Goal: Task Accomplishment & Management: Complete application form

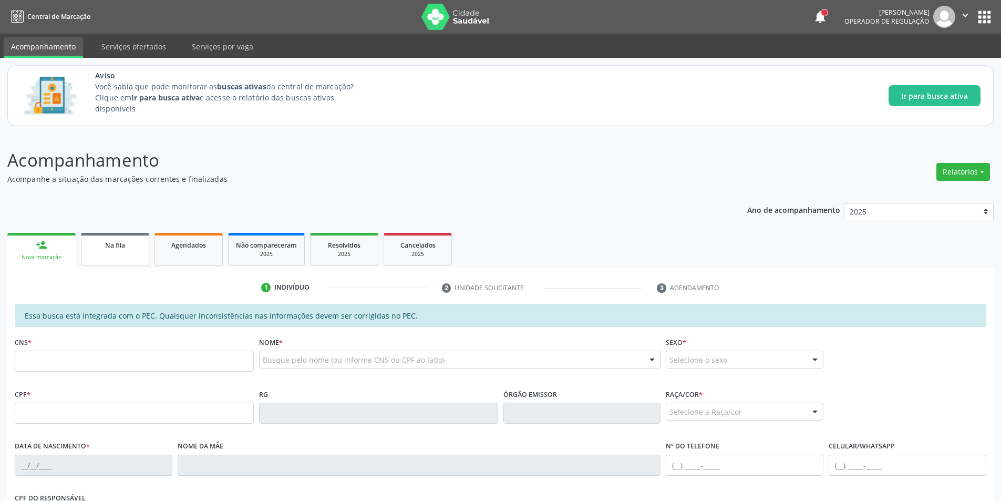
click at [108, 240] on div "Na fila" at bounding box center [115, 244] width 53 height 11
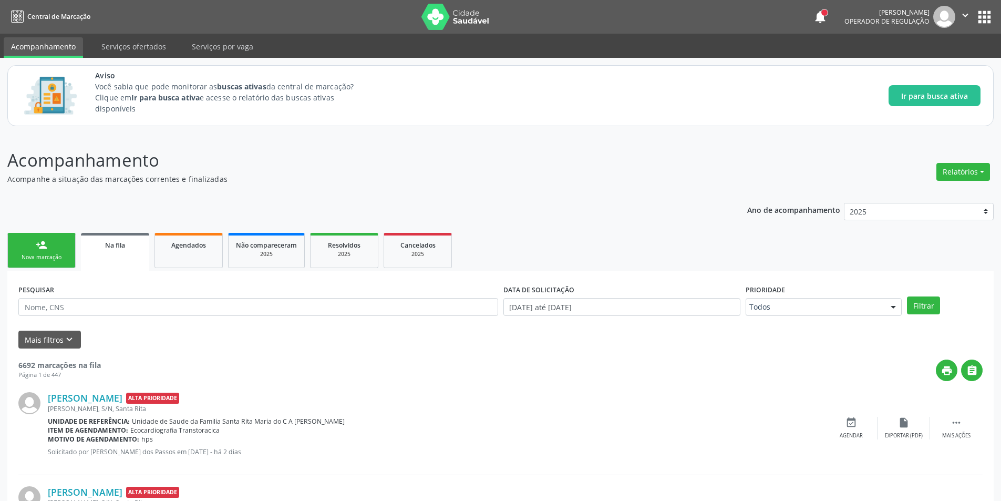
scroll to position [105, 0]
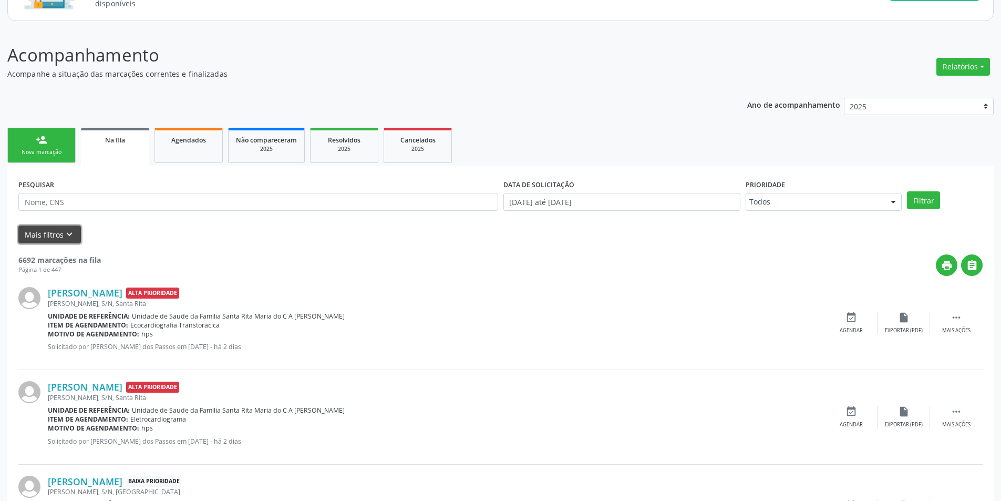
click at [60, 229] on button "Mais filtros keyboard_arrow_down" at bounding box center [49, 234] width 63 height 18
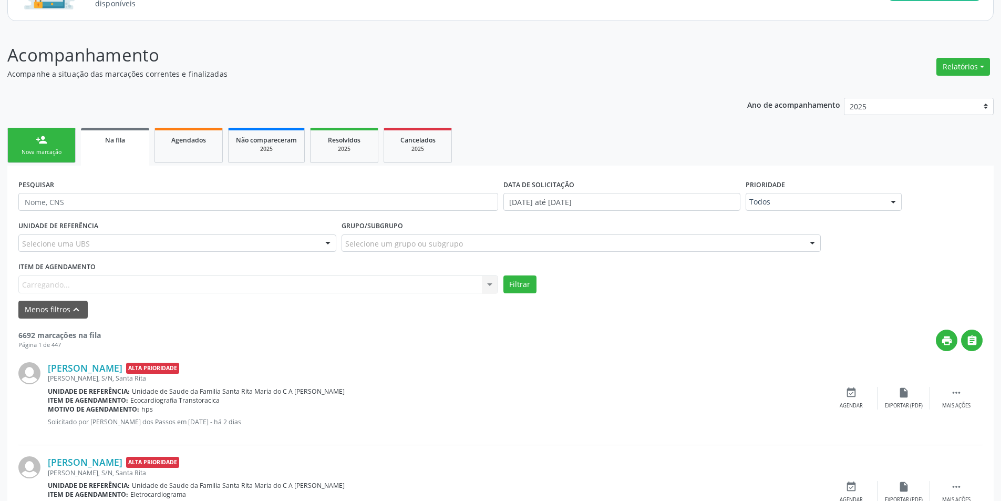
click at [83, 281] on div "Item de agendamento [GEOGRAPHIC_DATA]... No elements found. Consider changing t…" at bounding box center [258, 276] width 480 height 34
click at [86, 286] on div "Item de agendamento [GEOGRAPHIC_DATA]... No elements found. Consider changing t…" at bounding box center [258, 276] width 480 height 34
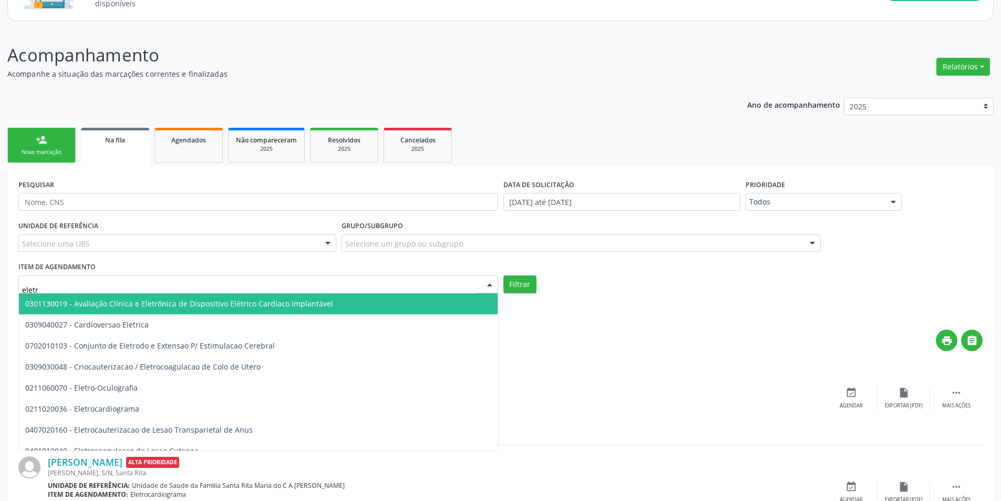
type input "eletro"
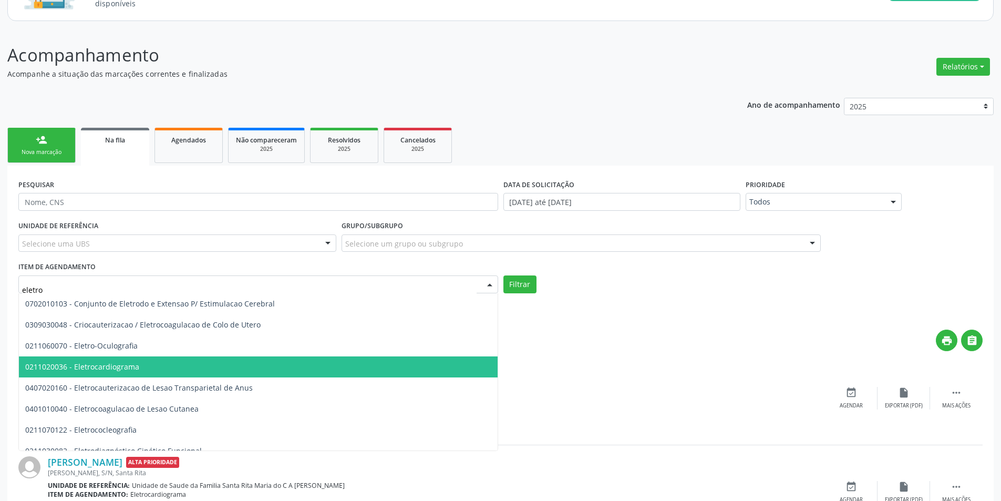
click at [117, 367] on span "0211020036 - Eletrocardiograma" at bounding box center [82, 366] width 114 height 10
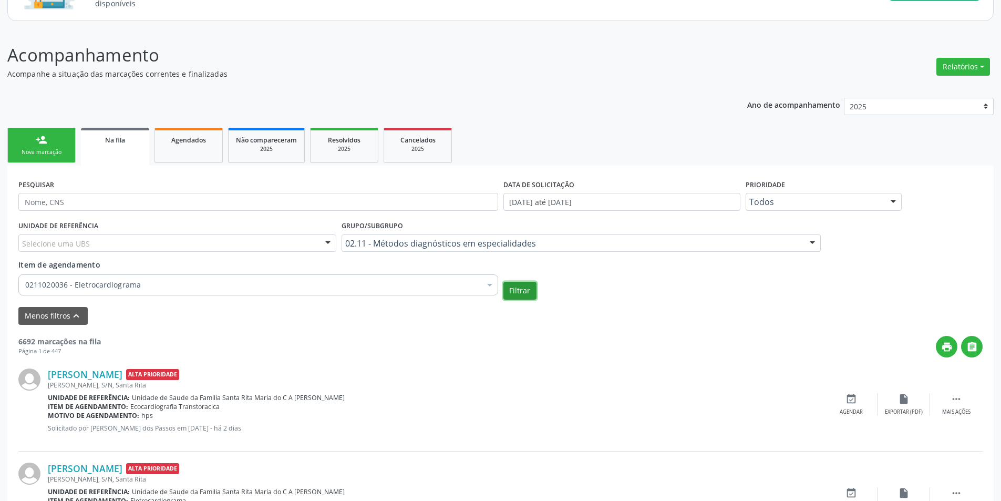
click at [535, 292] on button "Filtrar" at bounding box center [519, 291] width 33 height 18
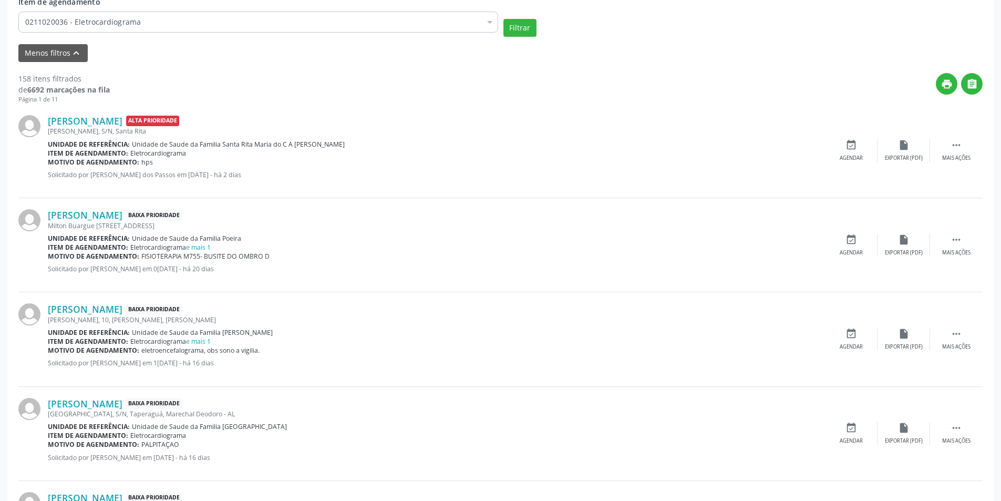
scroll to position [420, 0]
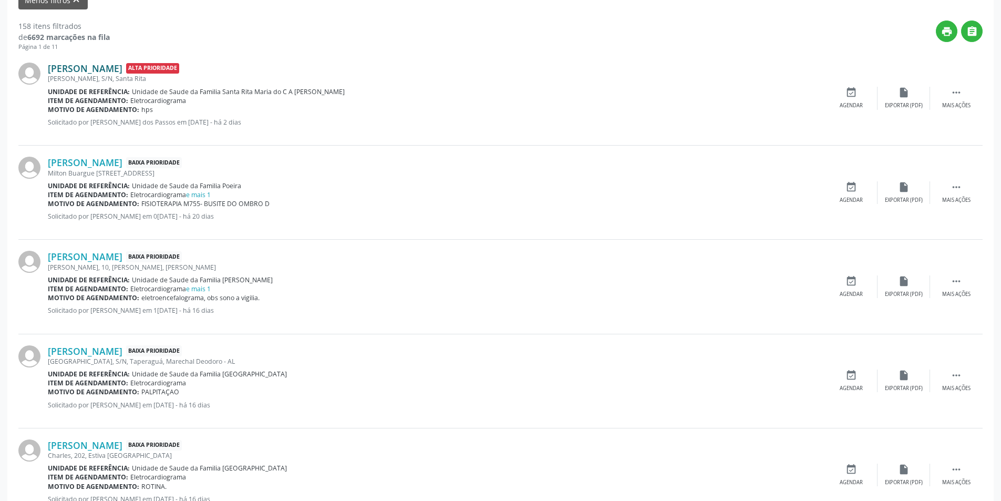
click at [90, 63] on link "[PERSON_NAME]" at bounding box center [85, 69] width 75 height 12
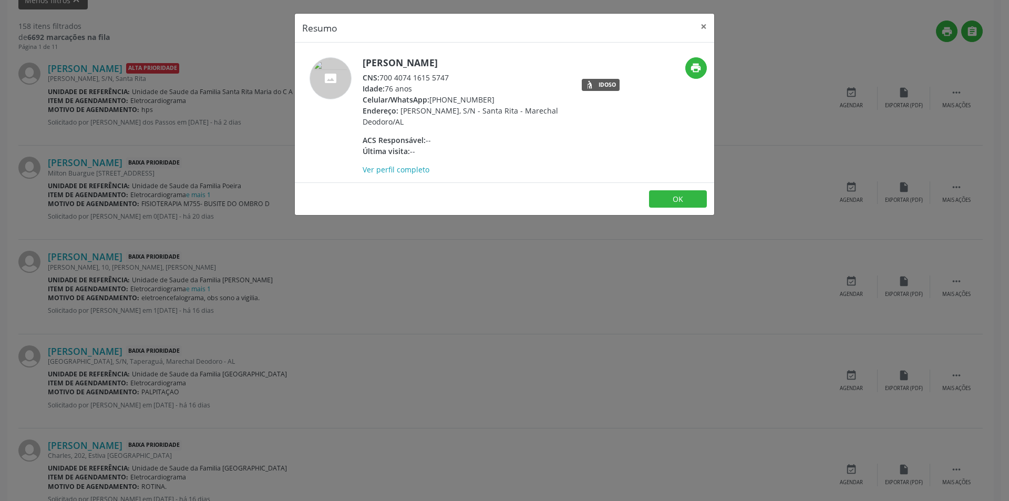
click at [430, 76] on div "CNS: 700 4074 1615 5747" at bounding box center [465, 77] width 204 height 11
click at [383, 78] on div "CNS: 700 4074 1615 5747" at bounding box center [465, 77] width 204 height 11
drag, startPoint x: 383, startPoint y: 78, endPoint x: 445, endPoint y: 78, distance: 62.5
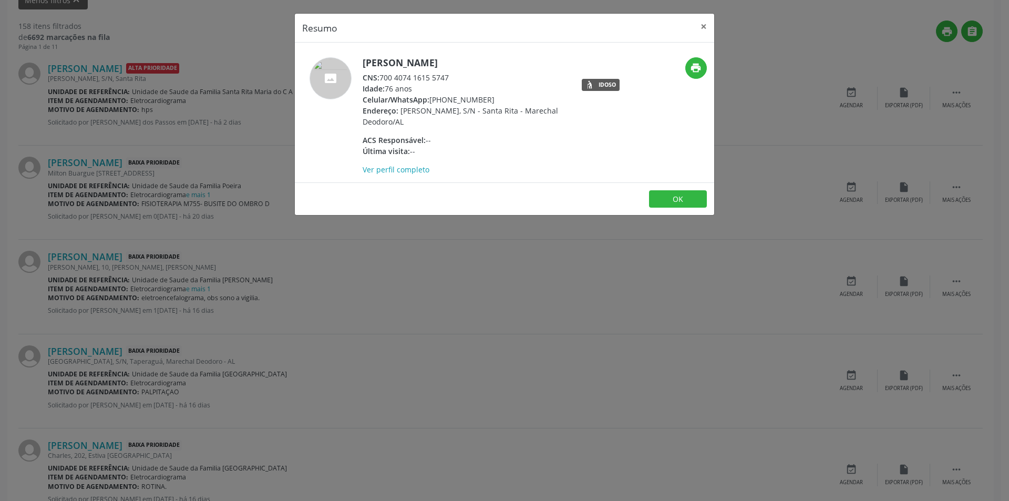
click at [445, 78] on div "CNS: 700 4074 1615 5747" at bounding box center [465, 77] width 204 height 11
copy div "700 4074 1615 5747"
click at [659, 194] on button "OK" at bounding box center [678, 199] width 58 height 18
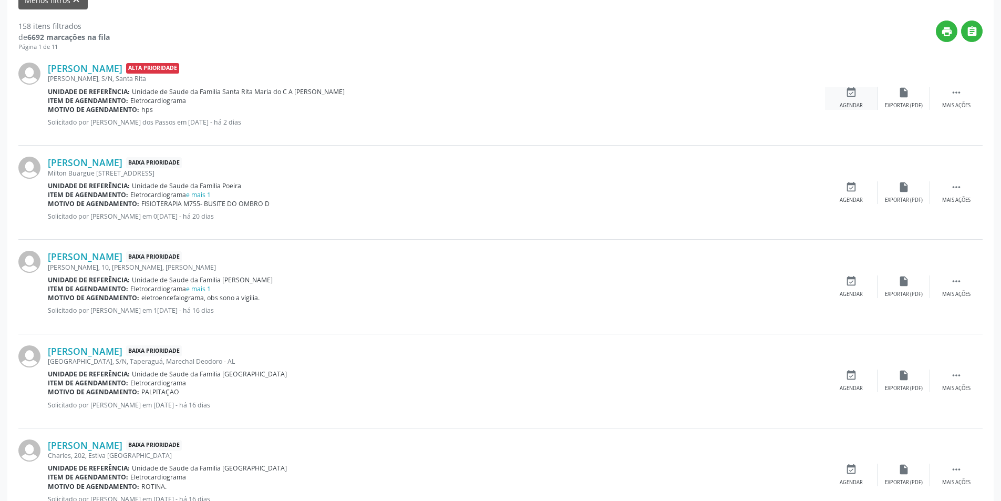
click at [861, 104] on div "Agendar" at bounding box center [851, 105] width 23 height 7
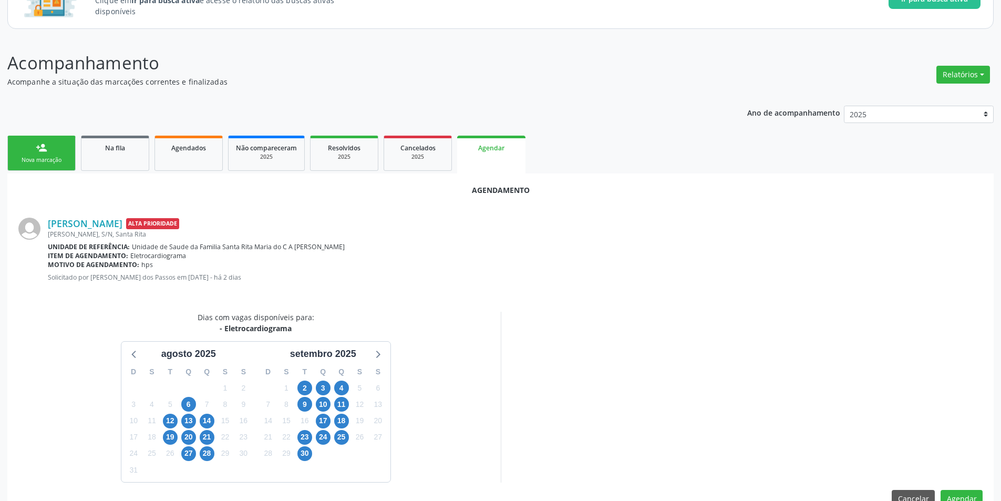
scroll to position [122, 0]
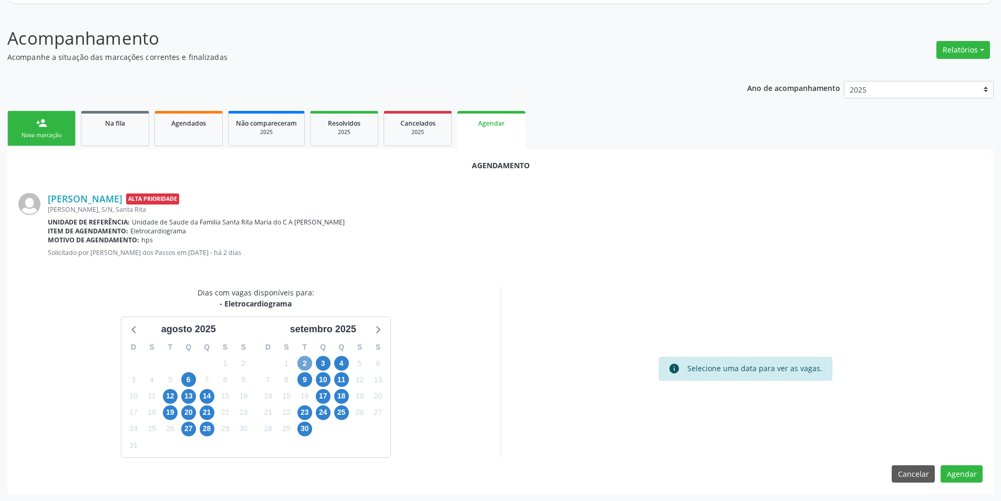
click at [300, 361] on span "2" at bounding box center [304, 363] width 15 height 15
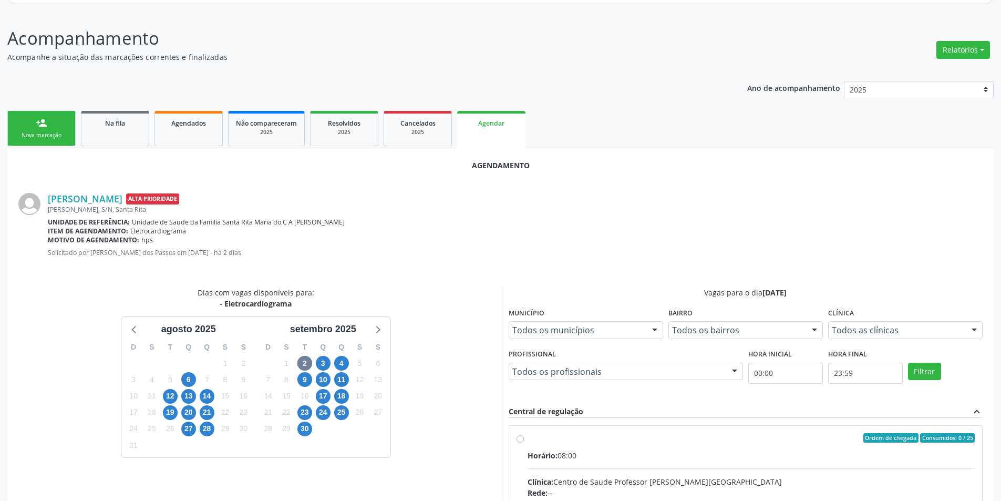
radio input "true"
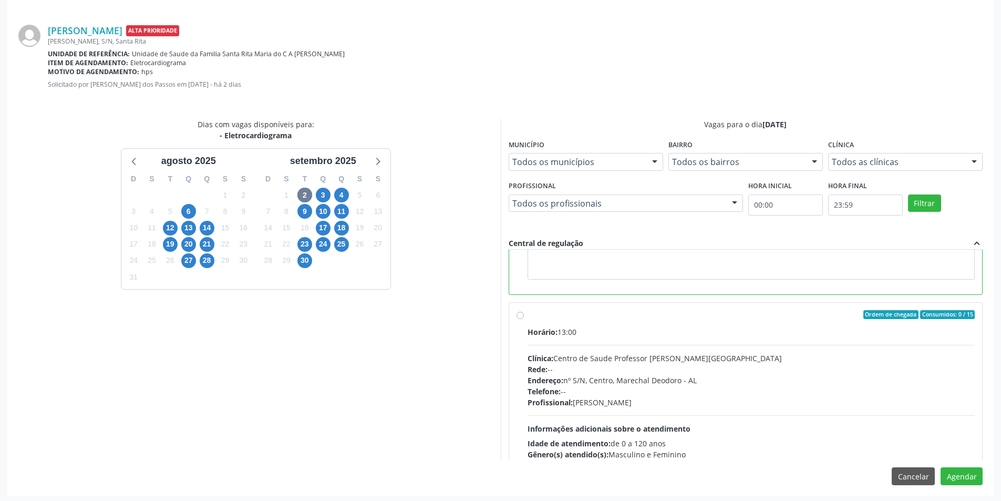
scroll to position [293, 0]
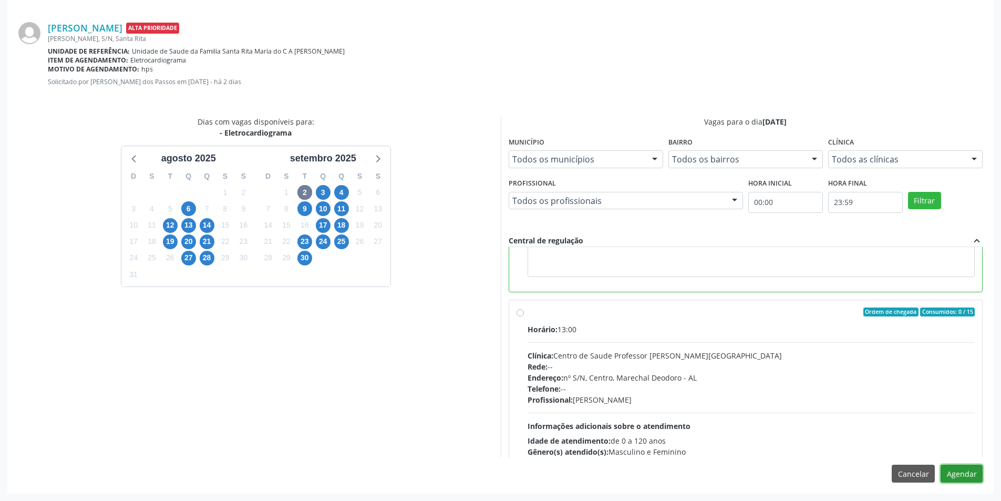
click at [956, 478] on button "Agendar" at bounding box center [961, 473] width 42 height 18
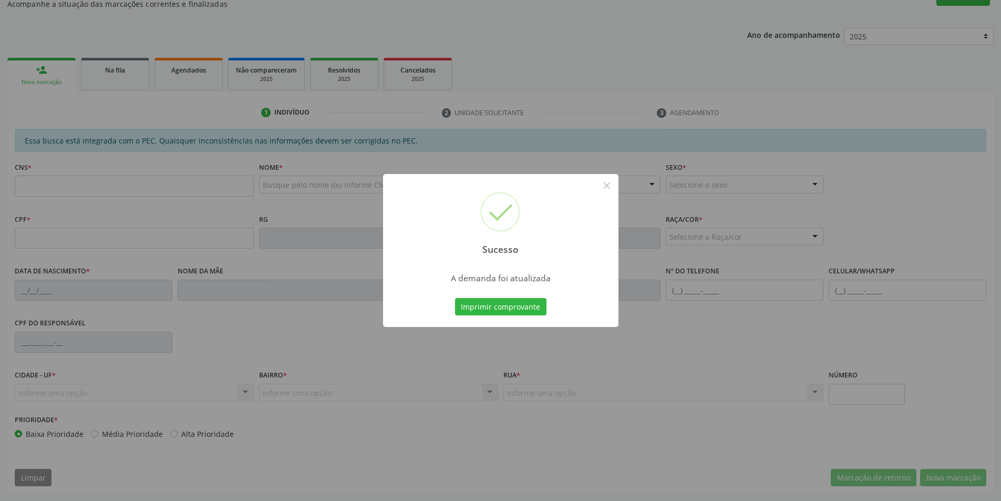
scroll to position [175, 0]
click at [606, 184] on button "×" at bounding box center [607, 186] width 18 height 18
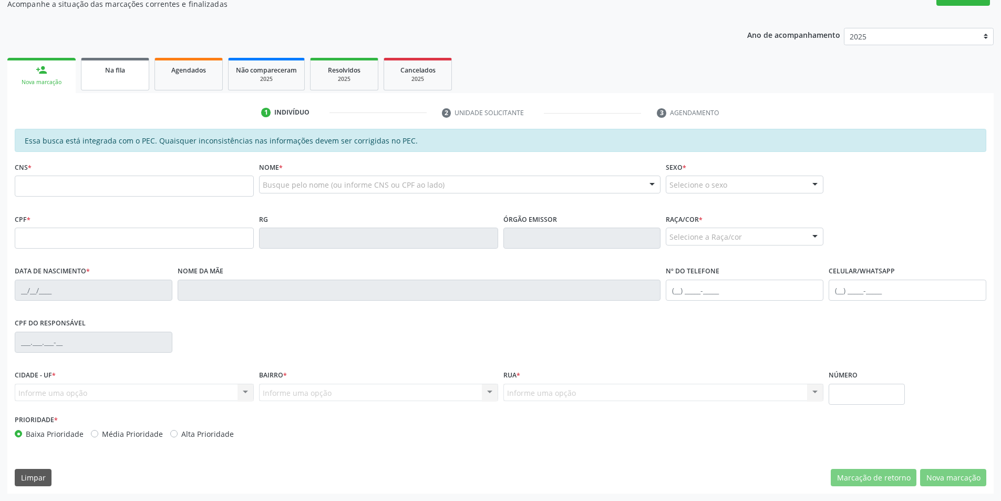
click at [117, 79] on link "Na fila" at bounding box center [115, 74] width 68 height 33
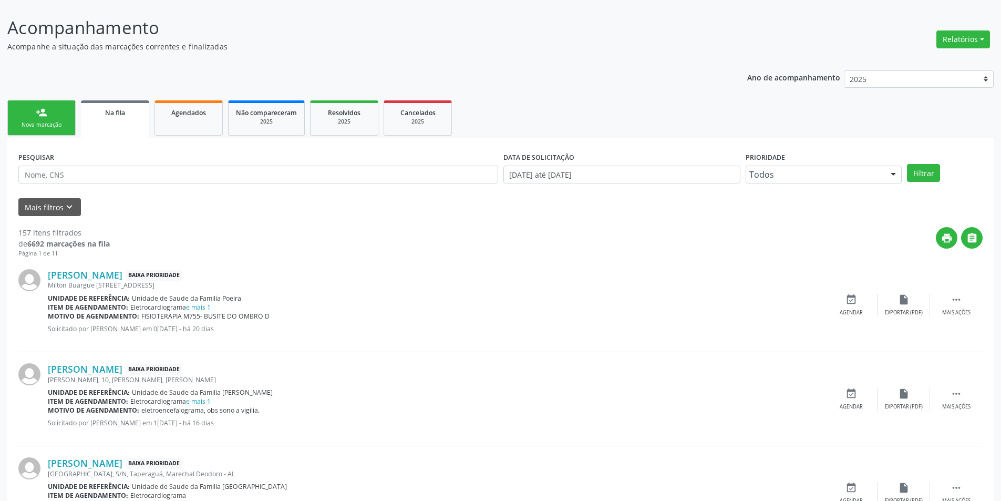
scroll to position [158, 0]
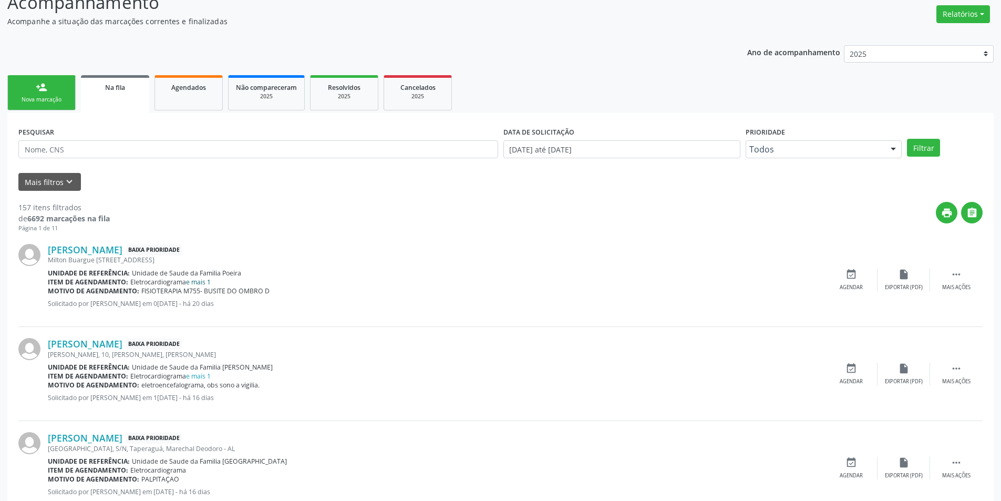
click at [197, 284] on link "e mais 1" at bounding box center [198, 281] width 25 height 9
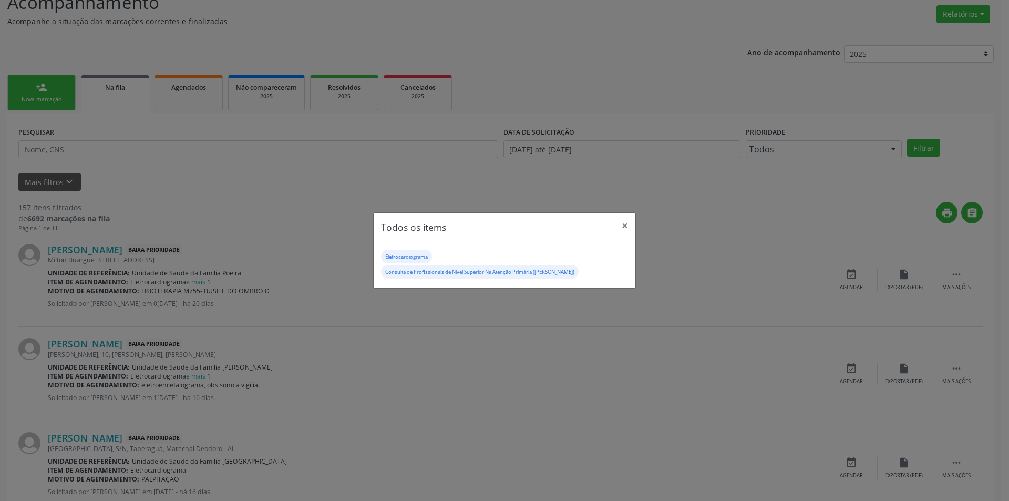
click at [373, 322] on div "Todos os items × Eletrocardiograma Consulta de Profissionais de Nível Superior …" at bounding box center [504, 250] width 1009 height 501
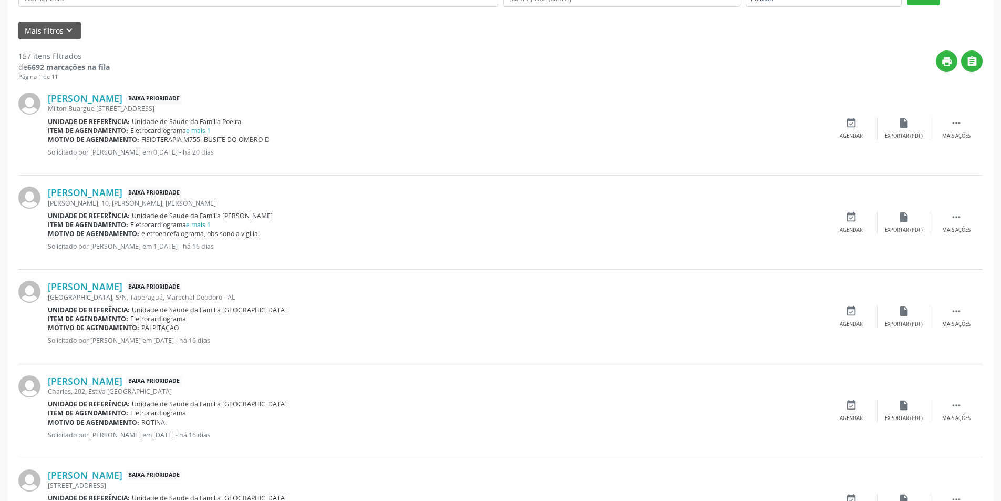
scroll to position [315, 0]
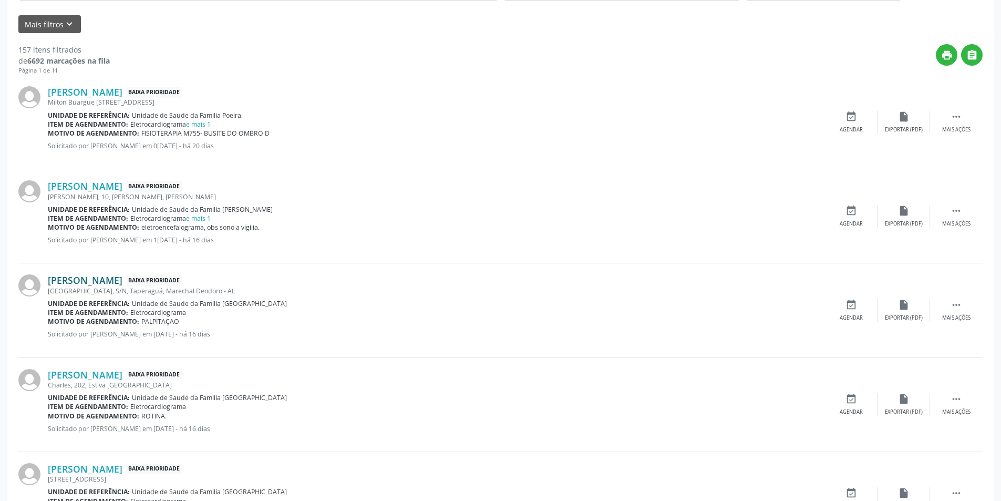
click at [122, 283] on link "[PERSON_NAME]" at bounding box center [85, 280] width 75 height 12
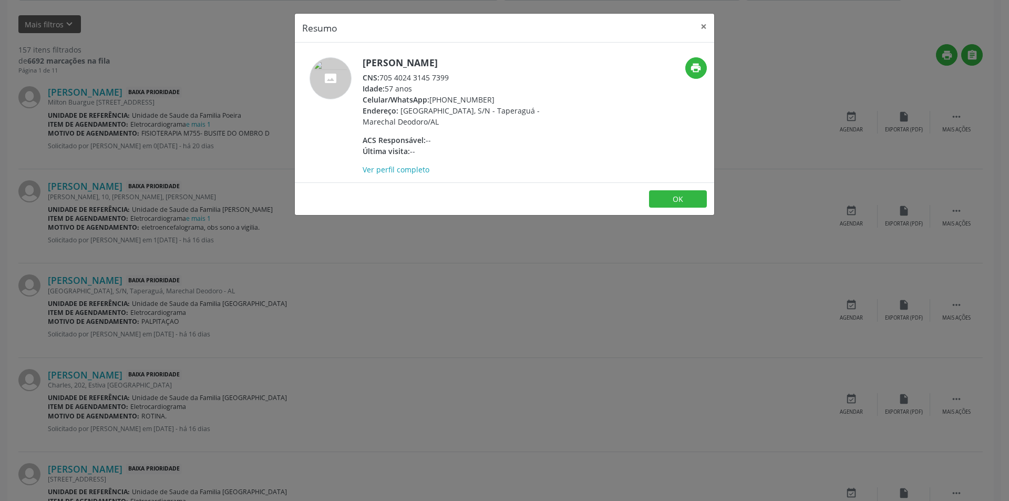
click at [406, 78] on div "CNS: 705 4024 3145 7399" at bounding box center [465, 77] width 204 height 11
click at [379, 77] on span "CNS:" at bounding box center [371, 78] width 17 height 10
click at [411, 77] on div "CNS: 705 4024 3145 7399" at bounding box center [465, 77] width 204 height 11
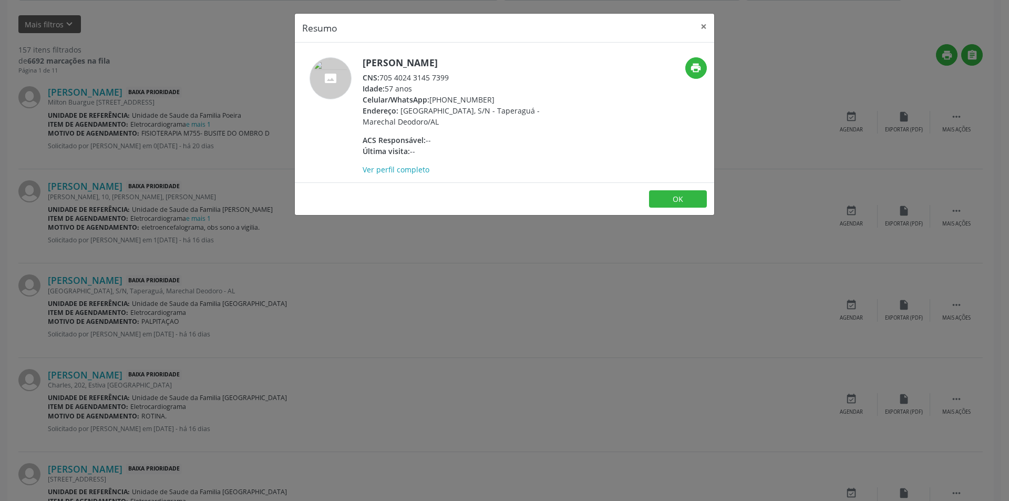
click at [381, 77] on div "CNS: 705 4024 3145 7399" at bounding box center [465, 77] width 204 height 11
drag, startPoint x: 381, startPoint y: 77, endPoint x: 438, endPoint y: 78, distance: 56.8
click at [438, 78] on div "CNS: 705 4024 3145 7399" at bounding box center [465, 77] width 204 height 11
copy div "705 4024 3145 7399"
click at [660, 199] on button "OK" at bounding box center [678, 199] width 58 height 18
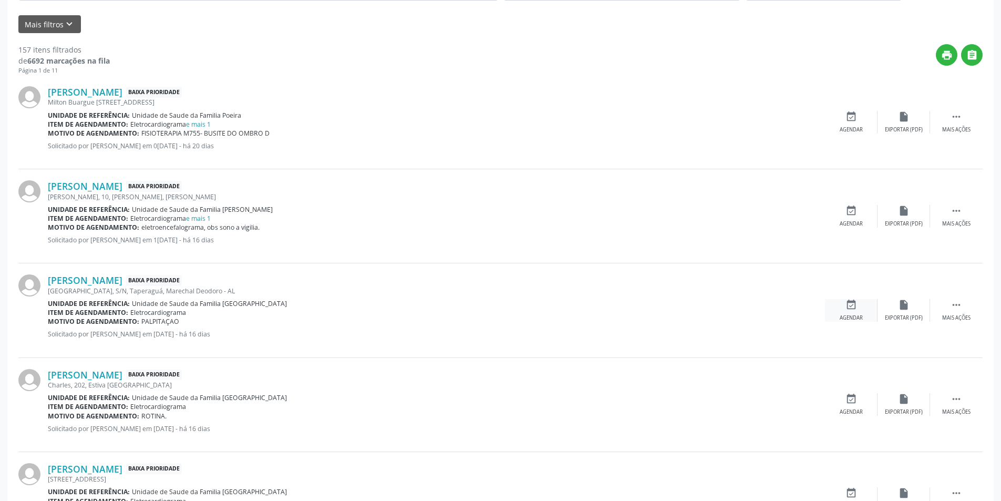
click at [861, 311] on div "event_available Agendar" at bounding box center [851, 310] width 53 height 23
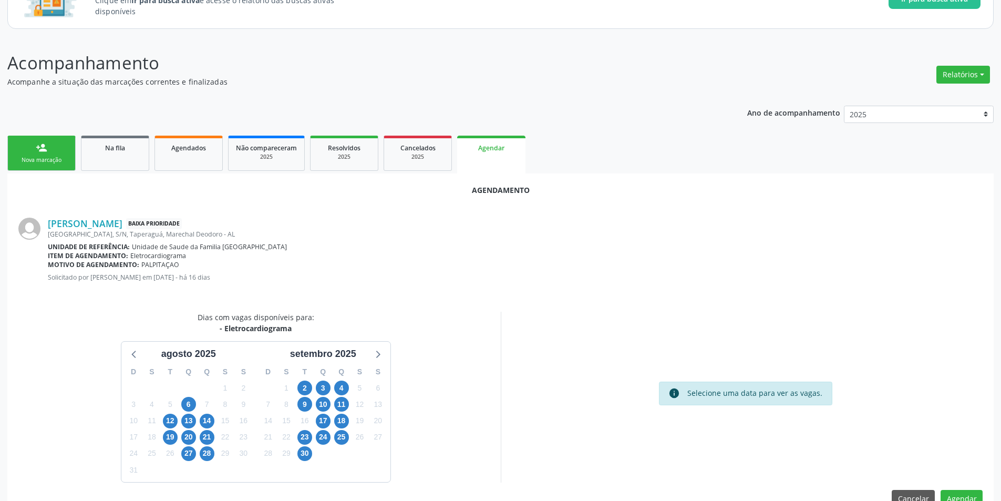
scroll to position [122, 0]
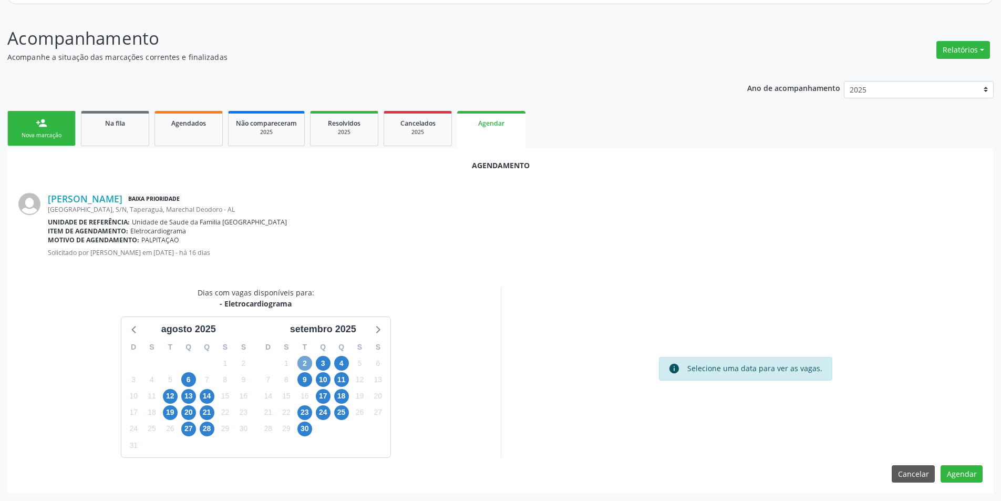
click at [303, 361] on span "2" at bounding box center [304, 363] width 15 height 15
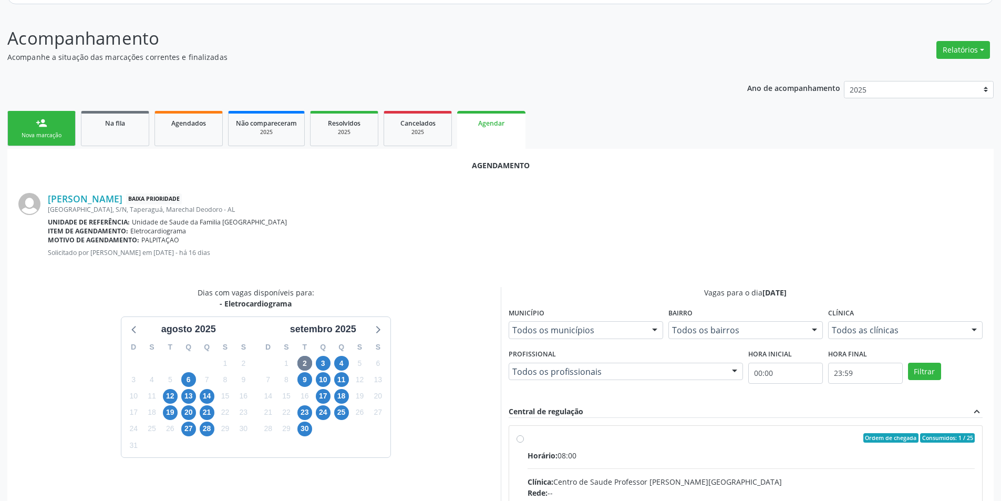
drag, startPoint x: 520, startPoint y: 439, endPoint x: 607, endPoint y: 392, distance: 99.7
click at [520, 439] on input "Ordem de chegada Consumidos: 1 / 25 Horário: 08:00 Clínica: Centro de Saude Pro…" at bounding box center [519, 437] width 7 height 9
radio input "true"
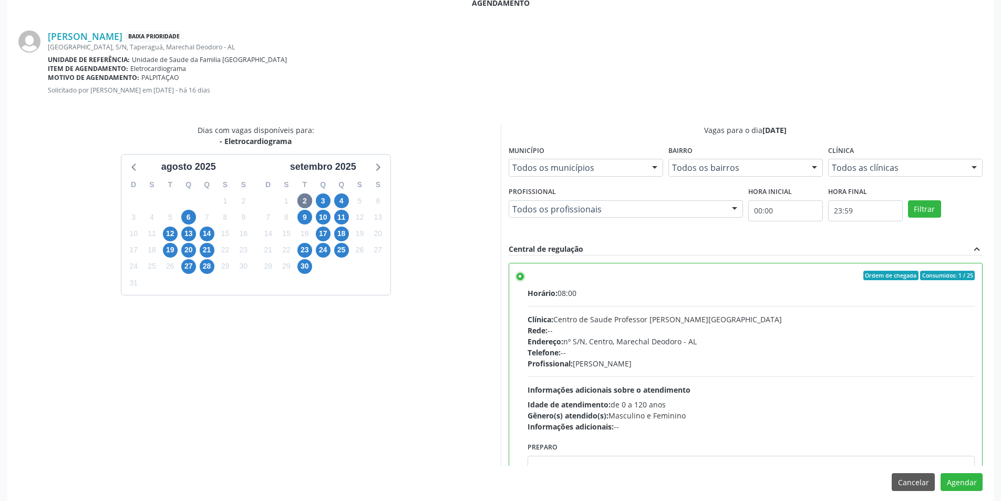
scroll to position [293, 0]
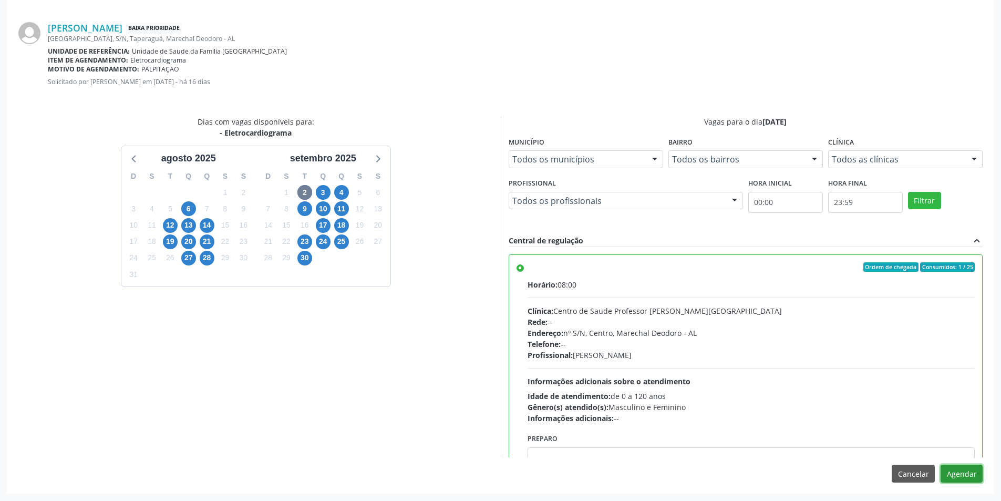
click at [963, 473] on button "Agendar" at bounding box center [961, 473] width 42 height 18
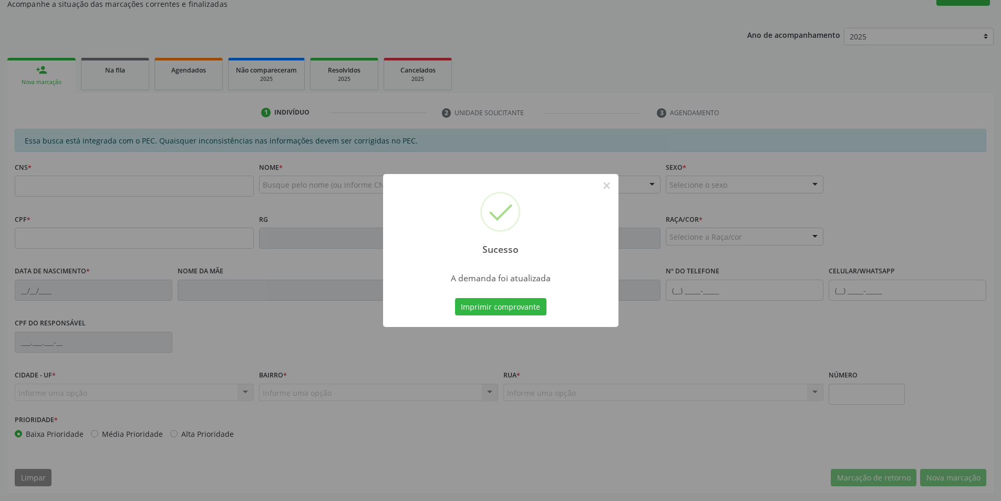
scroll to position [175, 0]
click at [606, 187] on button "×" at bounding box center [607, 186] width 18 height 18
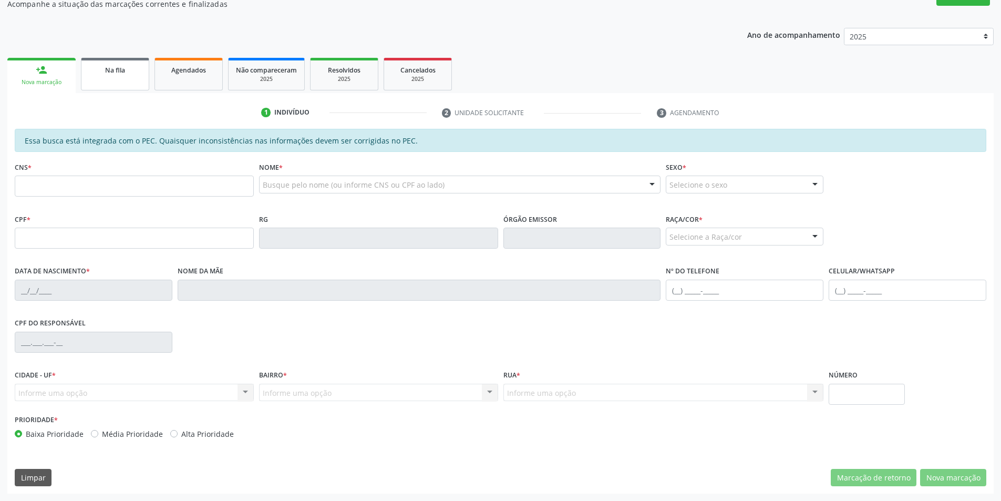
click at [114, 75] on link "Na fila" at bounding box center [115, 74] width 68 height 33
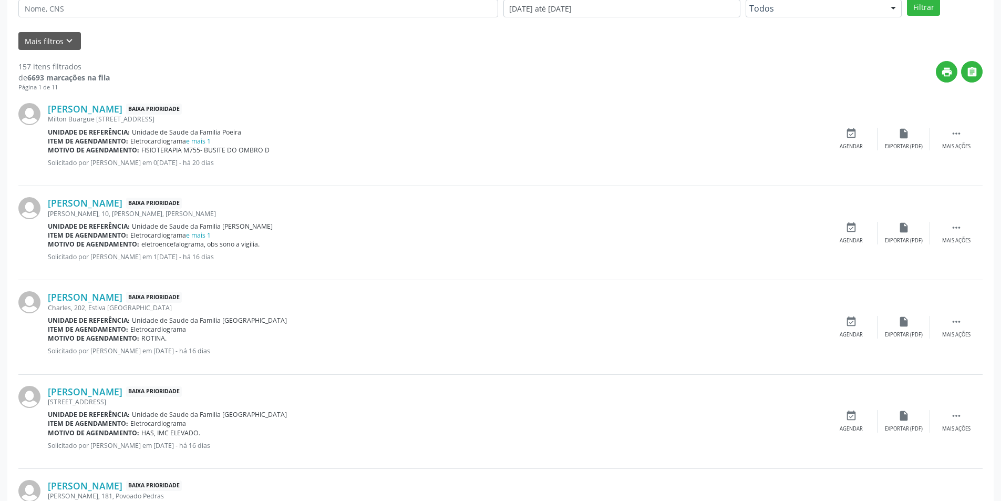
scroll to position [315, 0]
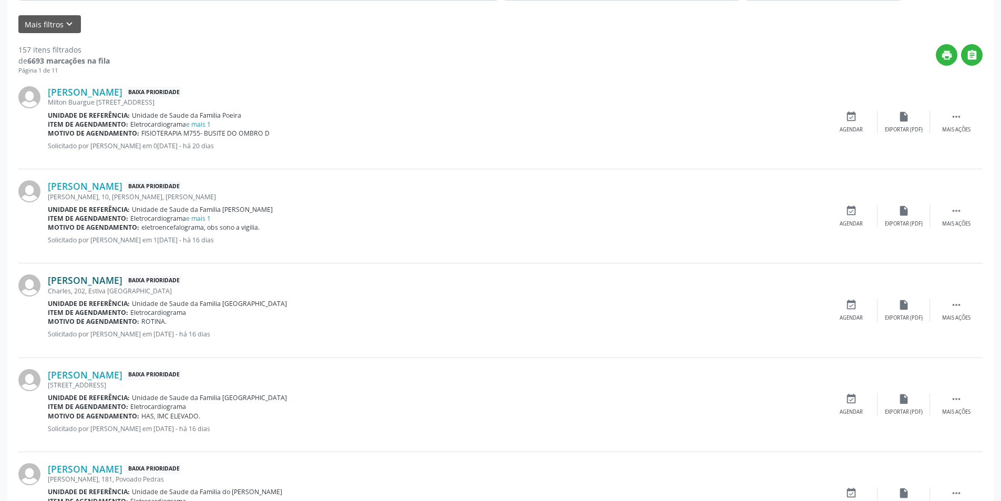
click at [105, 284] on link "[PERSON_NAME]" at bounding box center [85, 280] width 75 height 12
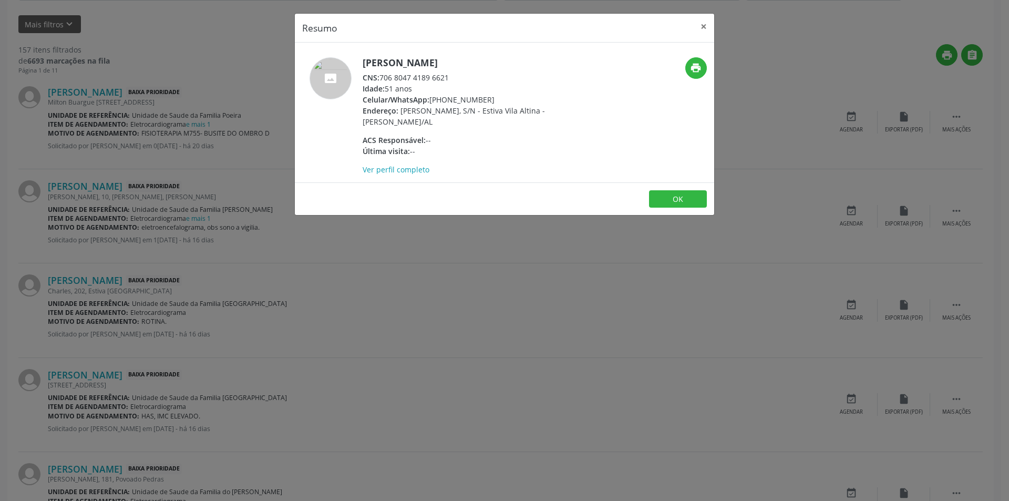
click at [381, 77] on div "CNS: 706 8047 4189 6621" at bounding box center [465, 77] width 204 height 11
drag, startPoint x: 381, startPoint y: 77, endPoint x: 433, endPoint y: 81, distance: 52.1
click at [435, 81] on div "CNS: 706 8047 4189 6621" at bounding box center [465, 77] width 204 height 11
copy div "706 8047 4189 6621"
click at [667, 201] on button "OK" at bounding box center [678, 199] width 58 height 18
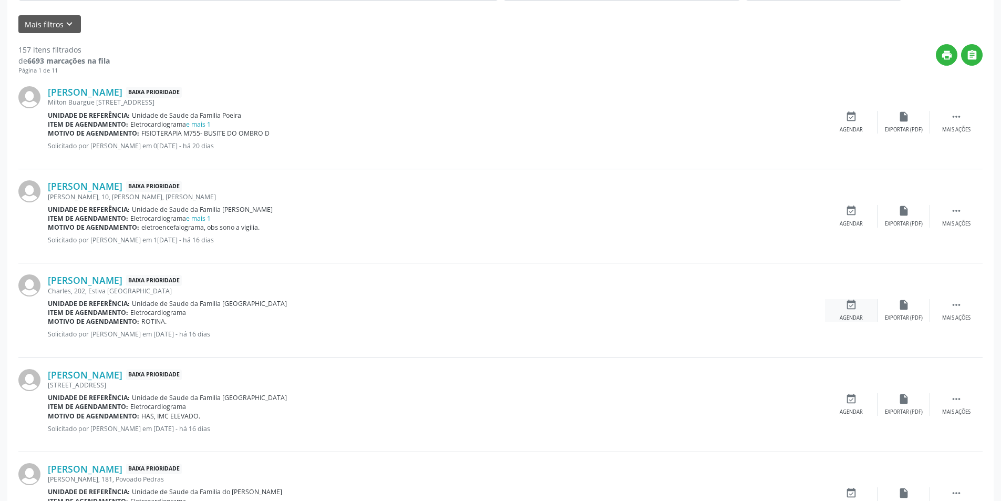
click at [851, 305] on icon "event_available" at bounding box center [851, 305] width 12 height 12
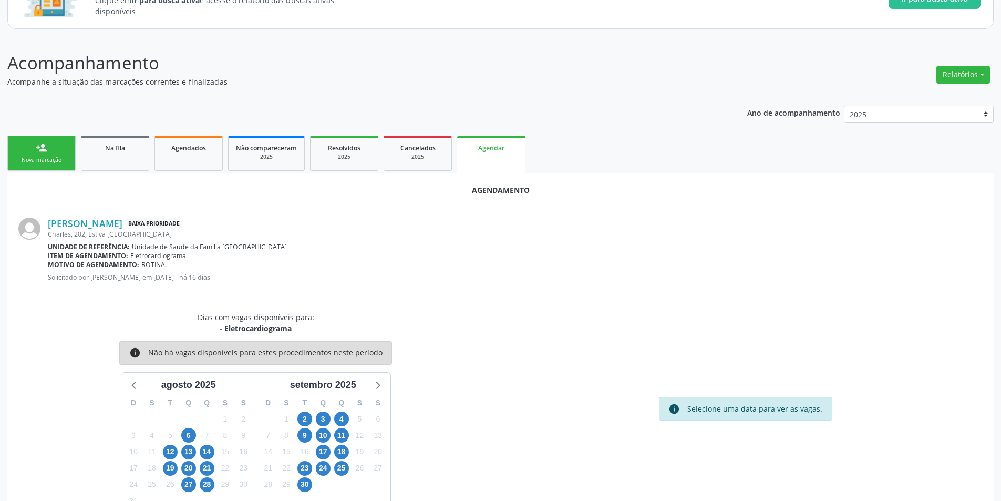
scroll to position [122, 0]
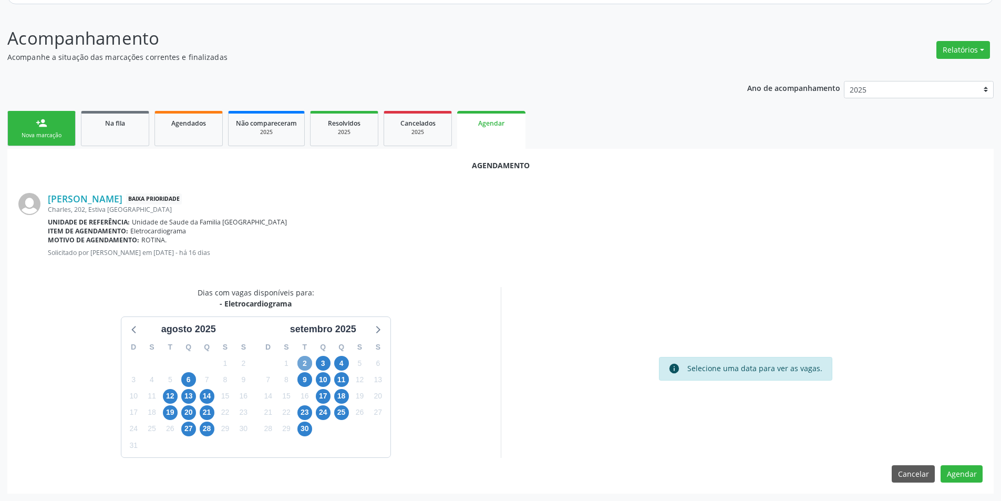
click at [304, 360] on span "2" at bounding box center [304, 363] width 15 height 15
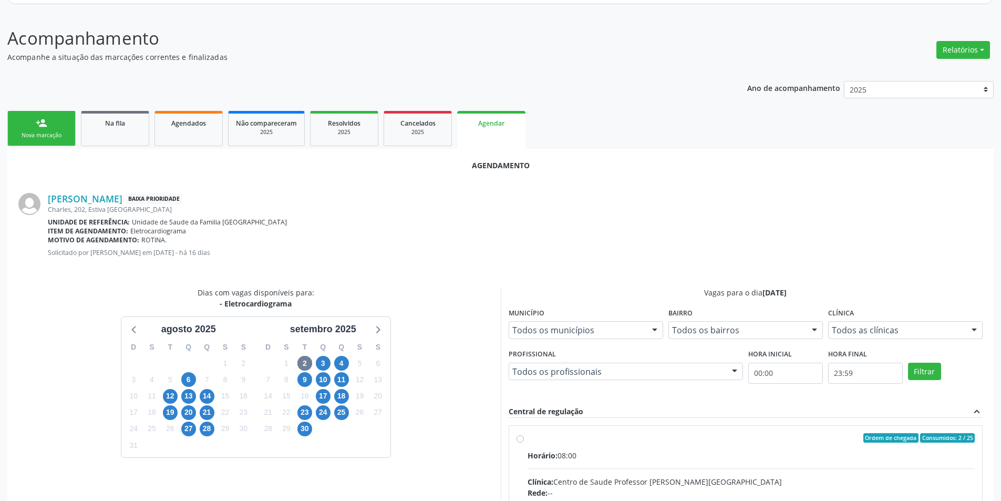
drag, startPoint x: 518, startPoint y: 438, endPoint x: 523, endPoint y: 428, distance: 10.6
click at [519, 436] on input "Ordem de chegada Consumidos: 2 / 25 Horário: 08:00 Clínica: Centro de Saude Pro…" at bounding box center [519, 437] width 7 height 9
radio input "true"
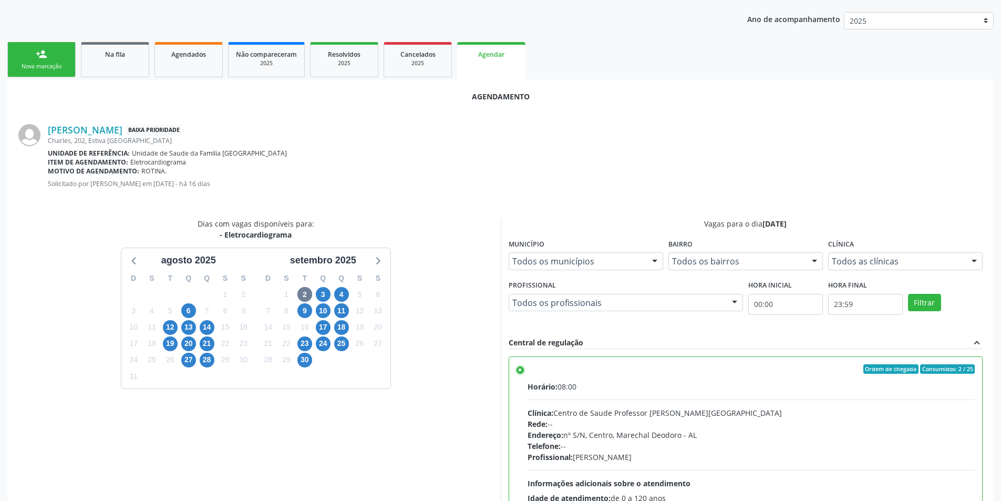
scroll to position [293, 0]
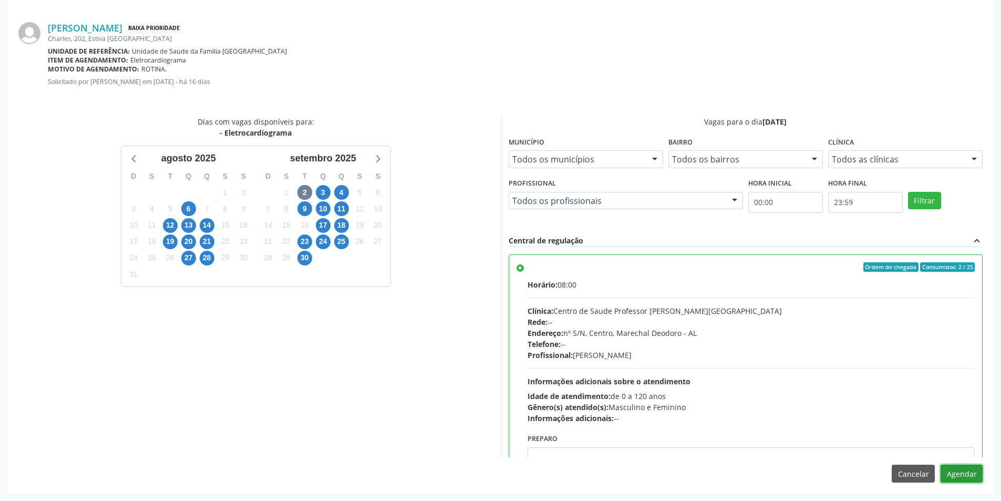
click at [964, 471] on button "Agendar" at bounding box center [961, 473] width 42 height 18
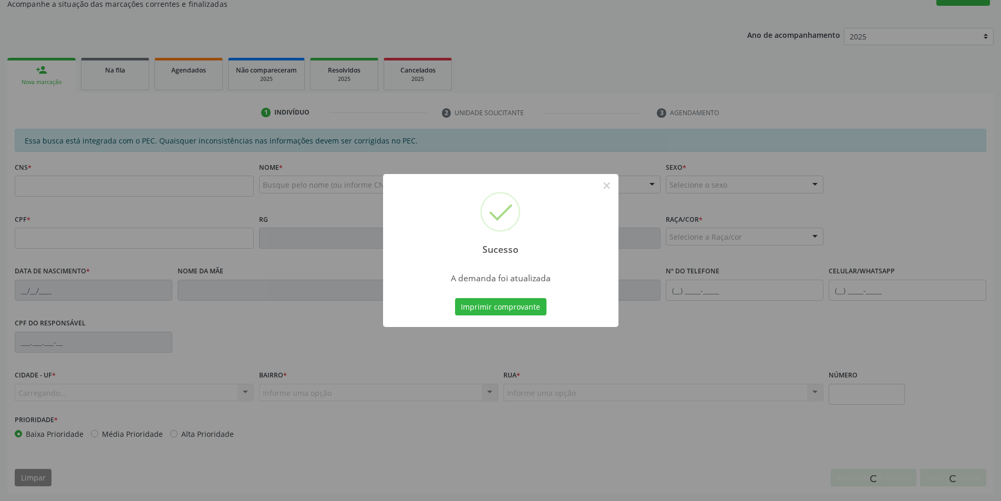
scroll to position [175, 0]
click at [604, 185] on button "×" at bounding box center [607, 186] width 18 height 18
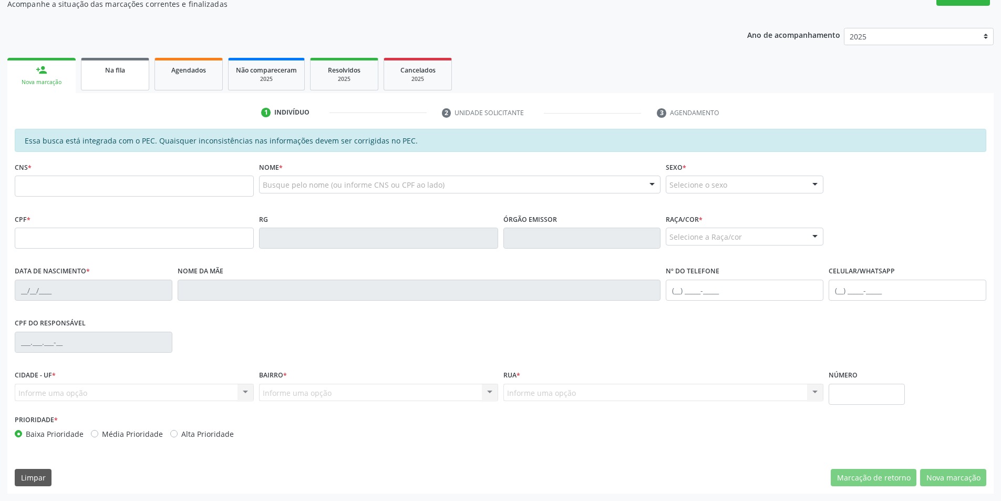
click at [119, 84] on link "Na fila" at bounding box center [115, 74] width 68 height 33
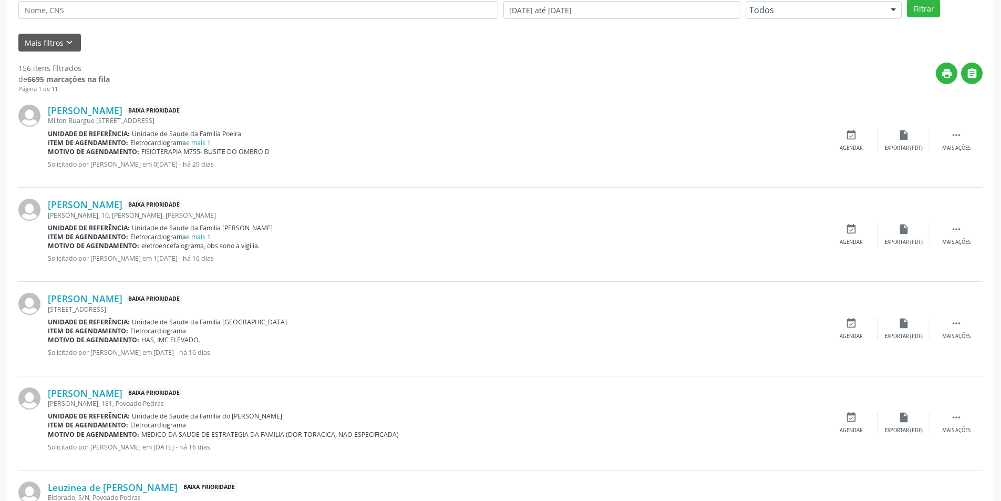
scroll to position [315, 0]
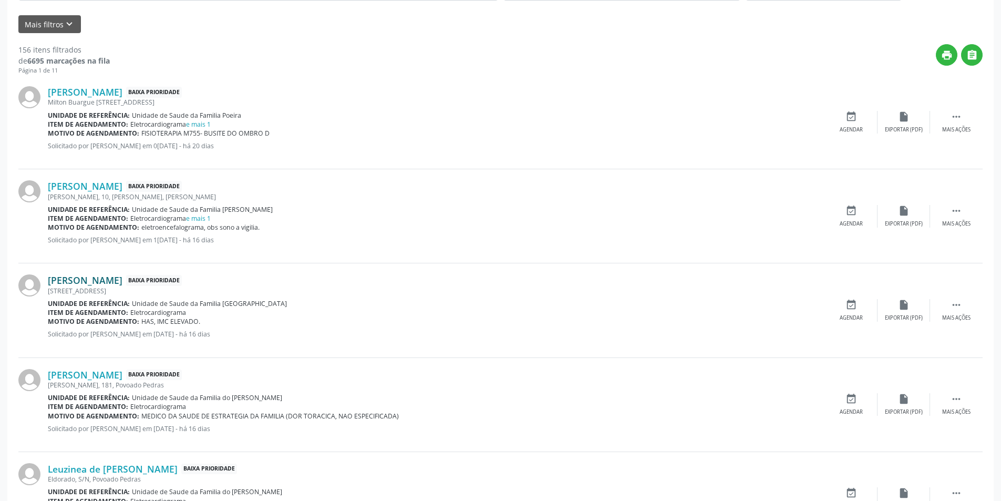
click at [110, 278] on link "[PERSON_NAME]" at bounding box center [85, 280] width 75 height 12
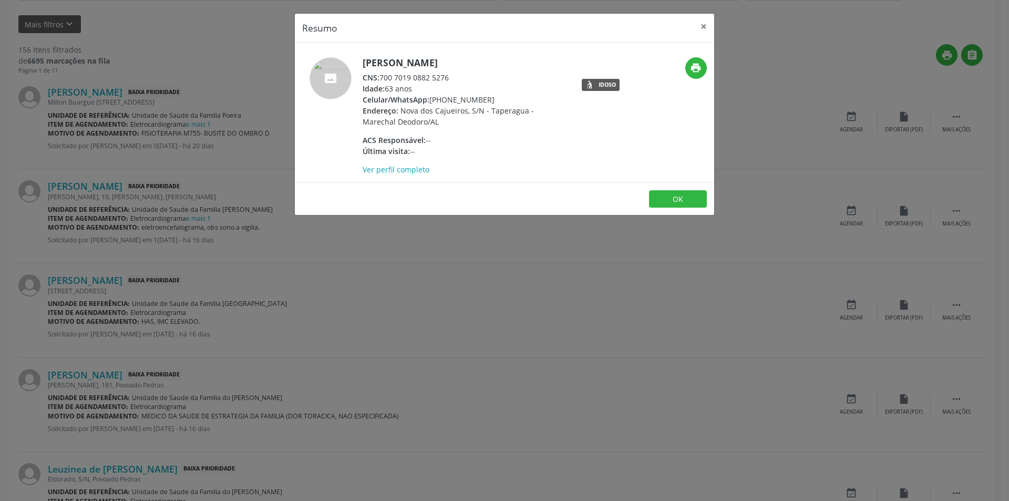
click at [379, 77] on span "CNS:" at bounding box center [371, 78] width 17 height 10
drag, startPoint x: 380, startPoint y: 77, endPoint x: 442, endPoint y: 78, distance: 62.0
click at [442, 78] on div "CNS: 700 7019 0882 5276" at bounding box center [465, 77] width 204 height 11
copy div "700 7019 0882 5276"
click at [674, 198] on button "OK" at bounding box center [678, 199] width 58 height 18
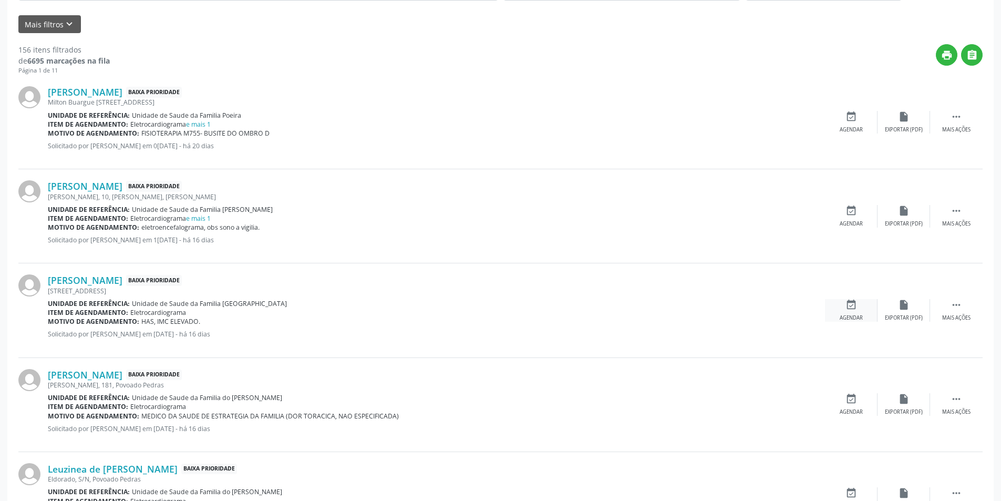
click at [850, 314] on div "Agendar" at bounding box center [851, 317] width 23 height 7
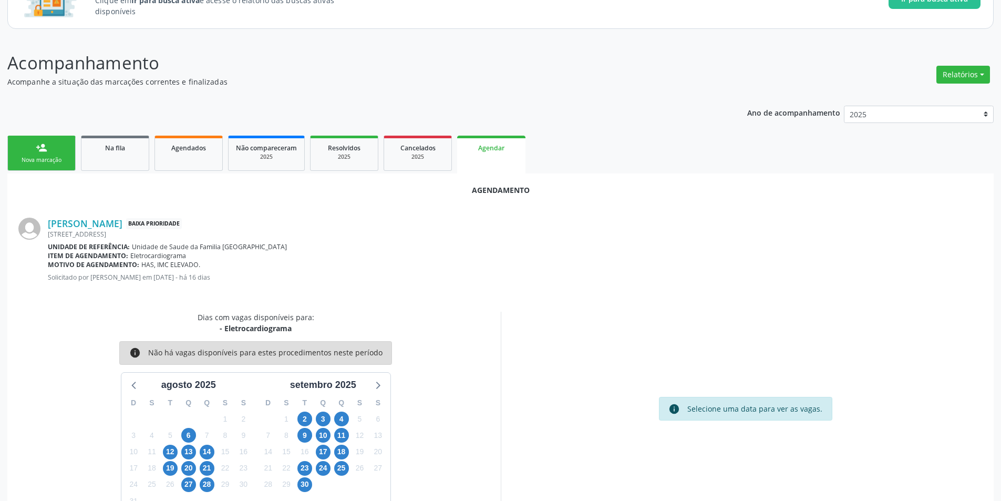
scroll to position [122, 0]
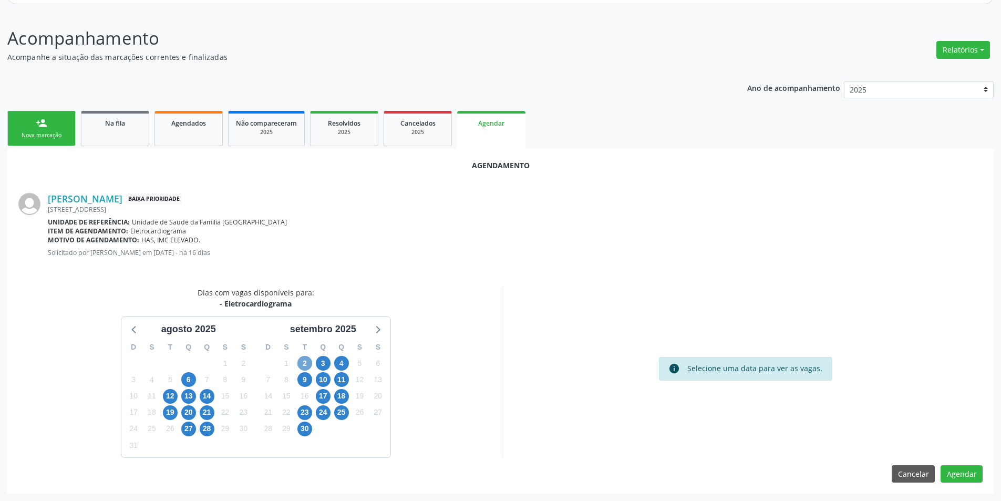
click at [301, 365] on span "2" at bounding box center [304, 363] width 15 height 15
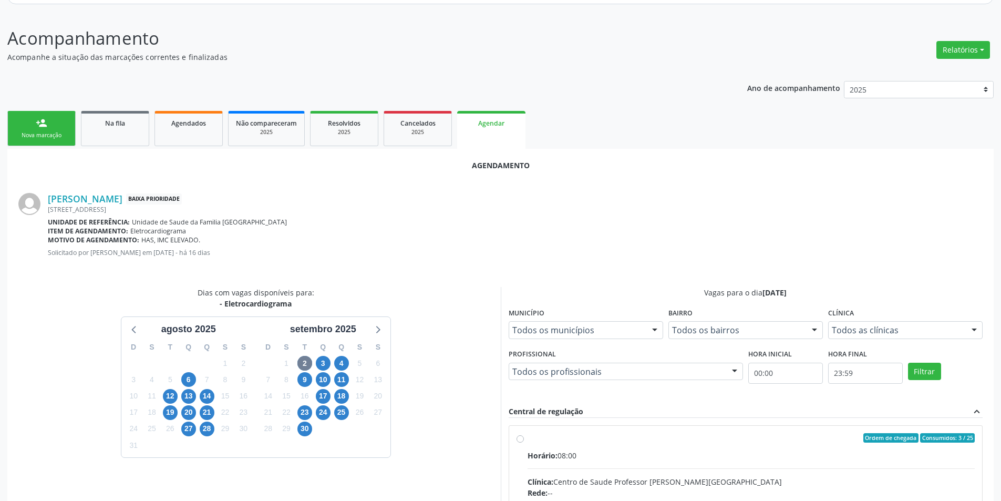
click at [523, 437] on input "Ordem de chegada Consumidos: 3 / 25 Horário: 08:00 Clínica: Centro de Saude Pro…" at bounding box center [519, 437] width 7 height 9
radio input "true"
click at [519, 437] on input "Ordem de chegada Consumidos: 3 / 25 Horário: 08:00 Clínica: Centro de Saude Pro…" at bounding box center [519, 437] width 7 height 9
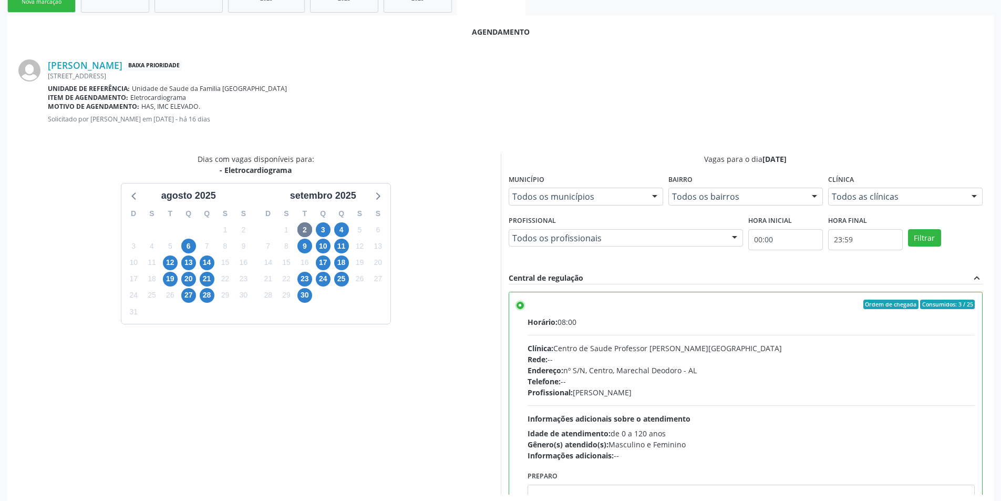
scroll to position [293, 0]
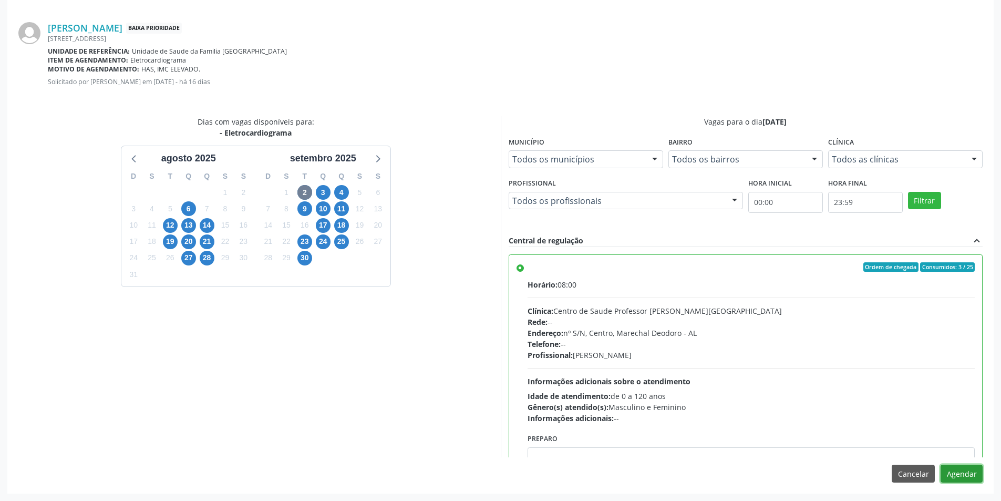
click at [967, 474] on button "Agendar" at bounding box center [961, 473] width 42 height 18
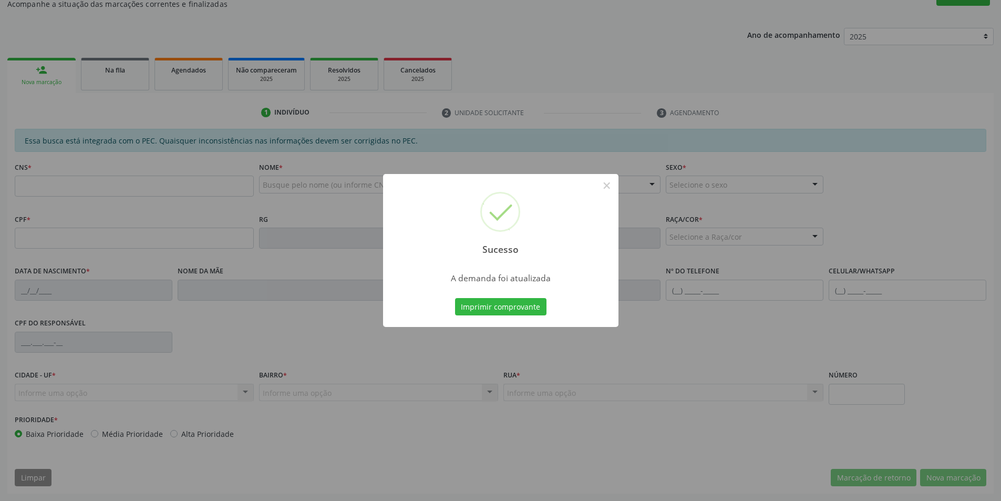
scroll to position [175, 0]
click at [607, 189] on button "×" at bounding box center [607, 186] width 18 height 18
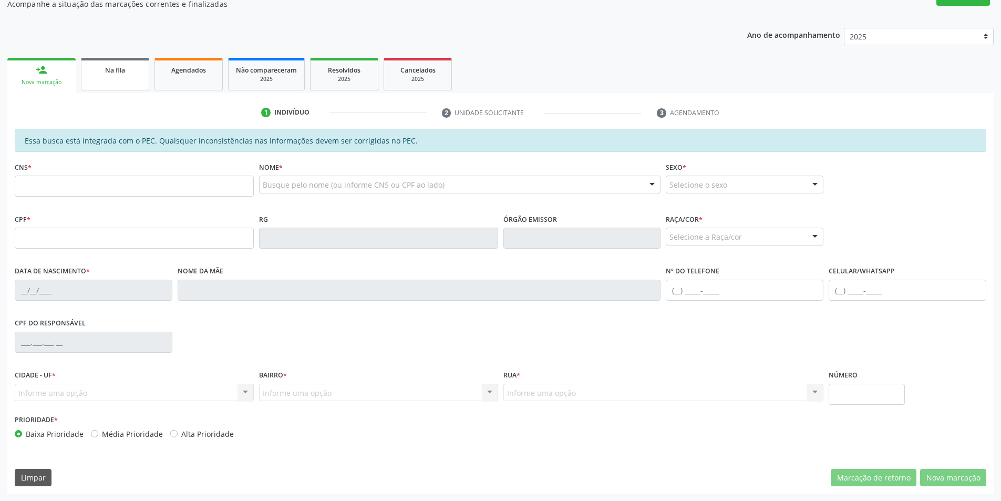
click at [90, 74] on div "Na fila" at bounding box center [115, 69] width 53 height 11
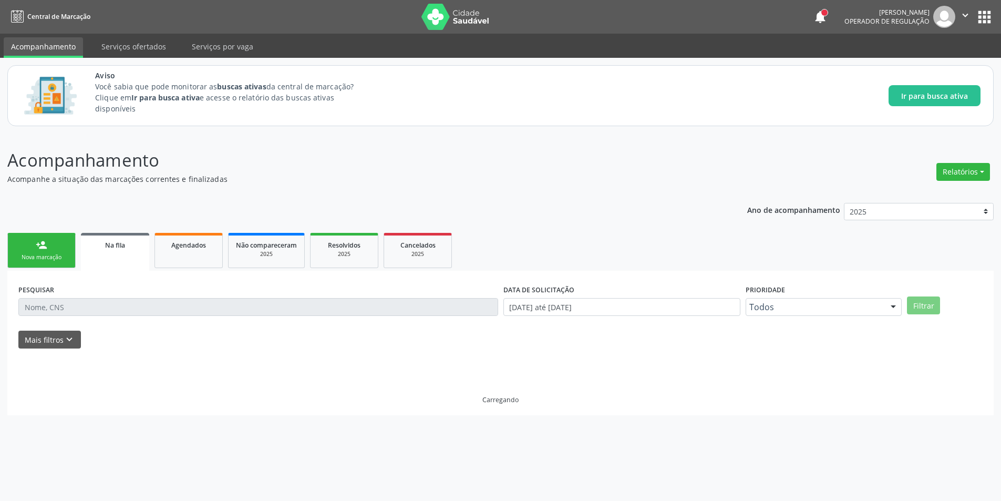
scroll to position [0, 0]
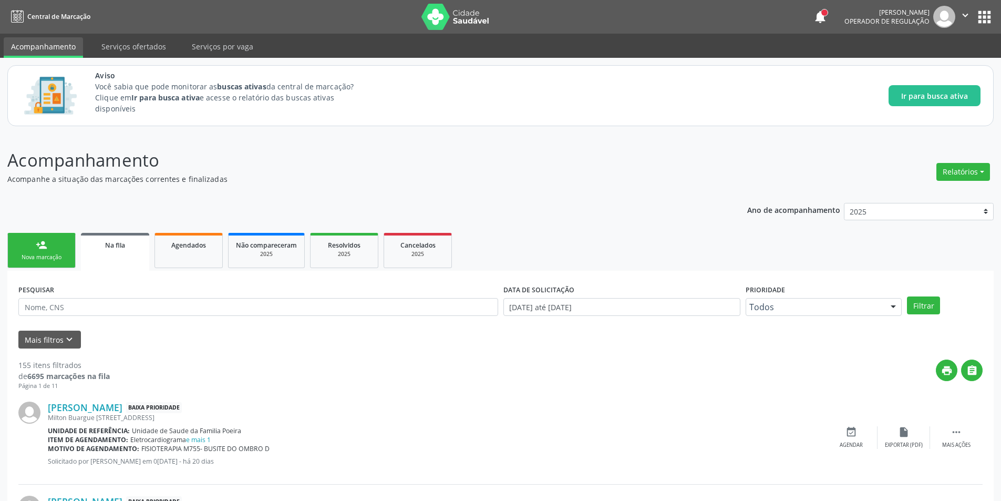
click at [112, 261] on link "Na fila" at bounding box center [115, 252] width 68 height 38
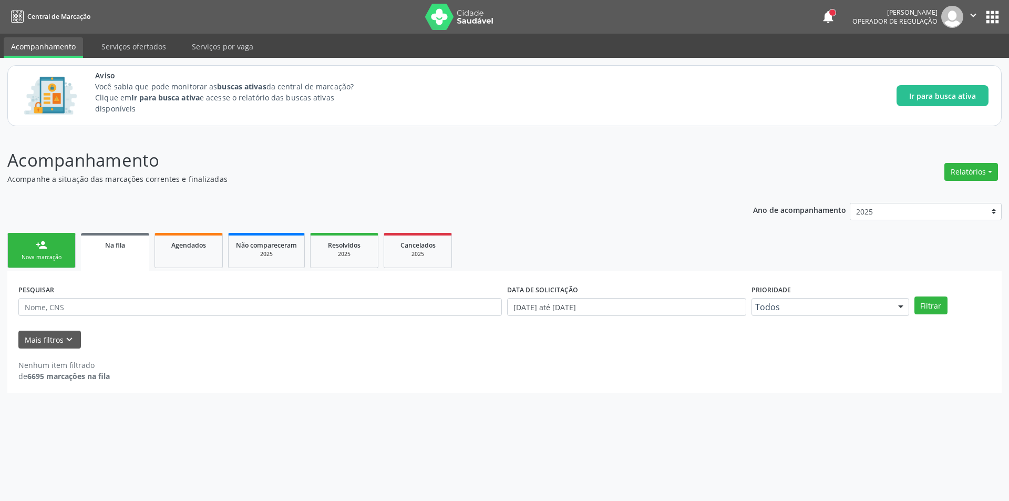
click at [119, 253] on link "Na fila" at bounding box center [115, 252] width 68 height 38
click at [129, 244] on div "Na fila" at bounding box center [115, 244] width 54 height 11
click at [116, 244] on span "Na fila" at bounding box center [115, 245] width 20 height 9
click at [115, 235] on link "Na fila" at bounding box center [115, 252] width 68 height 38
click at [113, 249] on span "Na fila" at bounding box center [115, 245] width 20 height 9
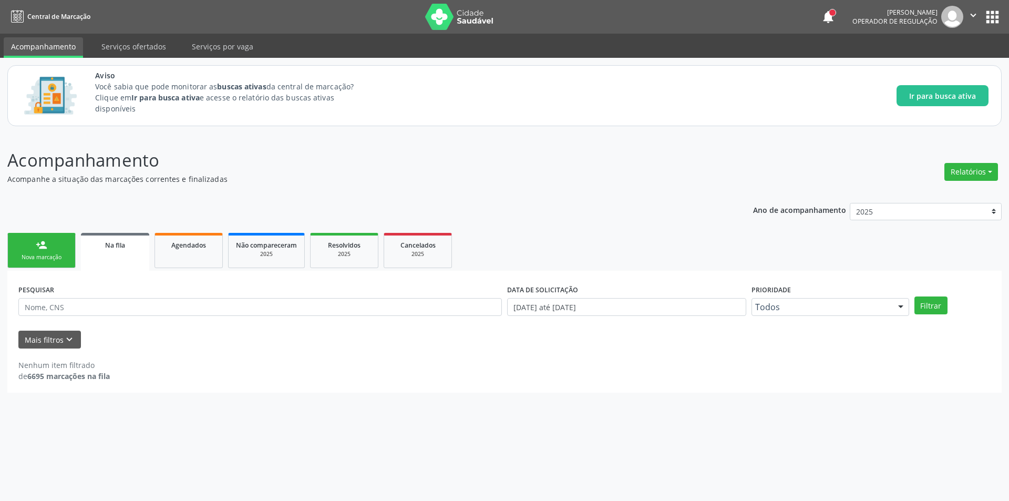
click at [112, 247] on span "Na fila" at bounding box center [115, 245] width 20 height 9
click at [111, 248] on span "Na fila" at bounding box center [115, 245] width 20 height 9
click at [110, 243] on span "Na fila" at bounding box center [115, 245] width 20 height 9
click at [74, 334] on button "Mais filtros keyboard_arrow_down" at bounding box center [49, 339] width 63 height 18
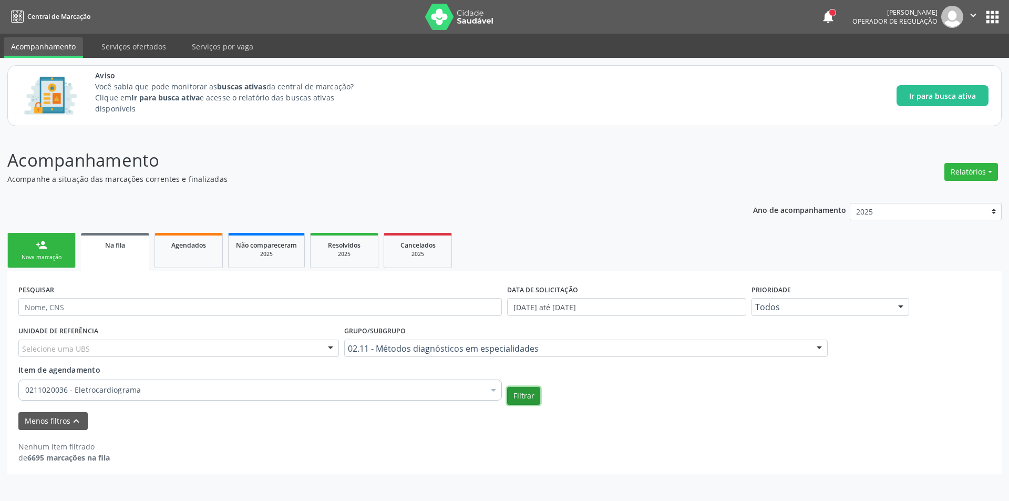
click at [533, 400] on button "Filtrar" at bounding box center [523, 396] width 33 height 18
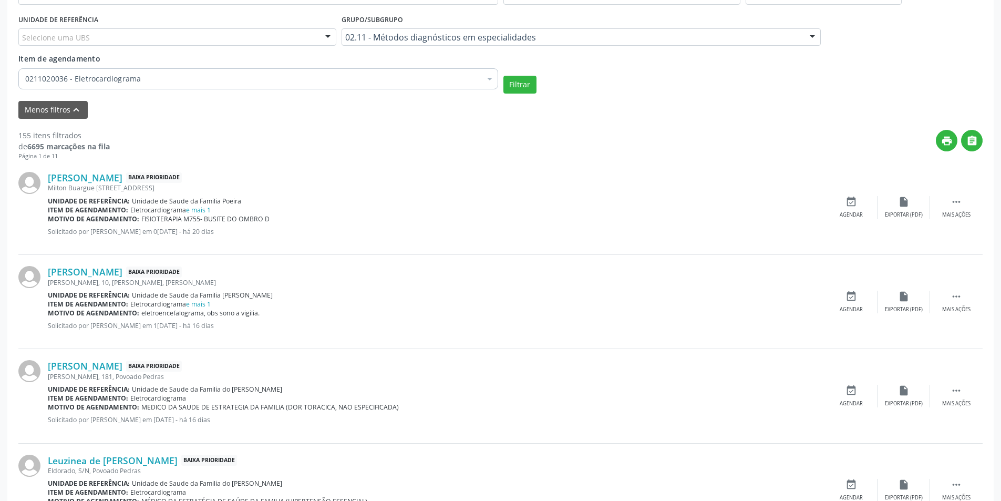
scroll to position [315, 0]
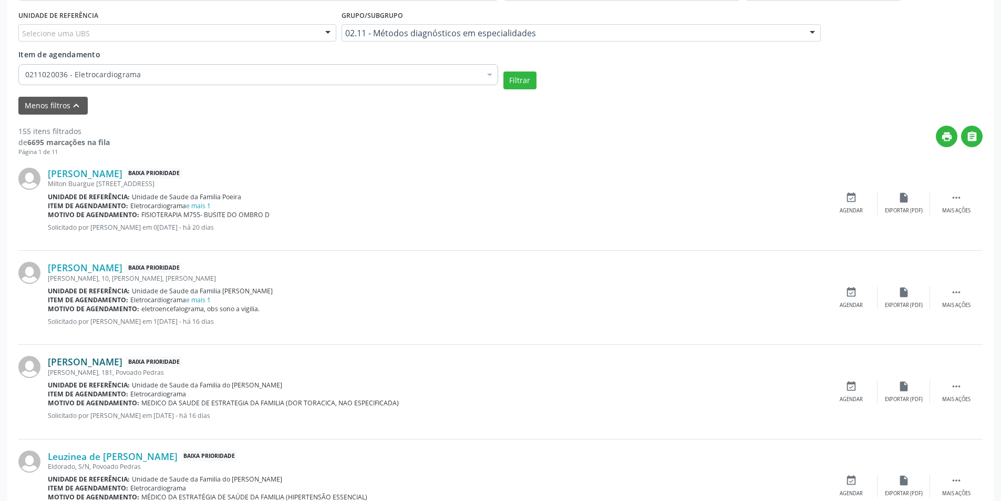
click at [103, 366] on link "[PERSON_NAME]" at bounding box center [85, 362] width 75 height 12
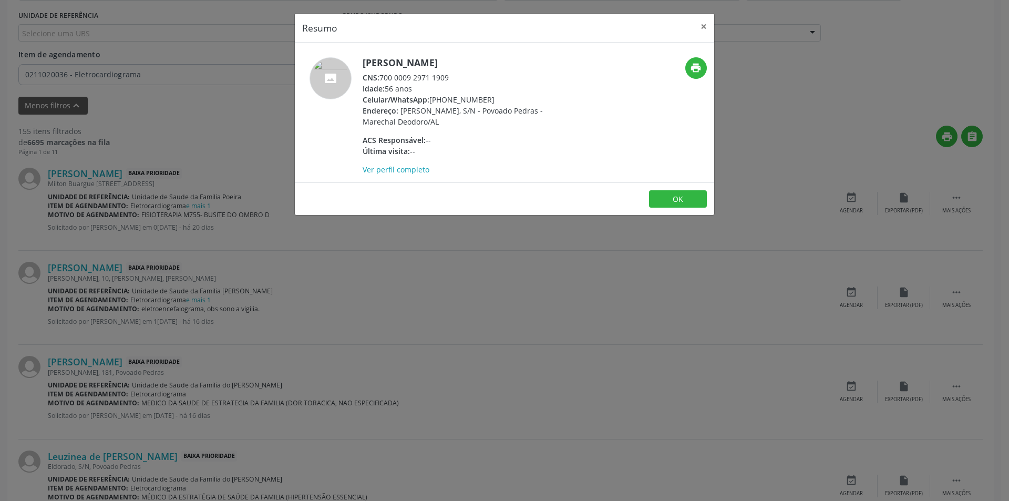
click at [381, 78] on div "CNS: 700 0009 2971 1909" at bounding box center [465, 77] width 204 height 11
drag, startPoint x: 381, startPoint y: 78, endPoint x: 440, endPoint y: 78, distance: 58.8
click at [440, 78] on div "CNS: 700 0009 2971 1909" at bounding box center [465, 77] width 204 height 11
copy div "700 0009 2971 1909"
click at [664, 199] on button "OK" at bounding box center [678, 199] width 58 height 18
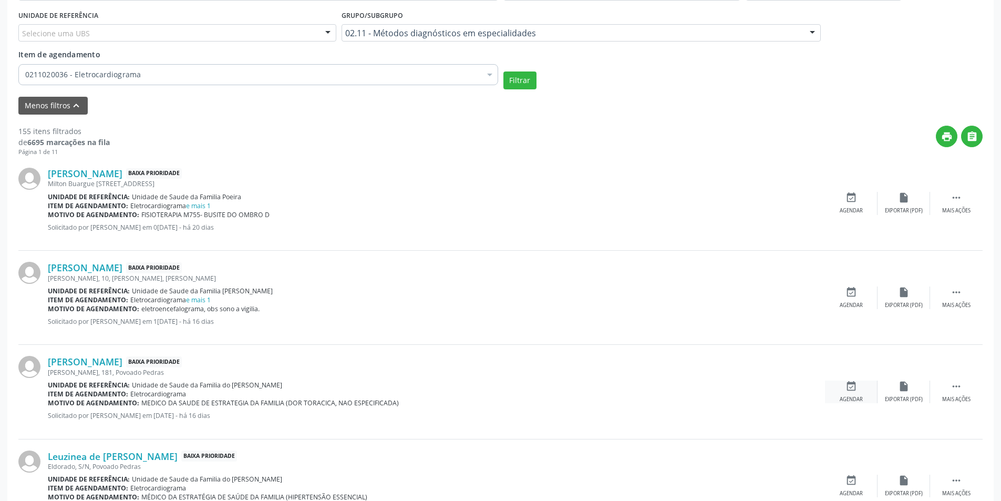
click at [852, 389] on icon "event_available" at bounding box center [851, 386] width 12 height 12
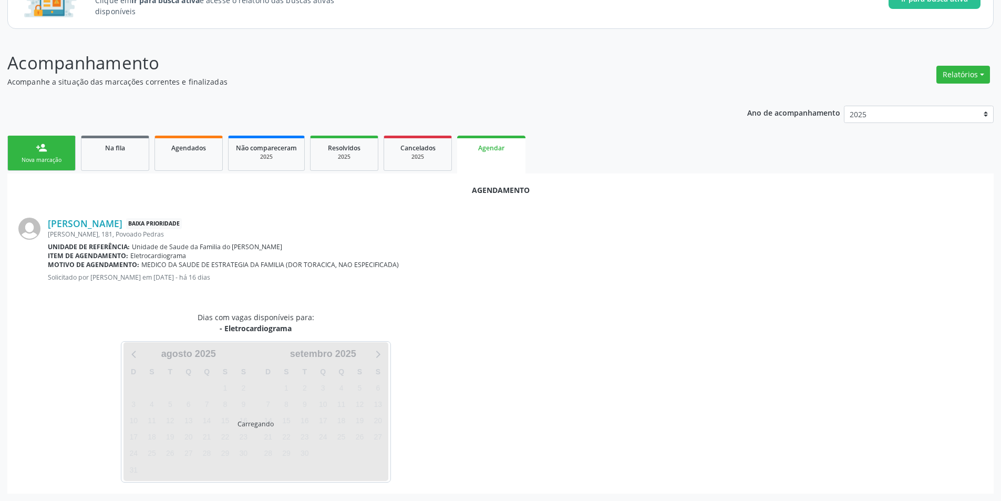
scroll to position [122, 0]
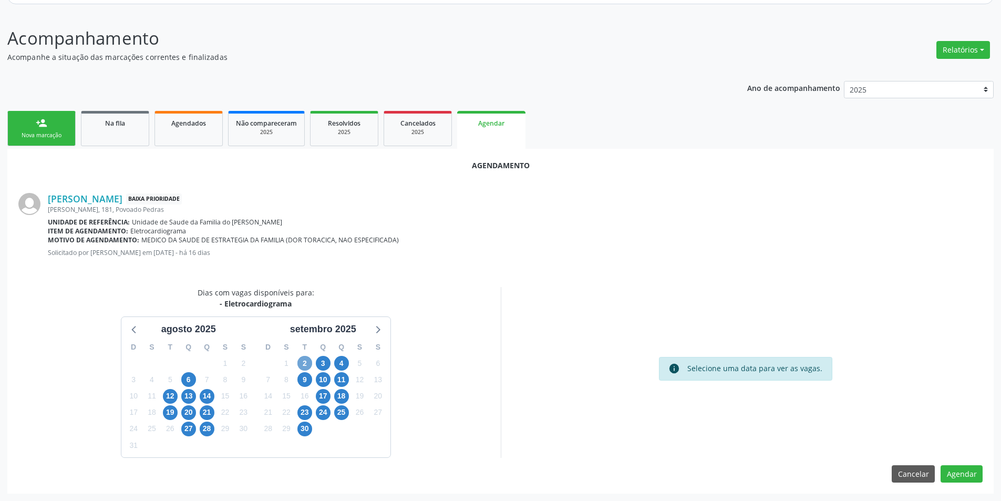
click at [308, 364] on span "2" at bounding box center [304, 363] width 15 height 15
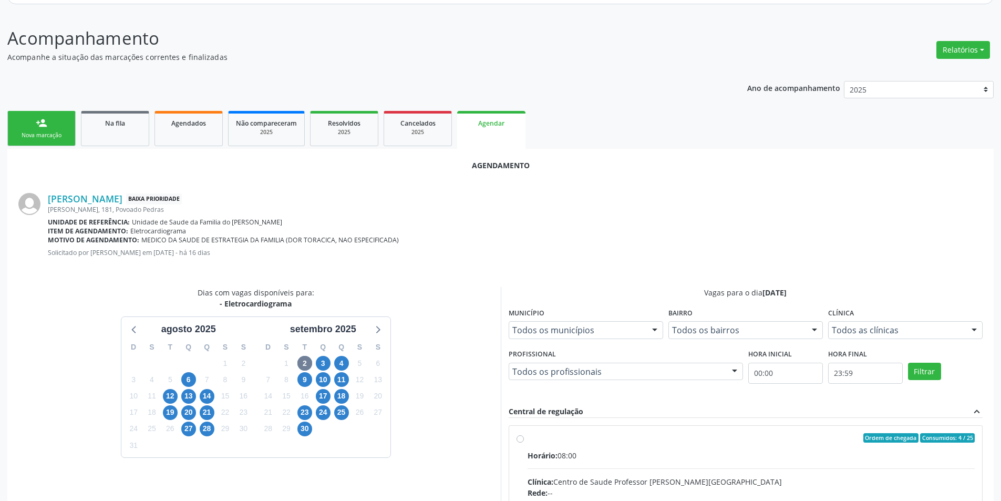
click at [521, 439] on input "Ordem de chegada Consumidos: 4 / 25 Horário: 08:00 Clínica: Centro de Saude Pro…" at bounding box center [519, 437] width 7 height 9
radio input "true"
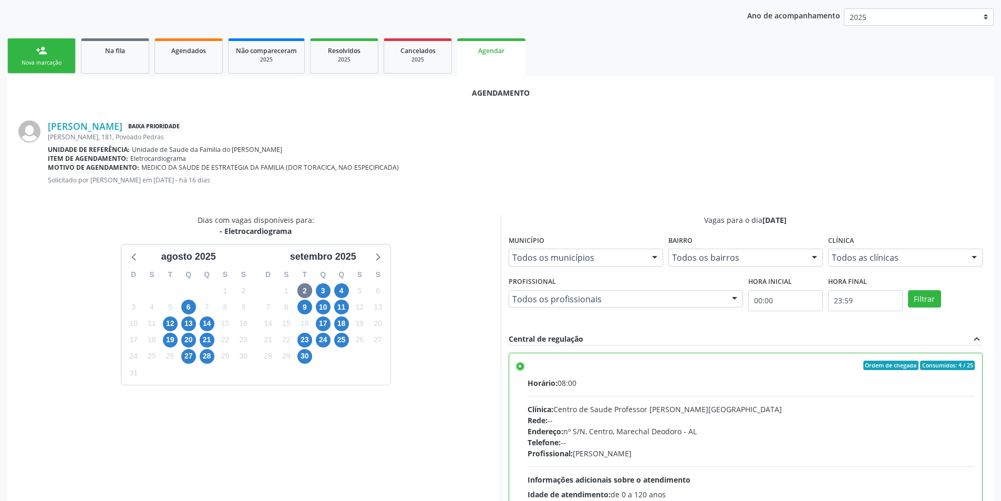
scroll to position [293, 0]
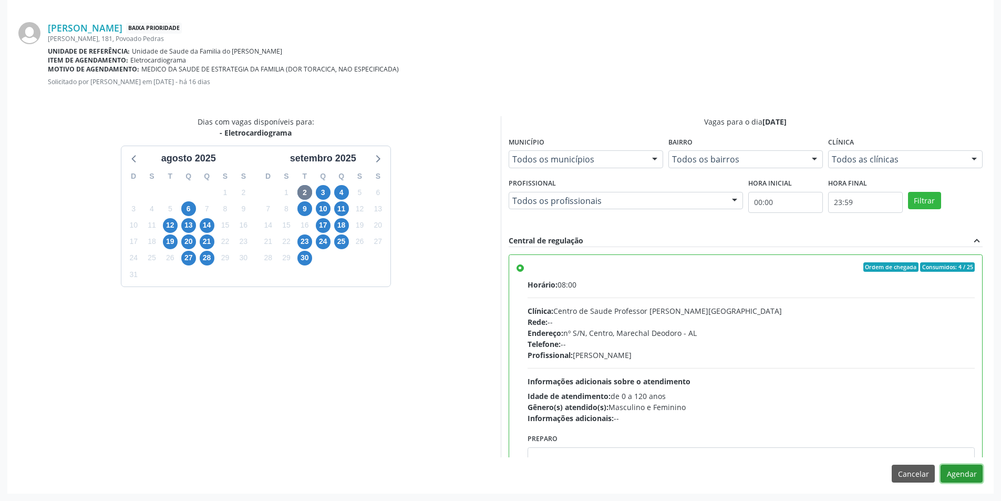
click at [965, 473] on button "Agendar" at bounding box center [961, 473] width 42 height 18
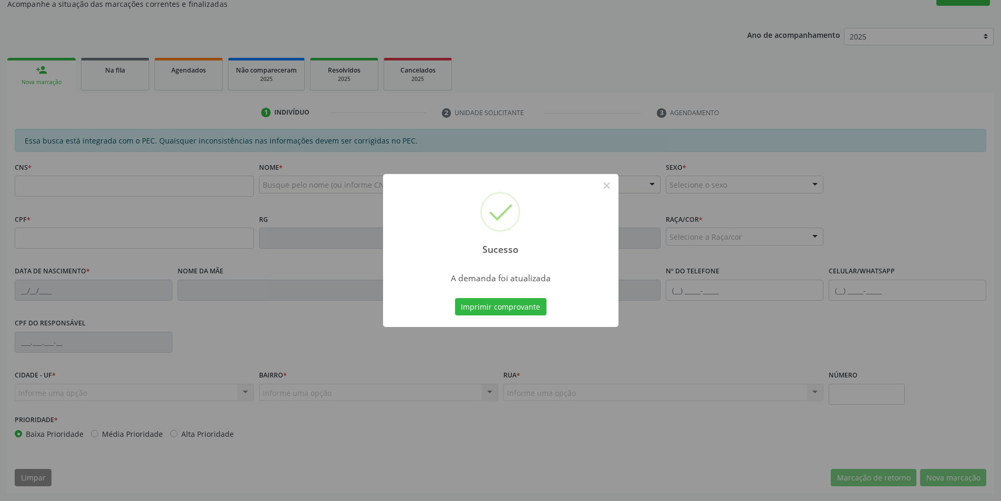
scroll to position [175, 0]
click at [601, 185] on button "×" at bounding box center [607, 186] width 18 height 18
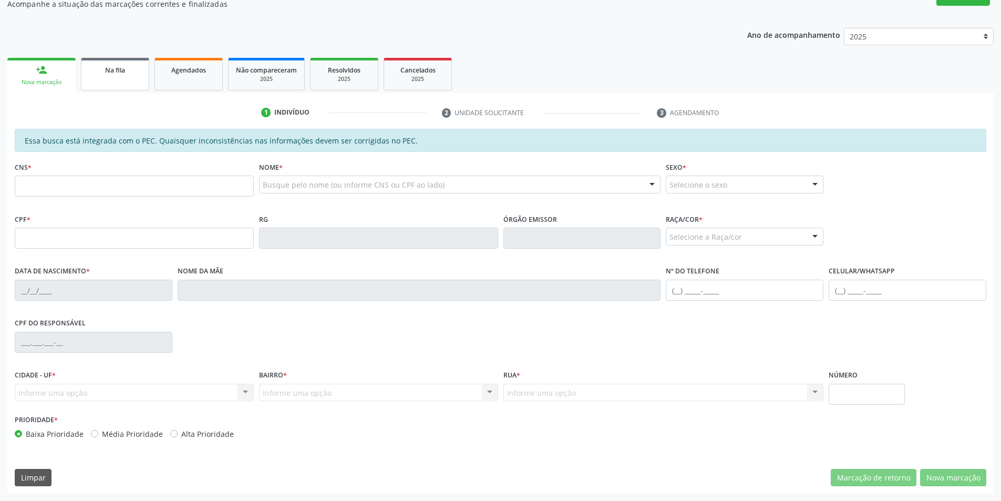
click at [107, 64] on link "Na fila" at bounding box center [115, 74] width 68 height 33
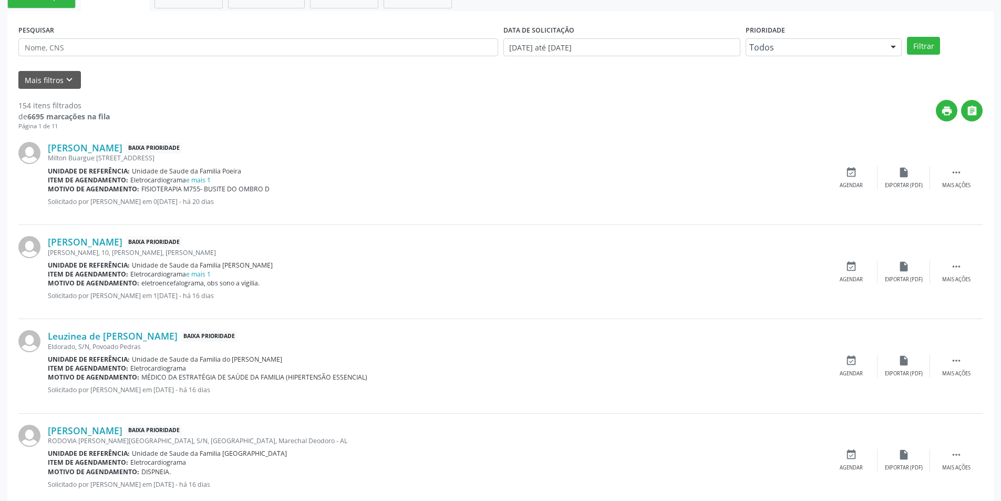
scroll to position [263, 0]
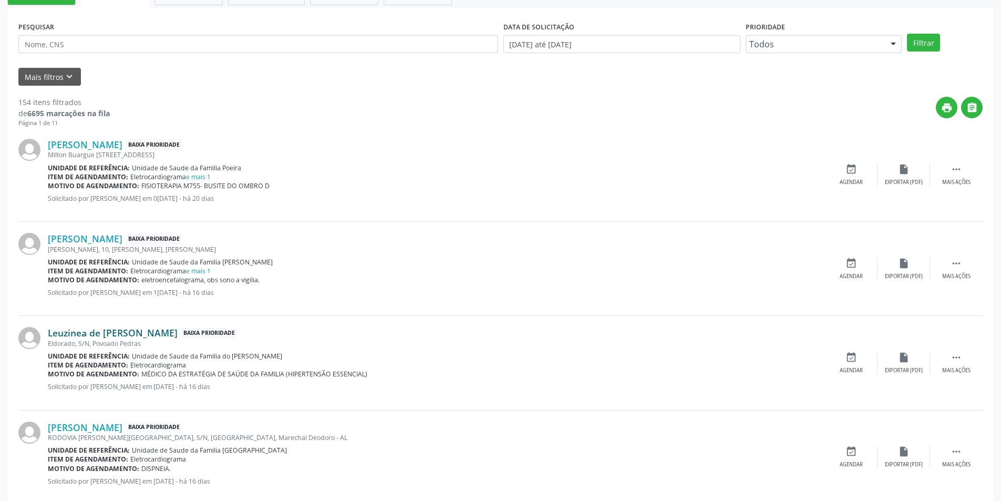
click at [128, 335] on link "Leuzinea de [PERSON_NAME]" at bounding box center [113, 333] width 130 height 12
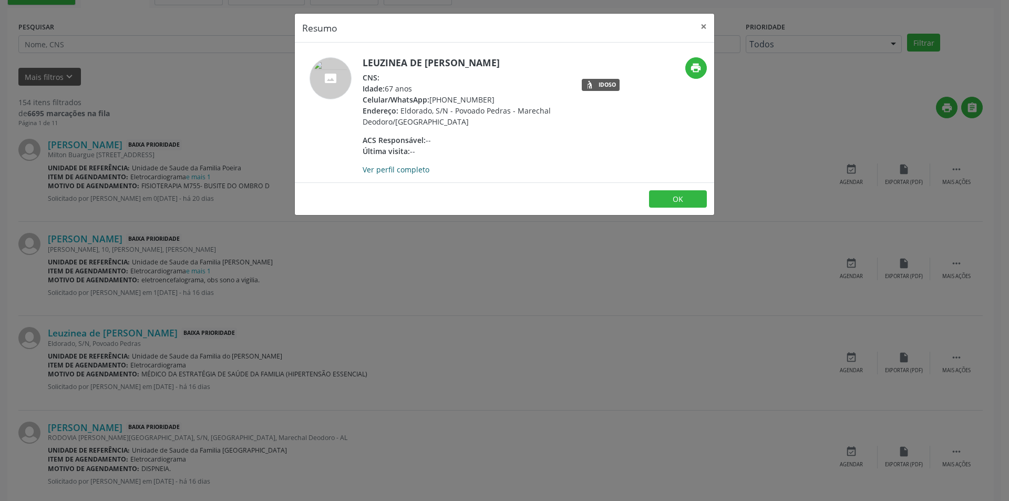
click at [405, 173] on link "Ver perfil completo" at bounding box center [396, 169] width 67 height 10
click at [702, 26] on button "×" at bounding box center [703, 27] width 21 height 26
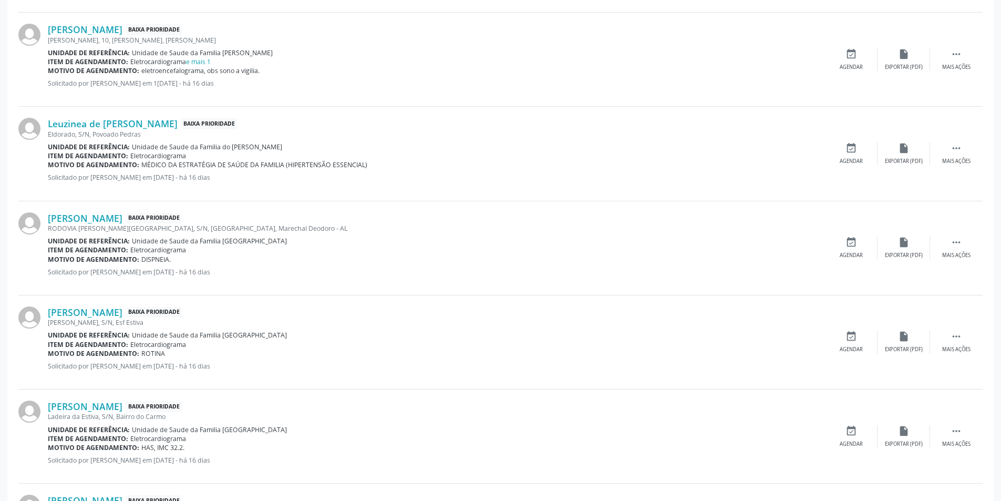
scroll to position [473, 0]
click at [122, 215] on link "[PERSON_NAME]" at bounding box center [85, 217] width 75 height 12
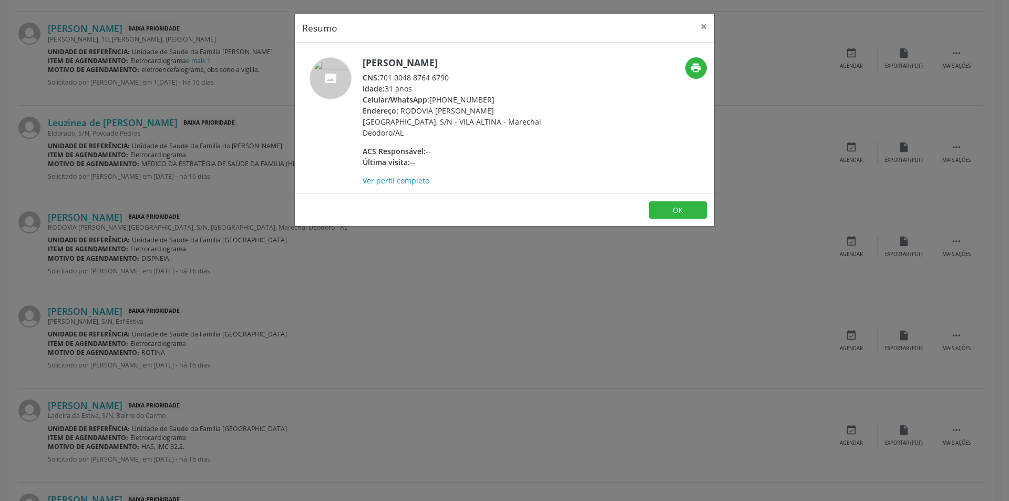
click at [381, 76] on div "CNS: 701 0048 8764 6790" at bounding box center [465, 77] width 204 height 11
drag, startPoint x: 381, startPoint y: 76, endPoint x: 446, endPoint y: 76, distance: 64.1
click at [446, 76] on div "CNS: 701 0048 8764 6790" at bounding box center [465, 77] width 204 height 11
copy div "701 0048 8764 6790"
click at [671, 201] on button "OK" at bounding box center [678, 210] width 58 height 18
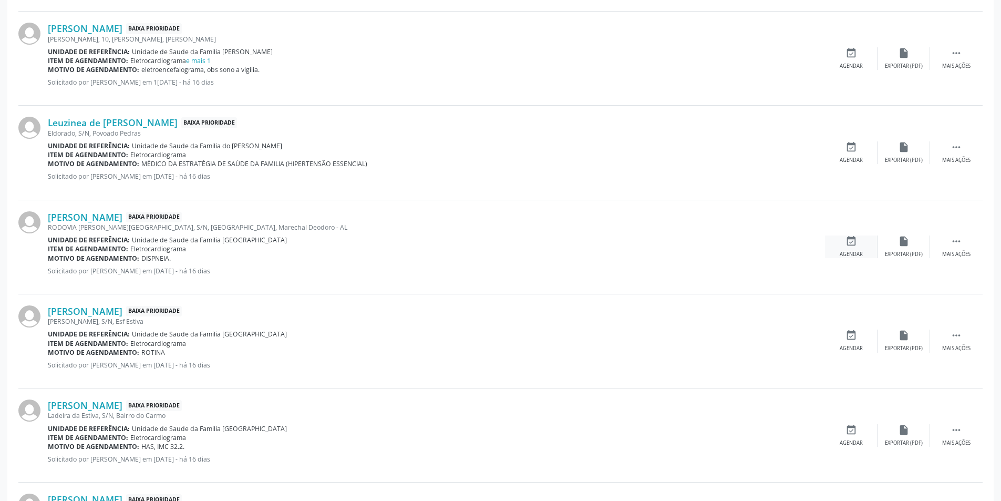
click at [841, 248] on div "event_available Agendar" at bounding box center [851, 246] width 53 height 23
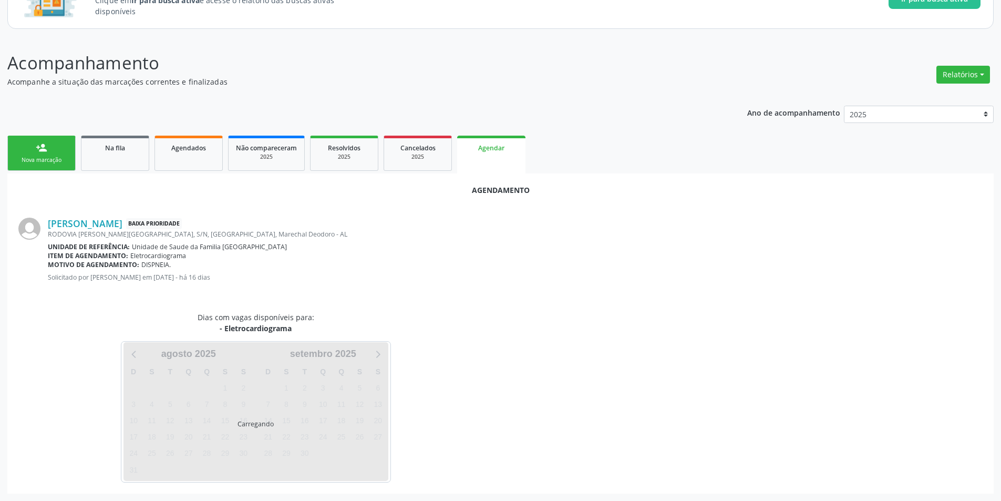
scroll to position [122, 0]
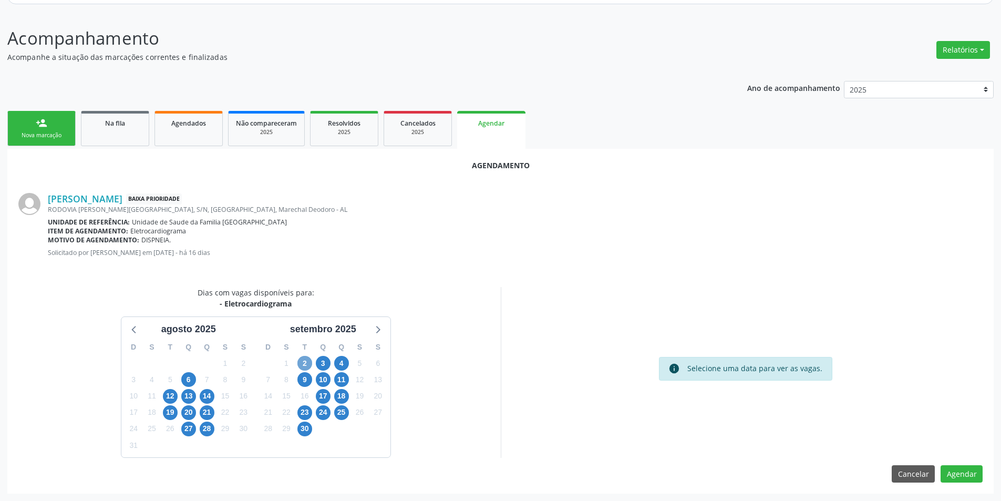
click at [305, 357] on span "2" at bounding box center [304, 363] width 15 height 15
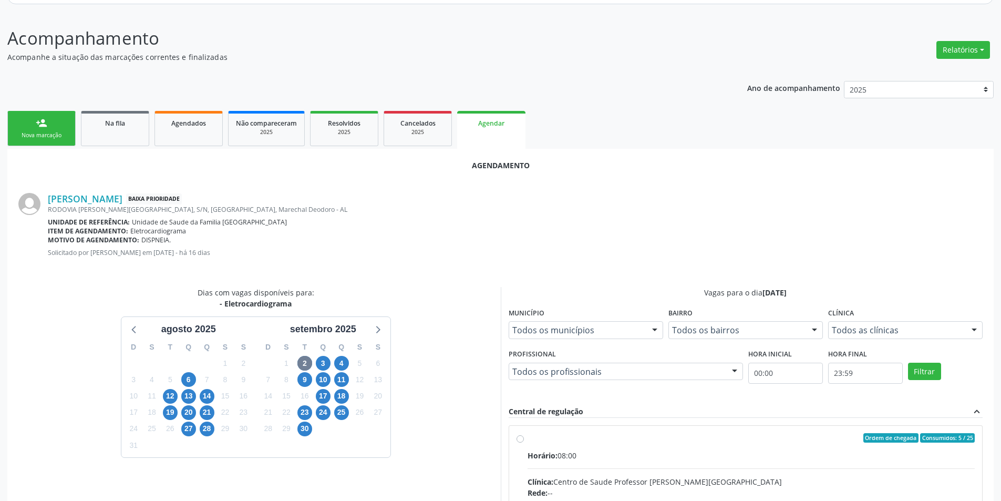
click at [519, 441] on input "Ordem de chegada Consumidos: 5 / 25 Horário: 08:00 Clínica: Centro de Saude Pro…" at bounding box center [519, 437] width 7 height 9
radio input "true"
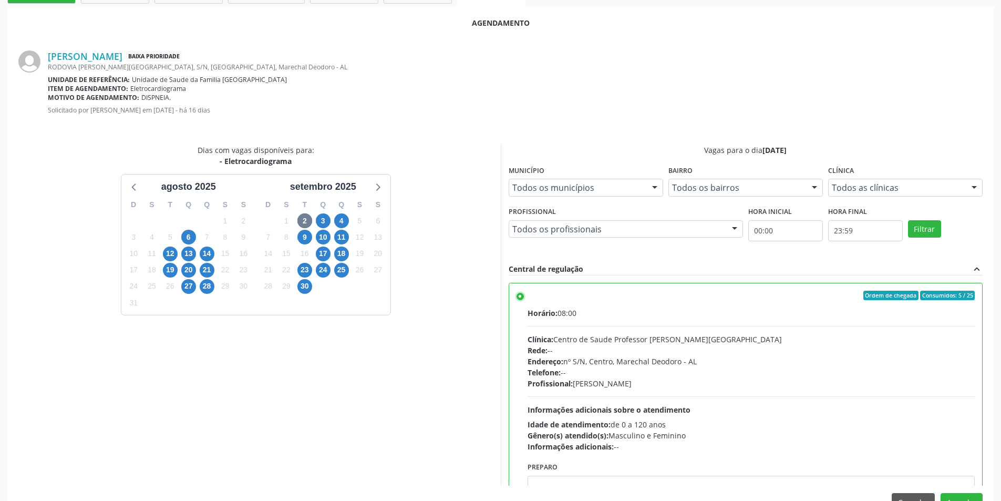
scroll to position [293, 0]
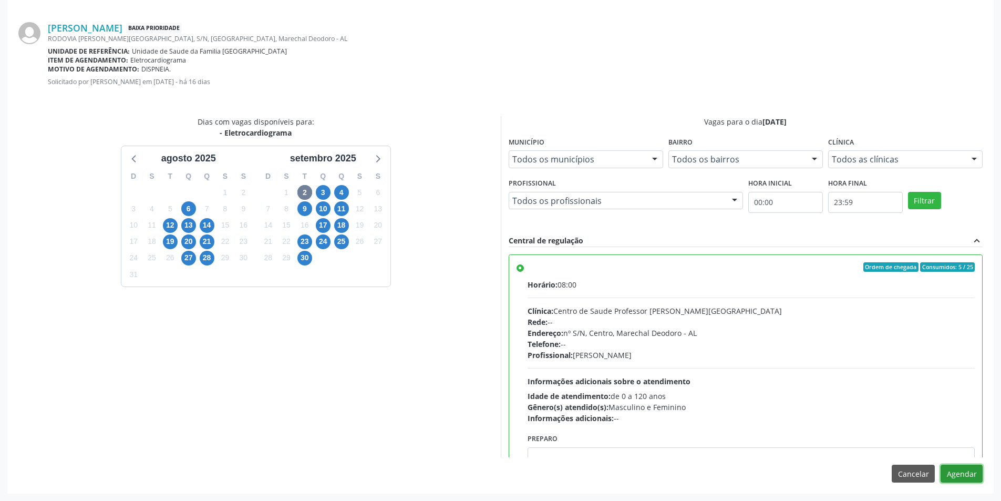
click at [963, 473] on button "Agendar" at bounding box center [961, 473] width 42 height 18
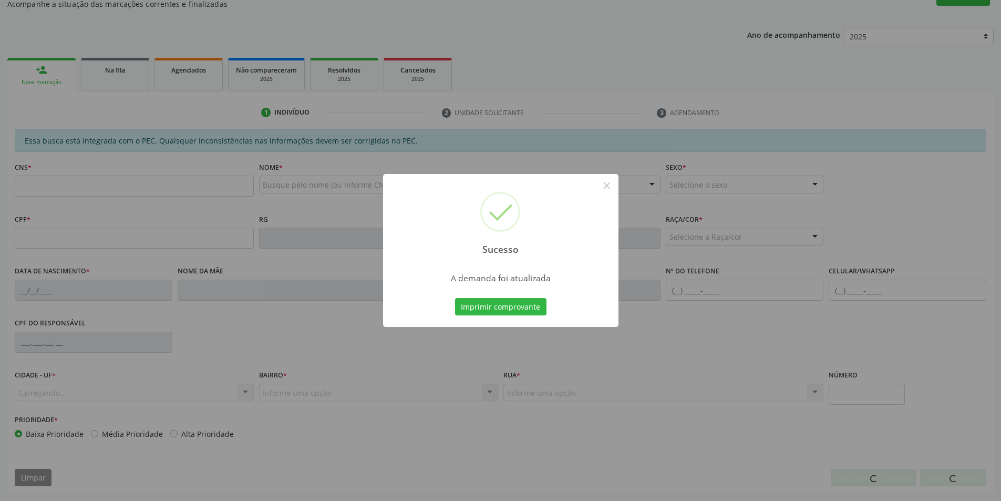
scroll to position [175, 0]
click at [608, 185] on button "×" at bounding box center [607, 186] width 18 height 18
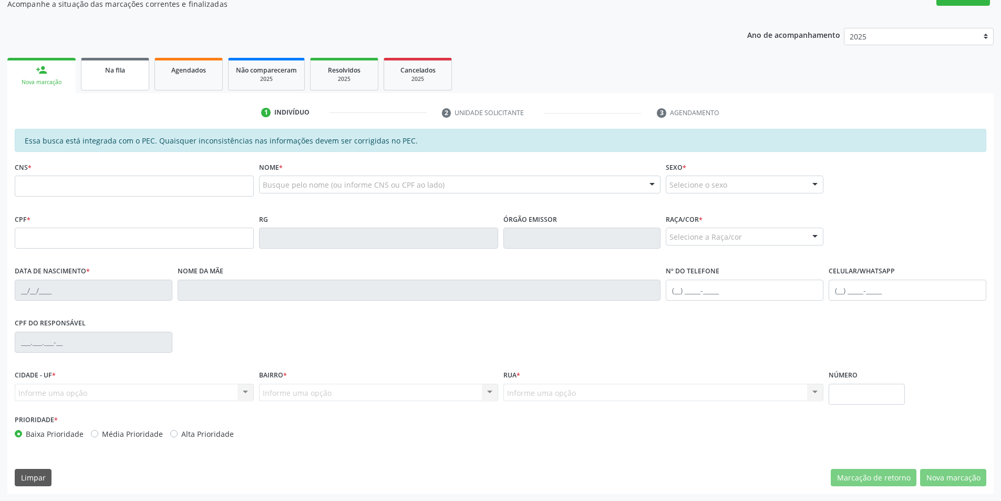
click at [109, 86] on link "Na fila" at bounding box center [115, 74] width 68 height 33
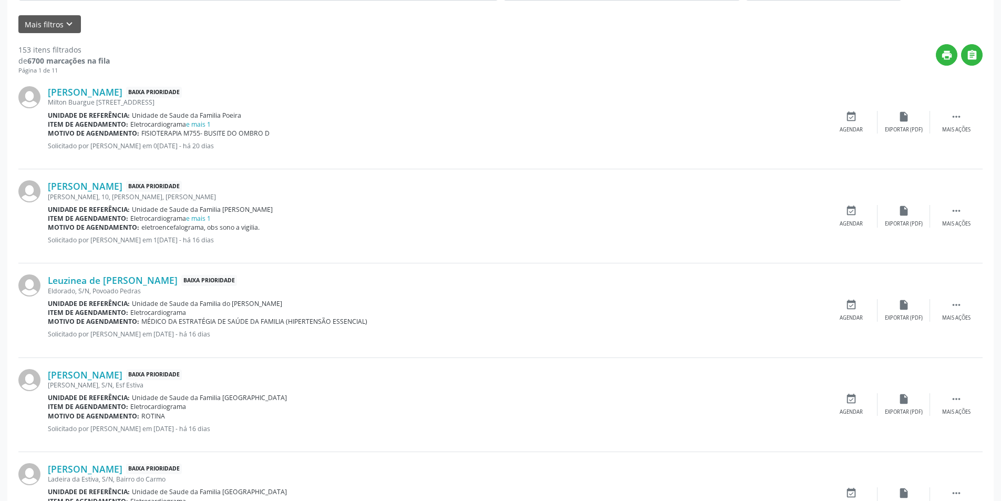
scroll to position [368, 0]
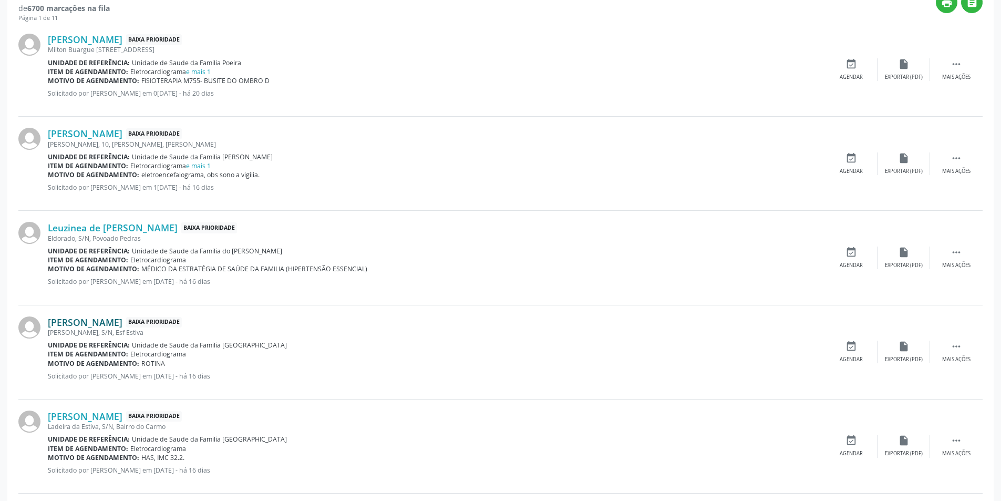
click at [100, 323] on link "[PERSON_NAME]" at bounding box center [85, 322] width 75 height 12
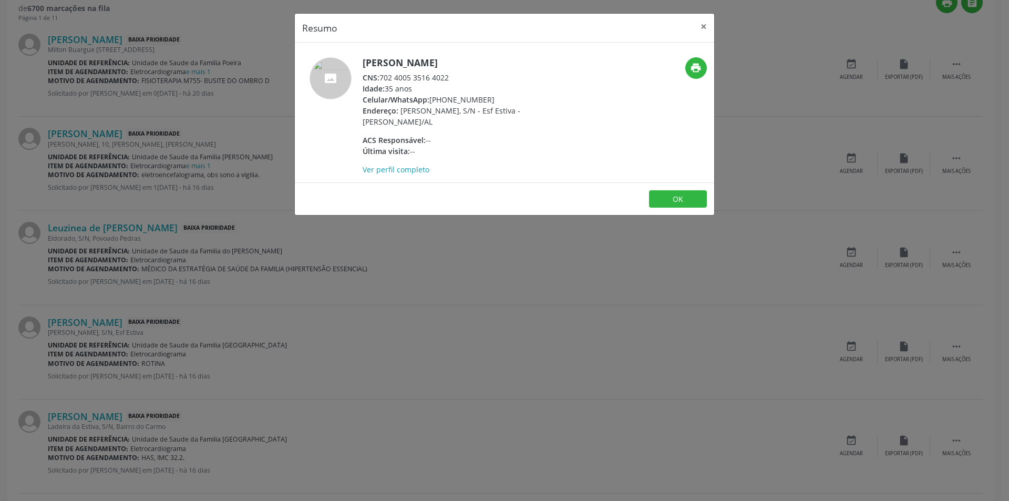
click at [382, 77] on div "CNS: 702 4005 3516 4022" at bounding box center [465, 77] width 204 height 11
drag, startPoint x: 382, startPoint y: 77, endPoint x: 441, endPoint y: 79, distance: 58.9
click at [441, 79] on div "CNS: 702 4005 3516 4022" at bounding box center [465, 77] width 204 height 11
copy div "702 4005 3516 4022"
click at [671, 200] on button "OK" at bounding box center [678, 199] width 58 height 18
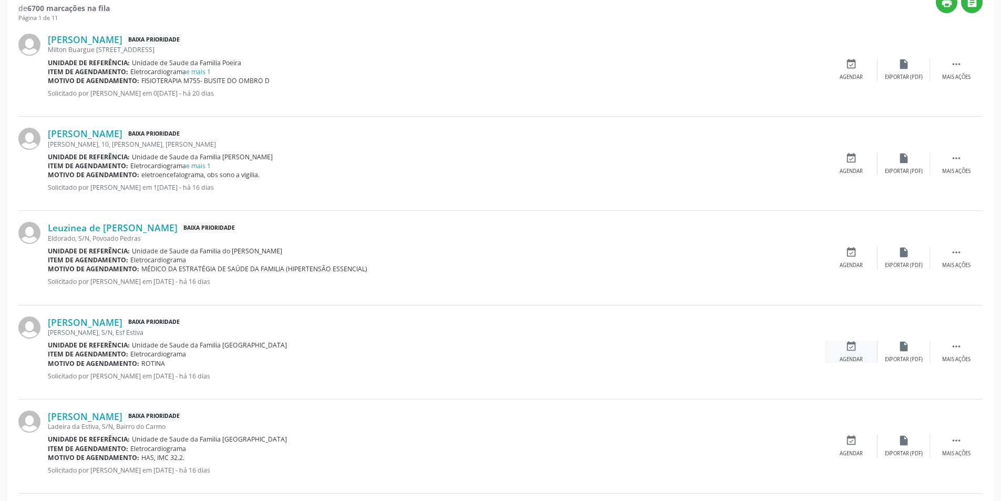
click at [849, 353] on div "event_available Agendar" at bounding box center [851, 351] width 53 height 23
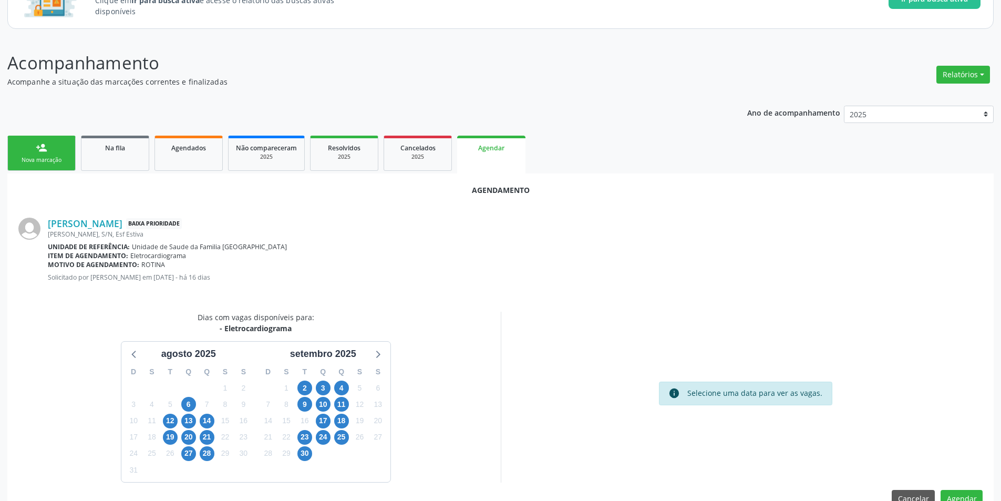
scroll to position [122, 0]
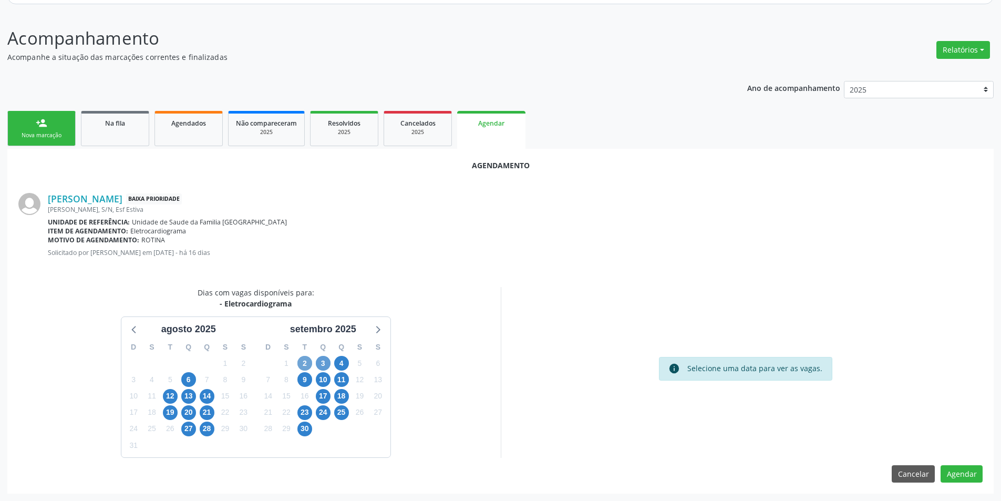
drag, startPoint x: 300, startPoint y: 361, endPoint x: 318, endPoint y: 361, distance: 18.4
click at [301, 361] on span "2" at bounding box center [304, 363] width 15 height 15
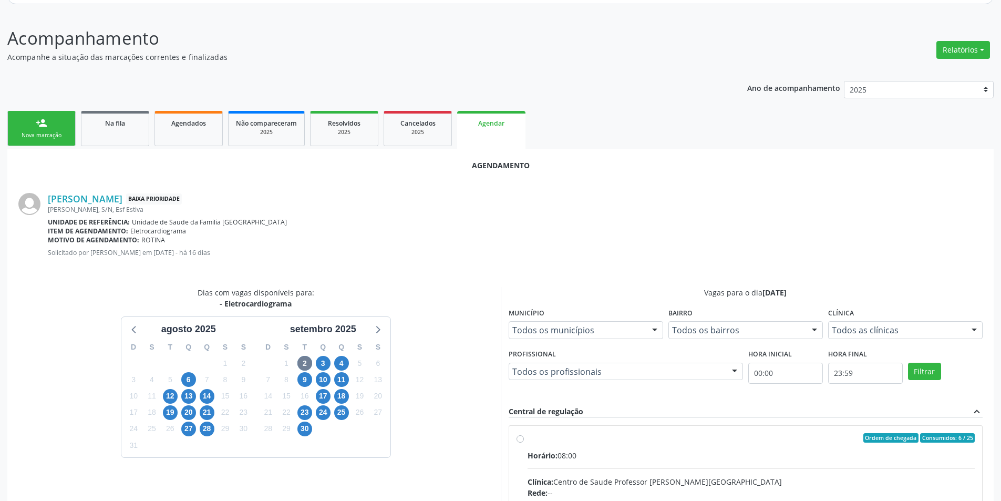
drag, startPoint x: 519, startPoint y: 440, endPoint x: 533, endPoint y: 427, distance: 19.3
click at [519, 440] on input "Ordem de chegada Consumidos: 6 / 25 Horário: 08:00 Clínica: Centro de Saude Pro…" at bounding box center [519, 437] width 7 height 9
radio input "true"
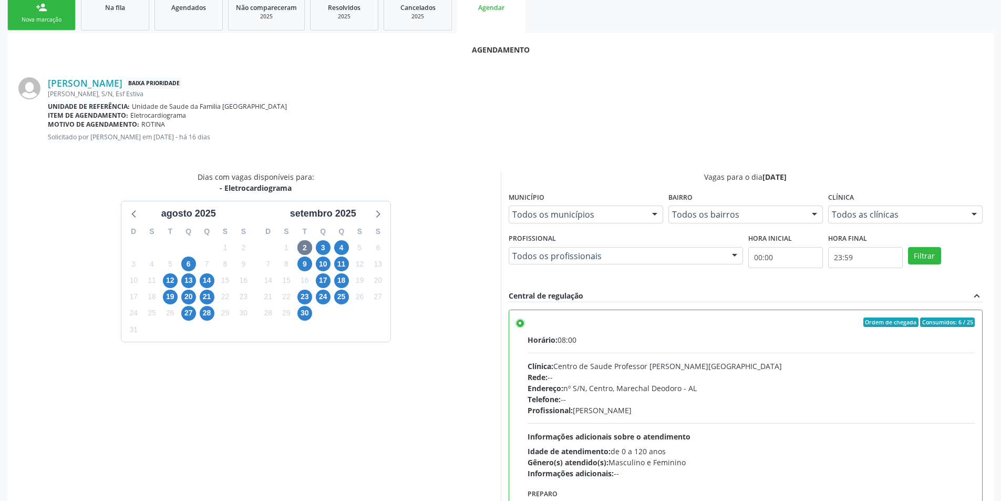
scroll to position [280, 0]
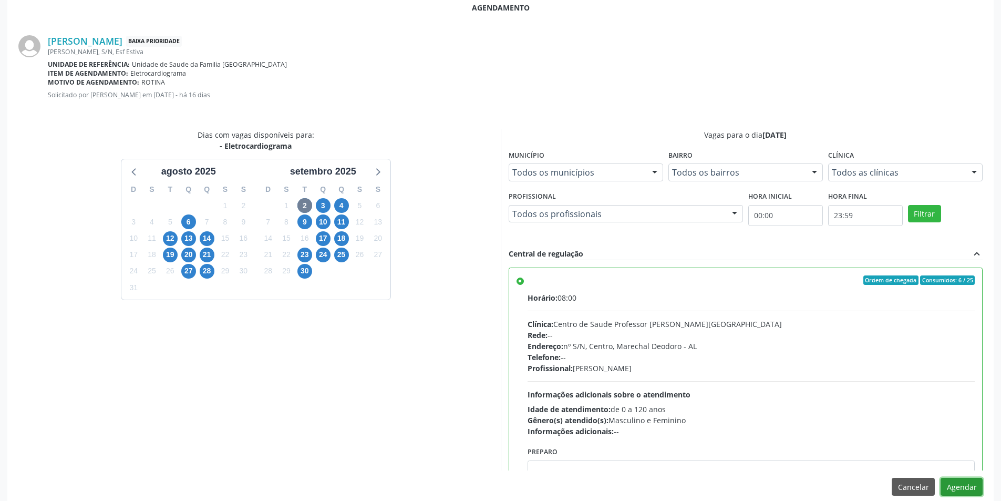
click at [974, 488] on button "Agendar" at bounding box center [961, 487] width 42 height 18
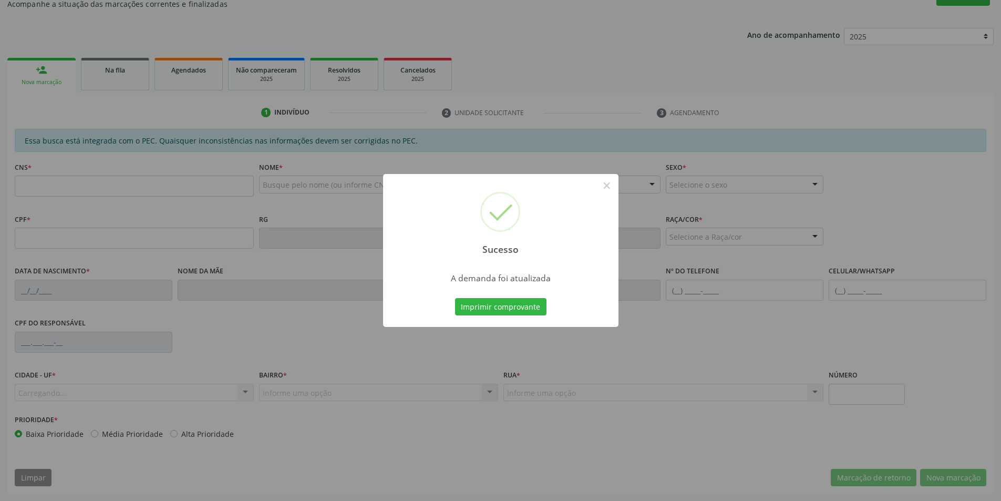
scroll to position [175, 0]
click at [610, 184] on button "×" at bounding box center [607, 186] width 18 height 18
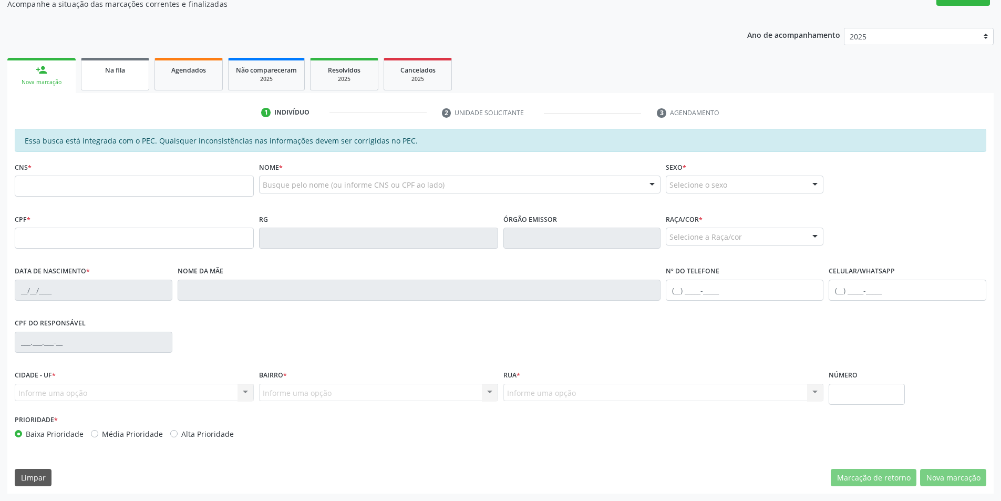
click at [102, 72] on div "Na fila" at bounding box center [115, 69] width 53 height 11
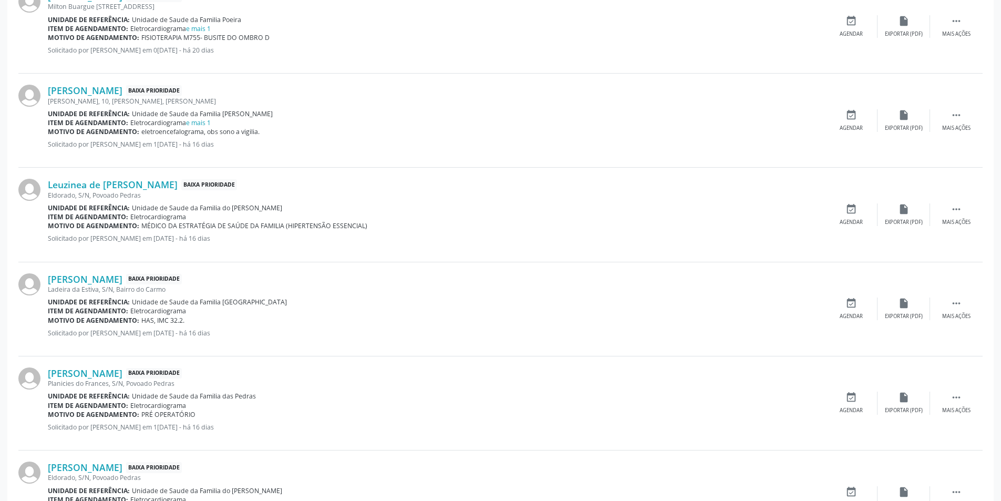
scroll to position [420, 0]
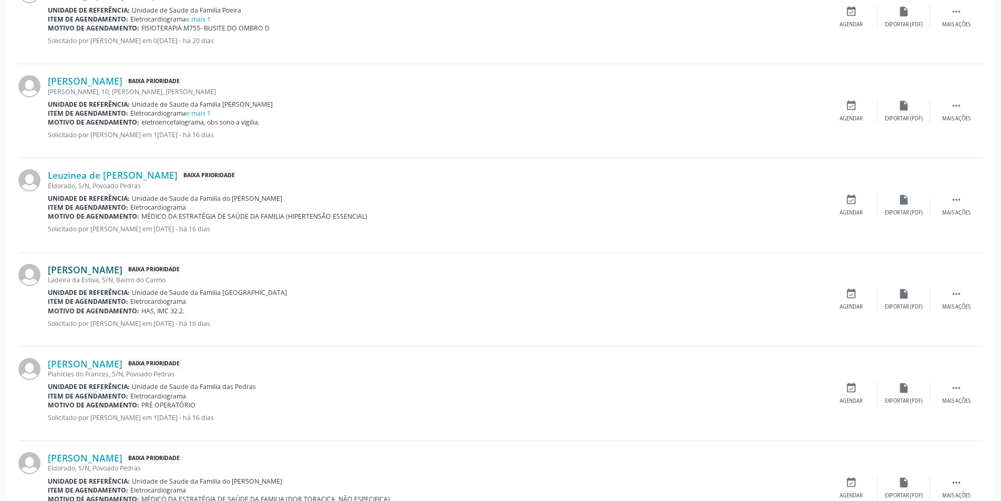
click at [122, 271] on link "[PERSON_NAME]" at bounding box center [85, 270] width 75 height 12
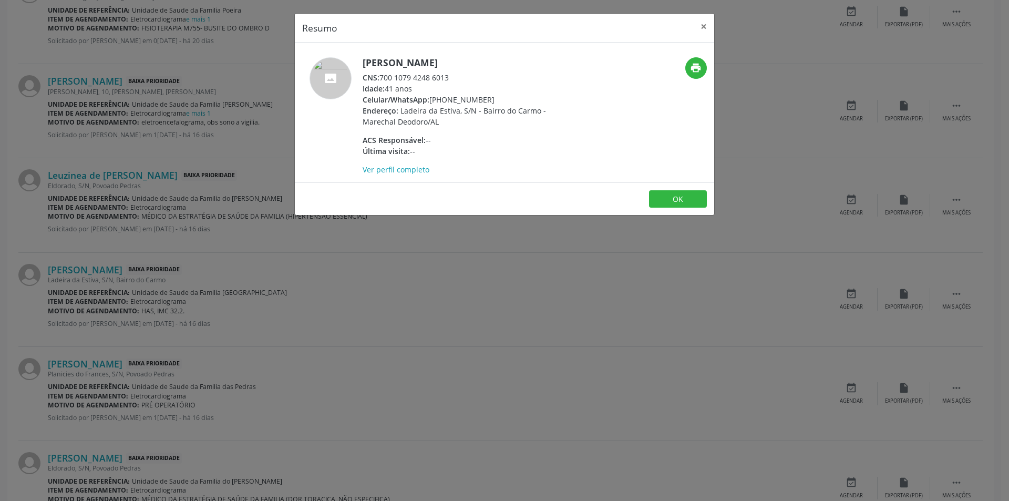
click at [381, 76] on div "CNS: 700 1079 4248 6013" at bounding box center [465, 77] width 204 height 11
drag, startPoint x: 381, startPoint y: 76, endPoint x: 440, endPoint y: 79, distance: 59.5
click at [440, 79] on div "CNS: 700 1079 4248 6013" at bounding box center [465, 77] width 204 height 11
copy div "700 1079 4248 6013"
click at [680, 199] on button "OK" at bounding box center [678, 199] width 58 height 18
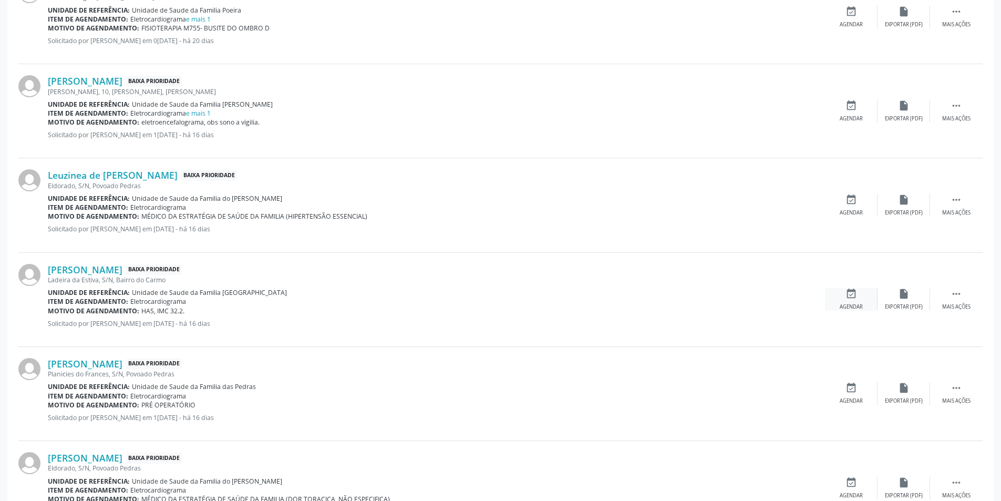
click at [840, 305] on div "Agendar" at bounding box center [851, 306] width 23 height 7
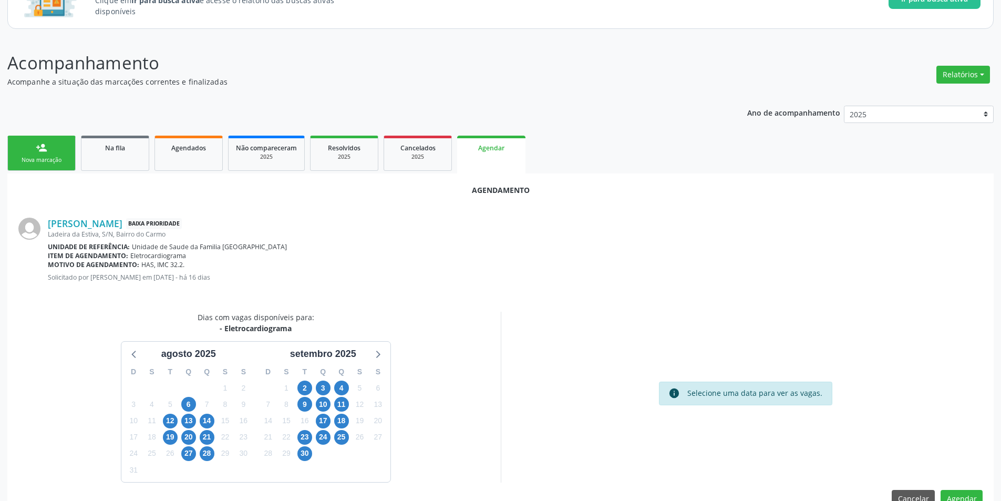
scroll to position [122, 0]
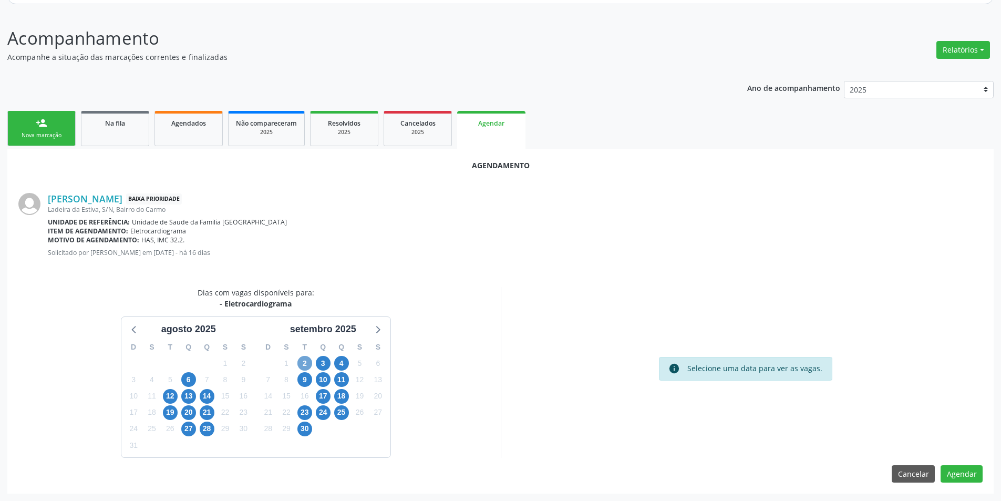
click at [300, 365] on span "2" at bounding box center [304, 363] width 15 height 15
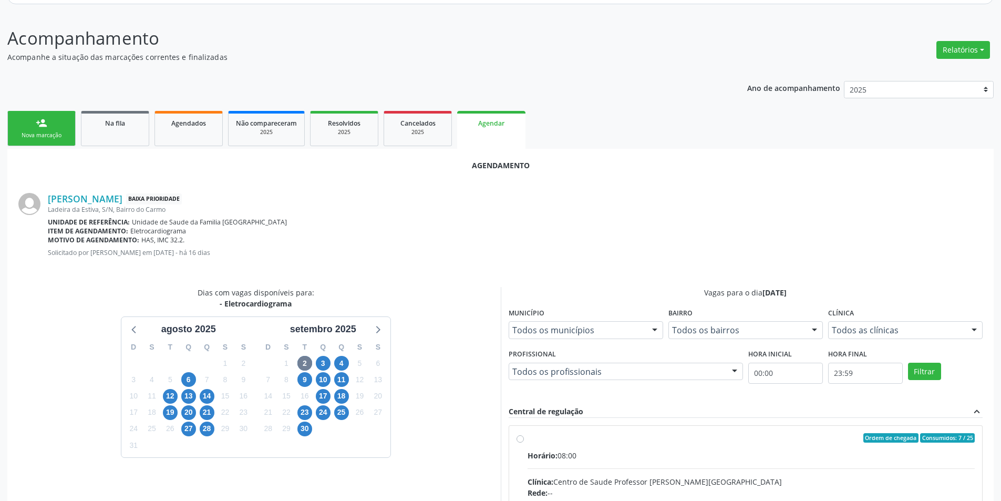
drag, startPoint x: 518, startPoint y: 439, endPoint x: 543, endPoint y: 425, distance: 28.9
click at [519, 439] on input "Ordem de chegada Consumidos: 7 / 25 Horário: 08:00 Clínica: Centro de Saude Pro…" at bounding box center [519, 437] width 7 height 9
radio input "true"
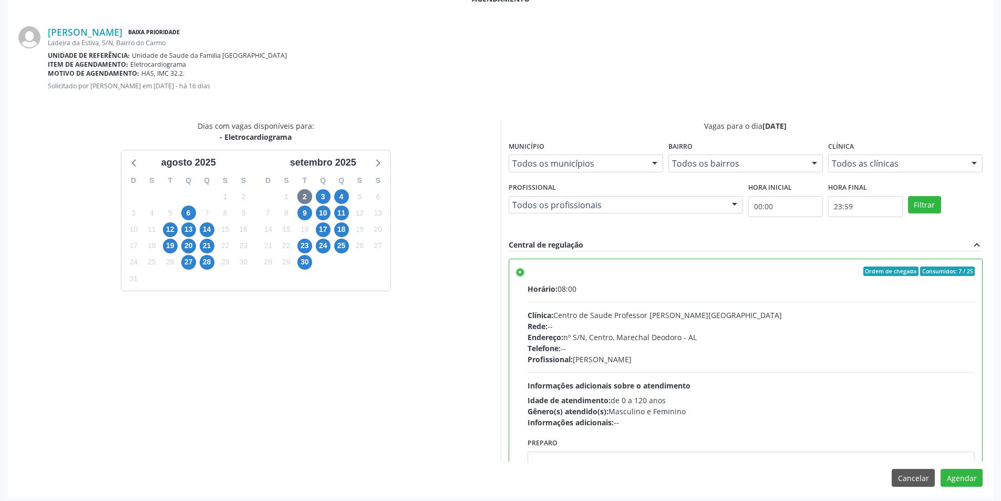
scroll to position [293, 0]
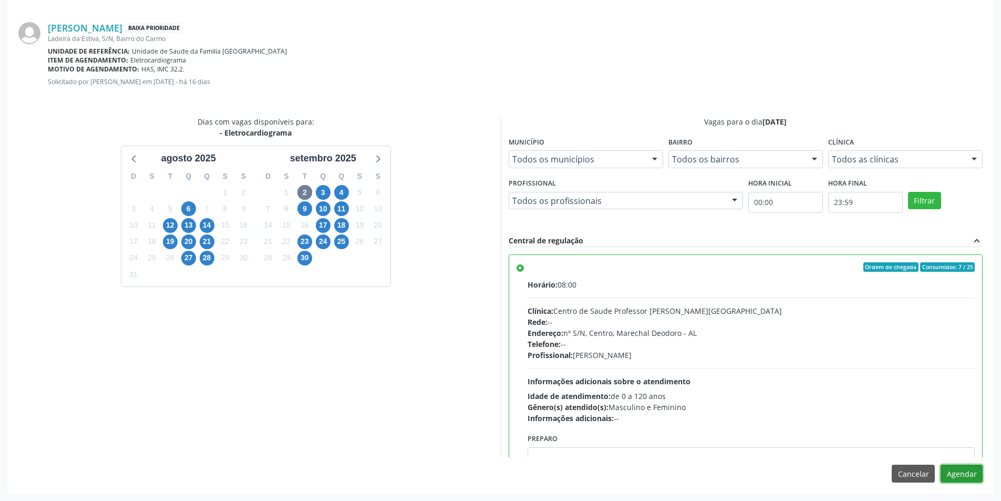
click at [971, 475] on button "Agendar" at bounding box center [961, 473] width 42 height 18
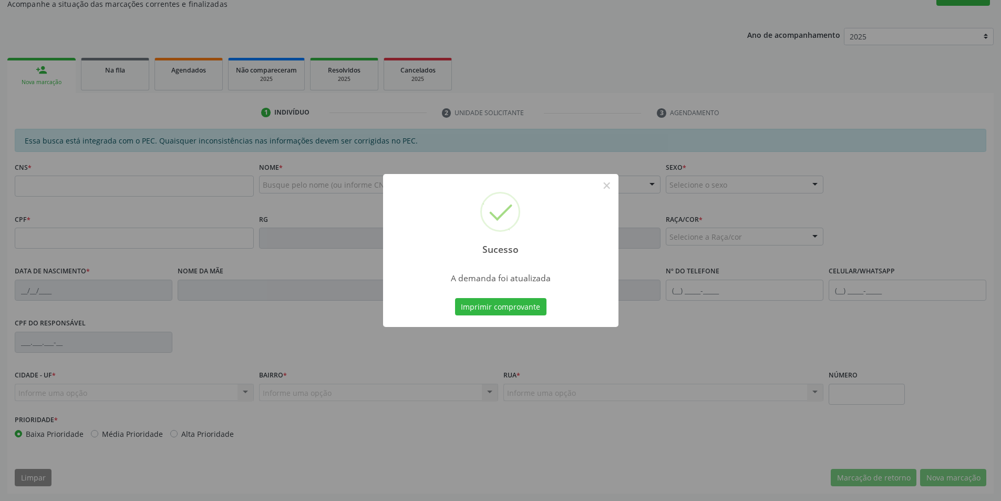
scroll to position [175, 0]
click at [608, 188] on button "×" at bounding box center [607, 186] width 18 height 18
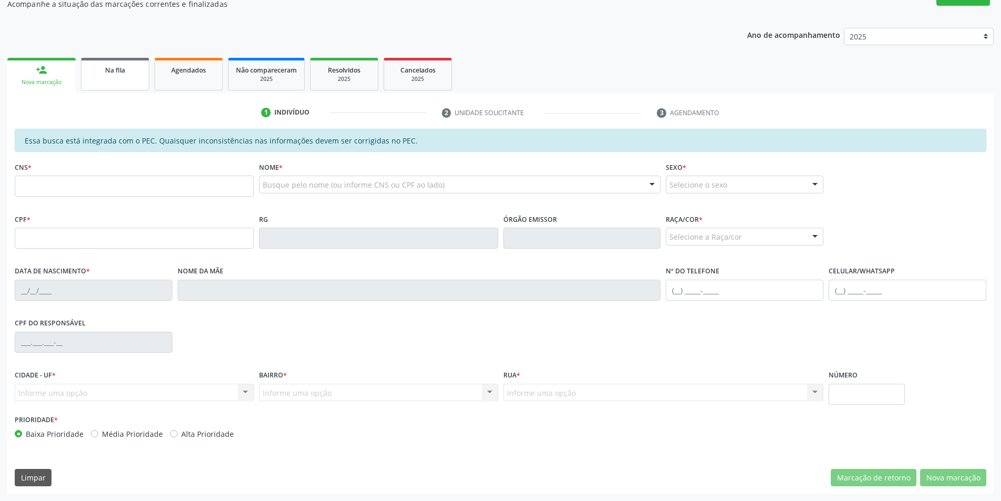
click at [123, 75] on div "Na fila" at bounding box center [115, 69] width 53 height 11
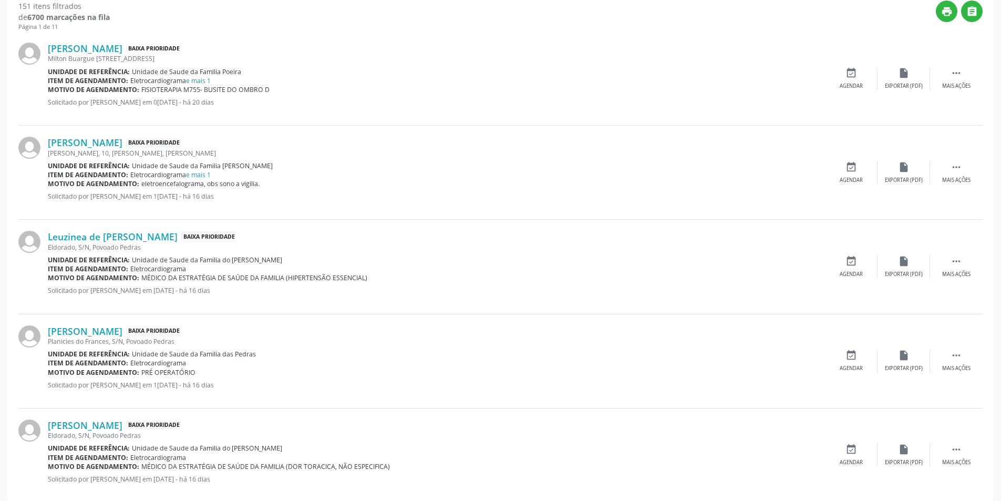
scroll to position [368, 0]
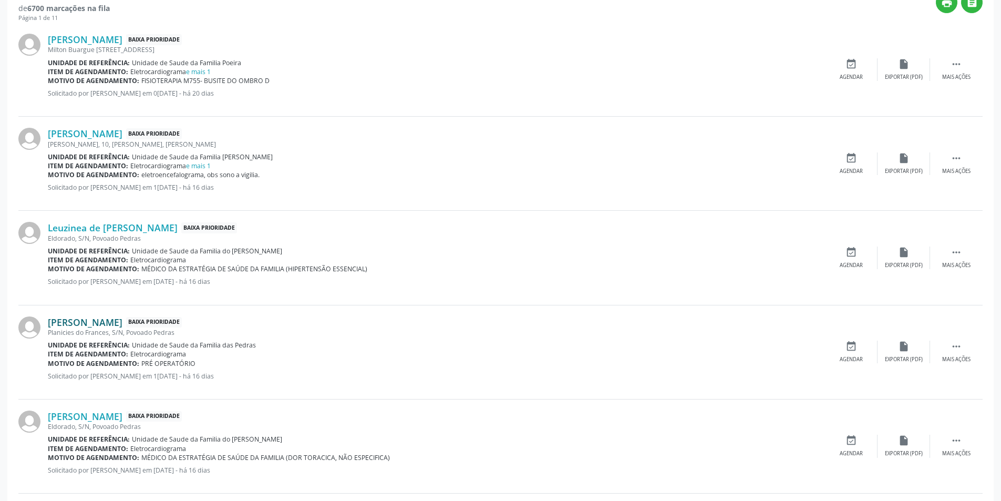
click at [110, 322] on link "[PERSON_NAME]" at bounding box center [85, 322] width 75 height 12
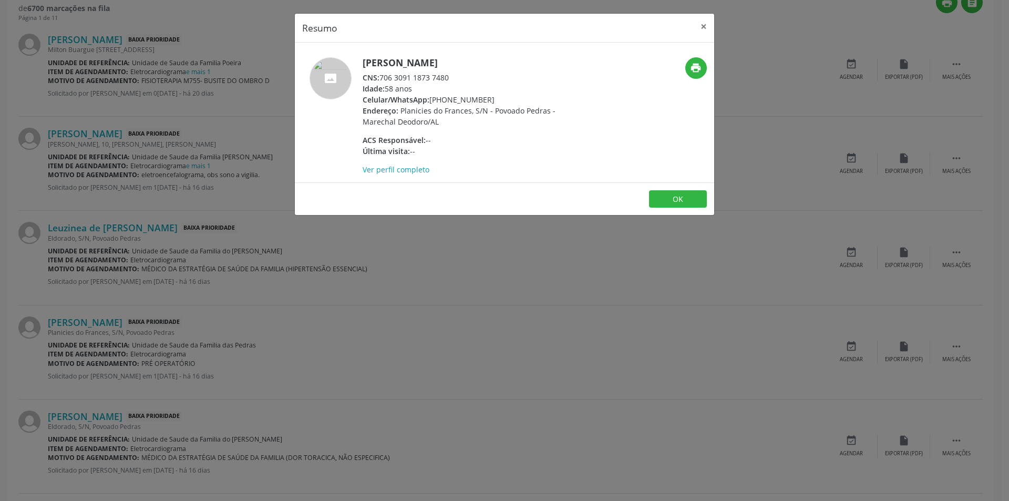
click at [381, 77] on div "CNS: 706 3091 1873 7480" at bounding box center [465, 77] width 204 height 11
drag, startPoint x: 381, startPoint y: 77, endPoint x: 434, endPoint y: 75, distance: 52.6
click at [434, 75] on div "CNS: 706 3091 1873 7480" at bounding box center [465, 77] width 204 height 11
copy div "706 3091 1873 7480"
click at [689, 199] on button "OK" at bounding box center [678, 199] width 58 height 18
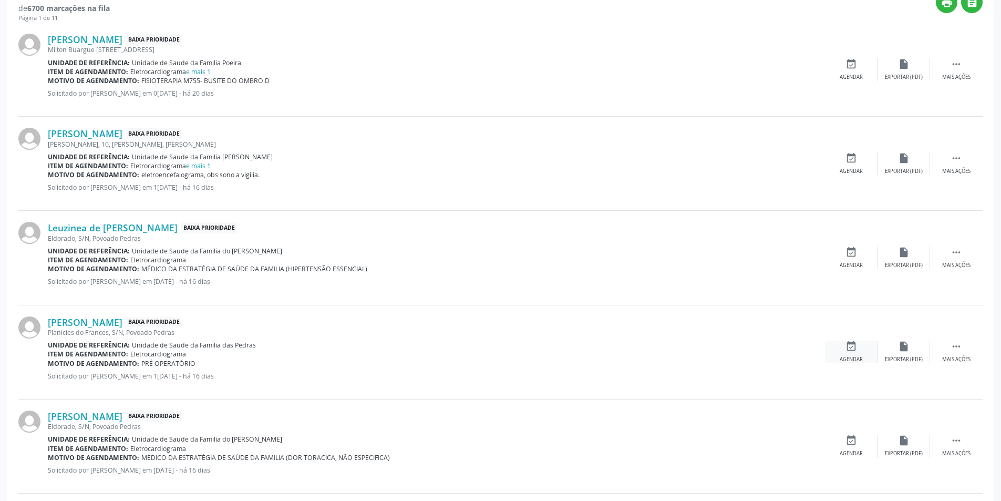
click at [838, 354] on div "event_available Agendar" at bounding box center [851, 351] width 53 height 23
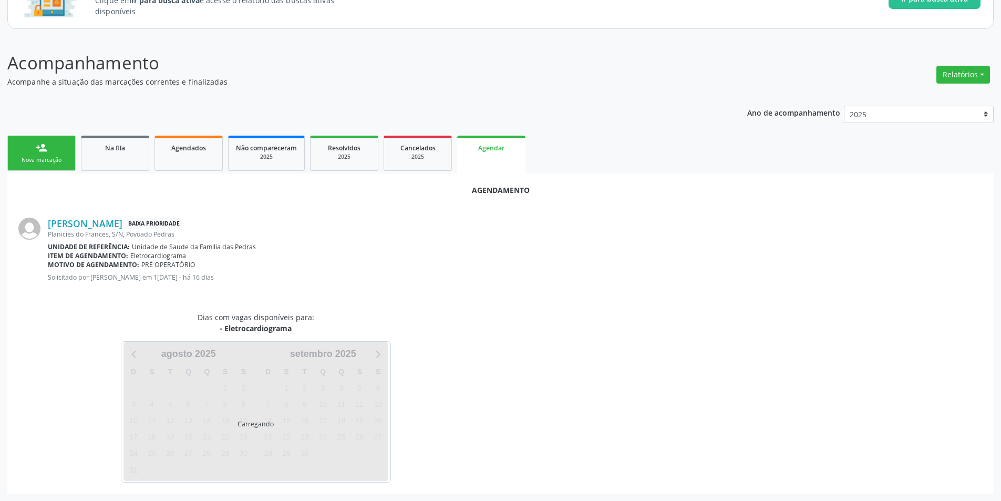
scroll to position [122, 0]
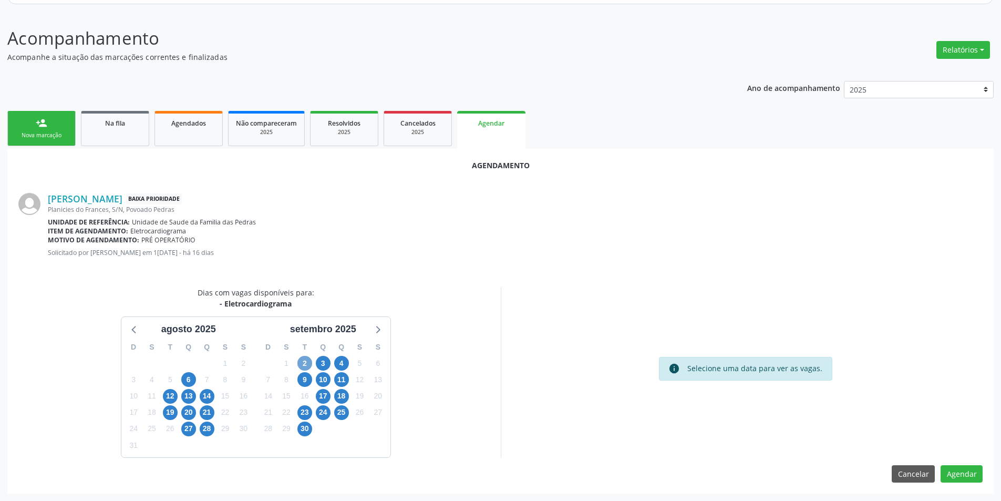
drag, startPoint x: 299, startPoint y: 361, endPoint x: 307, endPoint y: 361, distance: 7.9
click at [300, 361] on span "2" at bounding box center [304, 363] width 15 height 15
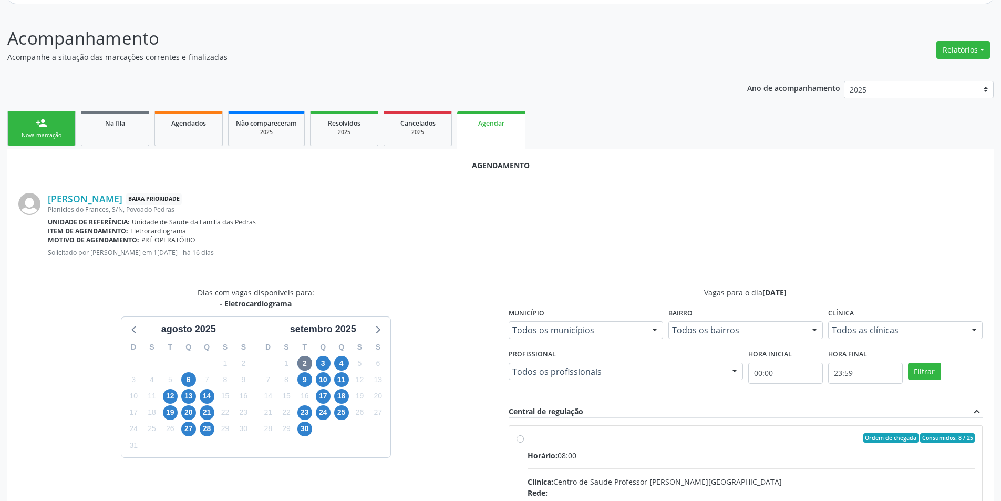
click at [521, 438] on input "Ordem de chegada Consumidos: 8 / 25 Horário: 08:00 Clínica: Centro de Saude Pro…" at bounding box center [519, 437] width 7 height 9
radio input "true"
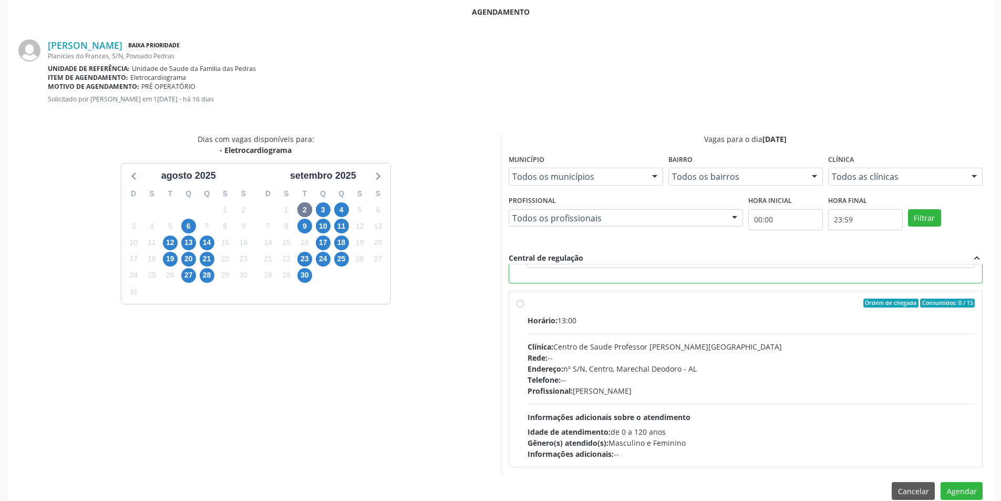
scroll to position [280, 0]
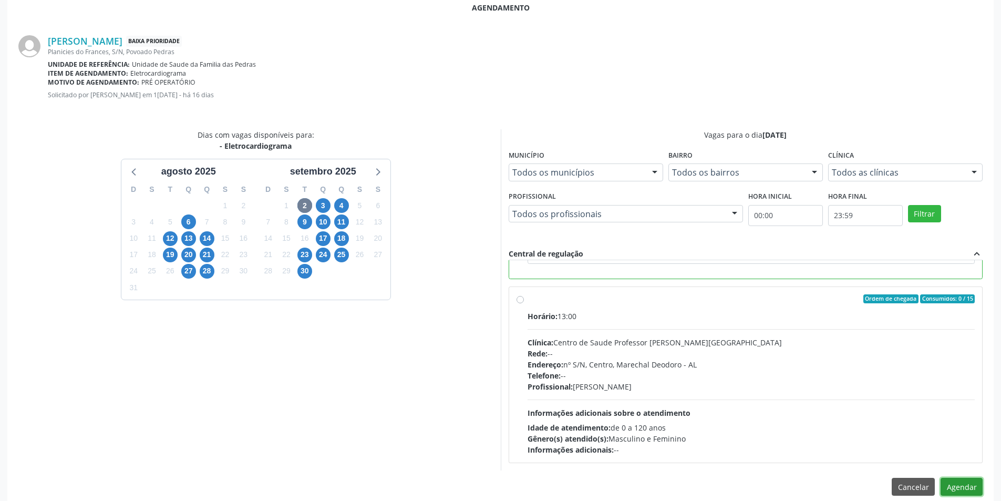
click at [949, 484] on button "Agendar" at bounding box center [961, 487] width 42 height 18
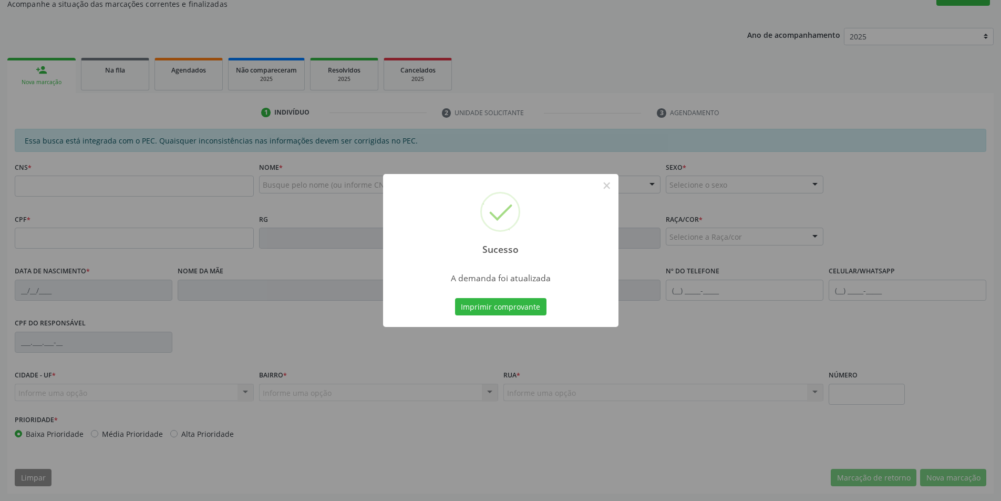
scroll to position [175, 0]
click at [606, 183] on button "×" at bounding box center [607, 186] width 18 height 18
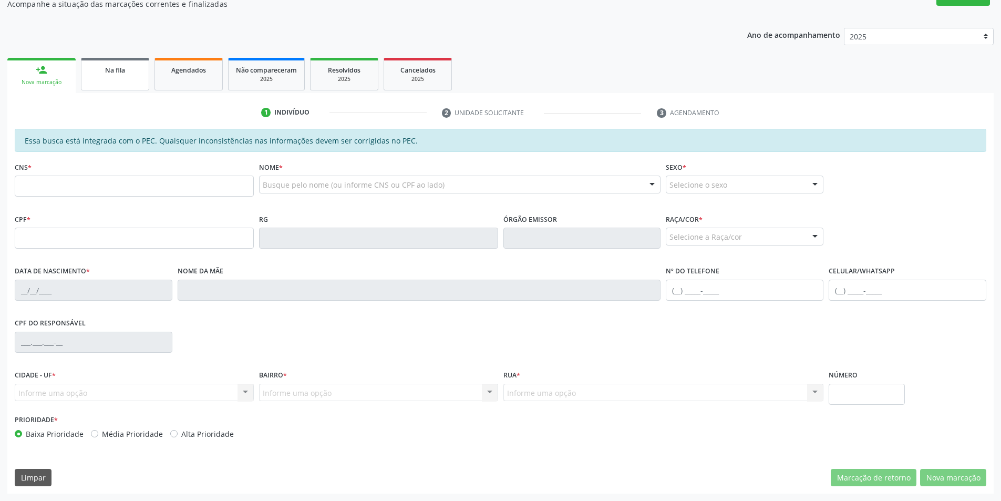
click at [103, 66] on div "Na fila" at bounding box center [115, 69] width 53 height 11
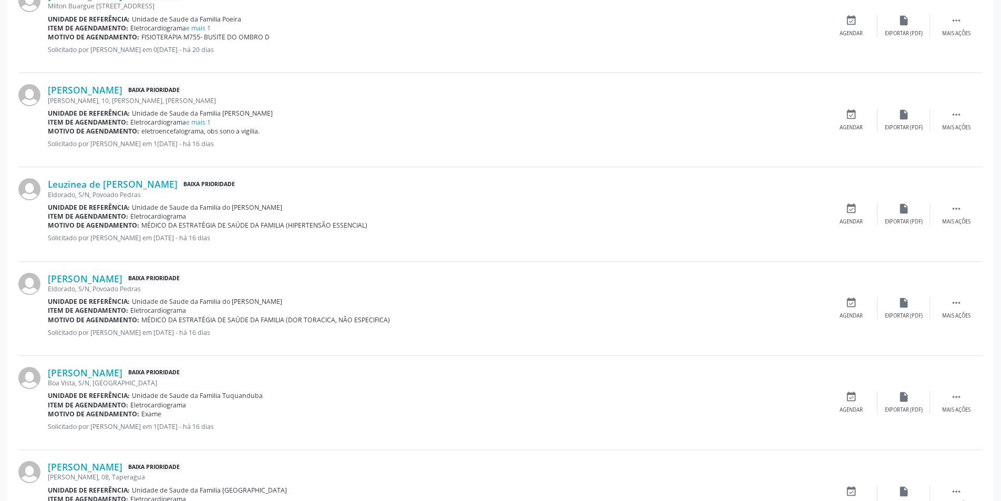
scroll to position [420, 0]
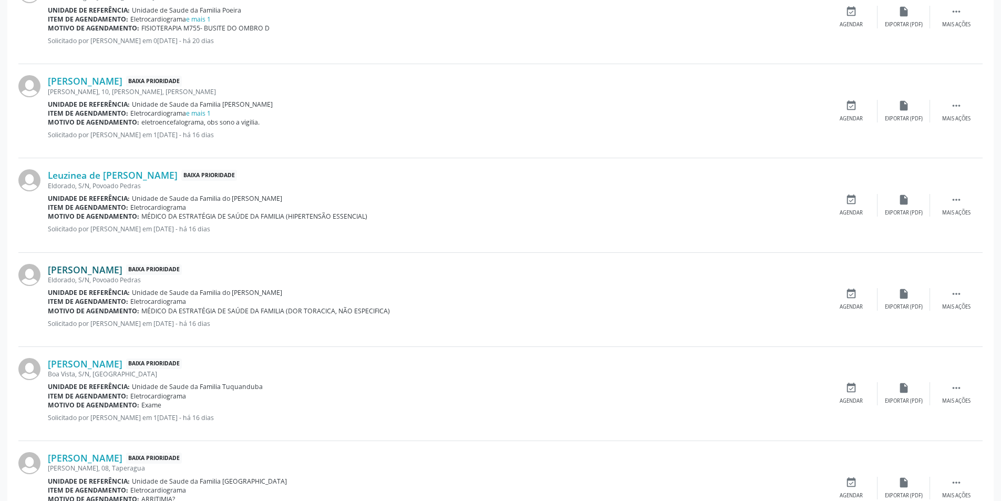
click at [122, 268] on link "[PERSON_NAME]" at bounding box center [85, 270] width 75 height 12
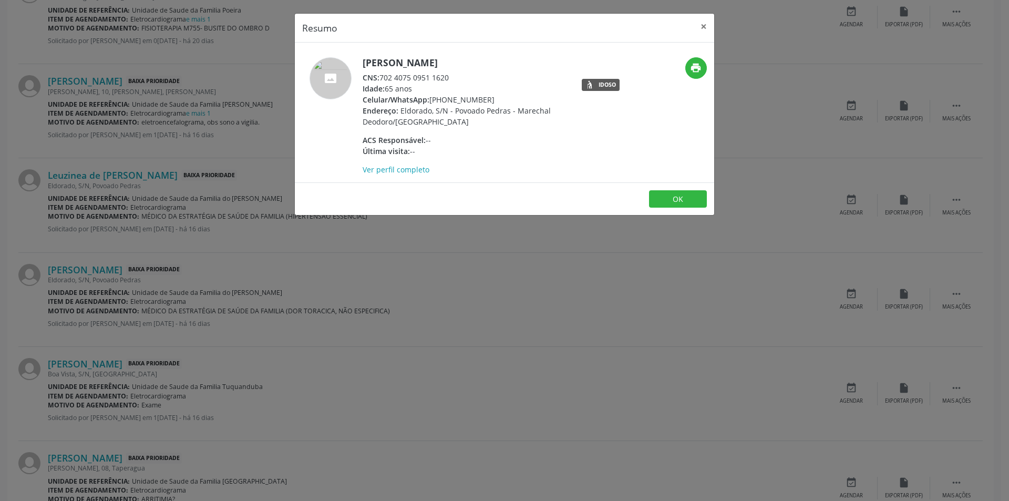
click at [381, 78] on div "CNS: 702 4075 0951 1620" at bounding box center [465, 77] width 204 height 11
drag, startPoint x: 381, startPoint y: 78, endPoint x: 453, endPoint y: 78, distance: 72.0
click at [453, 78] on div "CNS: 702 4075 0951 1620" at bounding box center [465, 77] width 204 height 11
copy div "702 4075 0951 1620"
click at [667, 197] on button "OK" at bounding box center [678, 199] width 58 height 18
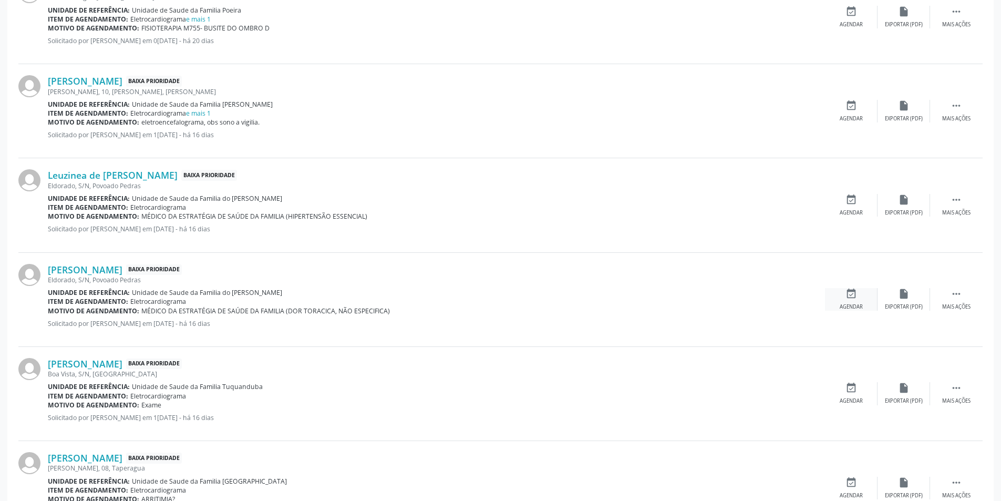
click at [851, 301] on div "event_available Agendar" at bounding box center [851, 299] width 53 height 23
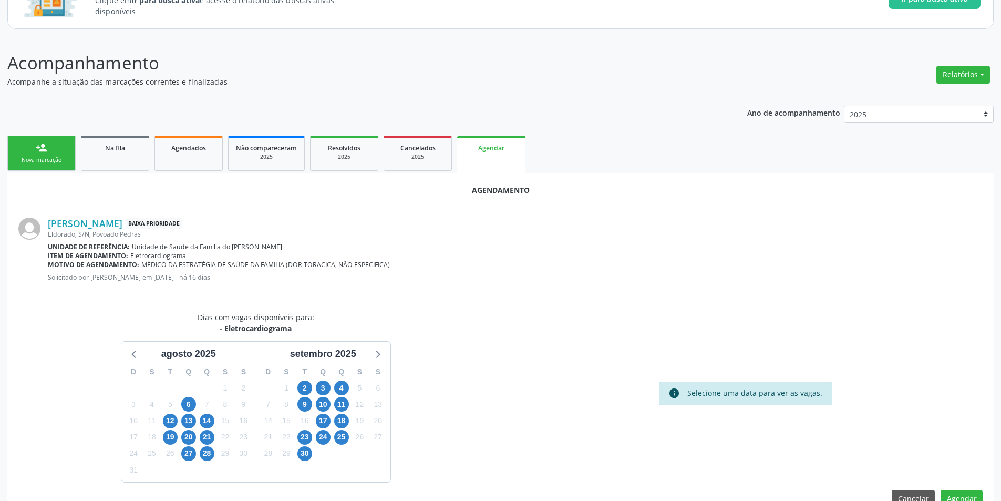
scroll to position [122, 0]
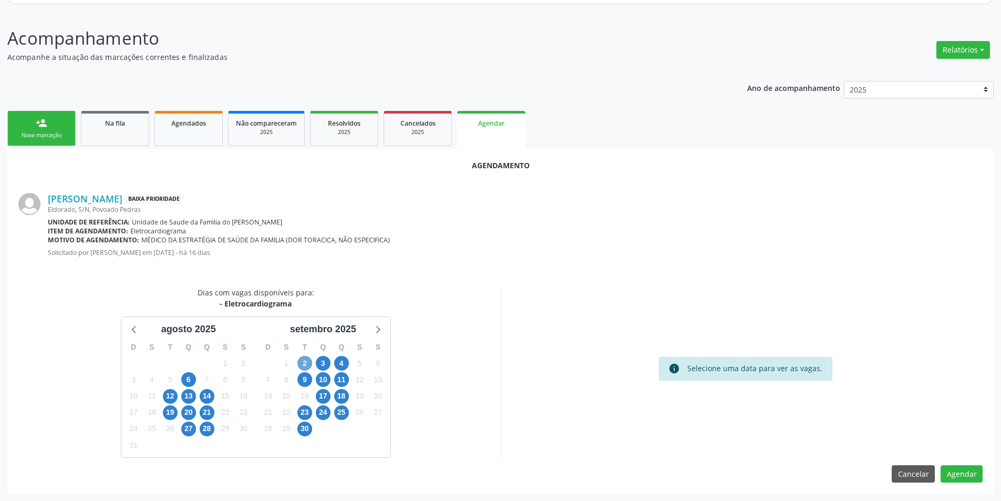
click at [305, 361] on span "2" at bounding box center [304, 363] width 15 height 15
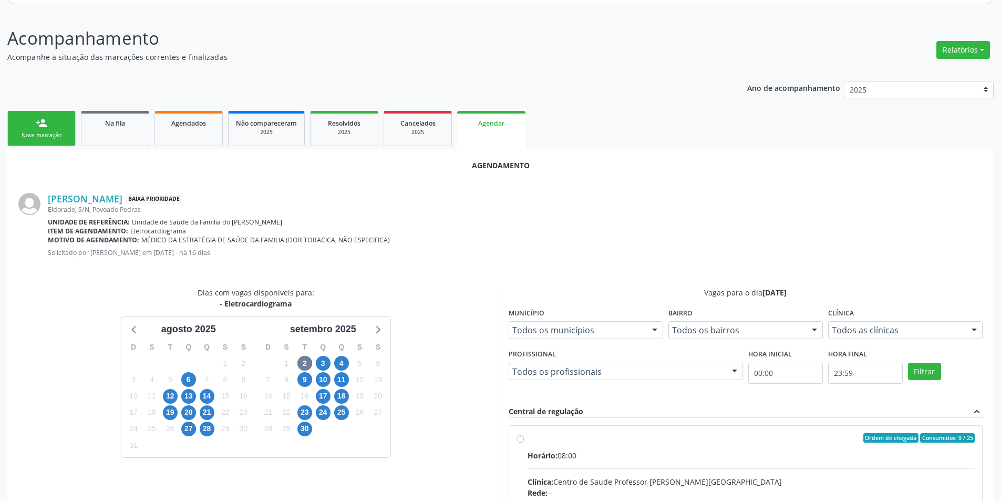
click at [521, 441] on input "Ordem de chegada Consumidos: 9 / 25 Horário: 08:00 Clínica: Centro de Saude Pro…" at bounding box center [519, 437] width 7 height 9
radio input "true"
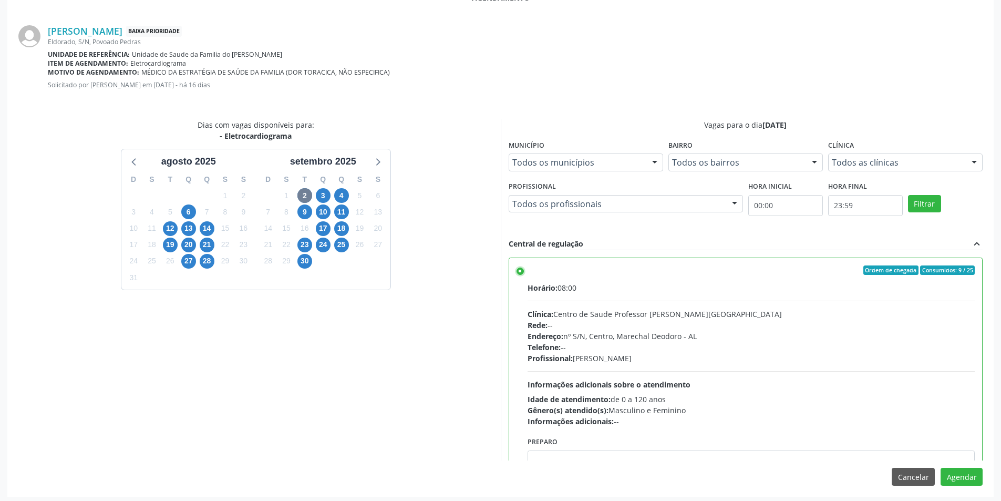
scroll to position [293, 0]
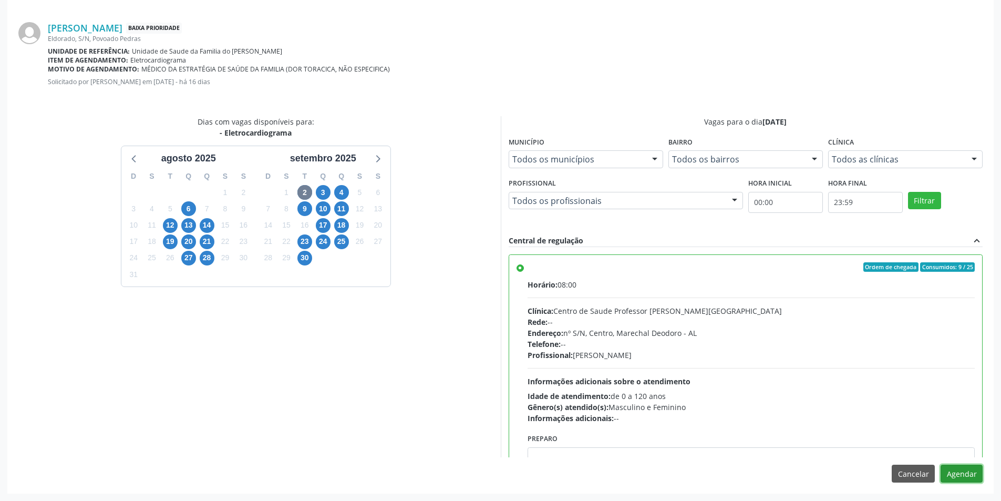
click at [960, 475] on button "Agendar" at bounding box center [961, 473] width 42 height 18
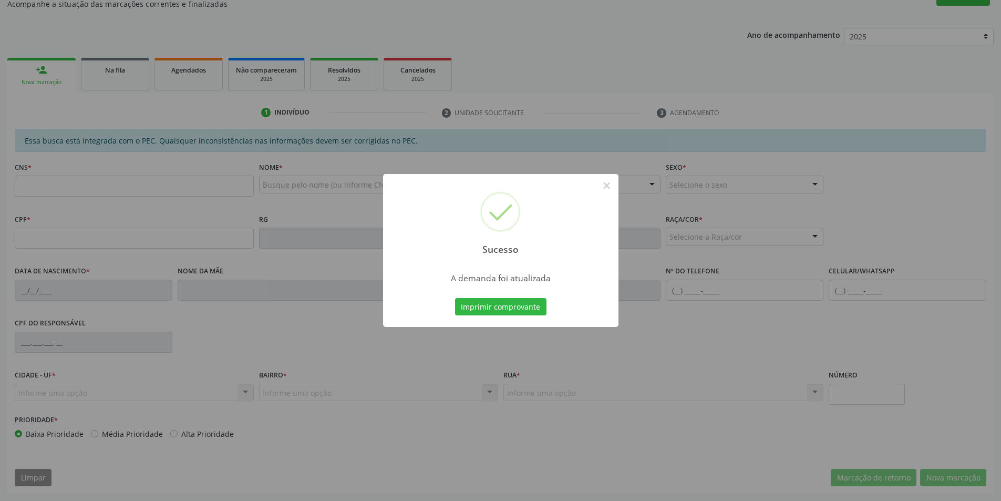
scroll to position [175, 0]
click at [608, 184] on button "×" at bounding box center [607, 186] width 18 height 18
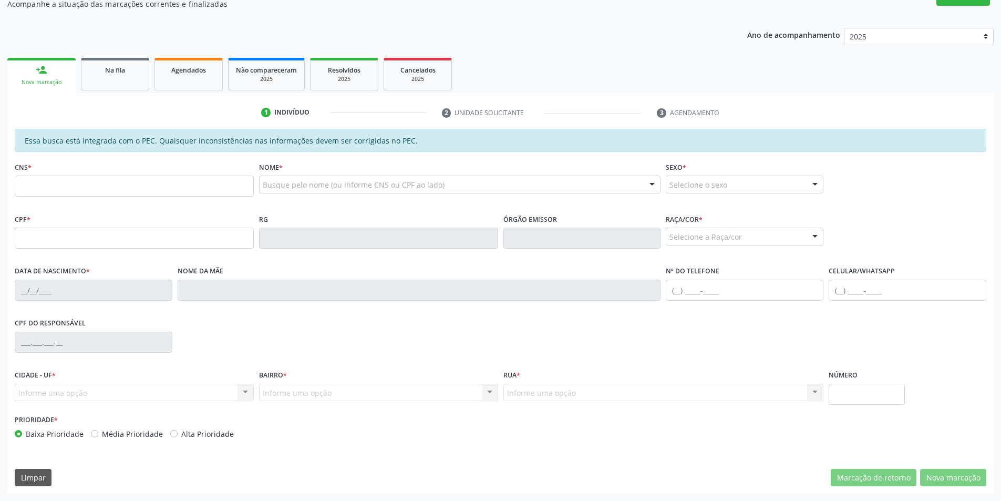
click at [115, 78] on link "Na fila" at bounding box center [115, 74] width 68 height 33
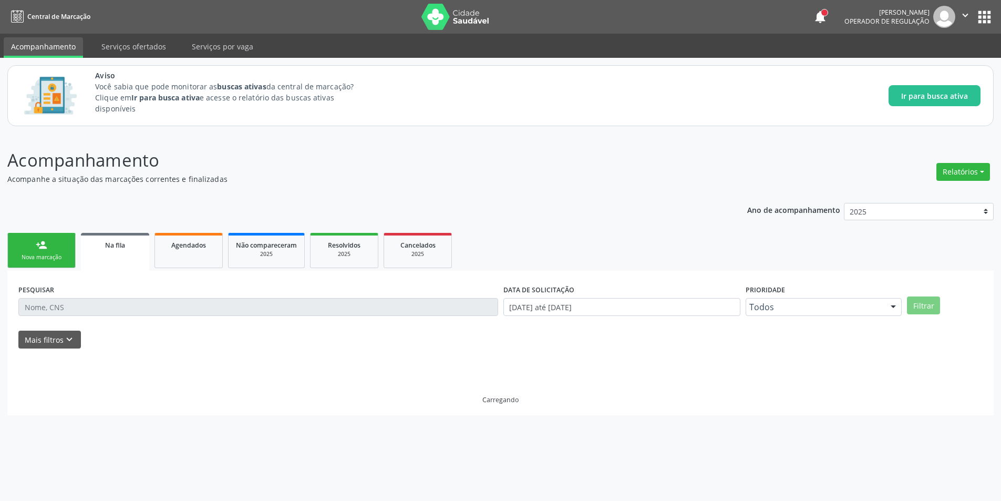
scroll to position [0, 0]
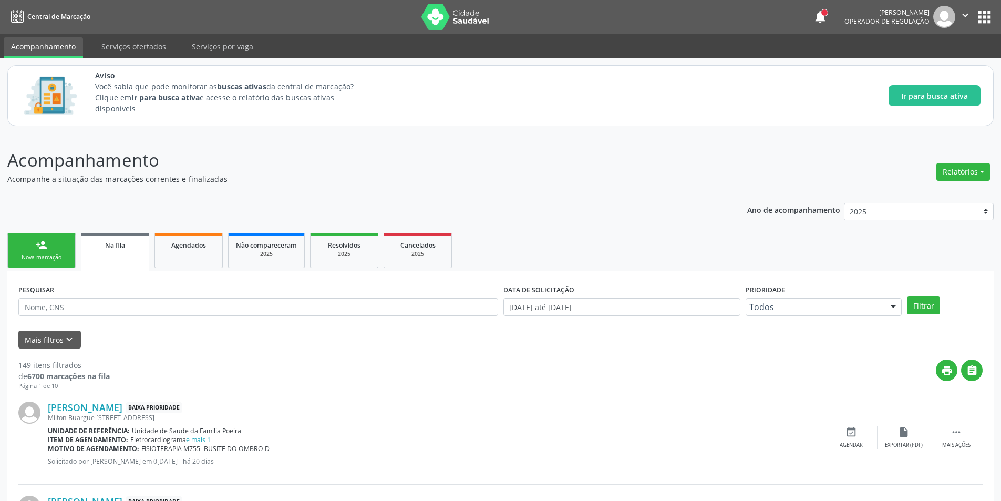
click at [121, 246] on span "Na fila" at bounding box center [115, 245] width 20 height 9
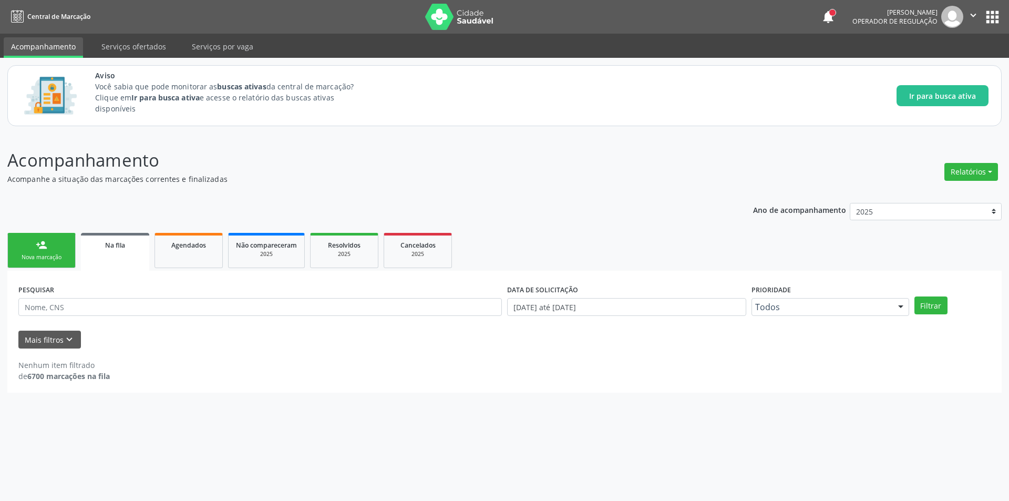
click at [98, 242] on div "Na fila" at bounding box center [115, 244] width 54 height 11
click at [73, 339] on icon "keyboard_arrow_down" at bounding box center [70, 340] width 12 height 12
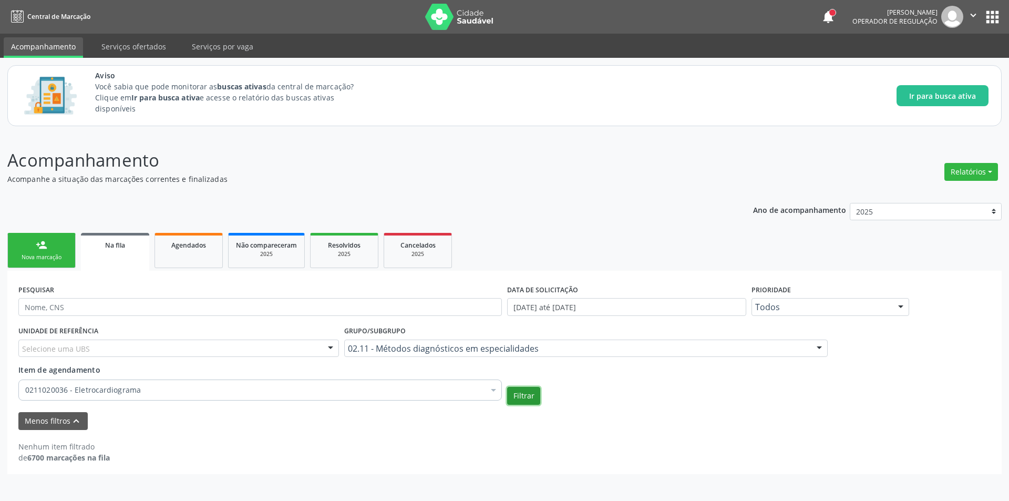
click at [525, 392] on button "Filtrar" at bounding box center [523, 396] width 33 height 18
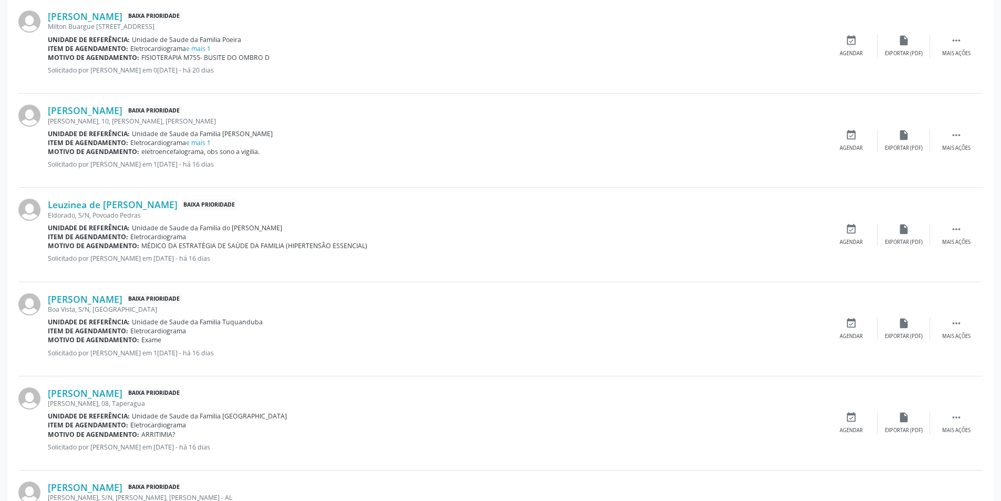
scroll to position [473, 0]
click at [121, 304] on div "Boa Vista, S/N, [GEOGRAPHIC_DATA]" at bounding box center [436, 308] width 777 height 9
click at [121, 300] on link "[PERSON_NAME]" at bounding box center [85, 299] width 75 height 12
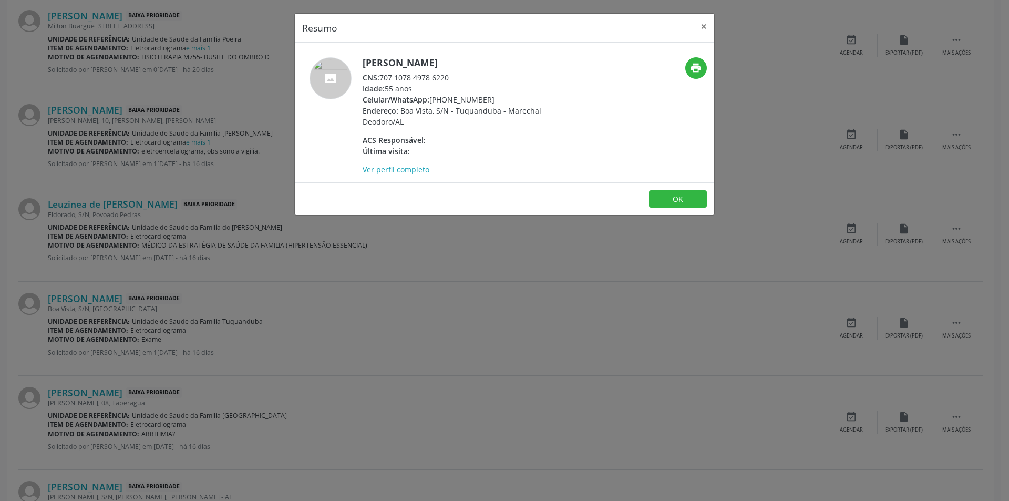
click at [382, 77] on div "CNS: 707 1078 4978 6220" at bounding box center [465, 77] width 204 height 11
drag, startPoint x: 382, startPoint y: 77, endPoint x: 454, endPoint y: 77, distance: 72.0
click at [454, 77] on div "CNS: 707 1078 4978 6220" at bounding box center [465, 77] width 204 height 11
click at [678, 195] on button "OK" at bounding box center [678, 199] width 58 height 18
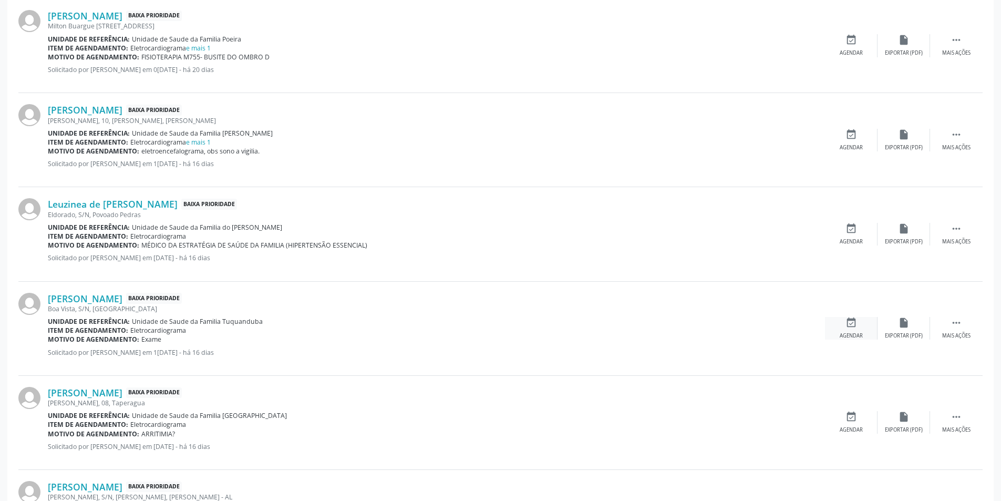
click at [844, 328] on div "event_available Agendar" at bounding box center [851, 328] width 53 height 23
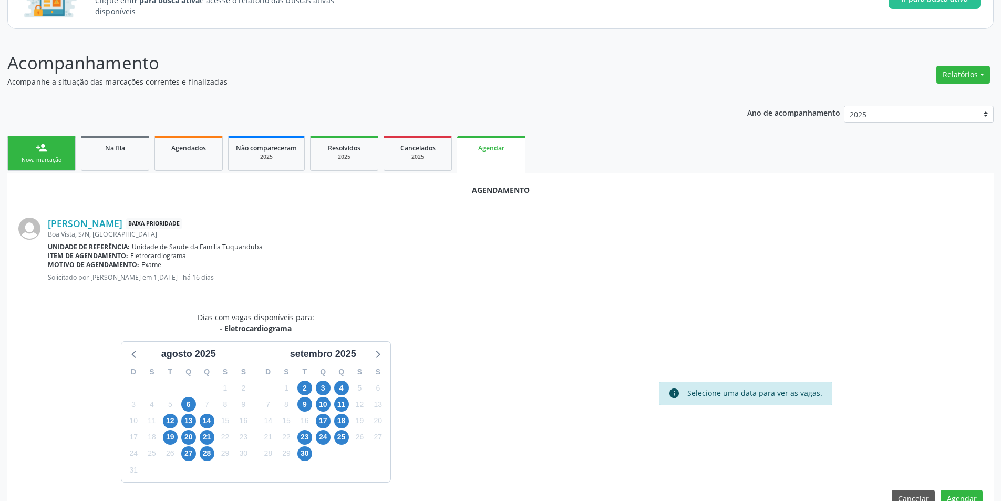
scroll to position [122, 0]
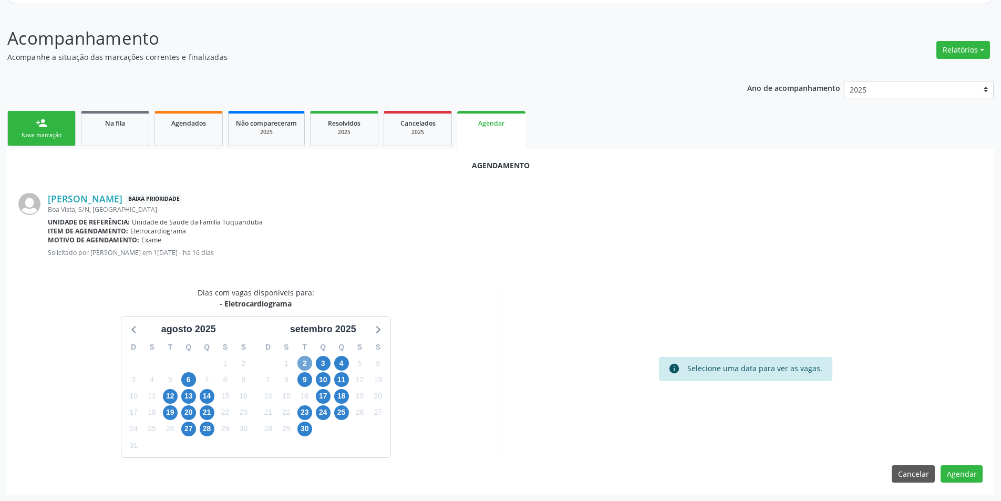
click at [307, 361] on span "2" at bounding box center [304, 363] width 15 height 15
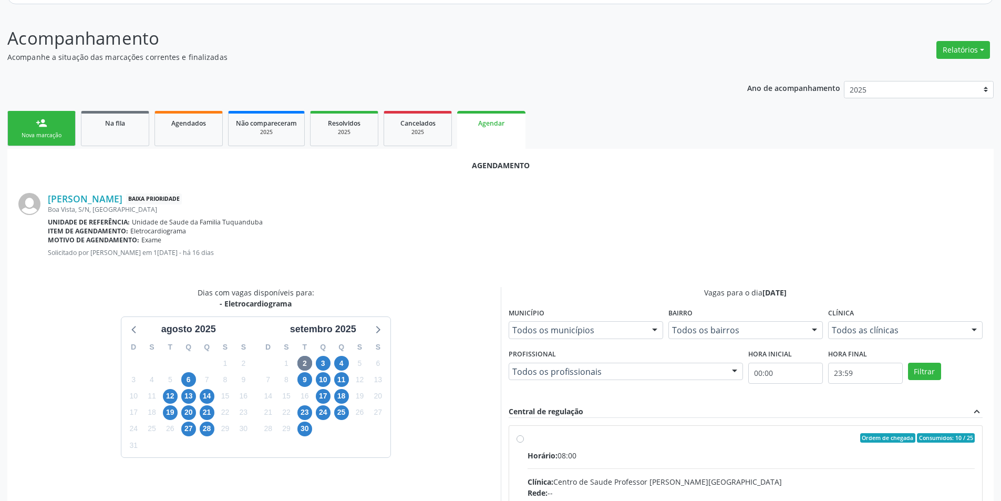
click at [517, 440] on input "Ordem de chegada Consumidos: 10 / 25 Horário: 08:00 Clínica: Centro de Saude Pr…" at bounding box center [519, 437] width 7 height 9
radio input "true"
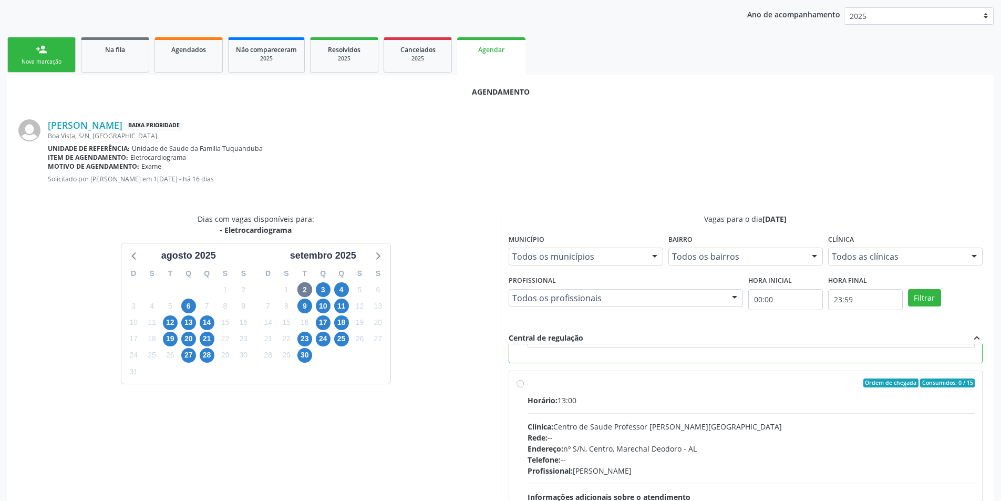
scroll to position [293, 0]
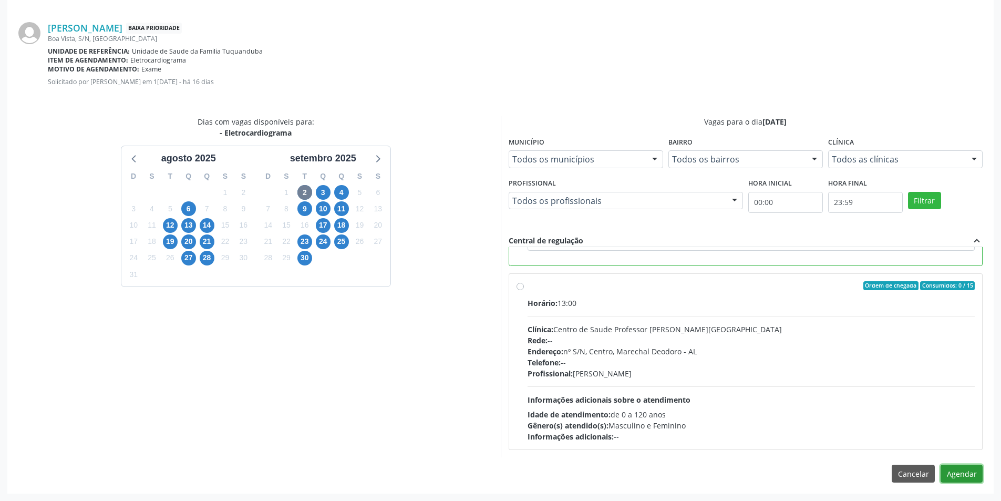
click at [965, 474] on button "Agendar" at bounding box center [961, 473] width 42 height 18
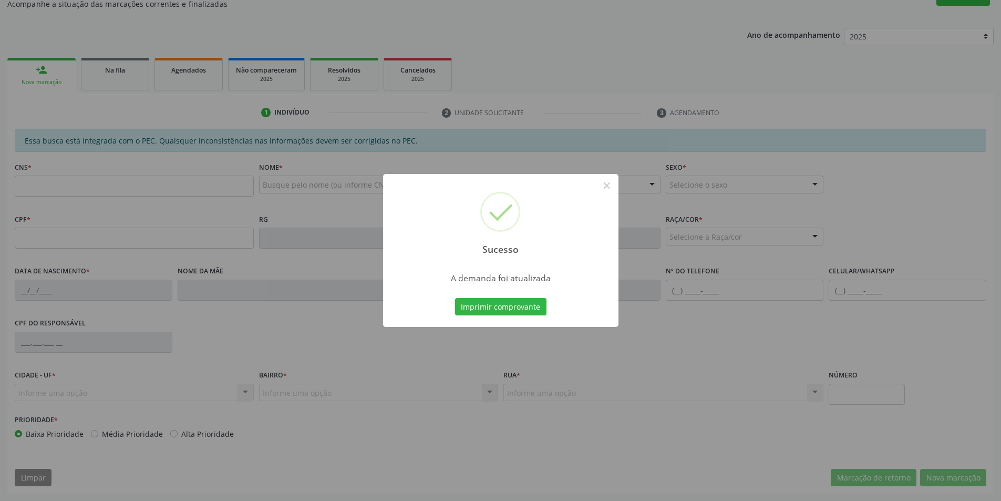
scroll to position [175, 0]
click at [607, 184] on button "×" at bounding box center [607, 186] width 18 height 18
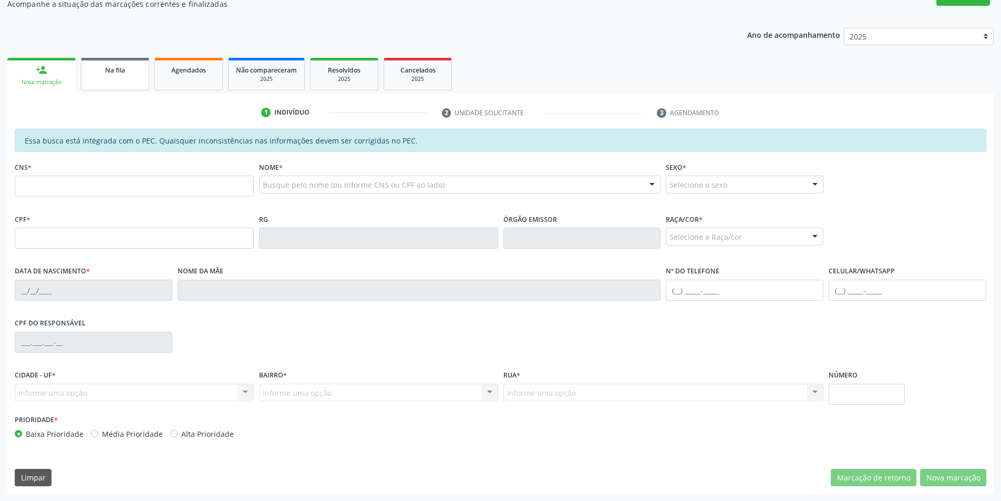
click at [102, 76] on link "Na fila" at bounding box center [115, 74] width 68 height 33
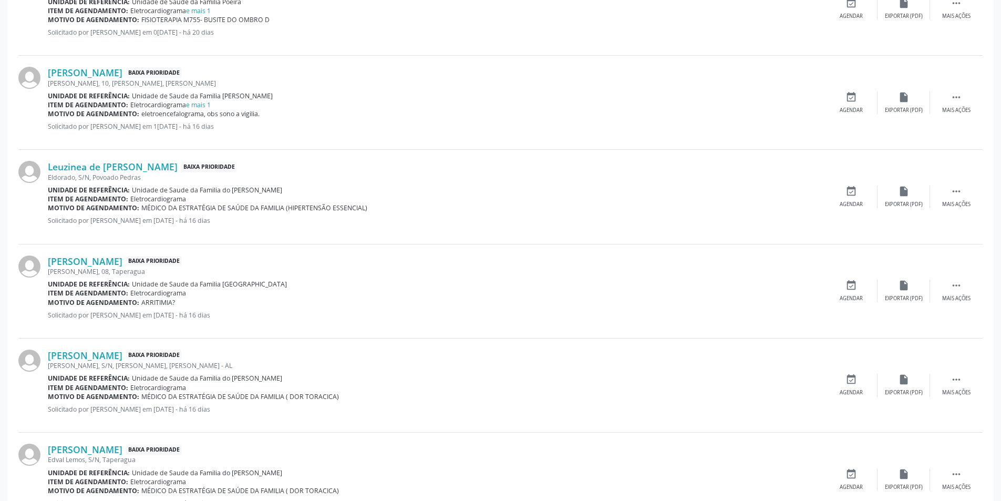
scroll to position [473, 0]
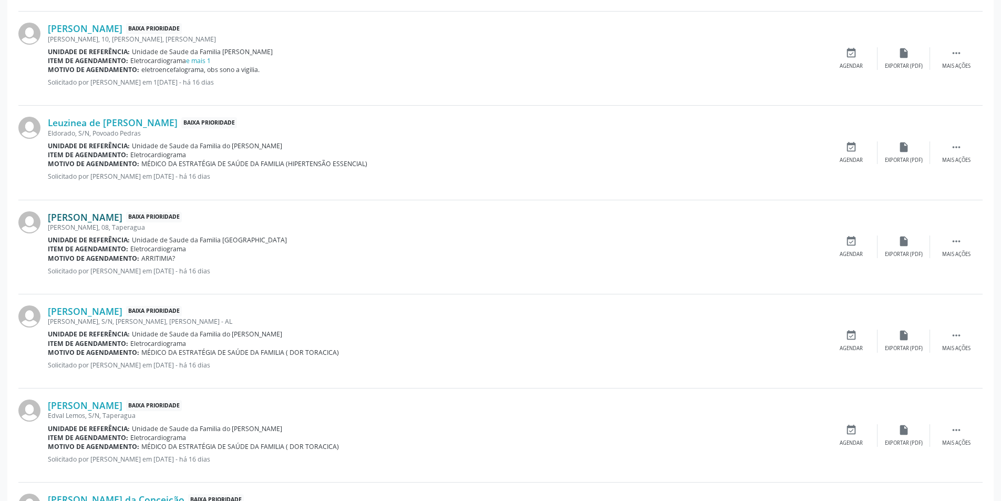
click at [122, 220] on link "[PERSON_NAME]" at bounding box center [85, 217] width 75 height 12
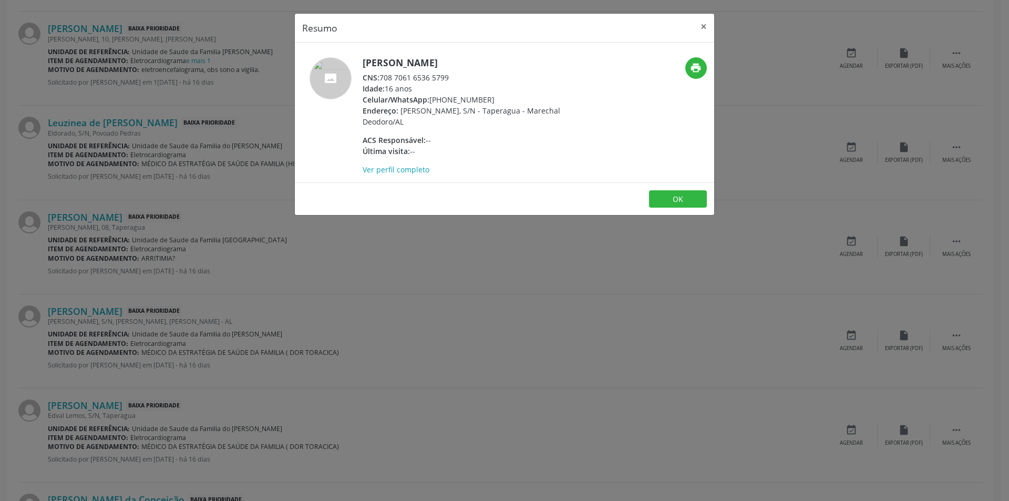
click at [381, 78] on div "CNS: 708 7061 6536 5799" at bounding box center [465, 77] width 204 height 11
drag, startPoint x: 381, startPoint y: 78, endPoint x: 448, endPoint y: 78, distance: 66.7
click at [448, 78] on div "CNS: 708 7061 6536 5799" at bounding box center [465, 77] width 204 height 11
click at [683, 196] on button "OK" at bounding box center [678, 199] width 58 height 18
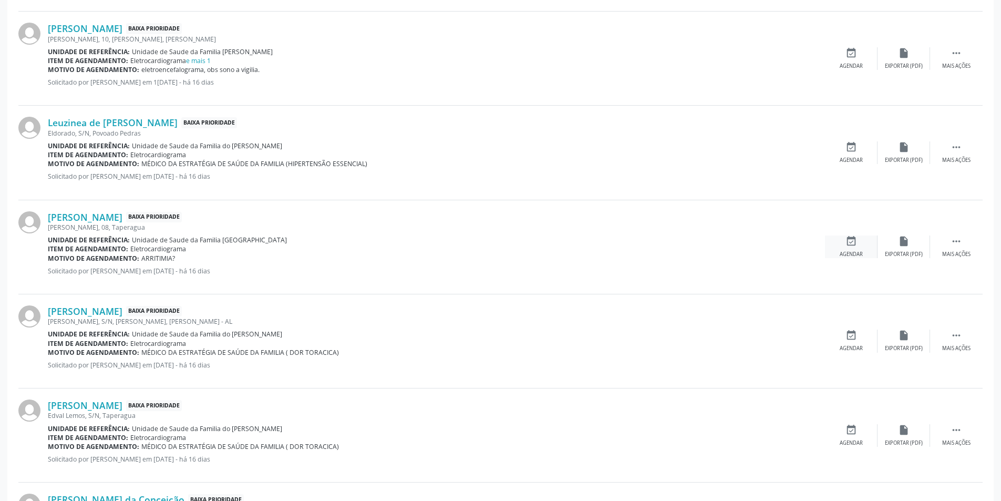
click at [856, 247] on icon "event_available" at bounding box center [851, 241] width 12 height 12
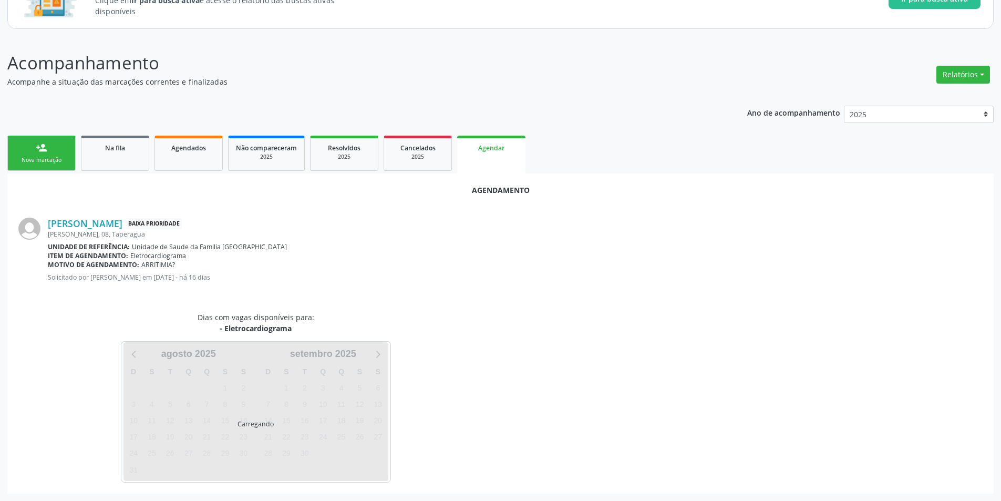
scroll to position [122, 0]
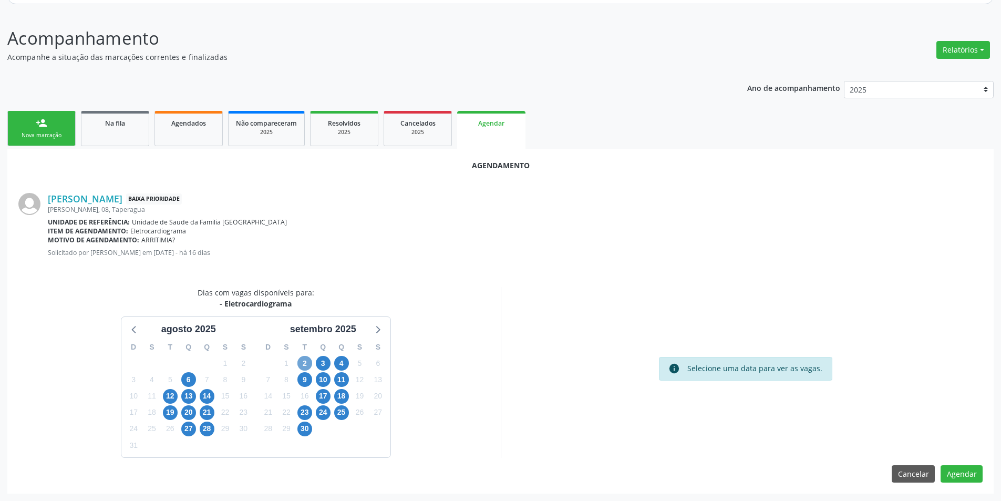
click at [300, 359] on span "2" at bounding box center [304, 363] width 15 height 15
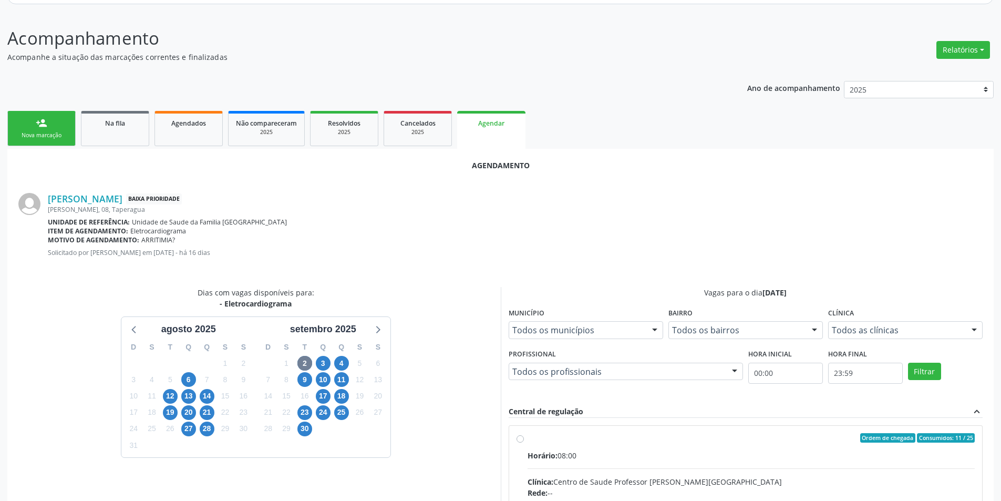
click at [519, 438] on input "Ordem de chegada Consumidos: 11 / 25 Horário: 08:00 Clínica: Centro de Saude Pr…" at bounding box center [519, 437] width 7 height 9
radio input "true"
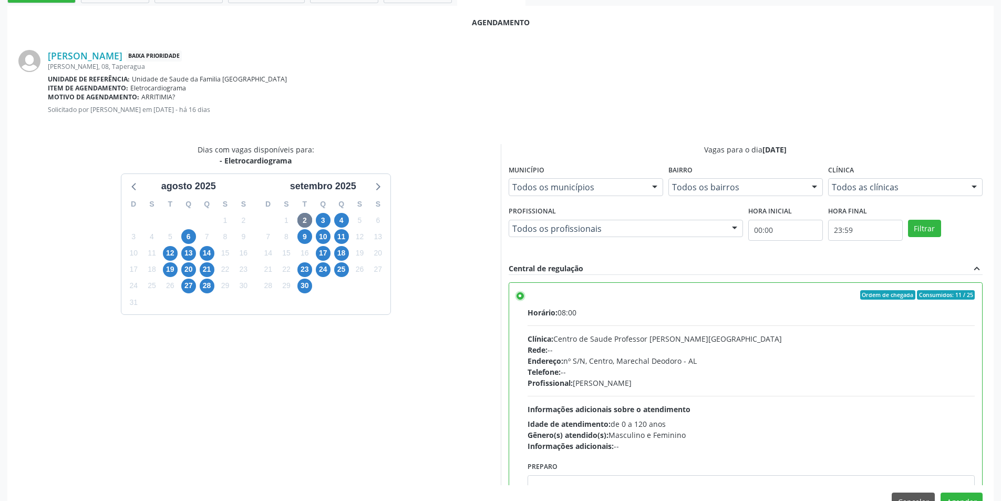
scroll to position [293, 0]
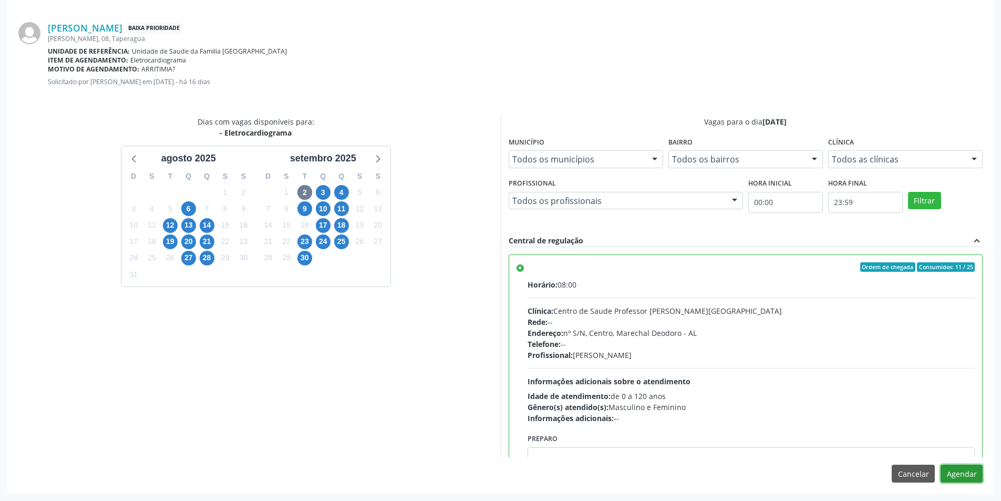
click at [971, 473] on button "Agendar" at bounding box center [961, 473] width 42 height 18
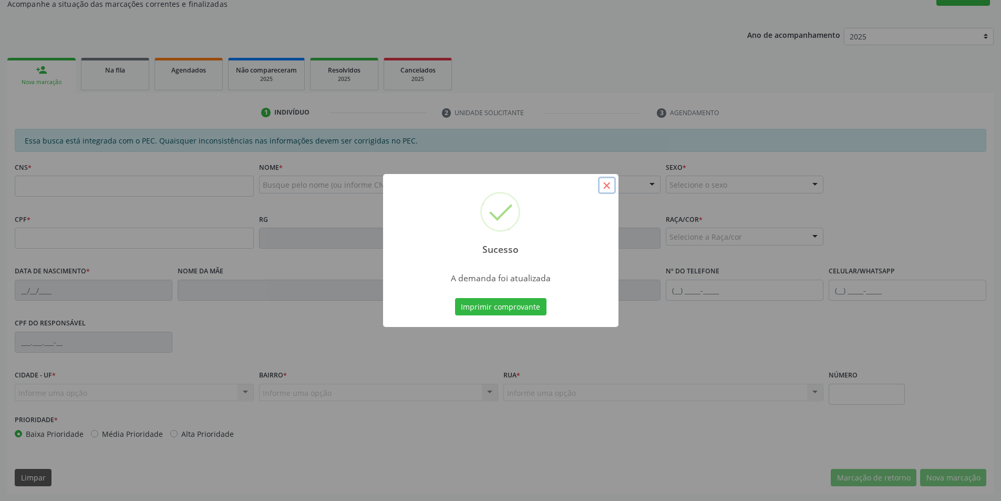
click at [610, 188] on button "×" at bounding box center [607, 186] width 18 height 18
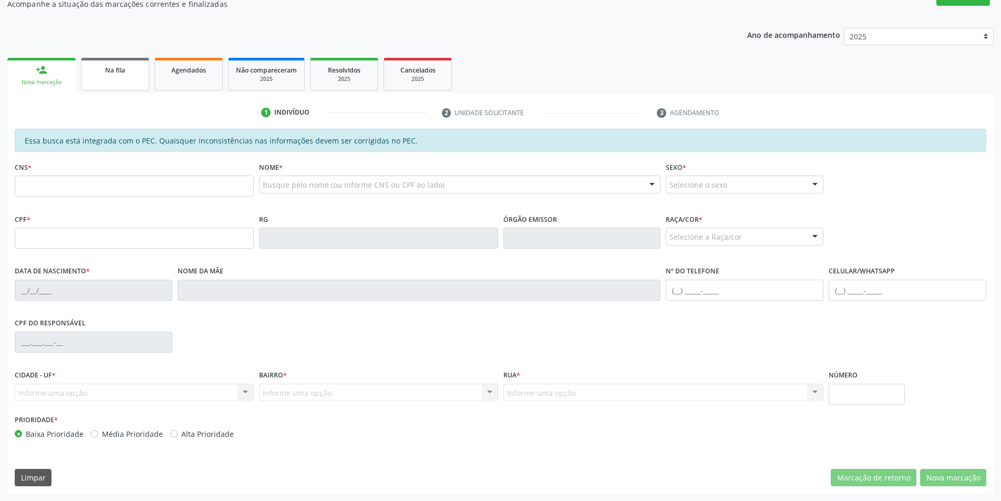
click at [115, 79] on link "Na fila" at bounding box center [115, 74] width 68 height 33
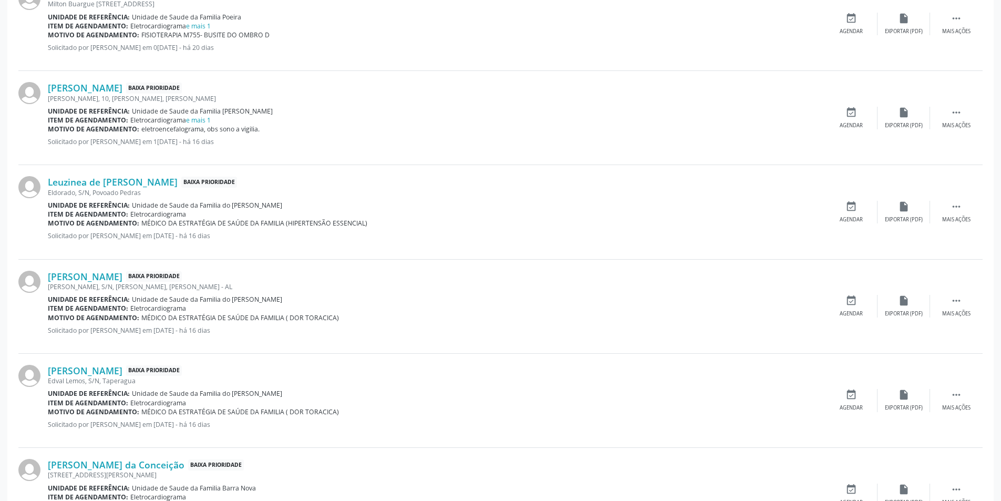
scroll to position [420, 0]
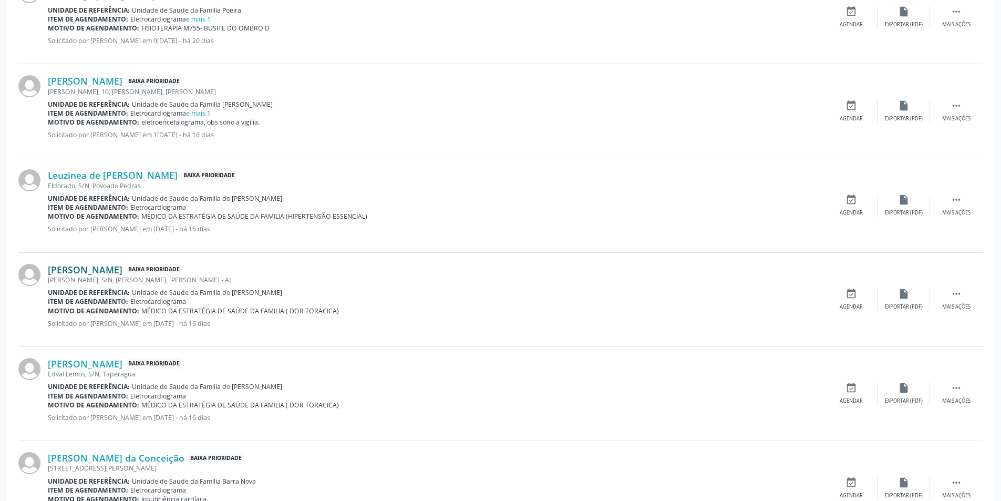
click at [122, 270] on link "[PERSON_NAME]" at bounding box center [85, 270] width 75 height 12
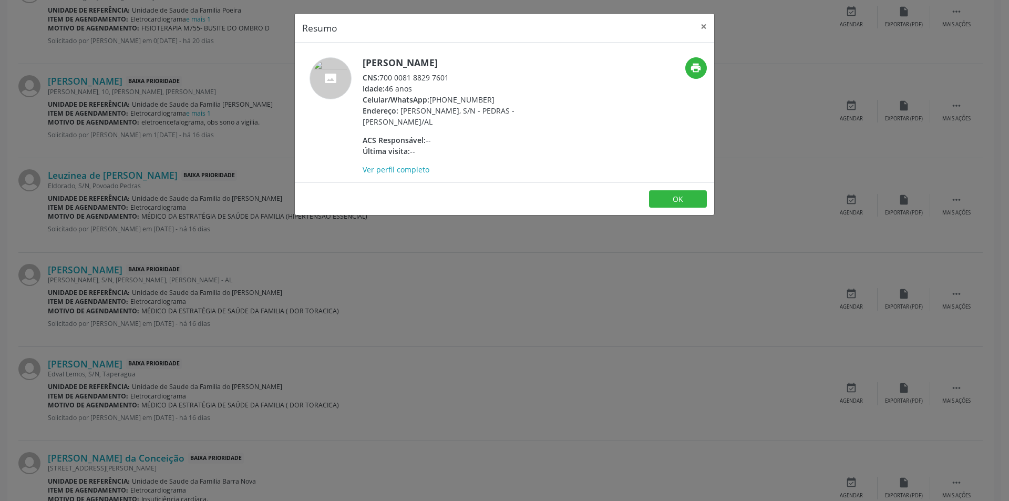
click at [381, 77] on div "CNS: 700 0081 8829 7601" at bounding box center [465, 77] width 204 height 11
drag, startPoint x: 381, startPoint y: 77, endPoint x: 439, endPoint y: 76, distance: 57.3
click at [439, 76] on div "CNS: 700 0081 8829 7601" at bounding box center [465, 77] width 204 height 11
click at [663, 197] on button "OK" at bounding box center [678, 199] width 58 height 18
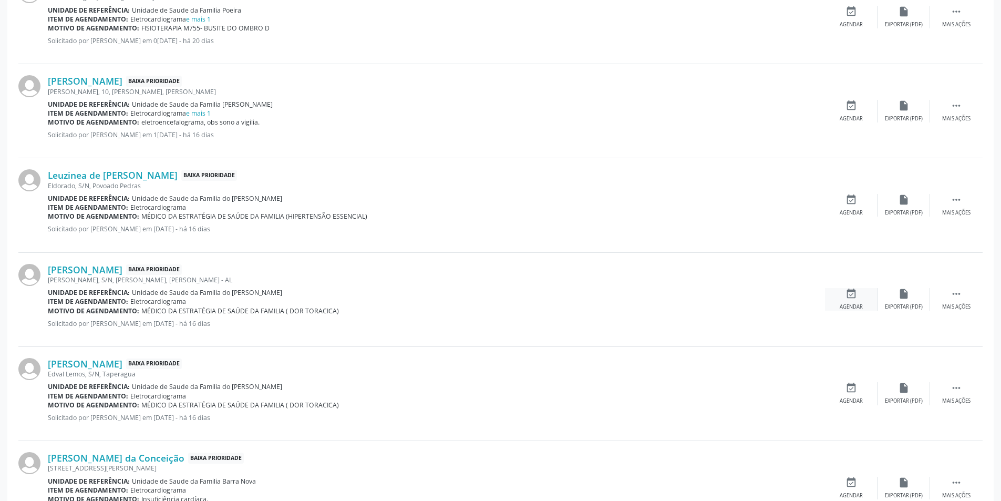
click at [842, 299] on div "event_available Agendar" at bounding box center [851, 299] width 53 height 23
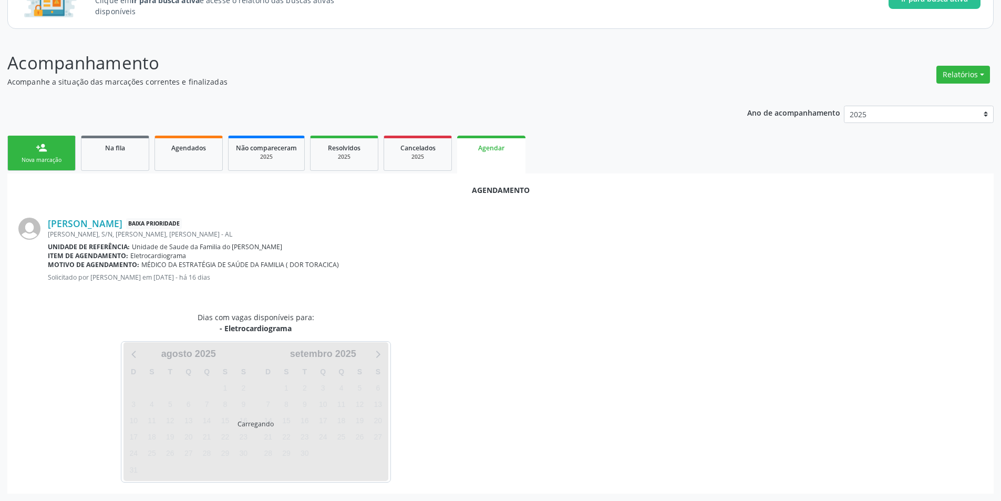
scroll to position [122, 0]
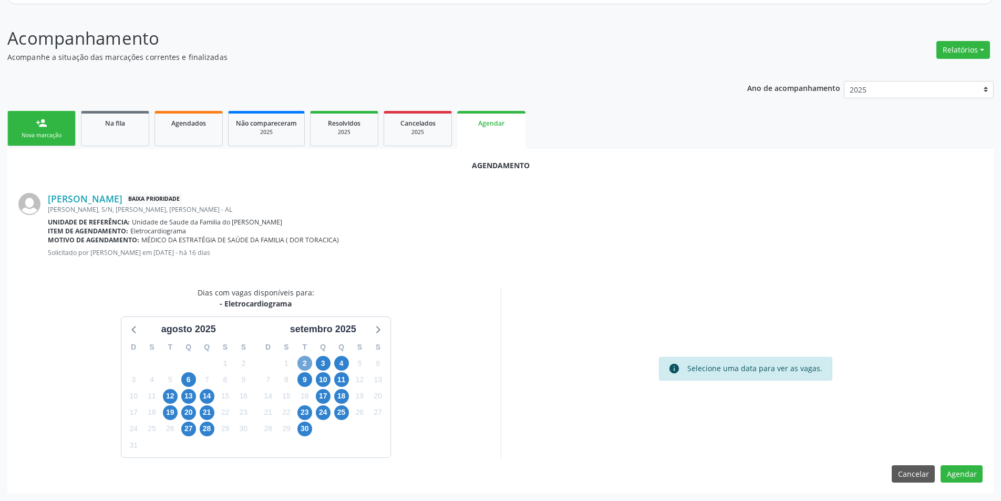
click at [308, 366] on span "2" at bounding box center [304, 363] width 15 height 15
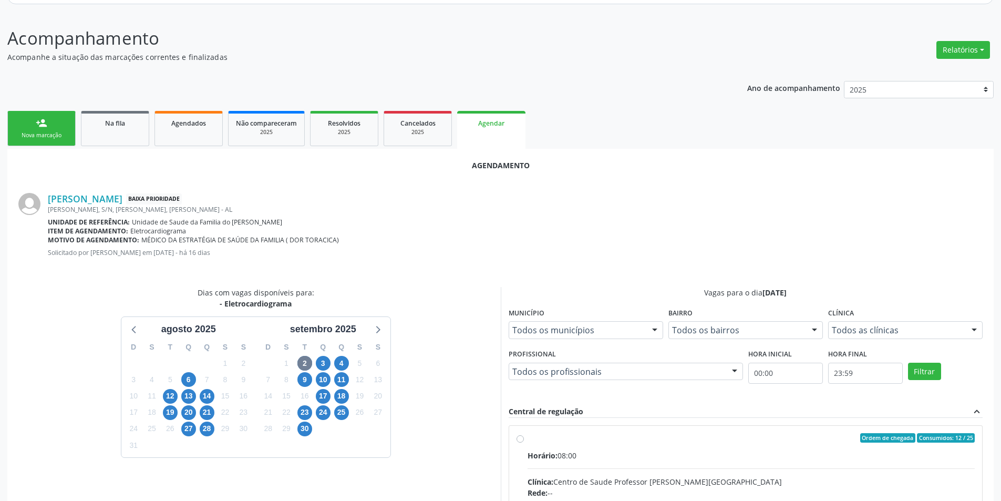
radio input "true"
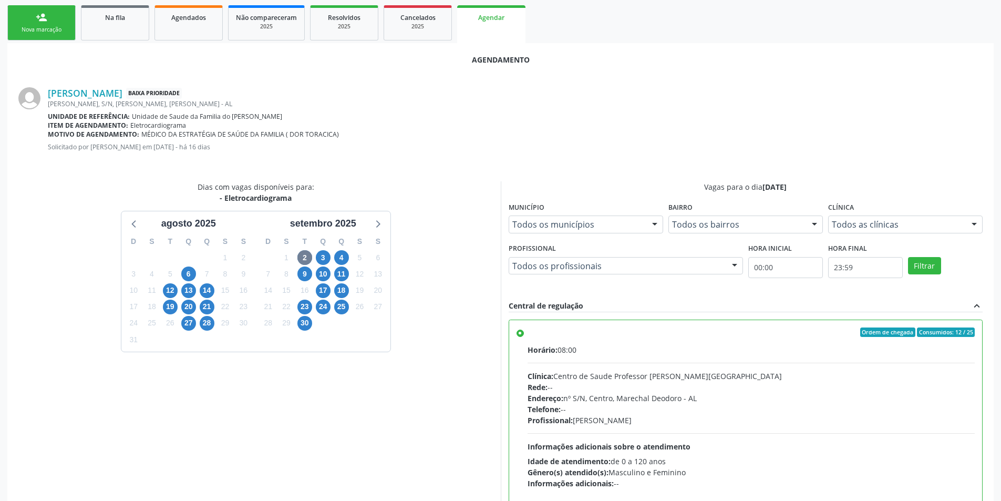
scroll to position [280, 0]
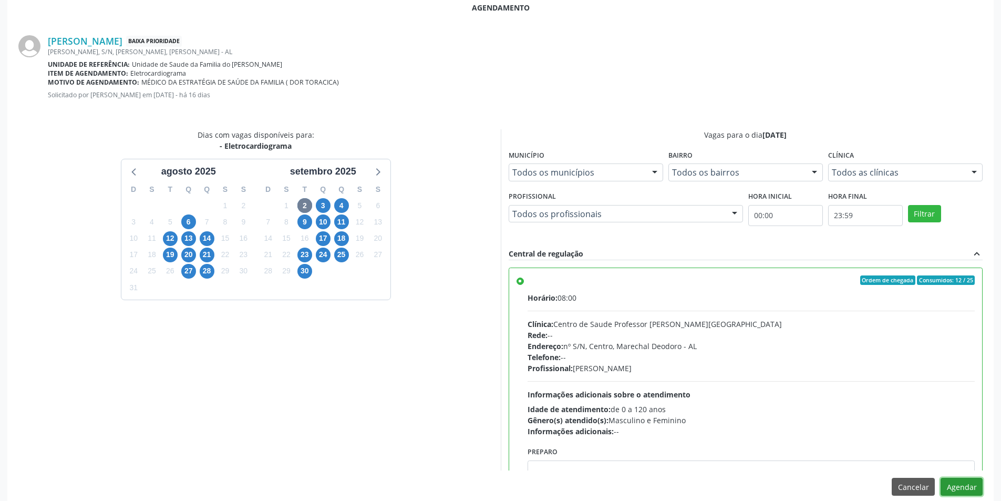
click at [965, 485] on button "Agendar" at bounding box center [961, 487] width 42 height 18
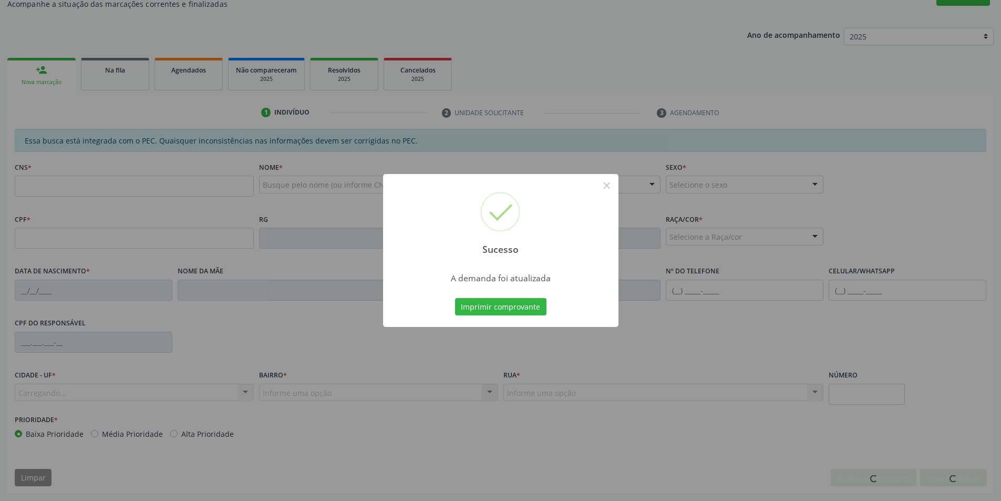
scroll to position [175, 0]
click at [601, 184] on button "×" at bounding box center [607, 186] width 18 height 18
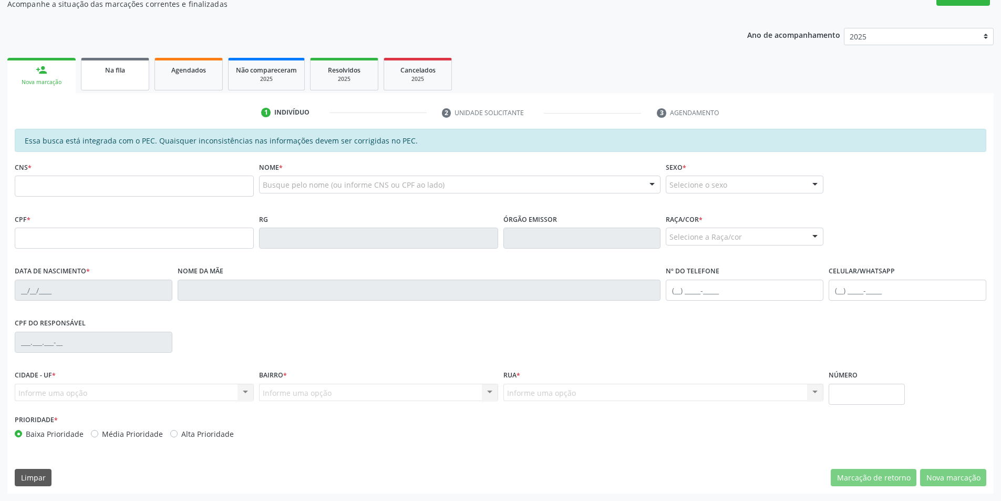
click at [106, 73] on span "Na fila" at bounding box center [115, 70] width 20 height 9
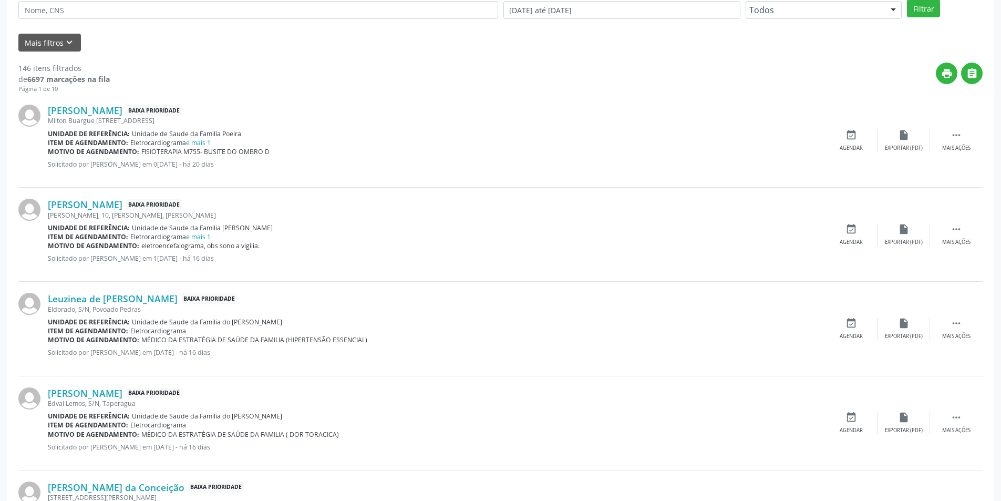
scroll to position [315, 0]
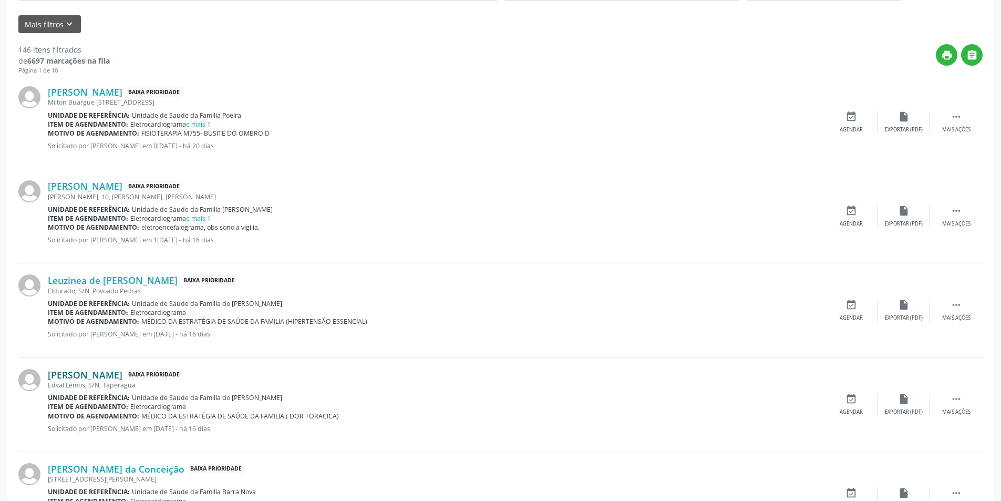
click at [112, 374] on link "[PERSON_NAME]" at bounding box center [85, 375] width 75 height 12
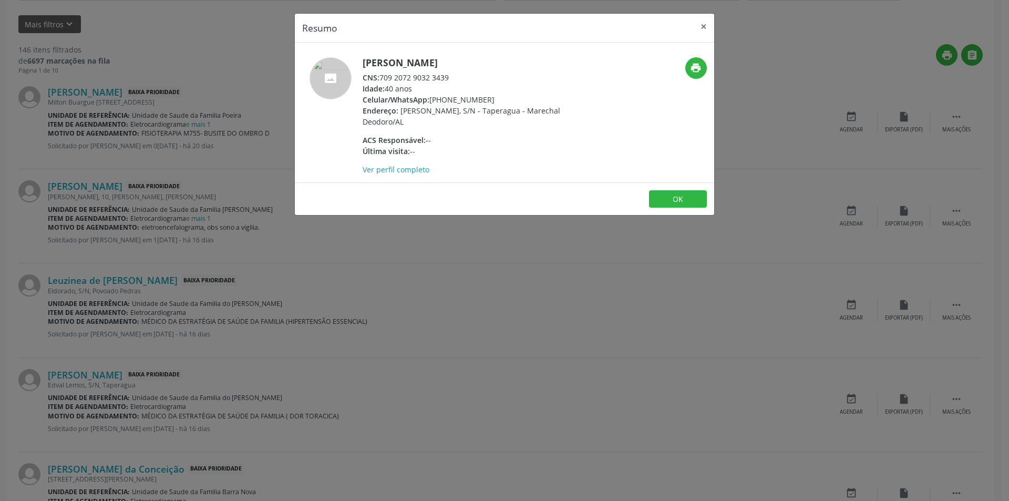
click at [381, 77] on div "CNS: 709 2072 9032 3439" at bounding box center [465, 77] width 204 height 11
drag, startPoint x: 381, startPoint y: 77, endPoint x: 438, endPoint y: 79, distance: 57.3
click at [438, 79] on div "CNS: 709 2072 9032 3439" at bounding box center [465, 77] width 204 height 11
click at [673, 195] on button "OK" at bounding box center [678, 199] width 58 height 18
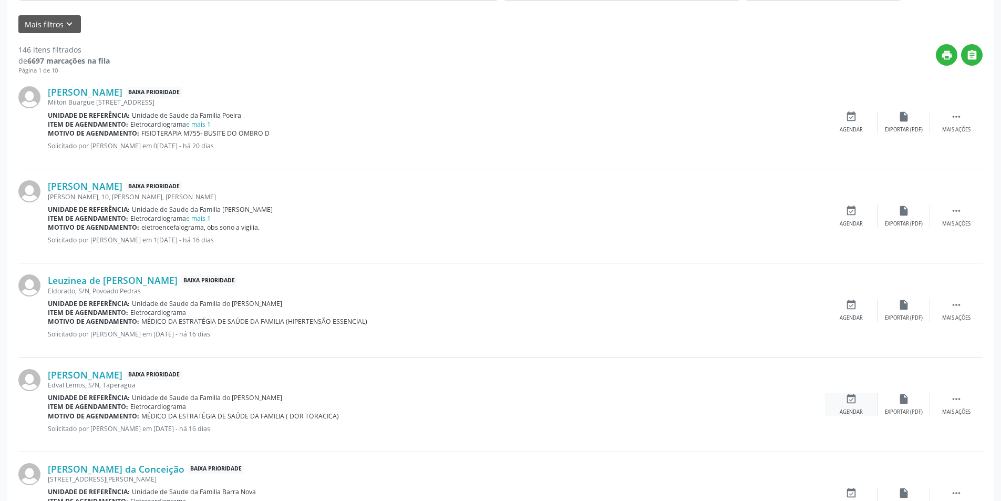
click at [842, 403] on div "event_available Agendar" at bounding box center [851, 404] width 53 height 23
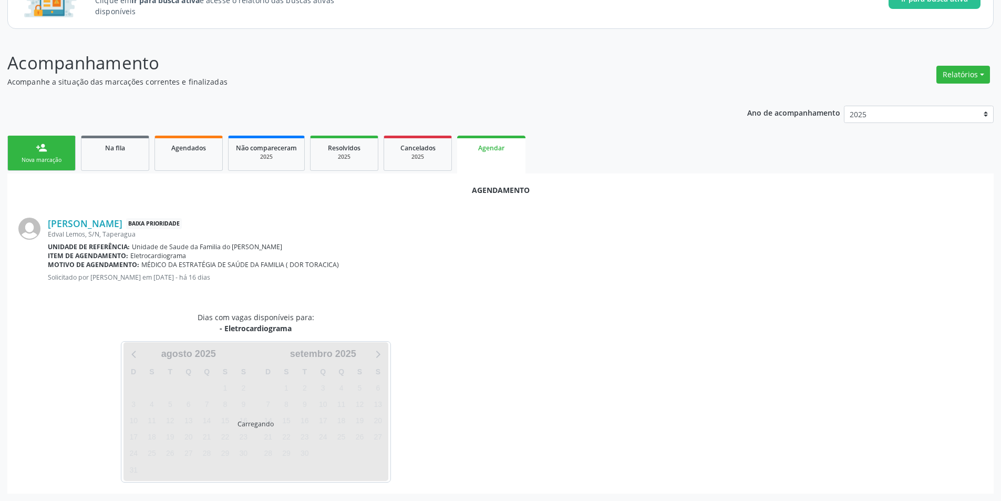
scroll to position [122, 0]
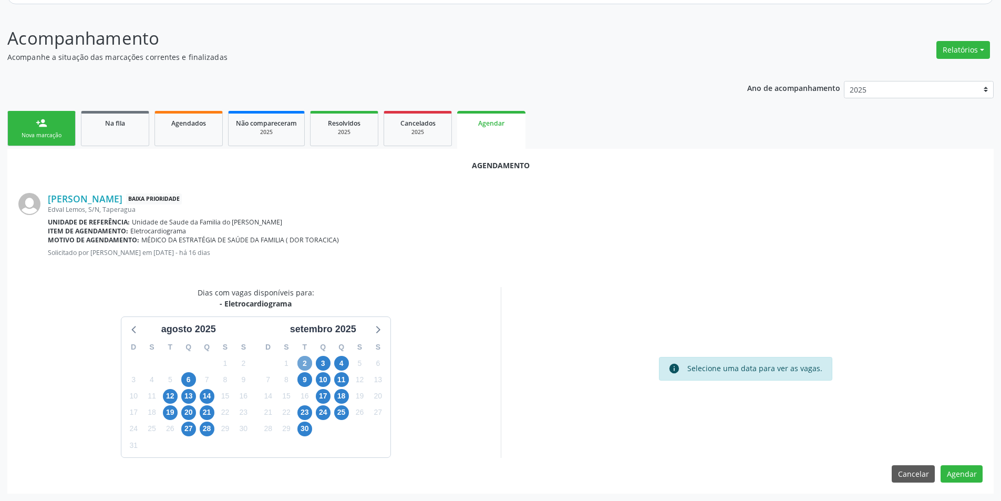
click at [305, 364] on span "2" at bounding box center [304, 363] width 15 height 15
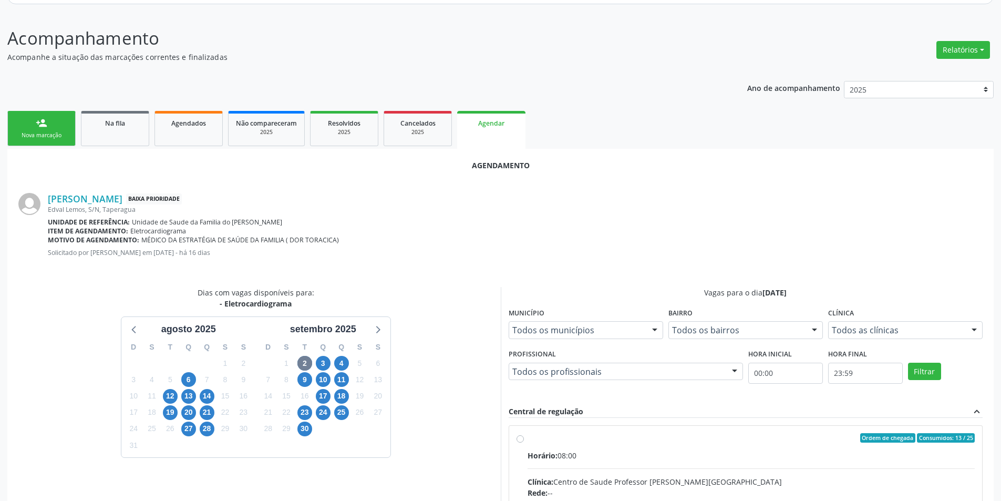
click at [520, 439] on input "Ordem de chegada Consumidos: 13 / 25 Horário: 08:00 Clínica: Centro de Saude Pr…" at bounding box center [519, 437] width 7 height 9
radio input "true"
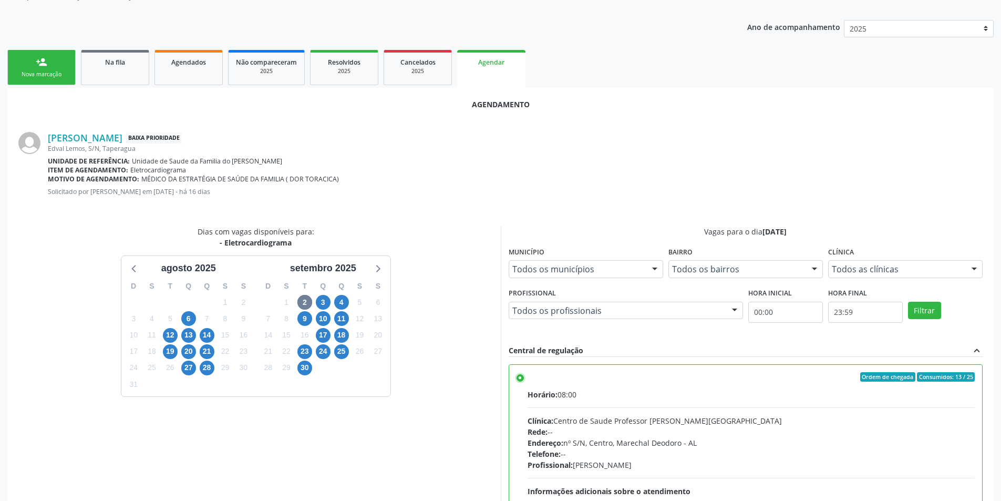
scroll to position [293, 0]
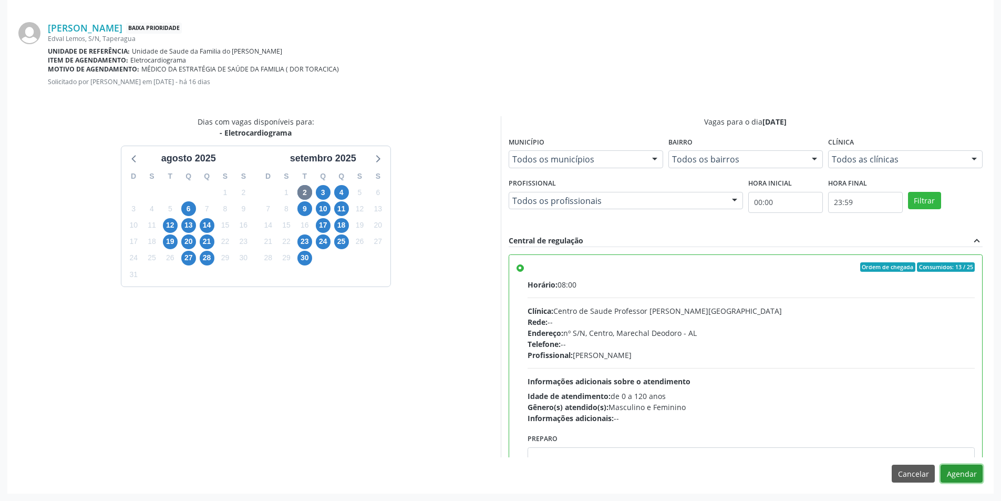
click at [960, 479] on button "Agendar" at bounding box center [961, 473] width 42 height 18
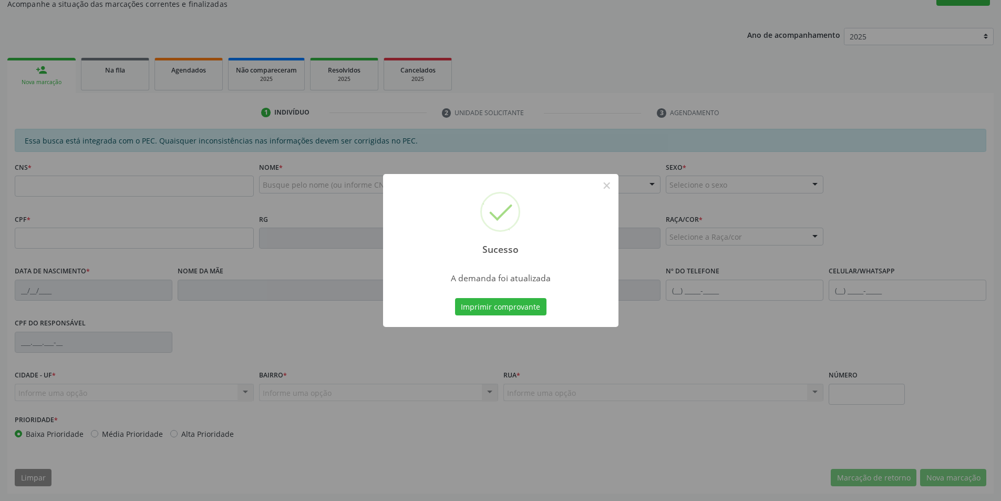
scroll to position [175, 0]
click at [604, 186] on button "×" at bounding box center [607, 186] width 18 height 18
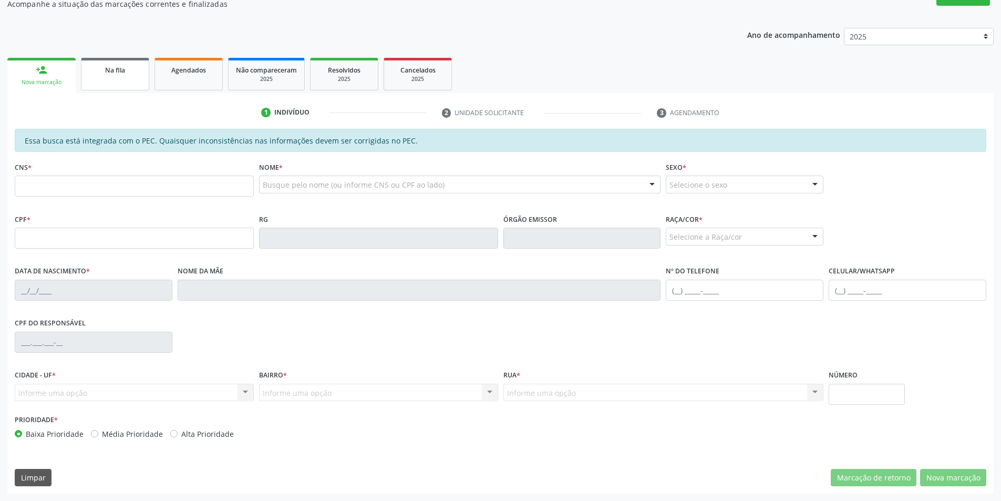
click at [90, 76] on link "Na fila" at bounding box center [115, 74] width 68 height 33
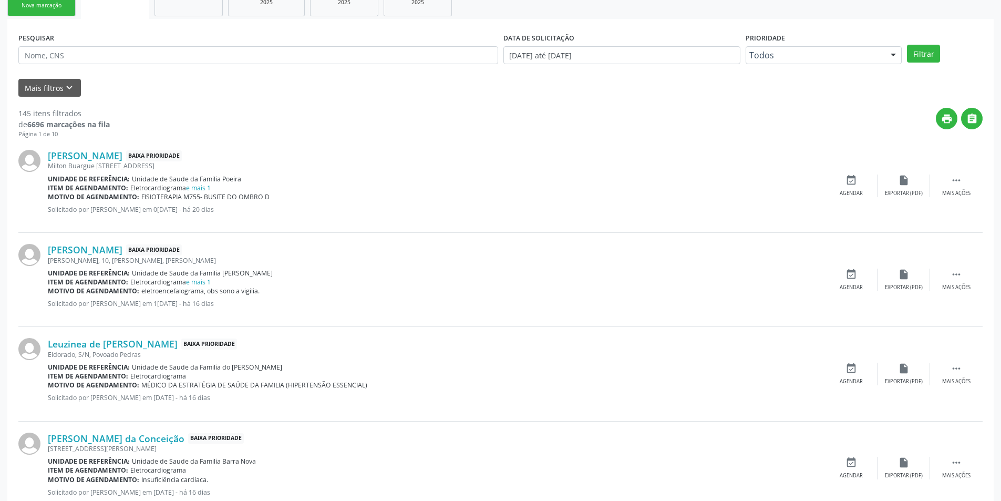
scroll to position [315, 0]
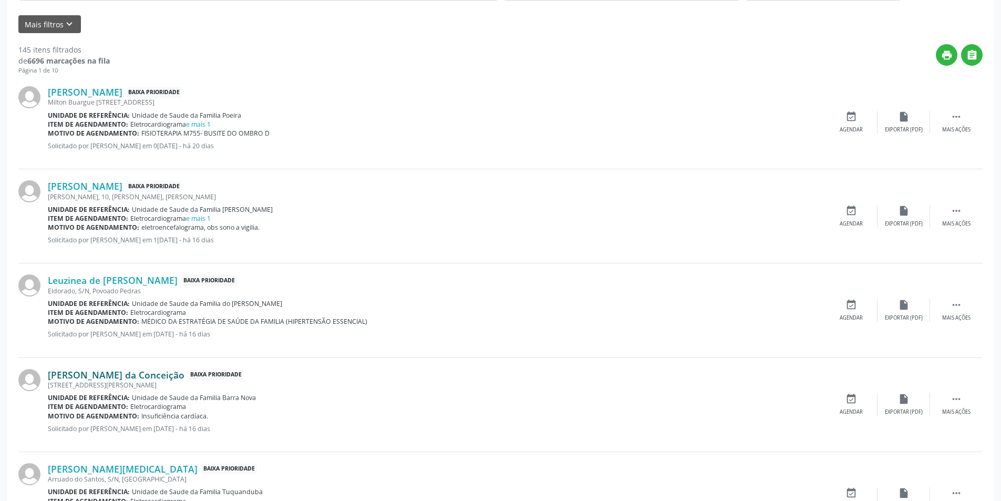
click at [97, 377] on link "[PERSON_NAME] da Conceição" at bounding box center [116, 375] width 137 height 12
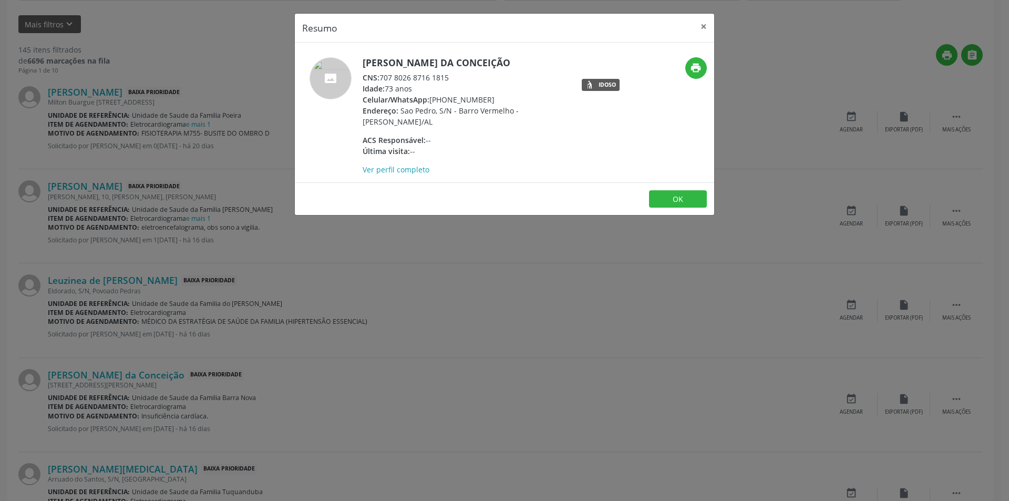
click at [379, 77] on span "CNS:" at bounding box center [371, 78] width 17 height 10
drag, startPoint x: 380, startPoint y: 77, endPoint x: 459, endPoint y: 77, distance: 78.8
click at [459, 77] on div "CNS: 707 8026 8716 1815" at bounding box center [465, 77] width 204 height 11
click at [704, 25] on button "×" at bounding box center [703, 27] width 21 height 26
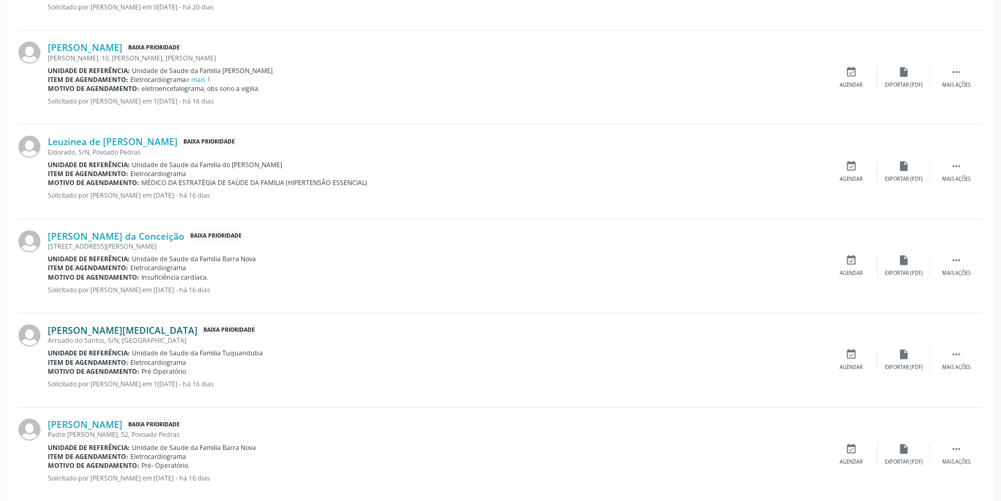
scroll to position [473, 0]
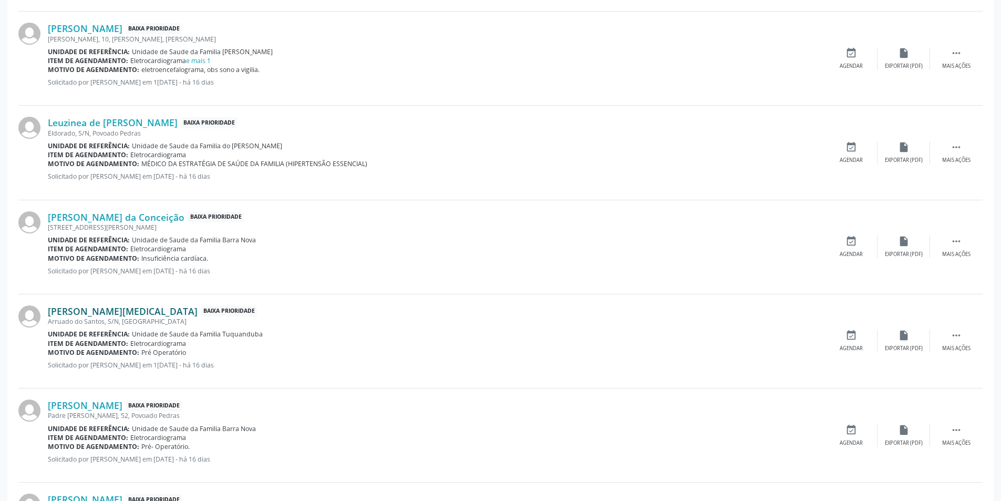
click at [104, 311] on link "[PERSON_NAME][MEDICAL_DATA]" at bounding box center [123, 311] width 150 height 12
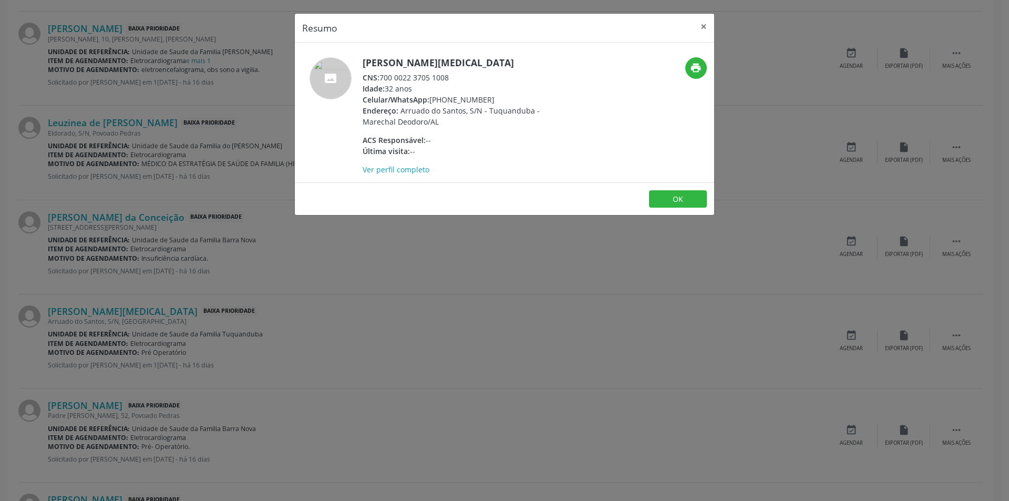
click at [379, 77] on span "CNS:" at bounding box center [371, 78] width 17 height 10
drag, startPoint x: 380, startPoint y: 77, endPoint x: 451, endPoint y: 79, distance: 70.9
click at [451, 79] on div "CNS: 700 0022 3705 1008" at bounding box center [465, 77] width 204 height 11
click at [707, 30] on button "×" at bounding box center [703, 27] width 21 height 26
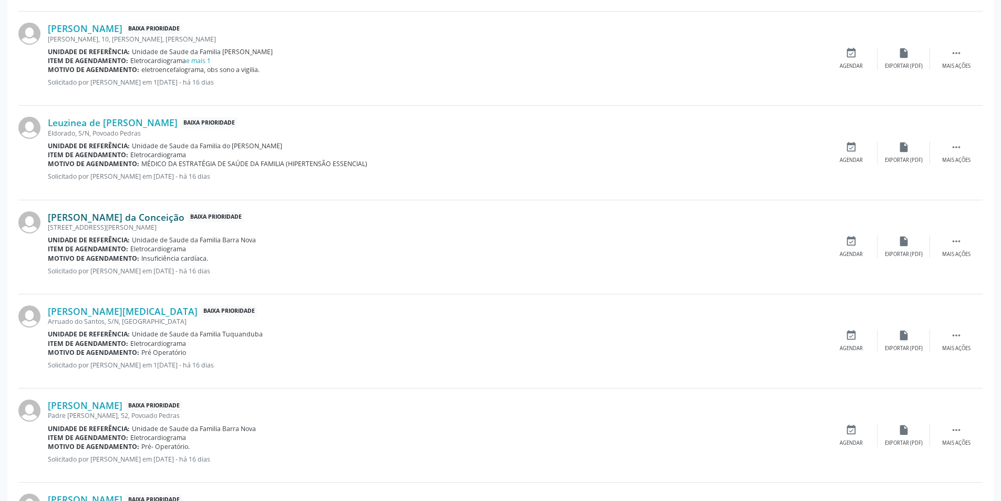
click at [102, 216] on link "[PERSON_NAME] da Conceição" at bounding box center [116, 217] width 137 height 12
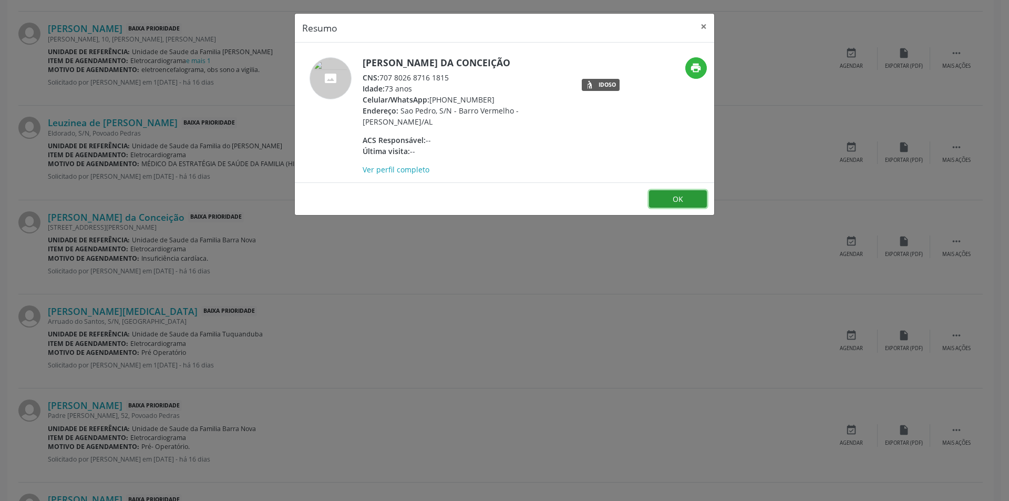
click at [661, 197] on button "OK" at bounding box center [678, 199] width 58 height 18
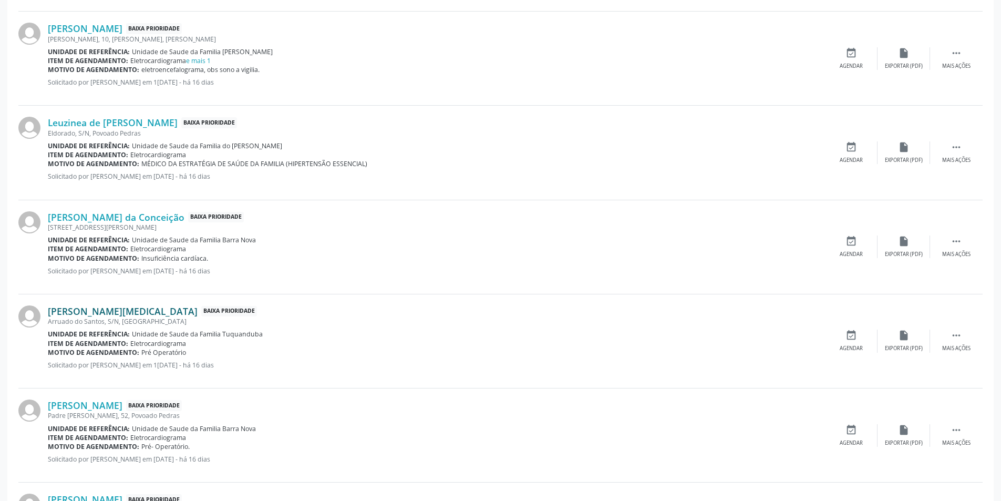
click at [89, 308] on link "[PERSON_NAME][MEDICAL_DATA]" at bounding box center [123, 311] width 150 height 12
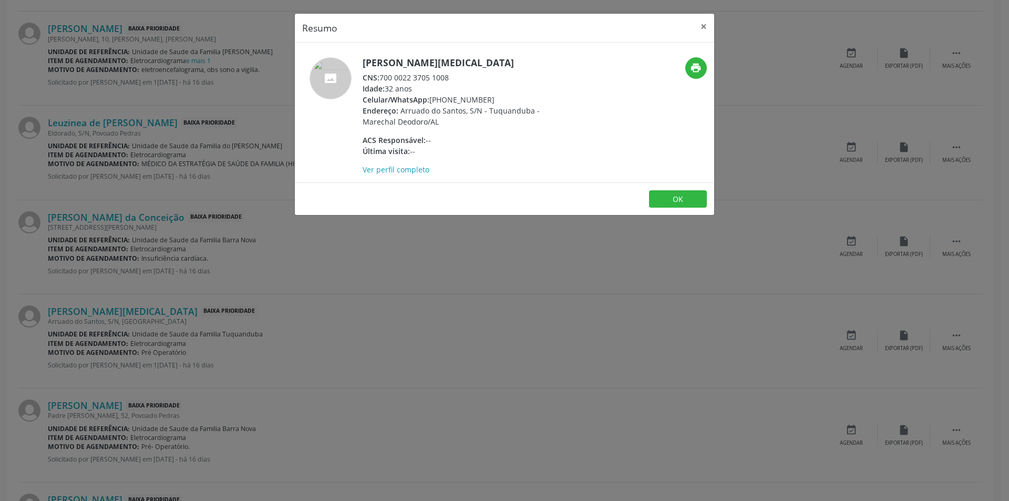
click at [381, 75] on div "CNS: 700 0022 3705 1008" at bounding box center [465, 77] width 204 height 11
drag, startPoint x: 381, startPoint y: 75, endPoint x: 444, endPoint y: 79, distance: 63.2
click at [444, 79] on div "CNS: 700 0022 3705 1008" at bounding box center [465, 77] width 204 height 11
click at [672, 195] on button "OK" at bounding box center [678, 199] width 58 height 18
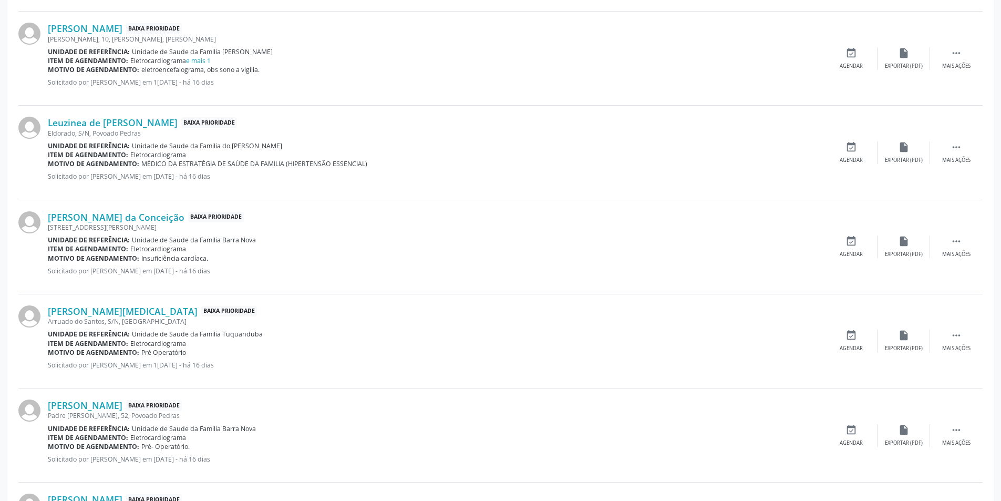
click at [841, 354] on div "[PERSON_NAME][MEDICAL_DATA] Baixa Prioridade Arruado do Santos, S/N, [GEOGRAPHI…" at bounding box center [500, 341] width 964 height 94
click at [843, 349] on div "Agendar" at bounding box center [851, 348] width 23 height 7
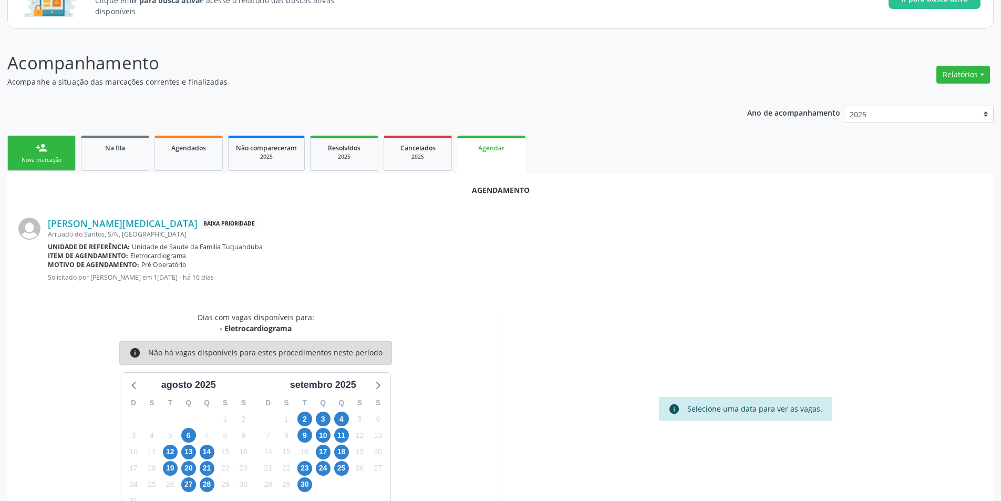
scroll to position [122, 0]
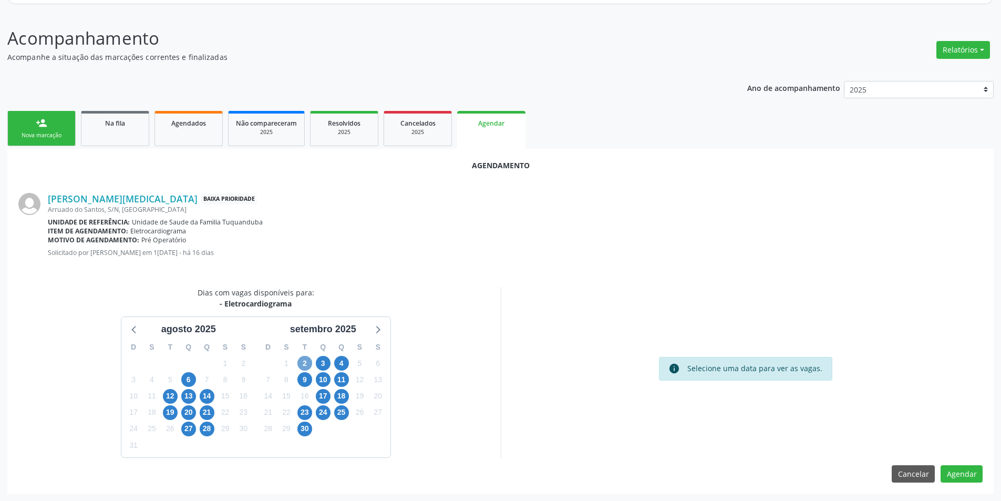
click at [299, 359] on span "2" at bounding box center [304, 363] width 15 height 15
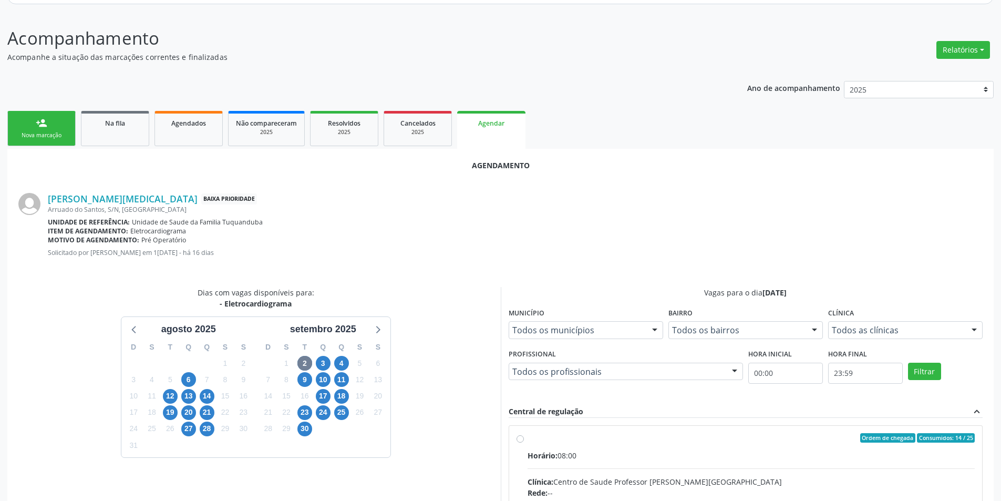
click at [521, 440] on input "Ordem de chegada Consumidos: 14 / 25 Horário: 08:00 Clínica: Centro de Saude Pr…" at bounding box center [519, 437] width 7 height 9
radio input "true"
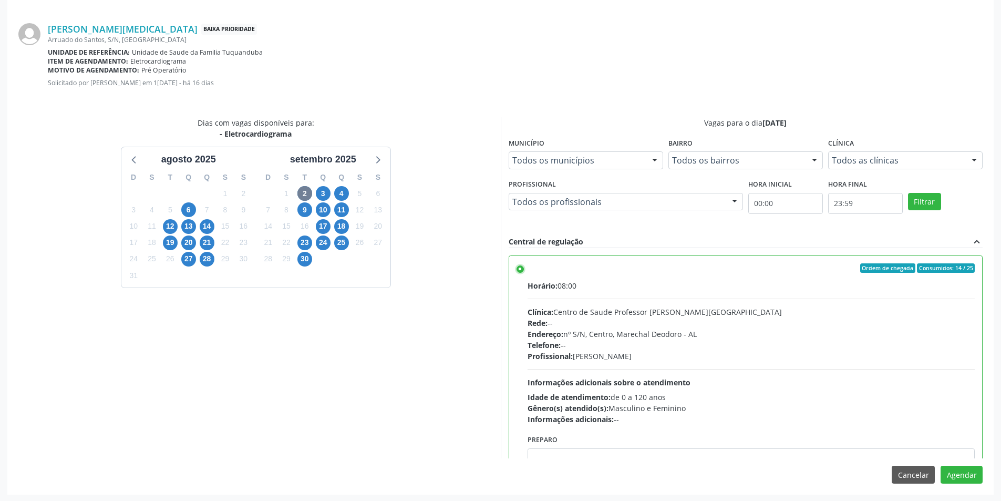
scroll to position [293, 0]
click at [968, 480] on button "Agendar" at bounding box center [961, 473] width 42 height 18
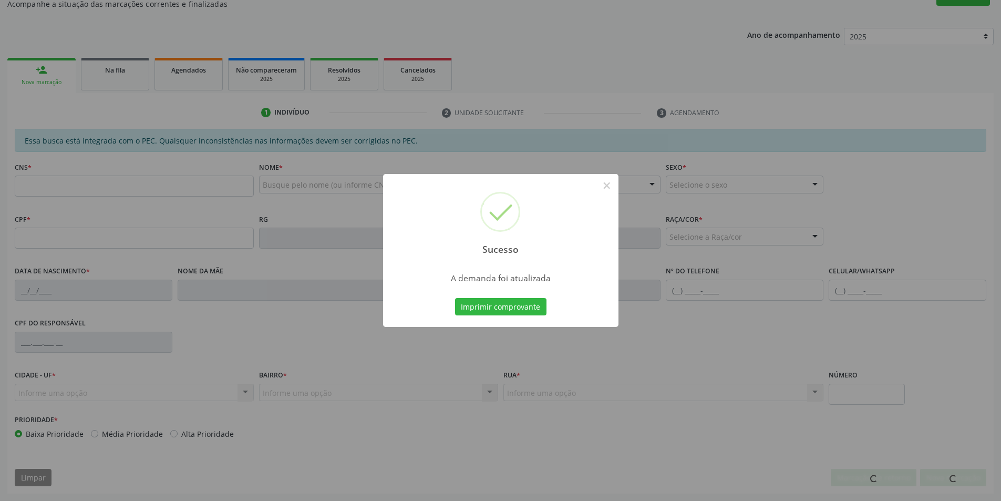
scroll to position [175, 0]
click at [607, 189] on button "×" at bounding box center [607, 186] width 18 height 18
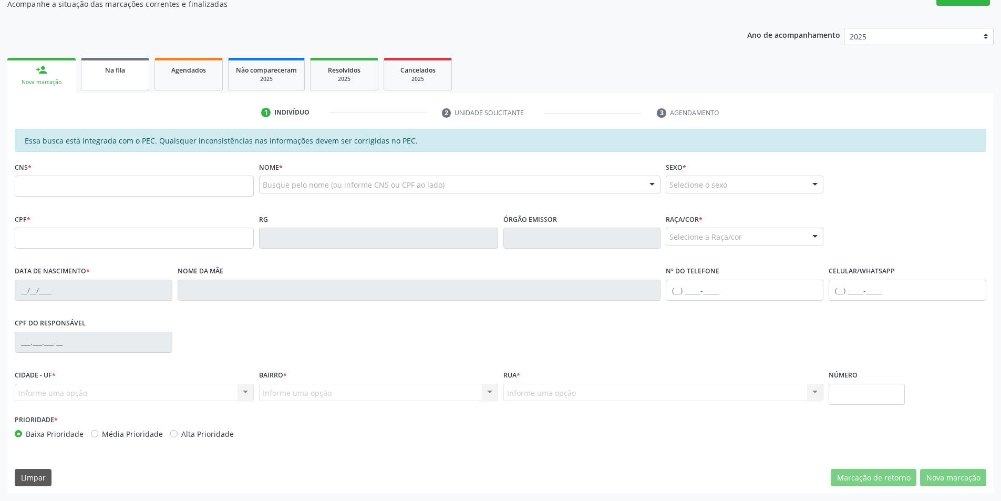
click at [127, 66] on div "Na fila" at bounding box center [115, 69] width 53 height 11
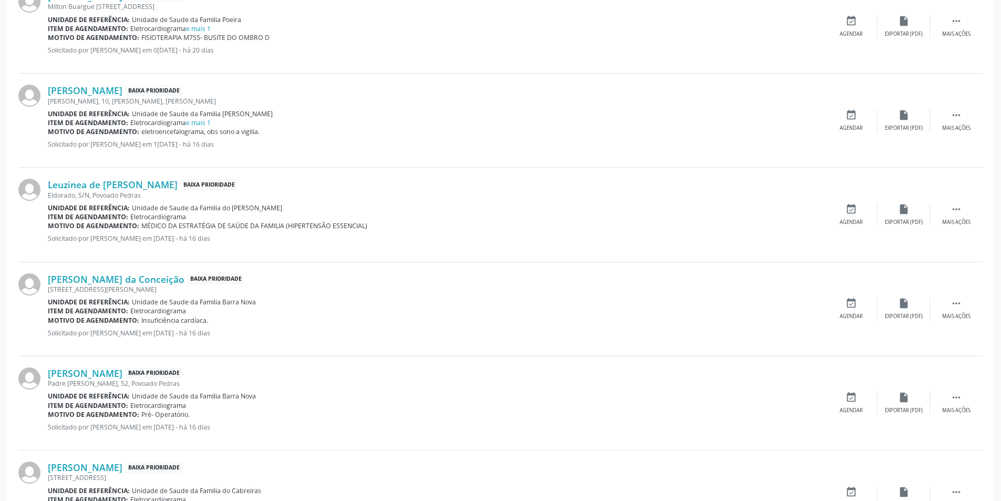
scroll to position [420, 0]
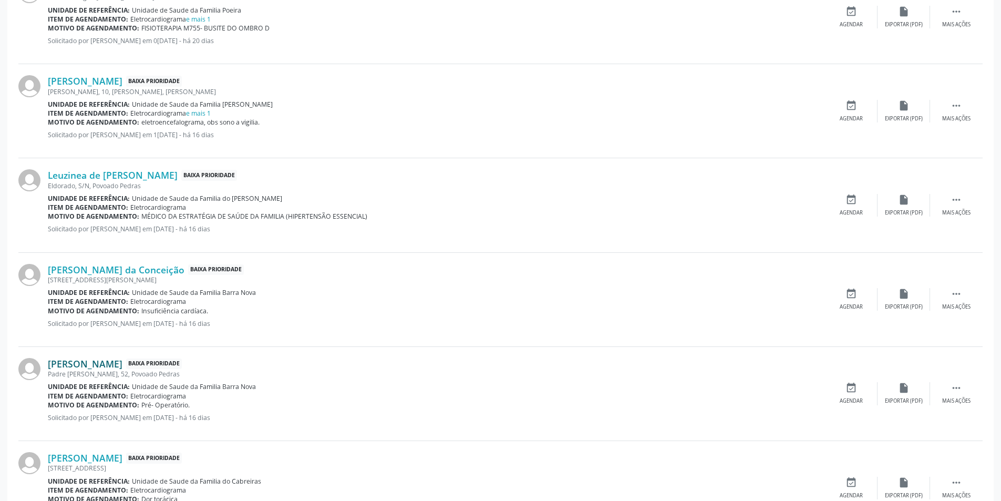
click at [96, 361] on link "[PERSON_NAME]" at bounding box center [85, 364] width 75 height 12
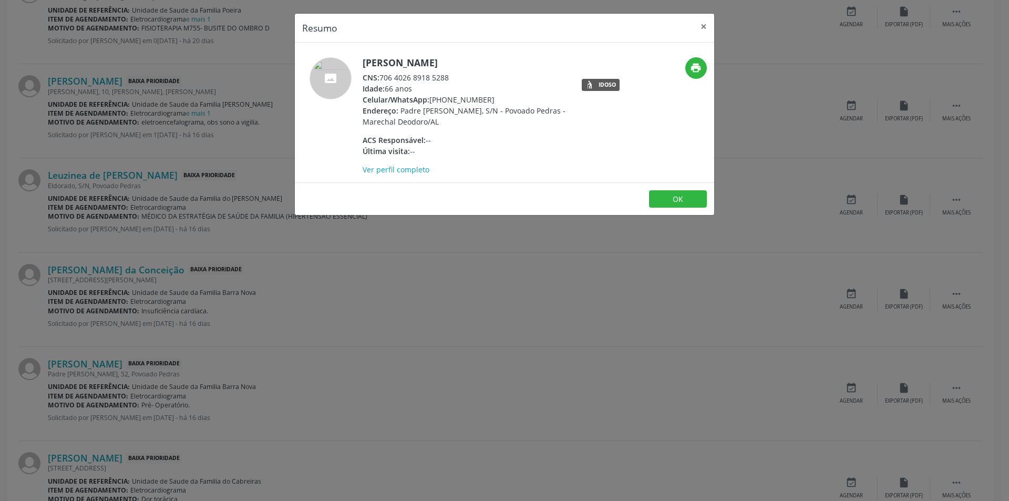
click at [381, 76] on div "CNS: 706 4026 8918 5288" at bounding box center [465, 77] width 204 height 11
drag, startPoint x: 381, startPoint y: 76, endPoint x: 437, endPoint y: 76, distance: 55.2
click at [437, 76] on div "CNS: 706 4026 8918 5288" at bounding box center [465, 77] width 204 height 11
click at [682, 192] on button "OK" at bounding box center [678, 199] width 58 height 18
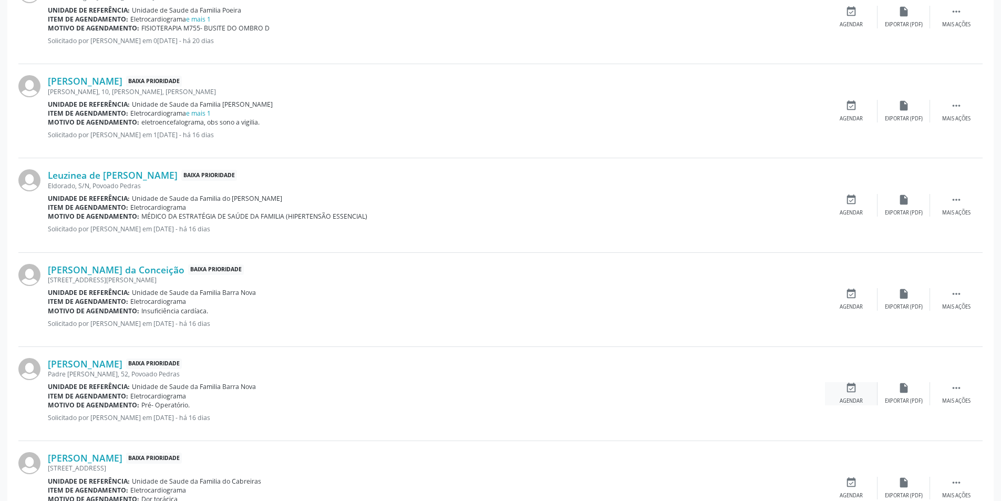
click at [855, 399] on div "Agendar" at bounding box center [851, 400] width 23 height 7
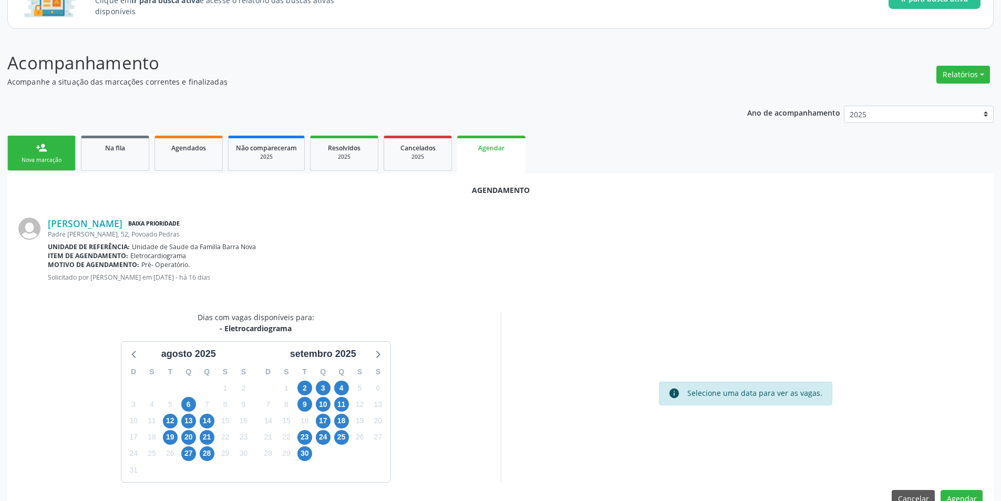
scroll to position [122, 0]
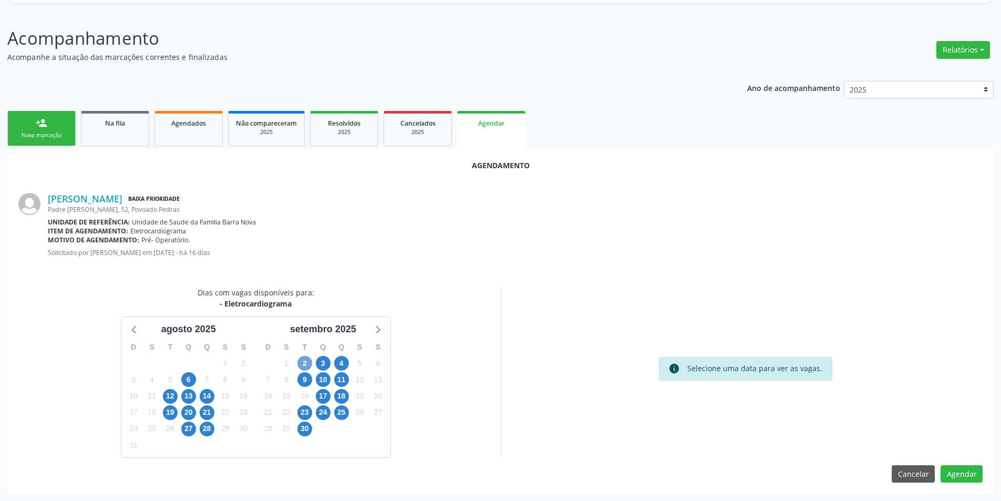
click at [303, 359] on span "2" at bounding box center [304, 363] width 15 height 15
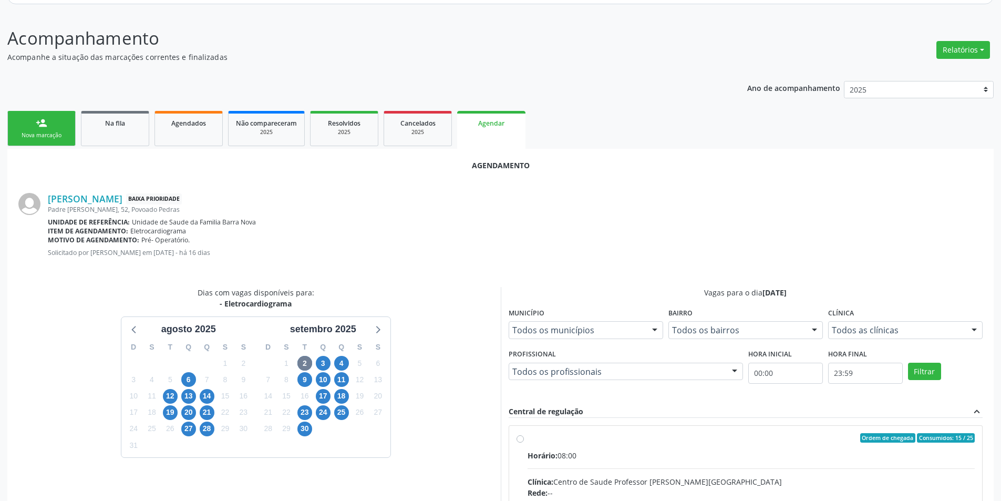
click at [521, 439] on input "Ordem de chegada Consumidos: 15 / 25 Horário: 08:00 Clínica: Centro de Saude Pr…" at bounding box center [519, 437] width 7 height 9
radio input "true"
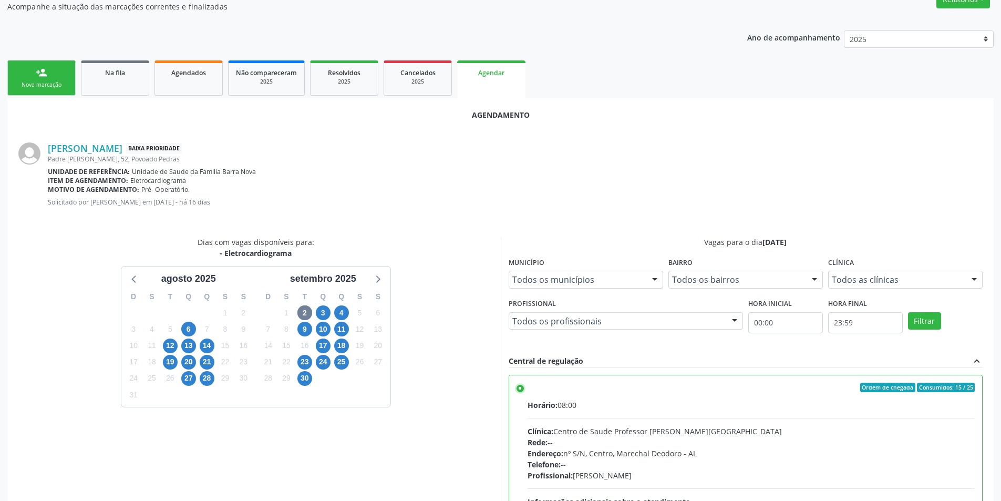
scroll to position [293, 0]
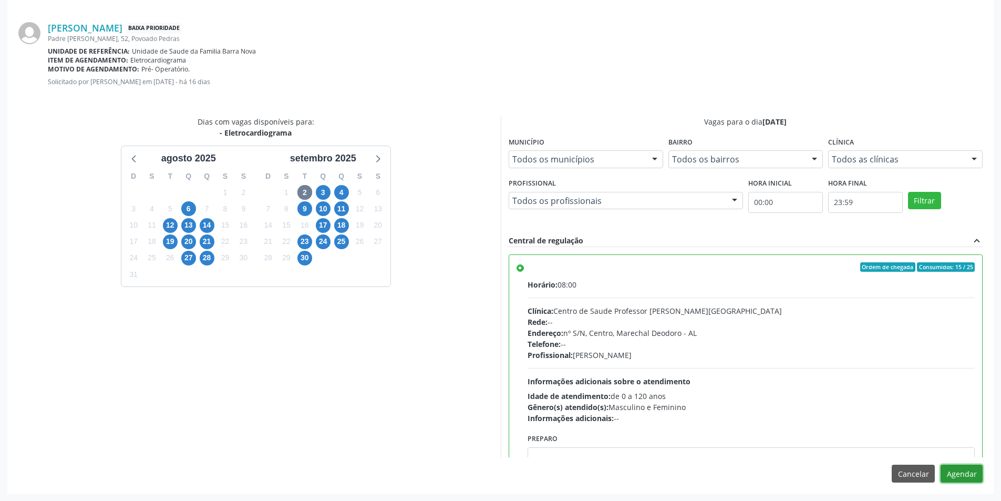
click at [952, 473] on button "Agendar" at bounding box center [961, 473] width 42 height 18
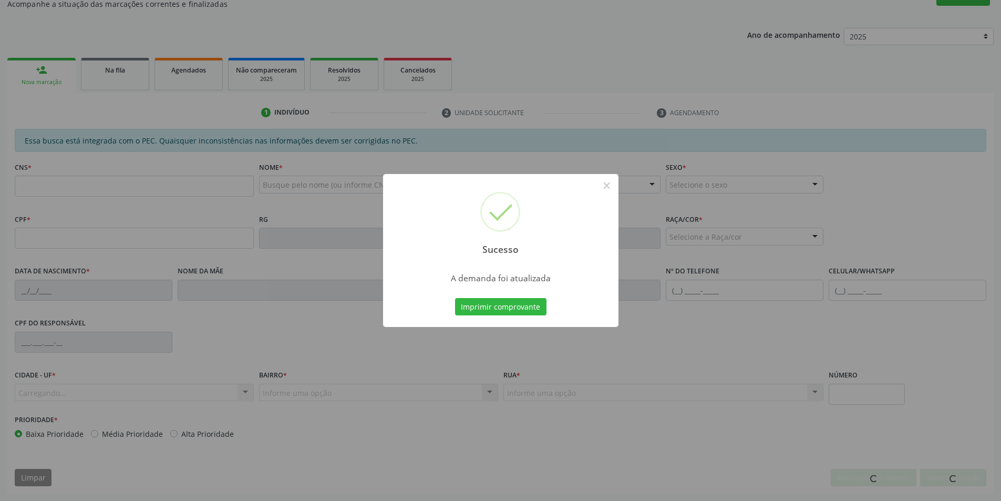
scroll to position [175, 0]
click at [612, 182] on button "×" at bounding box center [607, 186] width 18 height 18
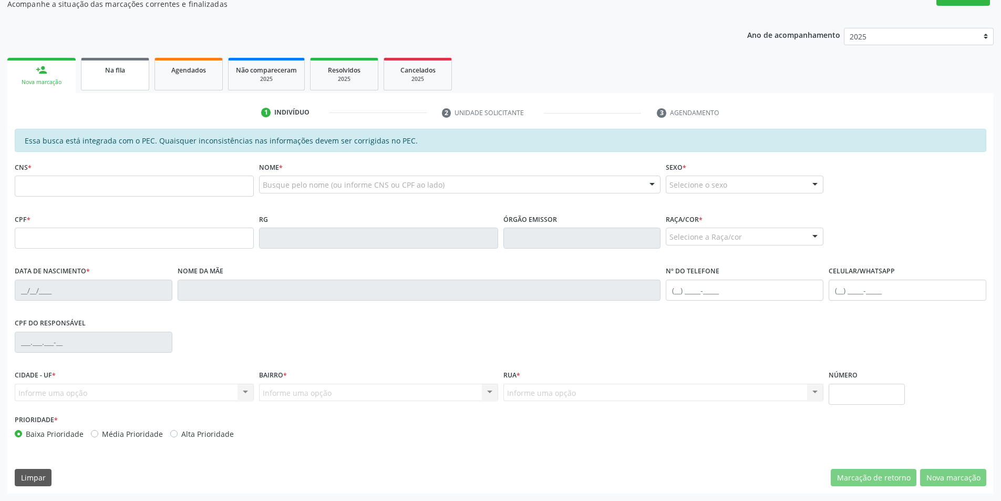
click at [86, 73] on link "Na fila" at bounding box center [115, 74] width 68 height 33
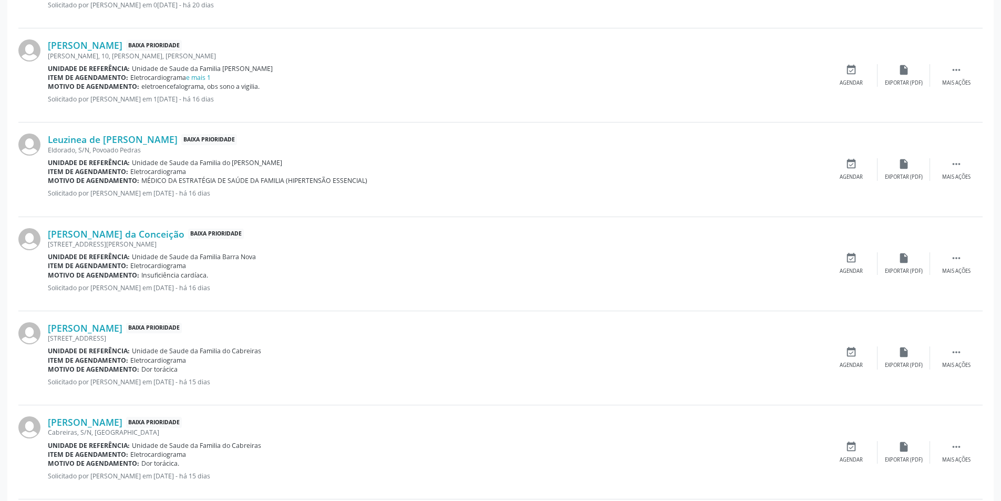
scroll to position [473, 0]
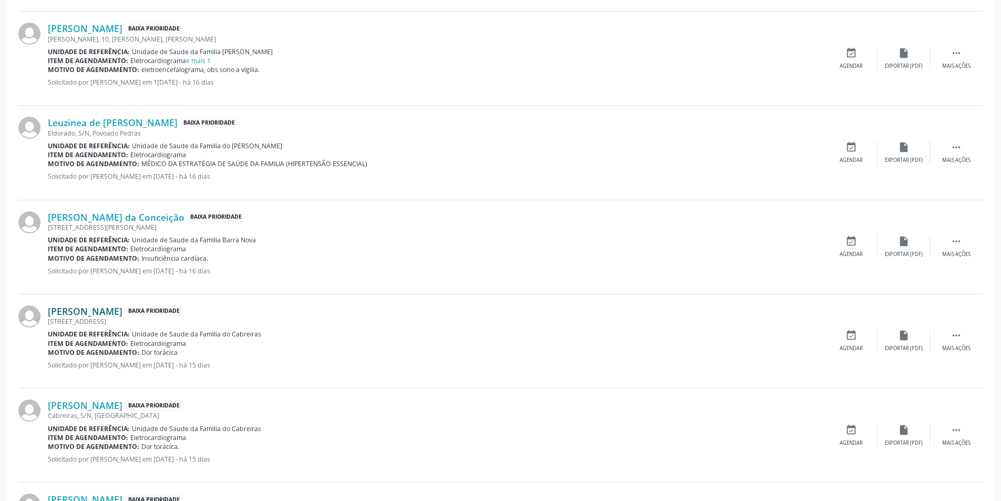
click at [82, 309] on link "[PERSON_NAME]" at bounding box center [85, 311] width 75 height 12
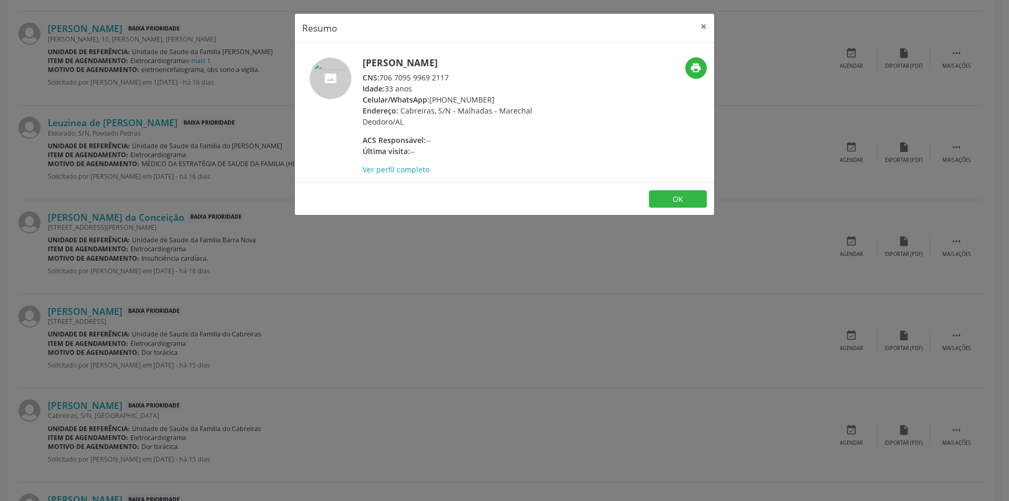
click at [381, 77] on div "CNS: 706 7095 9969 2117" at bounding box center [465, 77] width 204 height 11
drag, startPoint x: 381, startPoint y: 77, endPoint x: 448, endPoint y: 82, distance: 66.9
click at [448, 82] on div "CNS: 706 7095 9969 2117" at bounding box center [465, 77] width 204 height 11
click at [666, 197] on button "OK" at bounding box center [678, 199] width 58 height 18
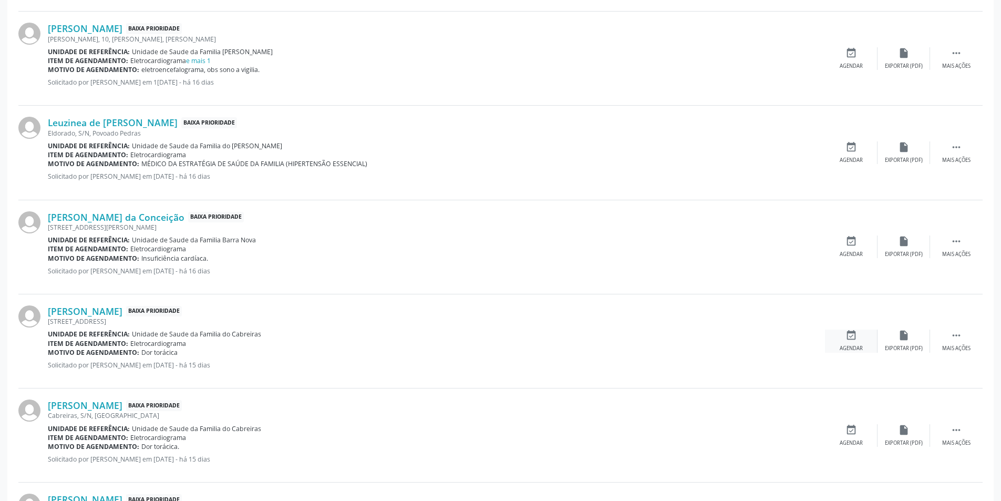
click at [863, 340] on div "event_available Agendar" at bounding box center [851, 340] width 53 height 23
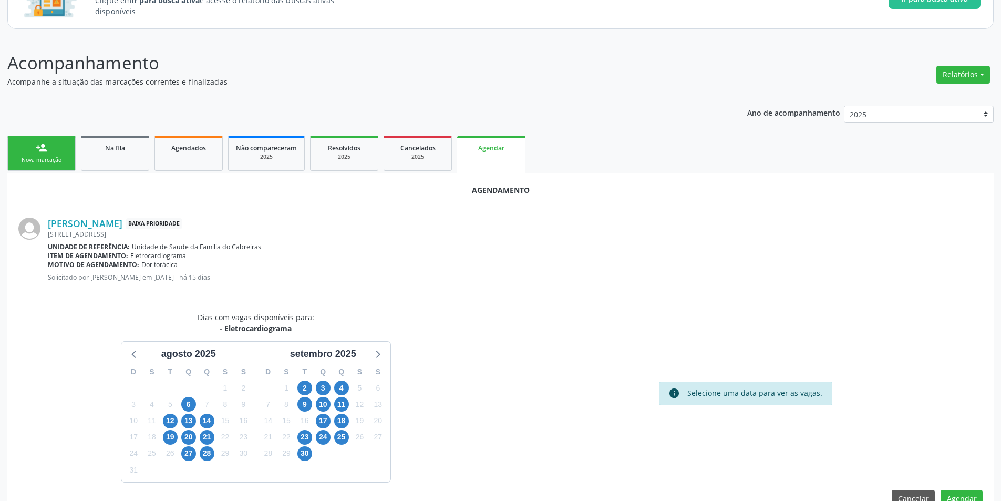
scroll to position [122, 0]
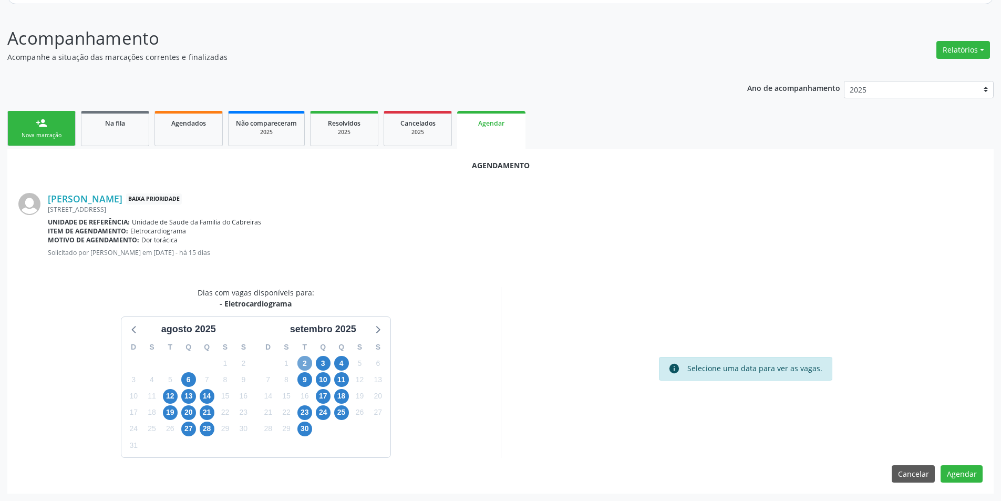
click at [308, 360] on span "2" at bounding box center [304, 363] width 15 height 15
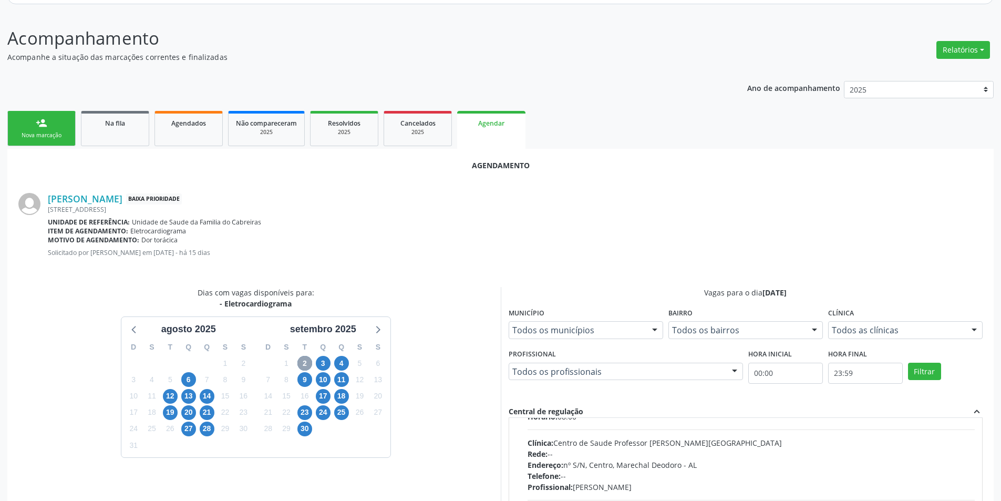
scroll to position [166, 0]
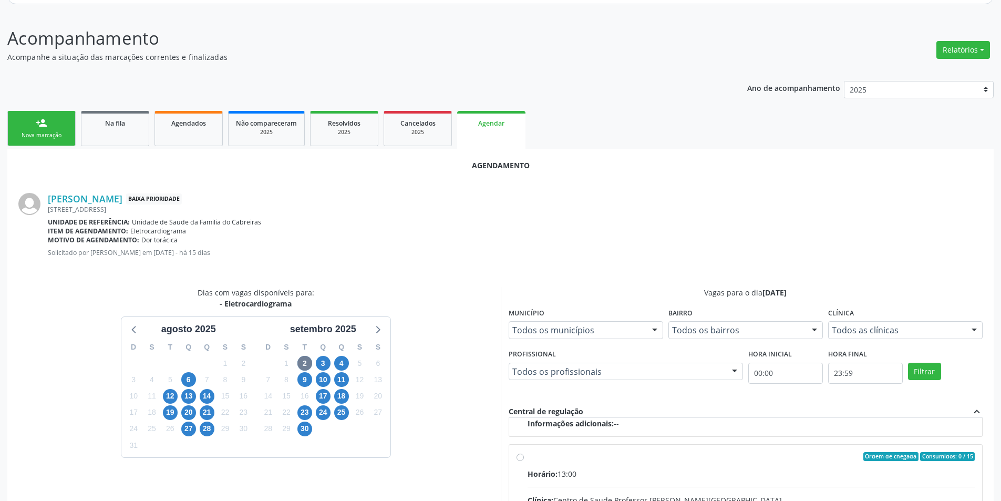
click at [519, 457] on input "Ordem de chegada Consumidos: 0 / 15 Horário: 13:00 Clínica: Centro de Saude Pro…" at bounding box center [519, 456] width 7 height 9
radio input "true"
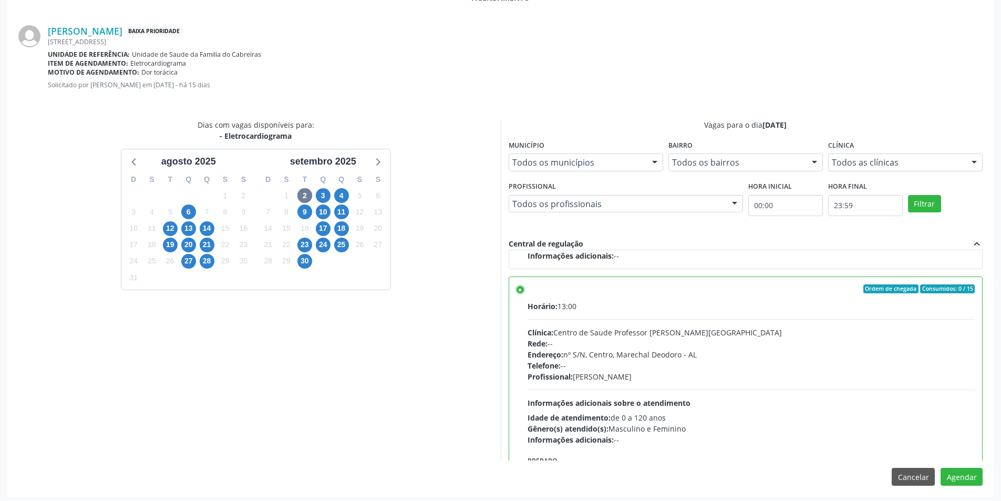
scroll to position [293, 0]
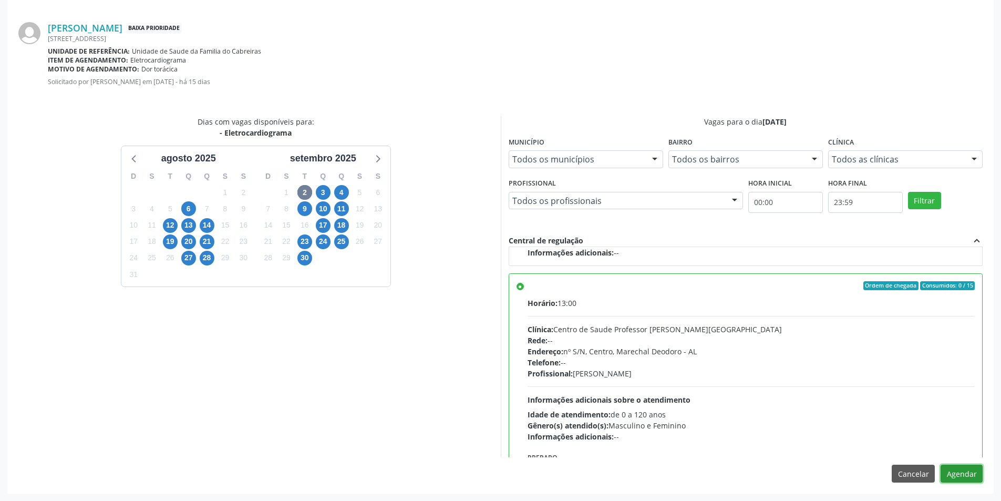
click at [962, 474] on button "Agendar" at bounding box center [961, 473] width 42 height 18
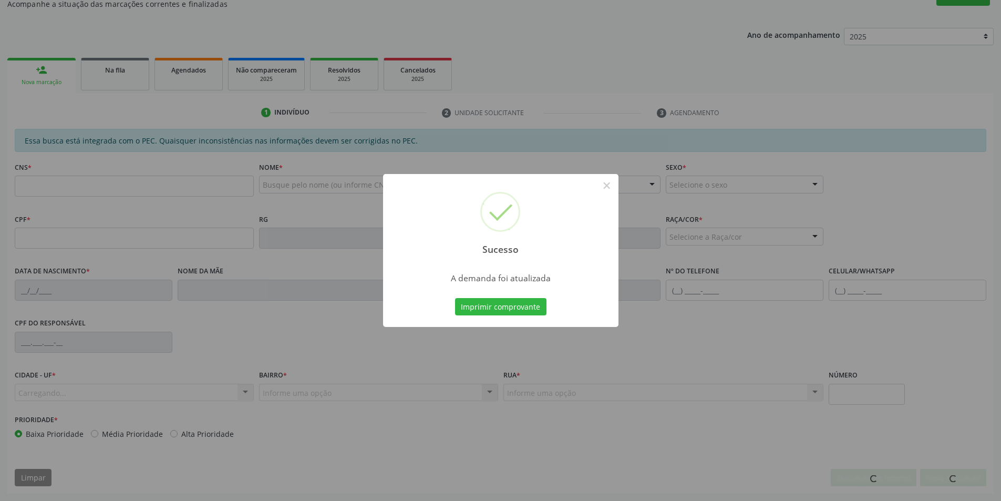
scroll to position [175, 0]
click at [607, 182] on button "×" at bounding box center [607, 186] width 18 height 18
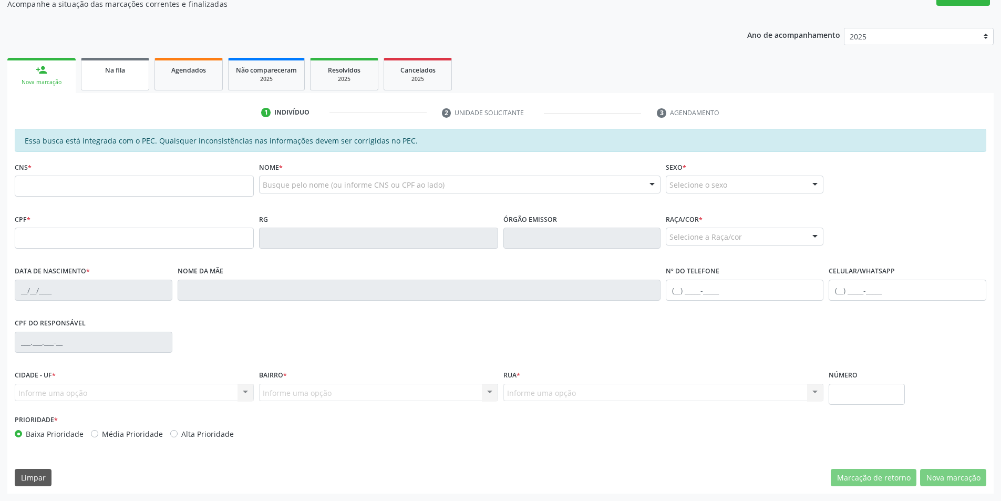
click at [109, 82] on link "Na fila" at bounding box center [115, 74] width 68 height 33
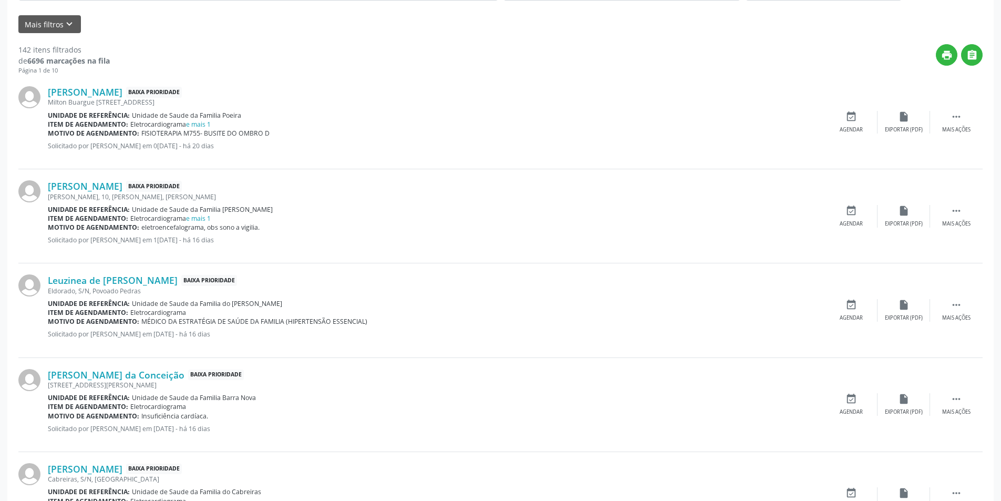
scroll to position [420, 0]
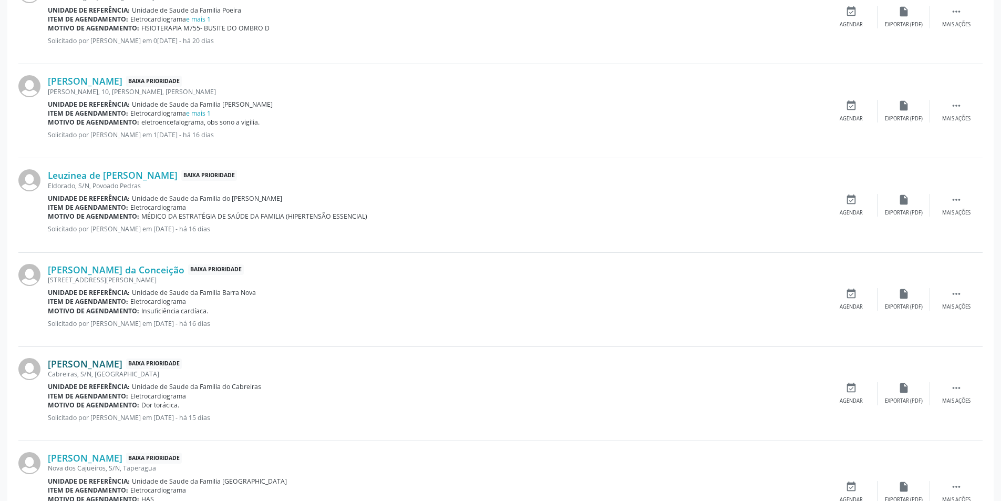
click at [113, 364] on link "[PERSON_NAME]" at bounding box center [85, 364] width 75 height 12
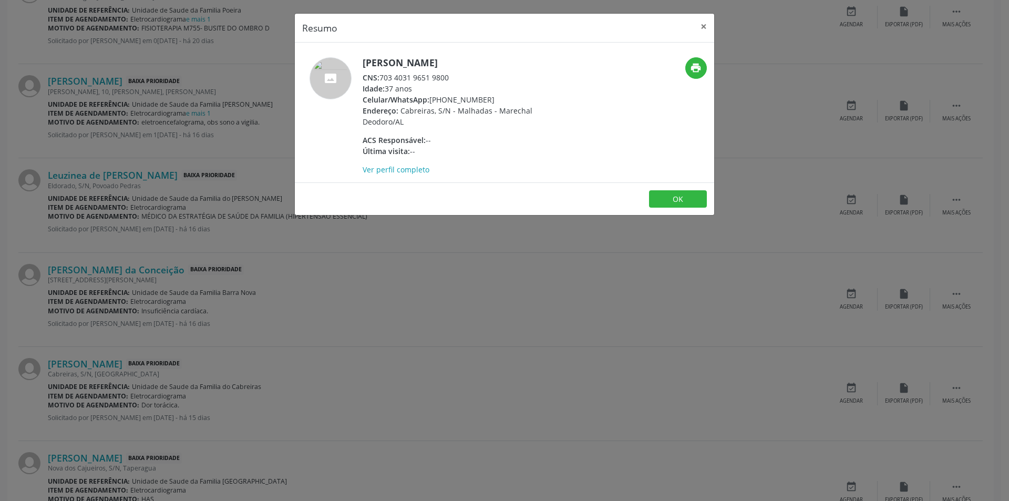
click at [379, 77] on span "CNS:" at bounding box center [371, 78] width 17 height 10
drag, startPoint x: 380, startPoint y: 77, endPoint x: 450, endPoint y: 77, distance: 70.4
click at [450, 77] on div "CNS: 703 4031 9651 9800" at bounding box center [465, 77] width 204 height 11
click at [665, 192] on button "OK" at bounding box center [678, 199] width 58 height 18
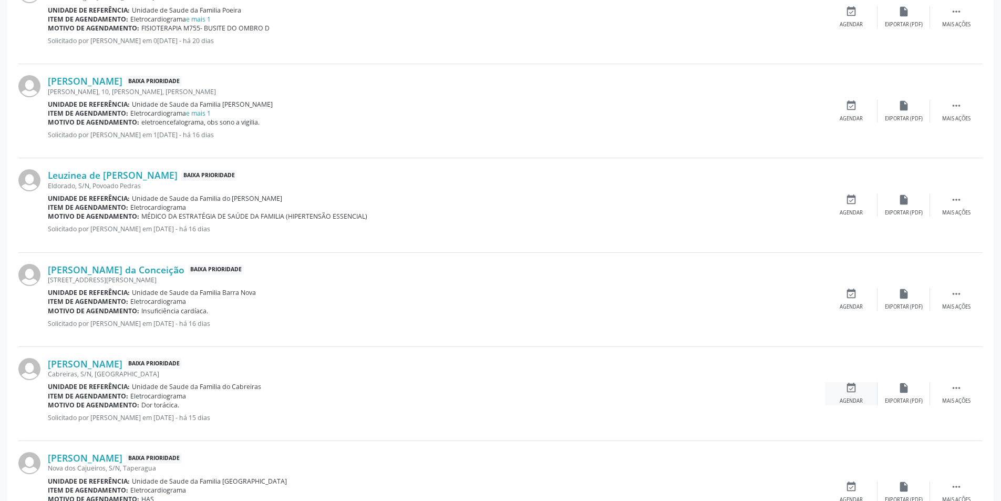
click at [853, 402] on div "Agendar" at bounding box center [851, 400] width 23 height 7
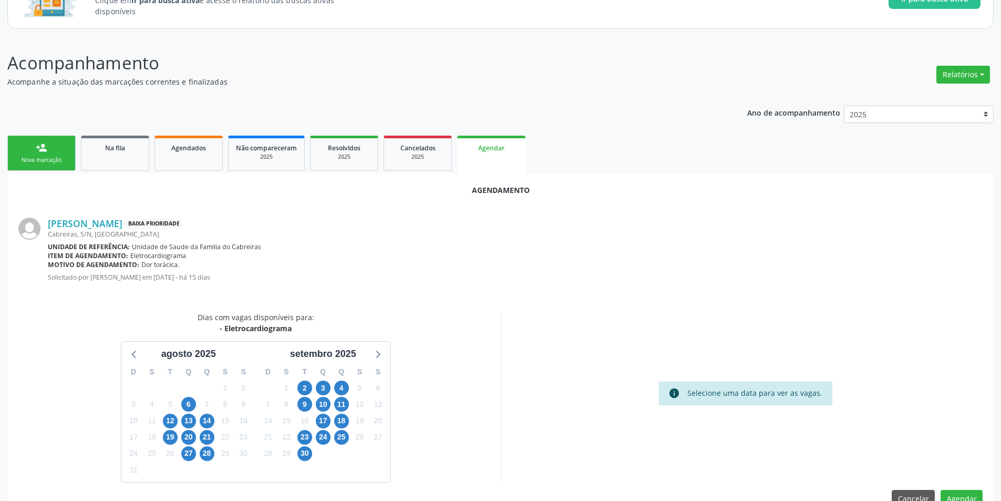
scroll to position [122, 0]
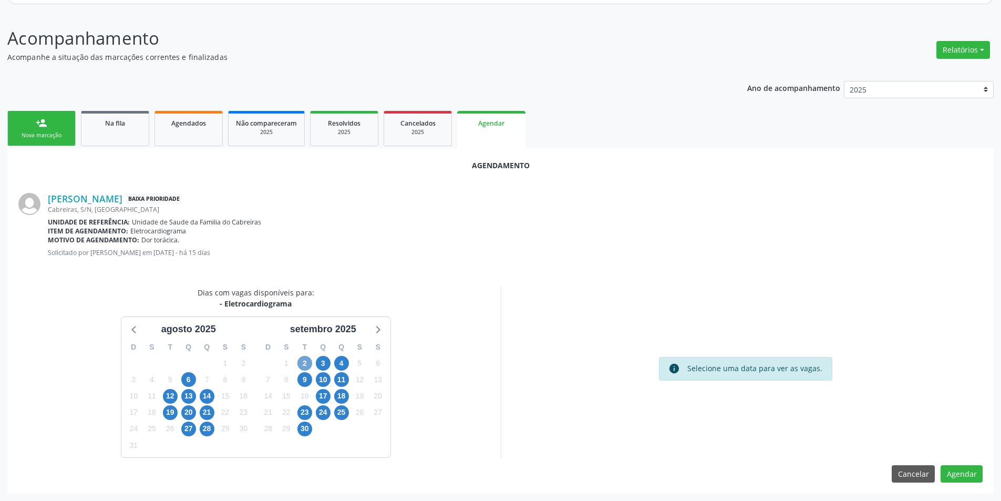
click at [301, 360] on span "2" at bounding box center [304, 363] width 15 height 15
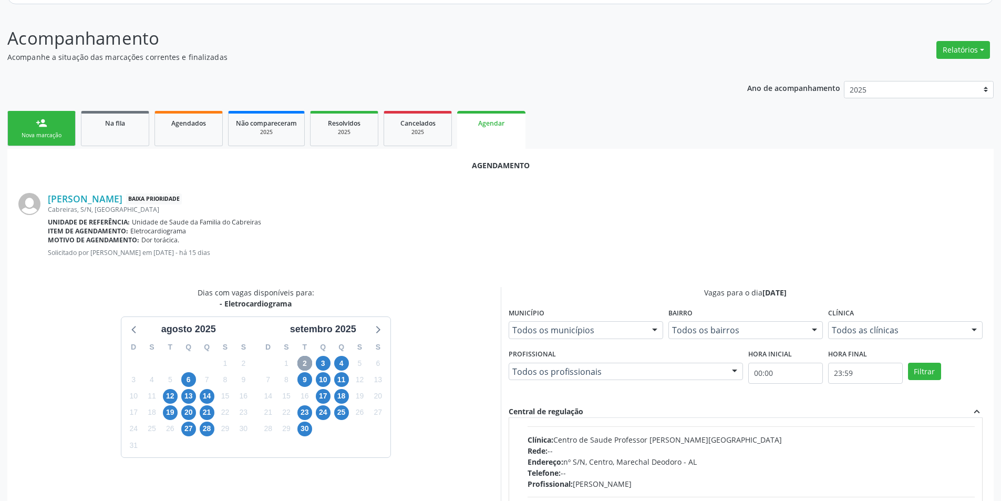
scroll to position [166, 0]
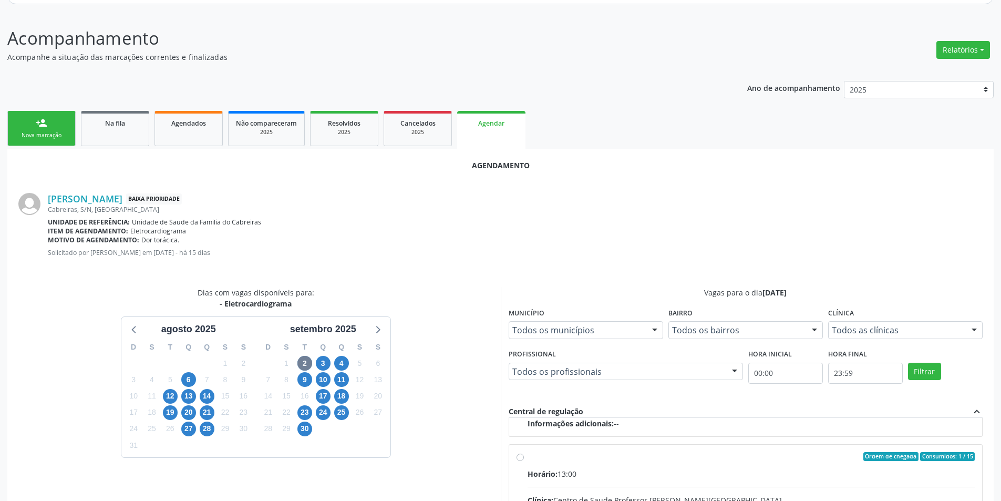
click at [520, 460] on input "Ordem de chegada Consumidos: 1 / 15 Horário: 13:00 Clínica: Centro de Saude Pro…" at bounding box center [519, 456] width 7 height 9
radio input "true"
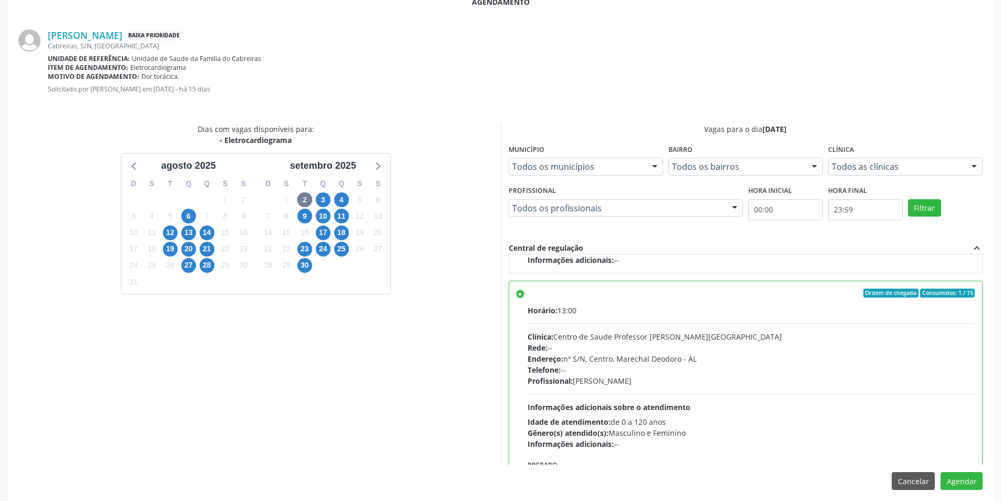
scroll to position [293, 0]
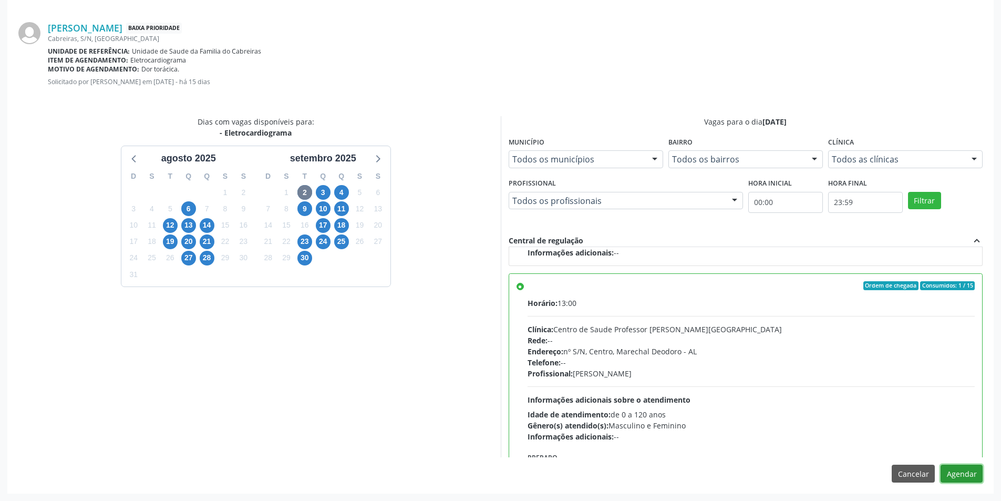
click at [966, 473] on button "Agendar" at bounding box center [961, 473] width 42 height 18
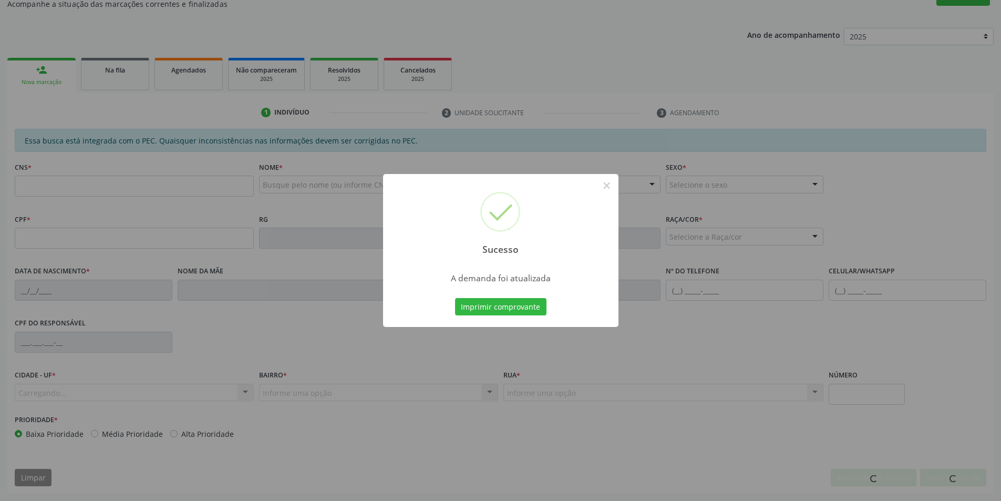
scroll to position [175, 0]
click at [603, 183] on button "×" at bounding box center [607, 186] width 18 height 18
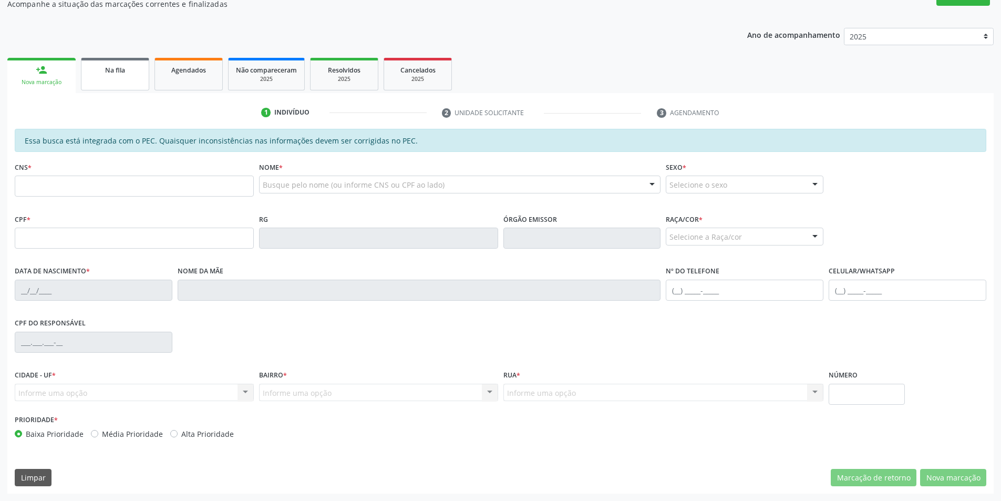
click at [119, 73] on span "Na fila" at bounding box center [115, 70] width 20 height 9
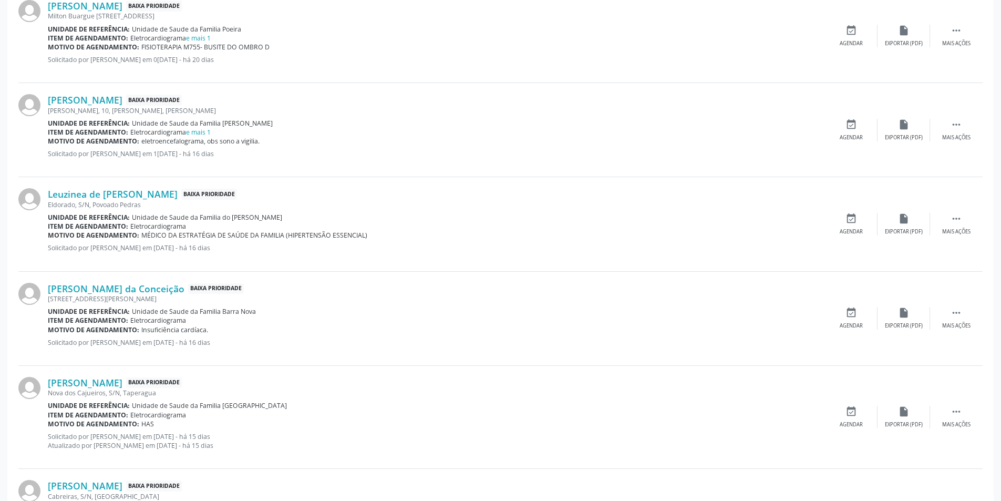
scroll to position [420, 0]
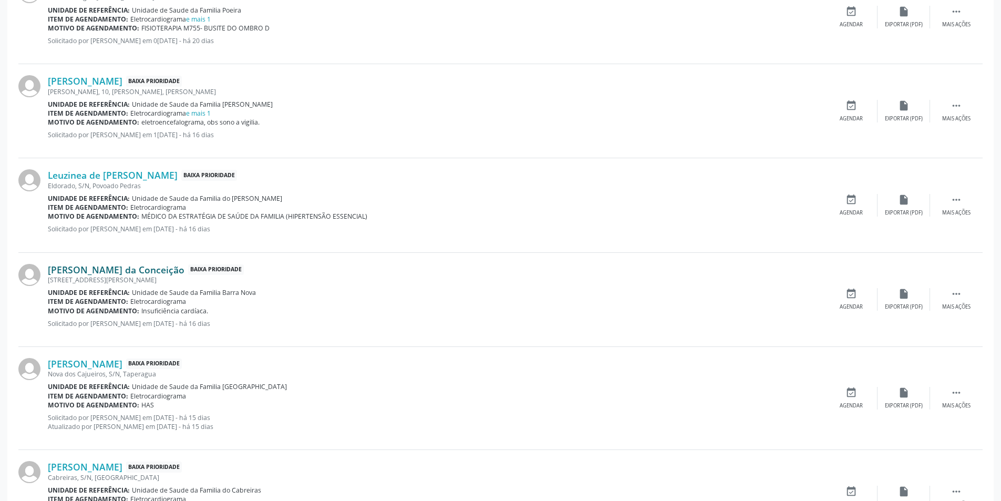
click at [87, 270] on link "[PERSON_NAME] da Conceição" at bounding box center [116, 270] width 137 height 12
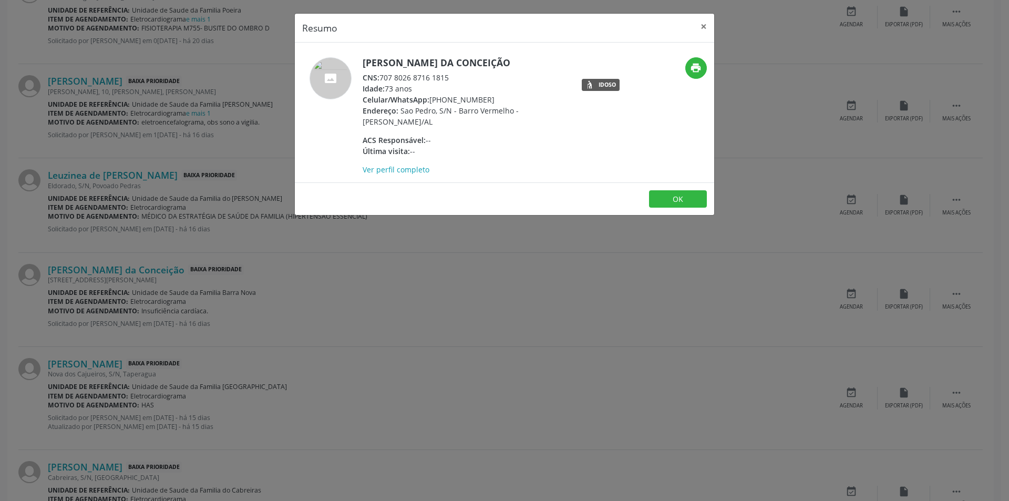
click at [383, 76] on div "CNS: 707 8026 8716 1815" at bounding box center [465, 77] width 204 height 11
drag, startPoint x: 383, startPoint y: 76, endPoint x: 438, endPoint y: 80, distance: 55.3
click at [438, 80] on div "CNS: 707 8026 8716 1815" at bounding box center [465, 77] width 204 height 11
click at [697, 192] on button "OK" at bounding box center [678, 199] width 58 height 18
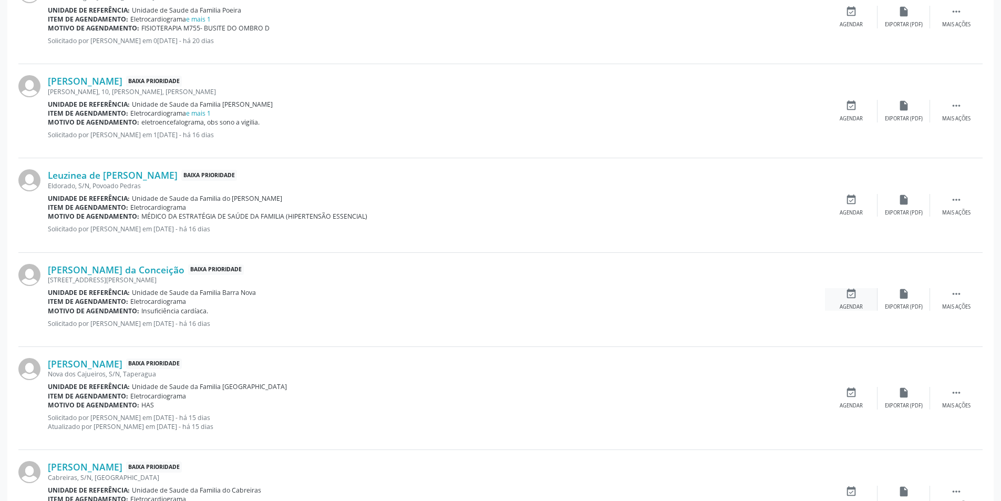
click at [839, 303] on div "event_available Agendar" at bounding box center [851, 299] width 53 height 23
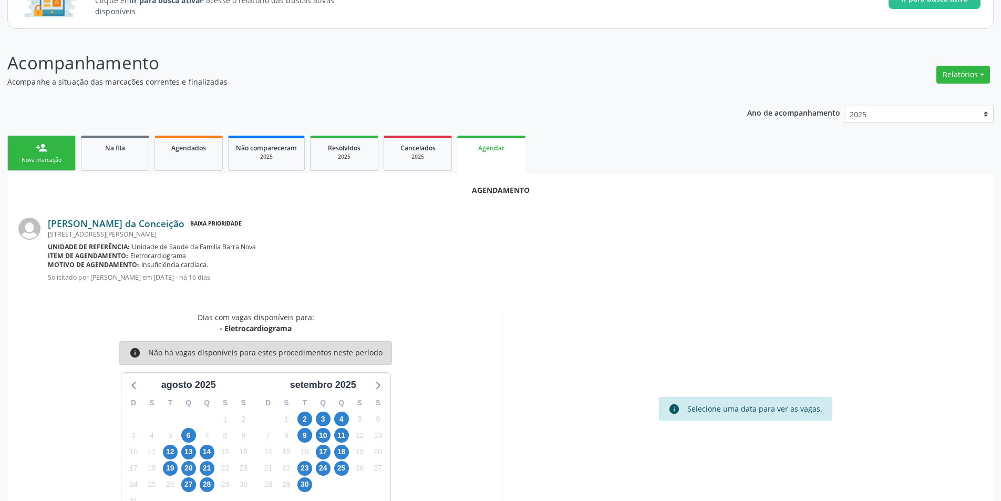
scroll to position [122, 0]
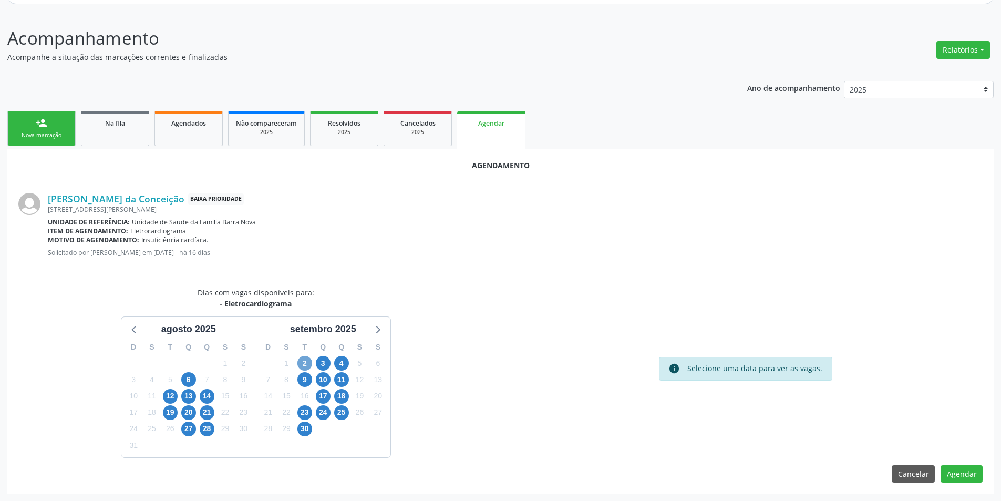
click at [302, 360] on span "2" at bounding box center [304, 363] width 15 height 15
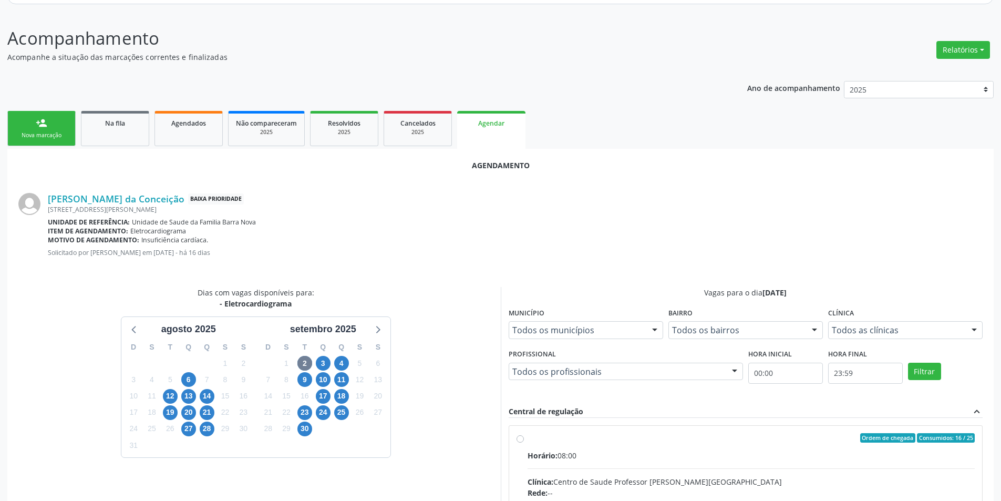
click at [522, 438] on input "Ordem de chegada Consumidos: 16 / 25 Horário: 08:00 Clínica: Centro de Saude Pr…" at bounding box center [519, 437] width 7 height 9
click at [516, 436] on input "Ordem de chegada Consumidos: 16 / 25 Horário: 08:00 Clínica: Centro de Saude Pr…" at bounding box center [519, 437] width 7 height 9
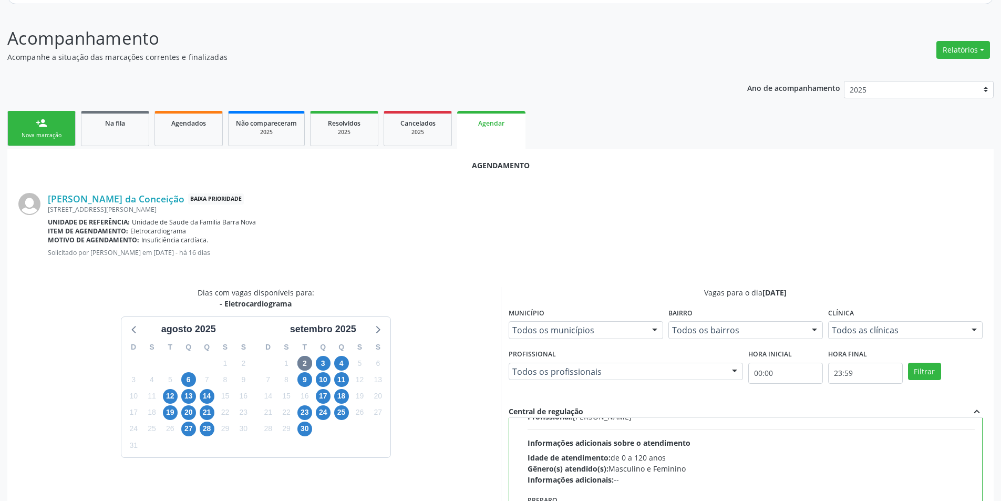
scroll to position [236, 0]
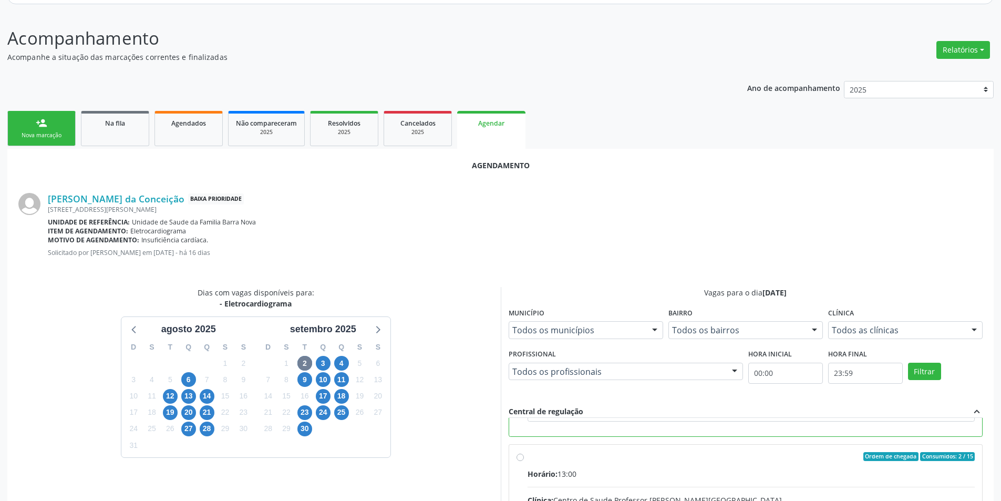
click at [522, 459] on input "Ordem de chegada Consumidos: 2 / 15 Horário: 13:00 Clínica: Centro de Saude Pro…" at bounding box center [519, 456] width 7 height 9
radio input "false"
radio input "true"
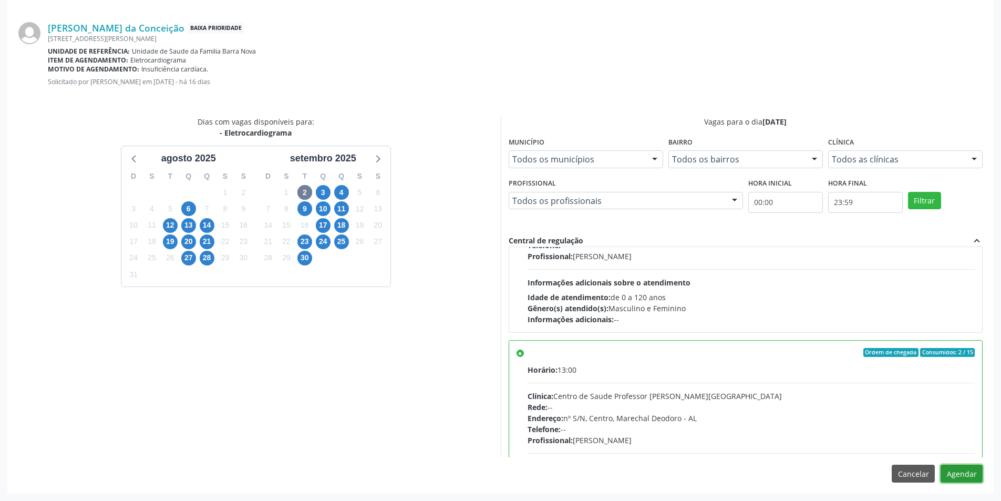
click at [975, 473] on button "Agendar" at bounding box center [961, 473] width 42 height 18
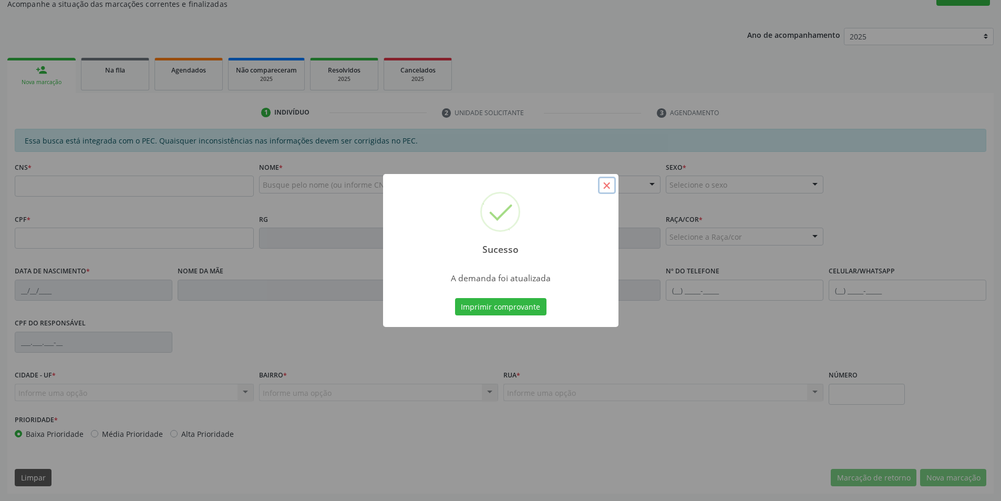
click at [607, 188] on button "×" at bounding box center [607, 186] width 18 height 18
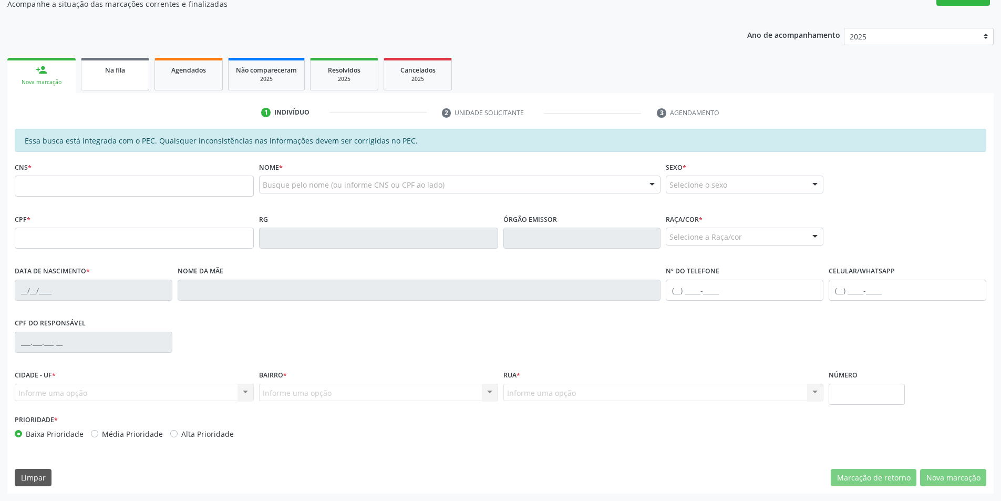
click at [132, 72] on div "Na fila" at bounding box center [115, 69] width 53 height 11
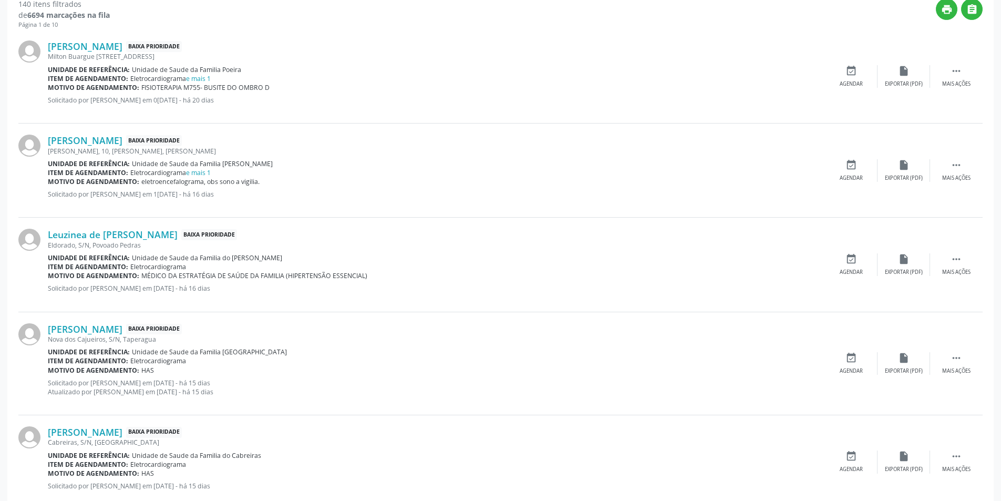
scroll to position [368, 0]
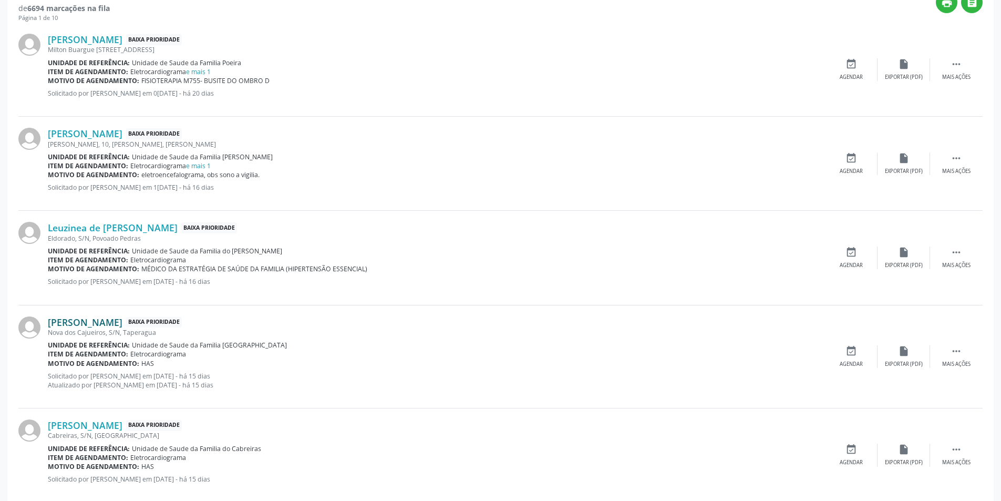
click at [122, 325] on link "[PERSON_NAME]" at bounding box center [85, 322] width 75 height 12
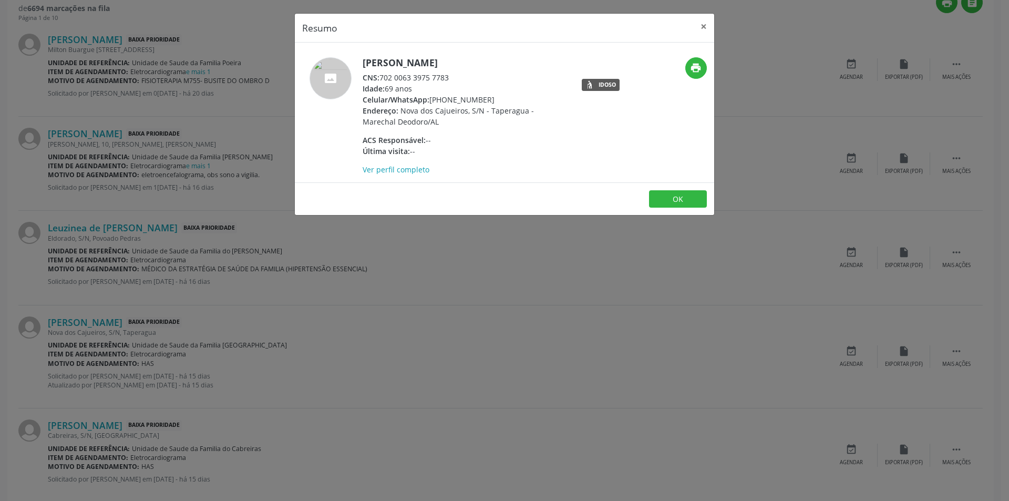
click at [379, 77] on span "CNS:" at bounding box center [371, 78] width 17 height 10
drag, startPoint x: 380, startPoint y: 77, endPoint x: 451, endPoint y: 71, distance: 70.6
click at [451, 72] on div "CNS: 702 0063 3975 7783" at bounding box center [465, 77] width 204 height 11
click at [684, 202] on button "OK" at bounding box center [678, 199] width 58 height 18
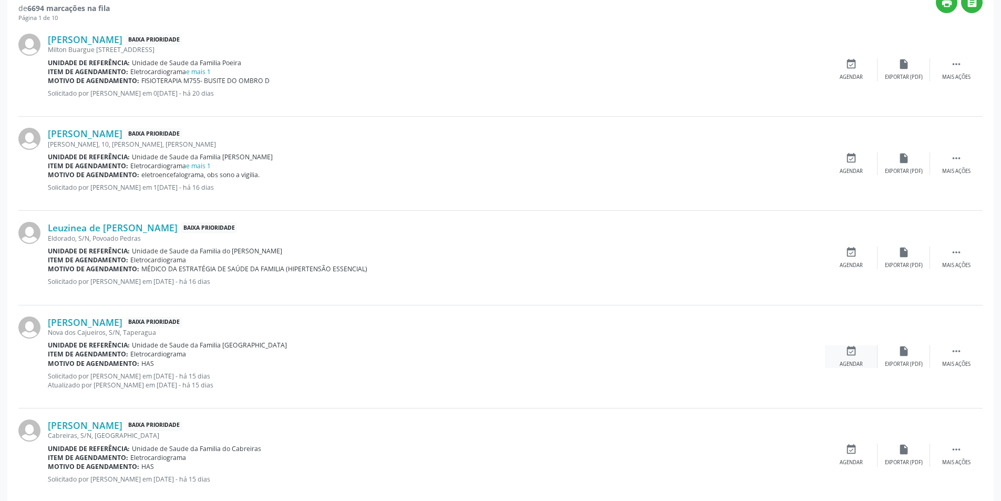
click at [856, 365] on div "Agendar" at bounding box center [851, 363] width 23 height 7
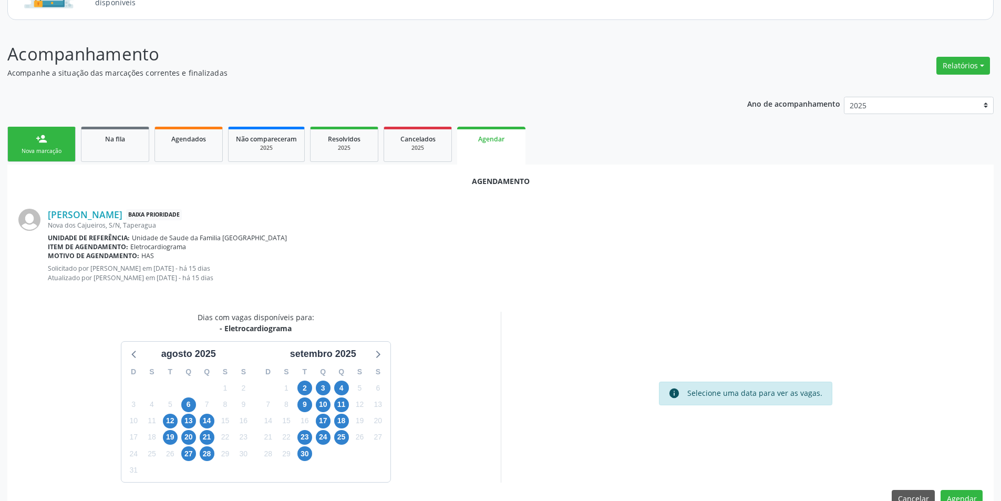
scroll to position [131, 0]
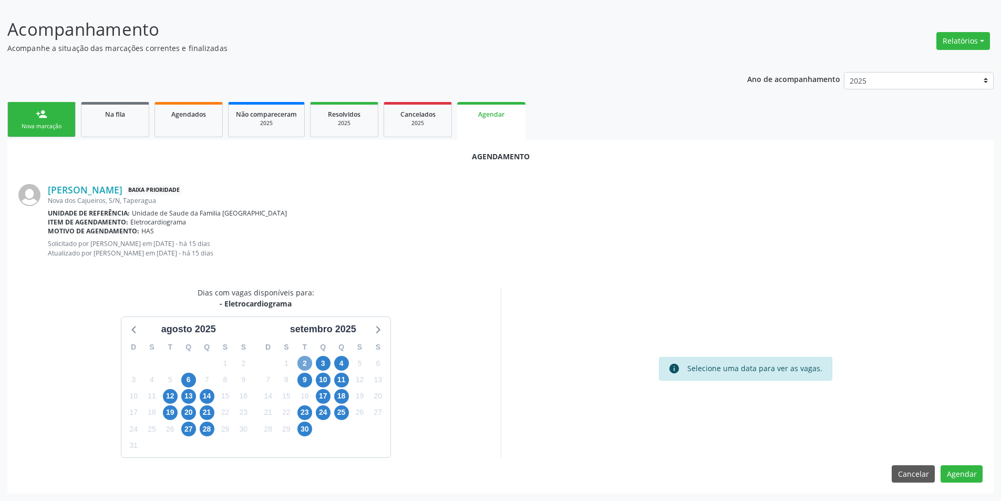
click at [305, 363] on span "2" at bounding box center [304, 363] width 15 height 15
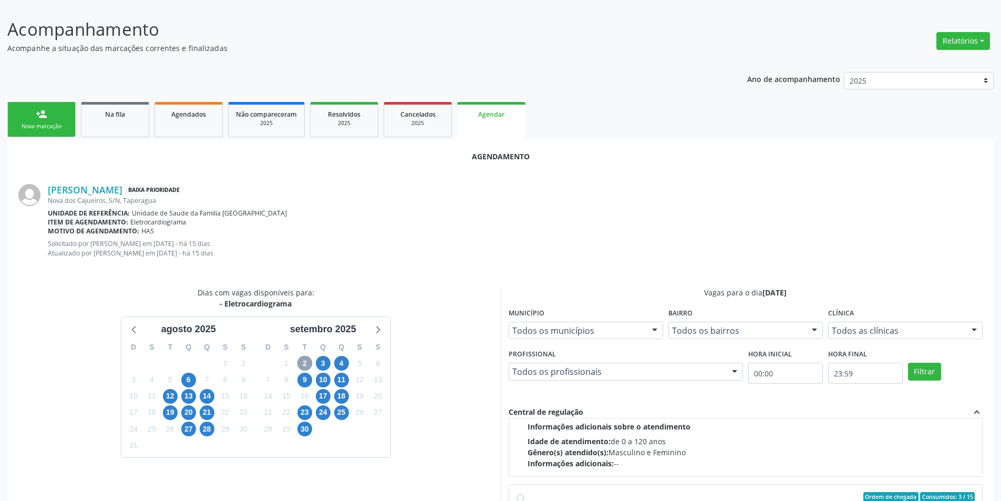
scroll to position [166, 0]
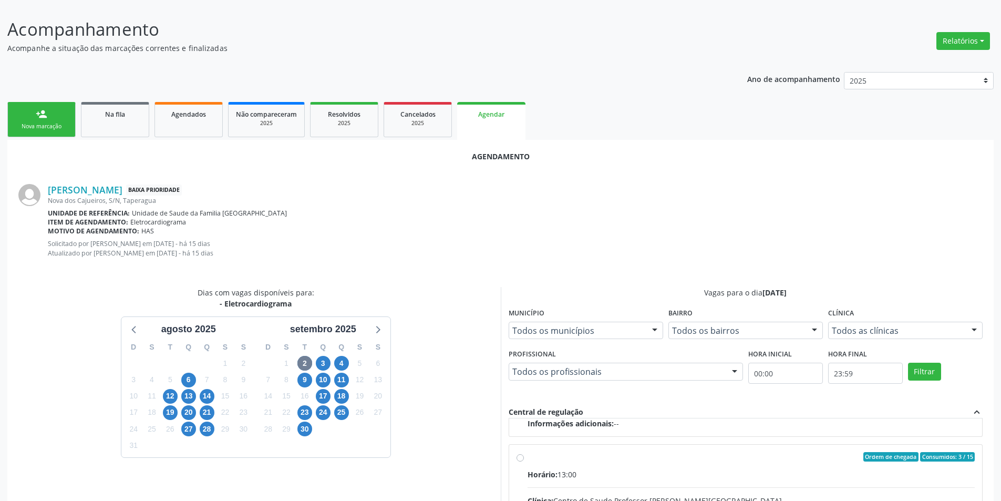
radio input "true"
click at [522, 456] on input "Ordem de chegada Consumidos: 3 / 15 Horário: 13:00 Clínica: Centro de Saude Pro…" at bounding box center [519, 456] width 7 height 9
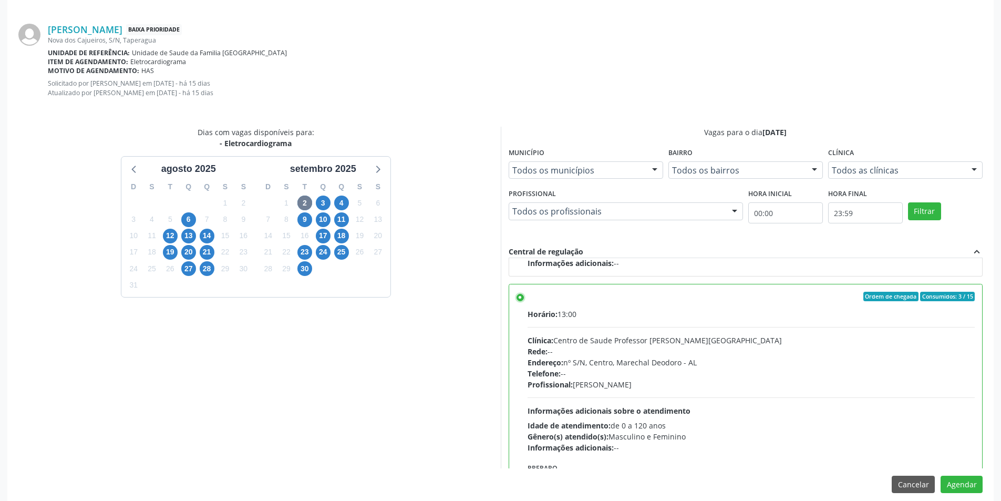
scroll to position [302, 0]
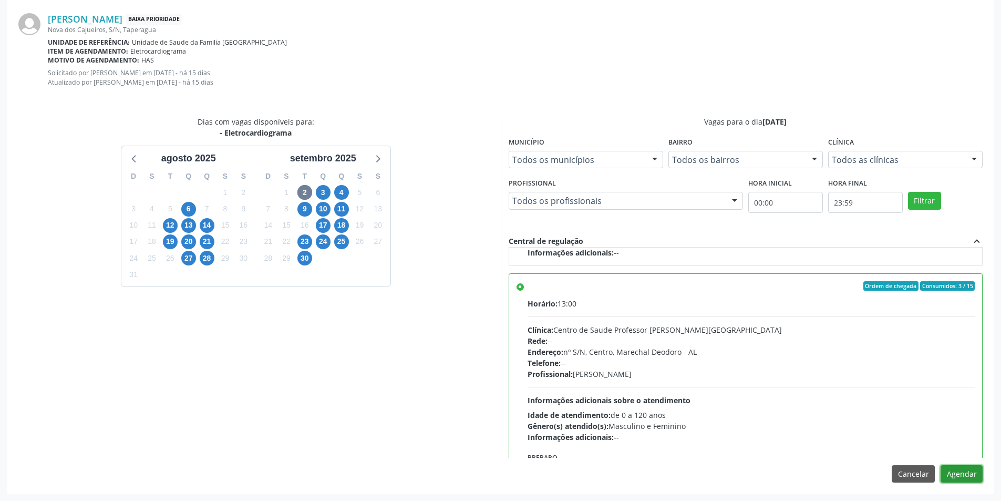
click at [954, 469] on button "Agendar" at bounding box center [961, 474] width 42 height 18
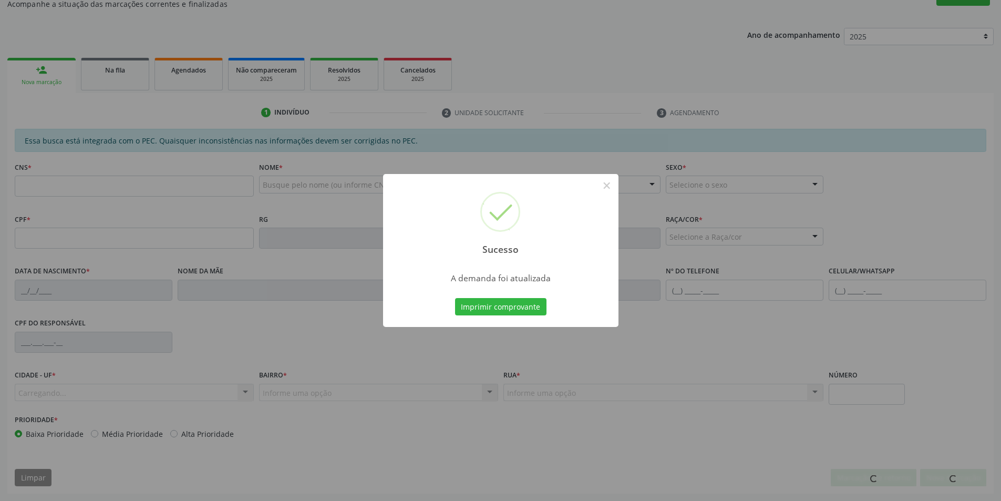
scroll to position [175, 0]
click at [607, 183] on button "×" at bounding box center [607, 186] width 18 height 18
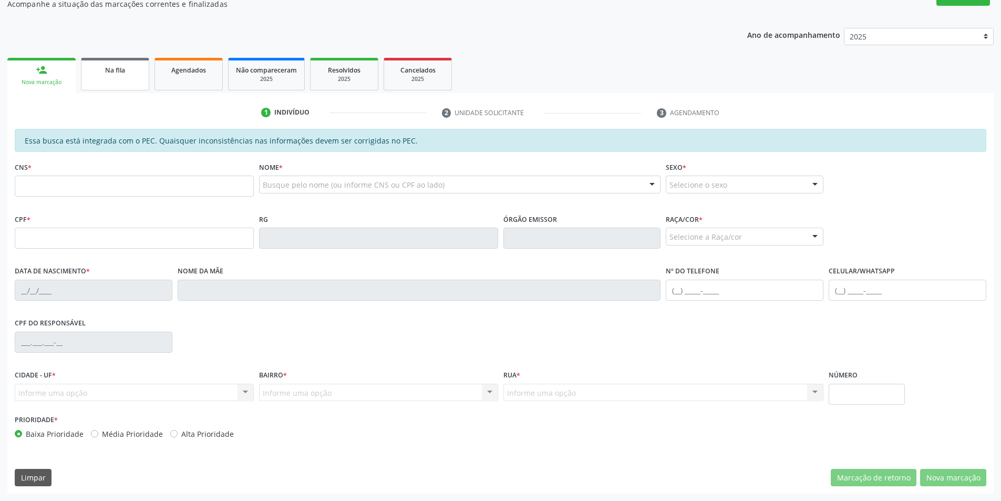
click at [109, 66] on span "Na fila" at bounding box center [115, 70] width 20 height 9
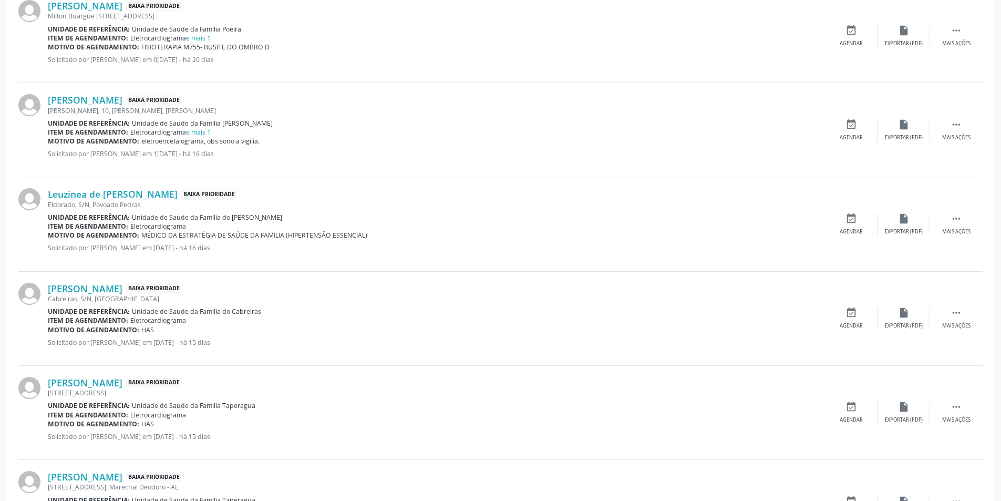
scroll to position [420, 0]
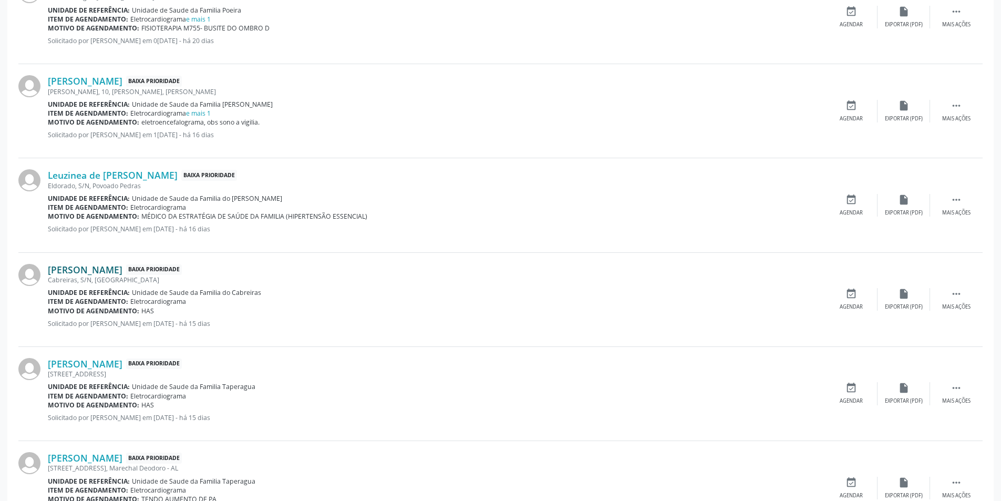
click at [117, 270] on link "[PERSON_NAME]" at bounding box center [85, 270] width 75 height 12
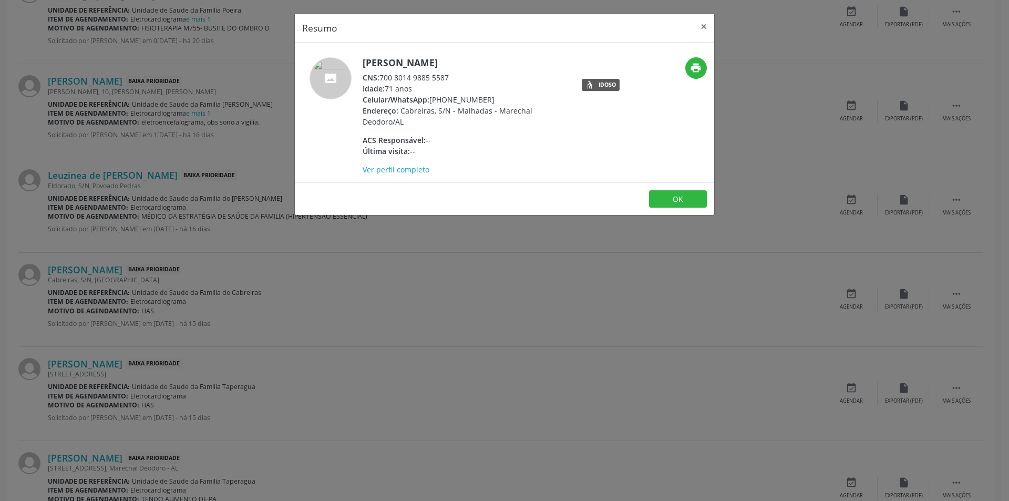
click at [381, 77] on div "CNS: 700 8014 9885 5587" at bounding box center [465, 77] width 204 height 11
drag, startPoint x: 381, startPoint y: 77, endPoint x: 445, endPoint y: 77, distance: 63.6
click at [445, 77] on div "CNS: 700 8014 9885 5587" at bounding box center [465, 77] width 204 height 11
click at [379, 287] on div "Resumo × [PERSON_NAME] CNS: 700 8014 9885 5587 Idade: 71 anos Celular/WhatsApp:…" at bounding box center [504, 250] width 1009 height 501
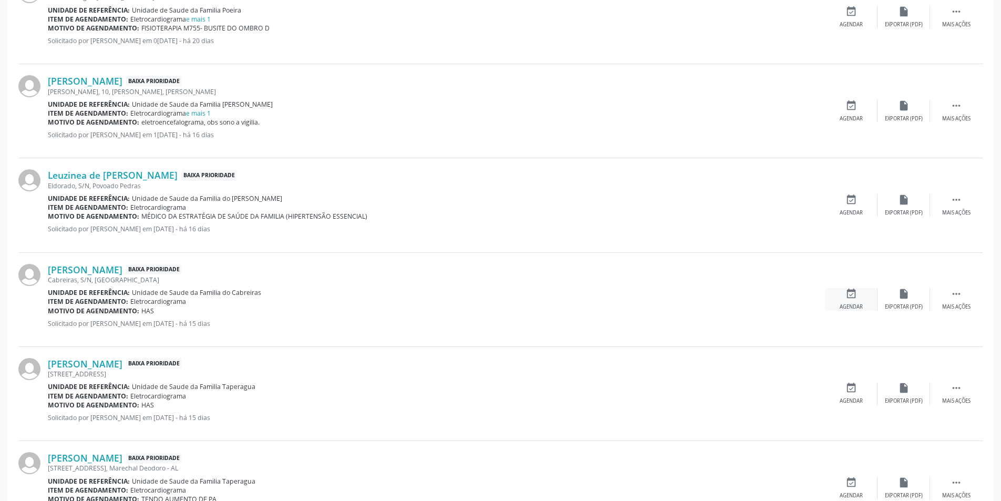
click at [855, 310] on div "Agendar" at bounding box center [851, 306] width 23 height 7
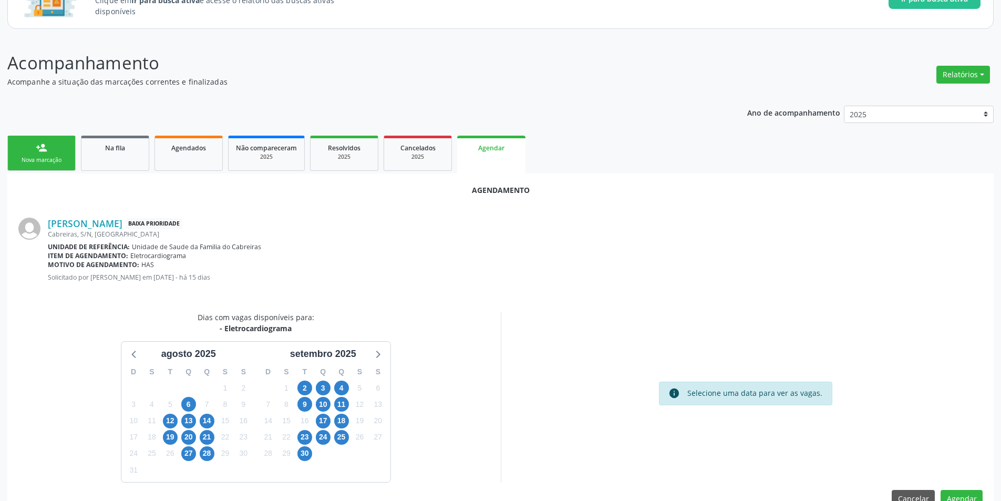
scroll to position [122, 0]
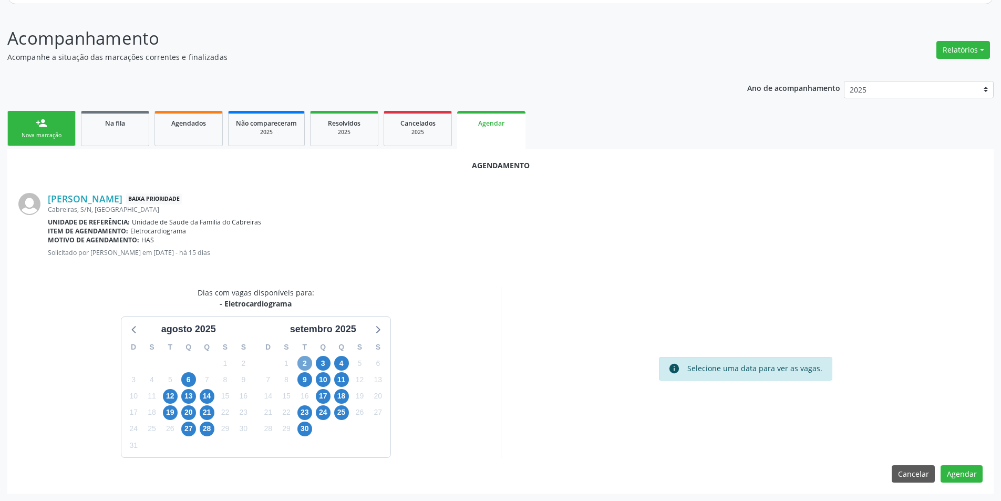
drag, startPoint x: 304, startPoint y: 361, endPoint x: 327, endPoint y: 368, distance: 24.6
click at [304, 361] on span "2" at bounding box center [304, 363] width 15 height 15
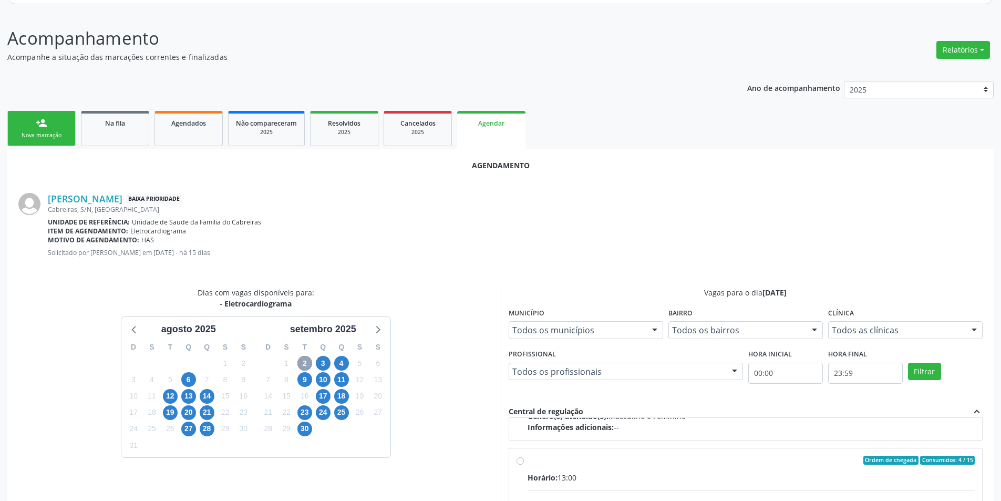
scroll to position [166, 0]
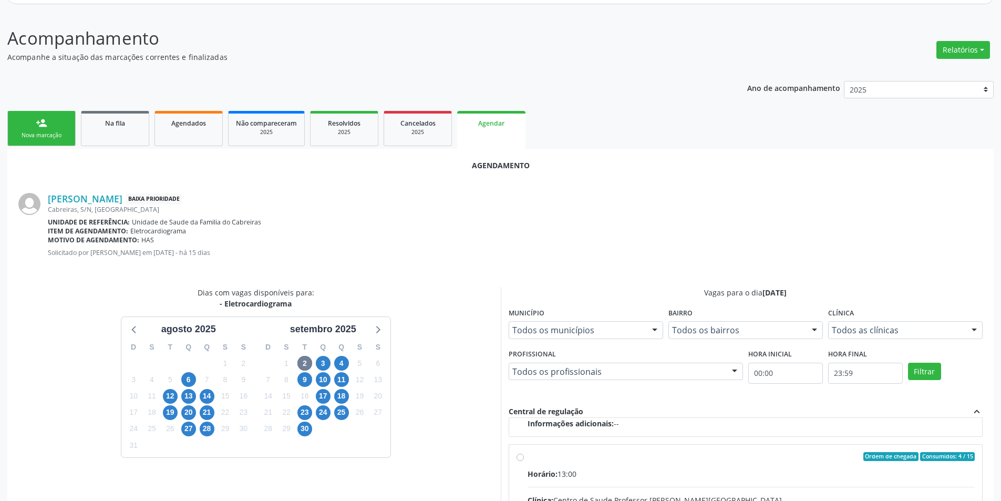
radio input "true"
click at [521, 458] on input "Ordem de chegada Consumidos: 4 / 15 Horário: 13:00 Clínica: Centro de Saude Pro…" at bounding box center [519, 456] width 7 height 9
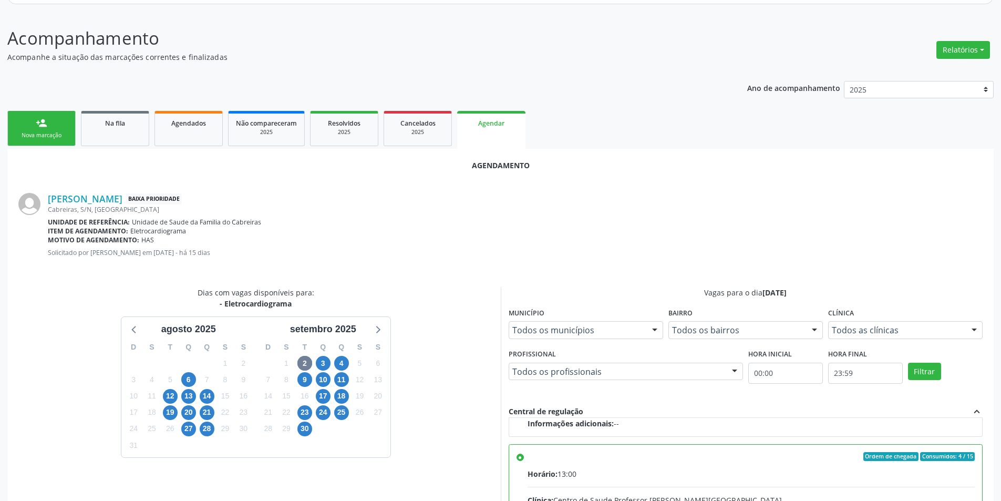
click at [522, 458] on input "Ordem de chegada Consumidos: 4 / 15 Horário: 13:00 Clínica: Centro de Saude Pro…" at bounding box center [519, 456] width 7 height 9
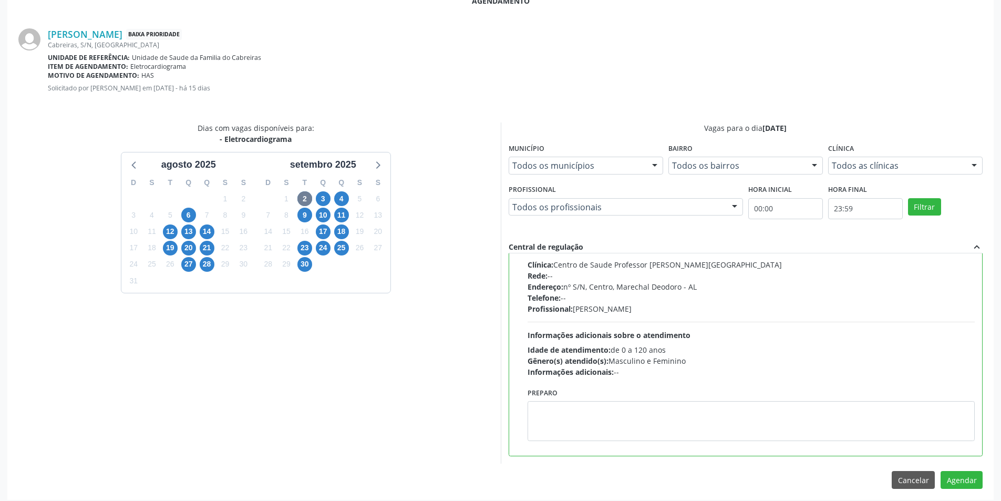
scroll to position [293, 0]
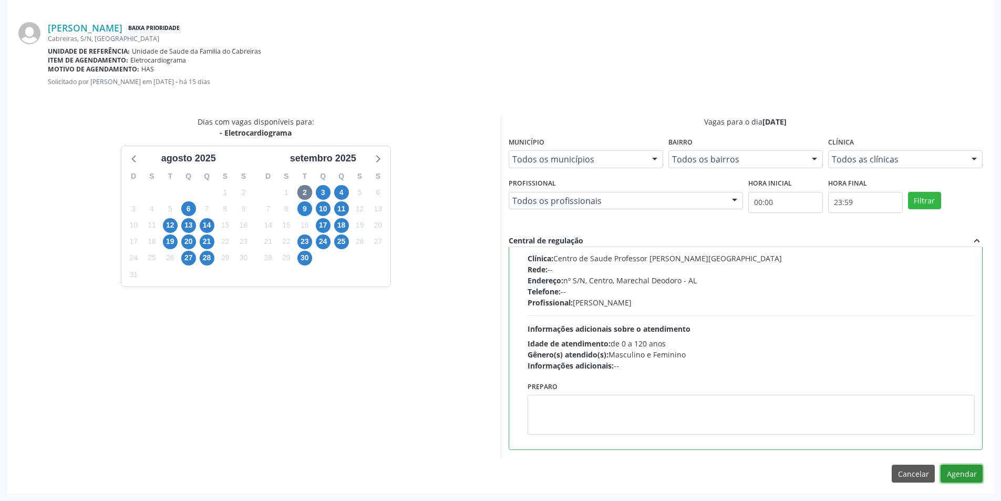
click at [959, 477] on button "Agendar" at bounding box center [961, 473] width 42 height 18
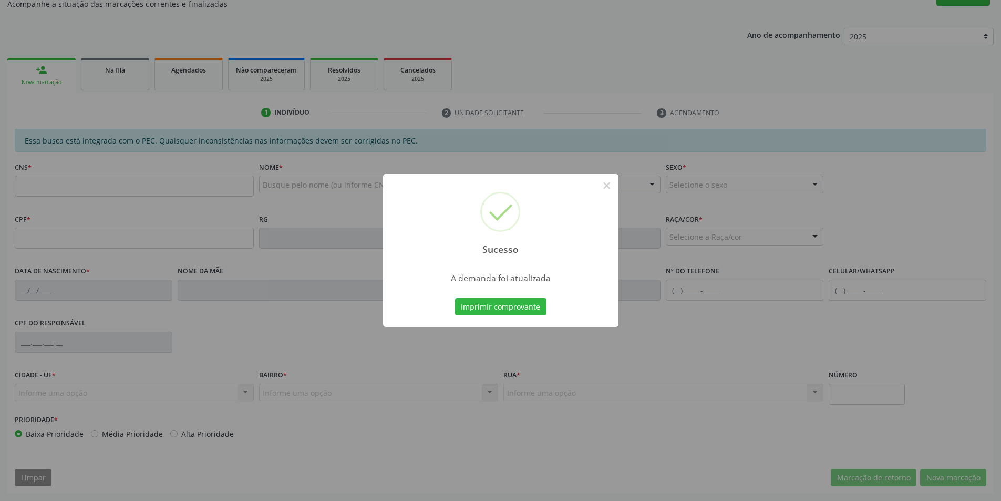
scroll to position [175, 0]
click at [606, 187] on button "×" at bounding box center [607, 186] width 18 height 18
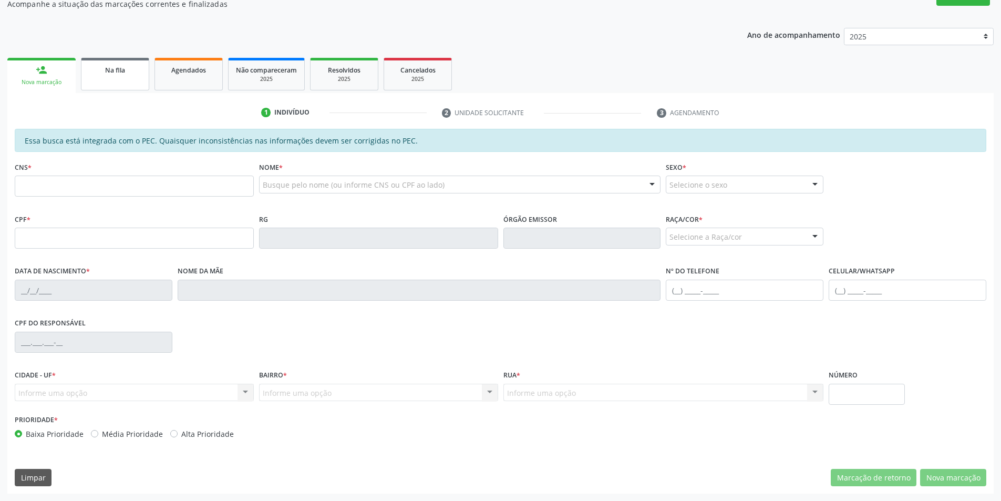
click at [133, 71] on div "Na fila" at bounding box center [115, 69] width 53 height 11
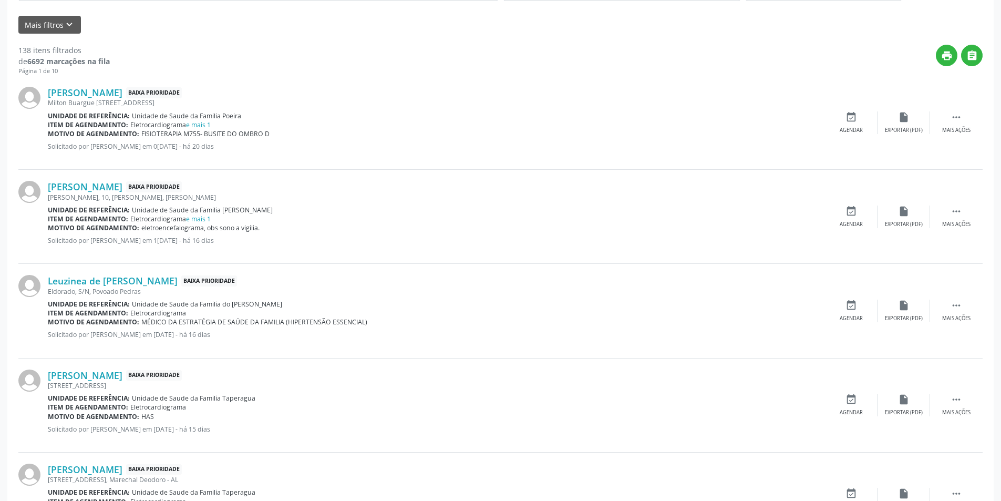
scroll to position [315, 0]
click at [122, 378] on link "[PERSON_NAME]" at bounding box center [85, 375] width 75 height 12
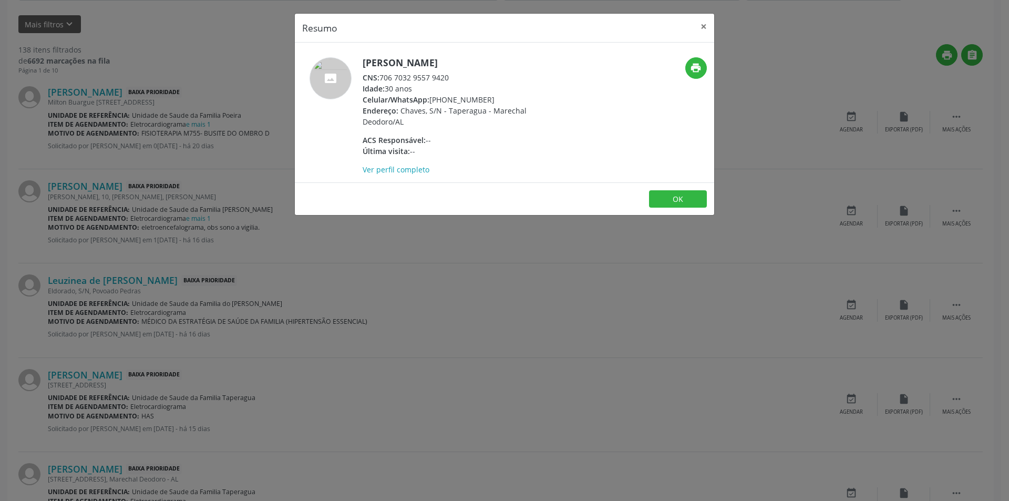
click at [379, 77] on span "CNS:" at bounding box center [371, 78] width 17 height 10
drag, startPoint x: 380, startPoint y: 77, endPoint x: 448, endPoint y: 76, distance: 67.3
click at [448, 76] on div "CNS: 706 7032 9557 9420" at bounding box center [465, 77] width 204 height 11
click at [657, 190] on button "OK" at bounding box center [678, 199] width 58 height 18
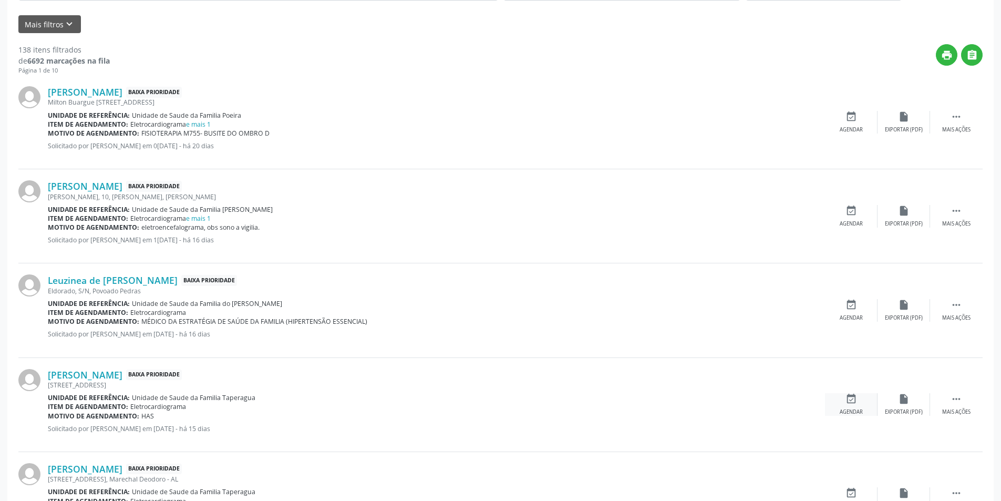
click at [857, 403] on div "event_available Agendar" at bounding box center [851, 404] width 53 height 23
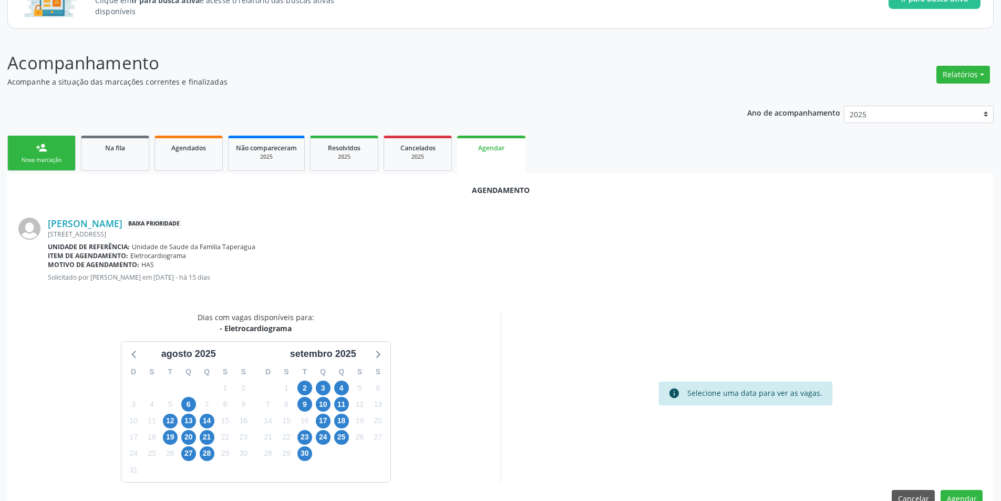
scroll to position [122, 0]
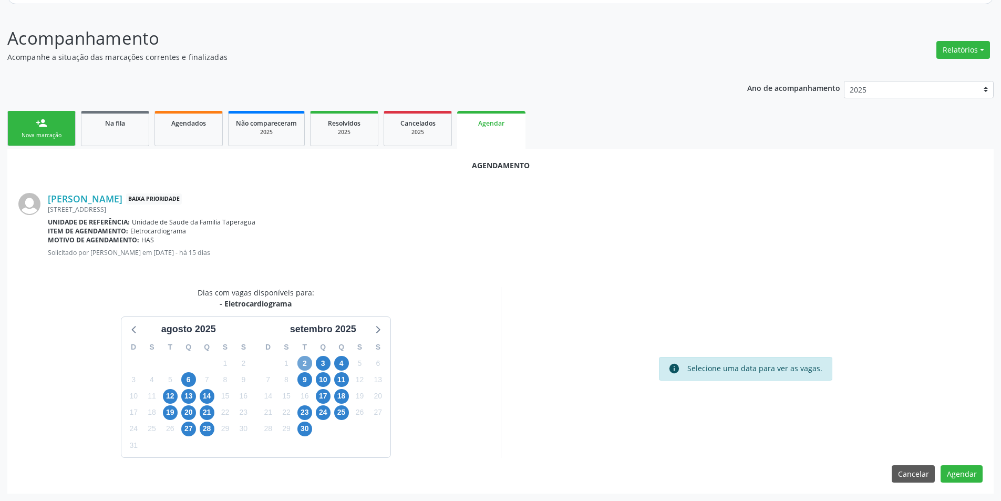
click at [304, 361] on span "2" at bounding box center [304, 363] width 15 height 15
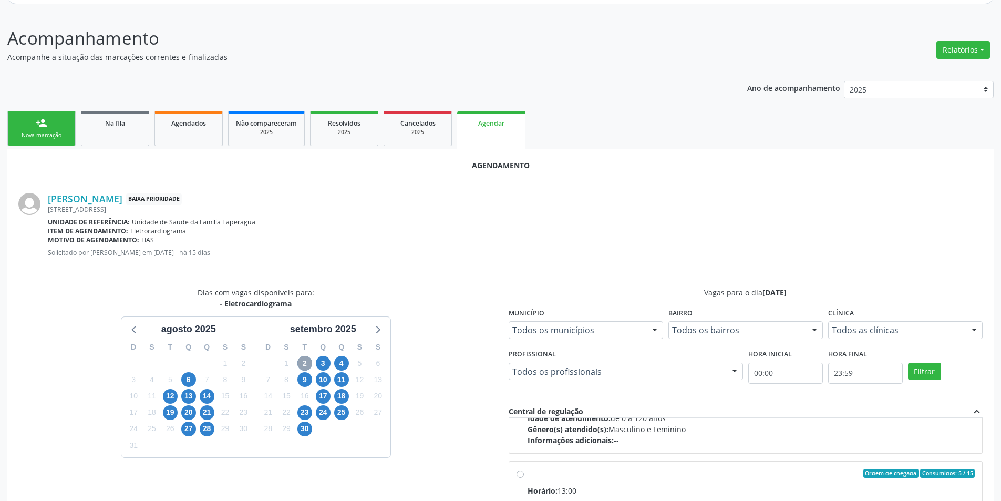
scroll to position [166, 0]
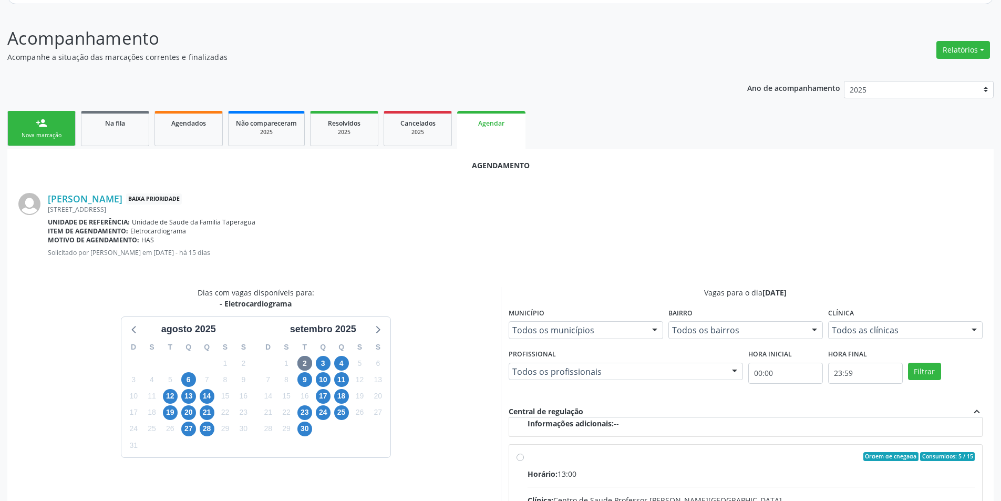
click at [518, 458] on input "Ordem de chegada Consumidos: 5 / 15 Horário: 13:00 Clínica: Centro de Saude Pro…" at bounding box center [519, 456] width 7 height 9
radio input "true"
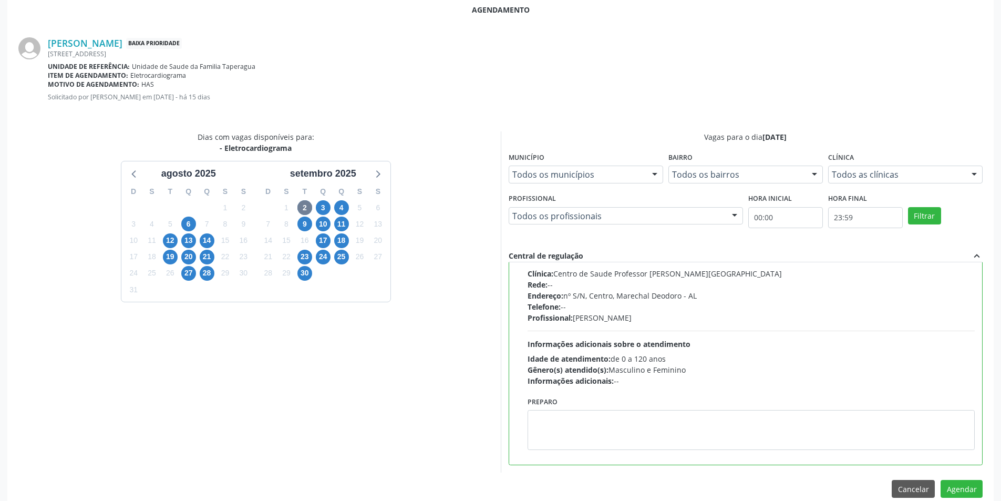
scroll to position [293, 0]
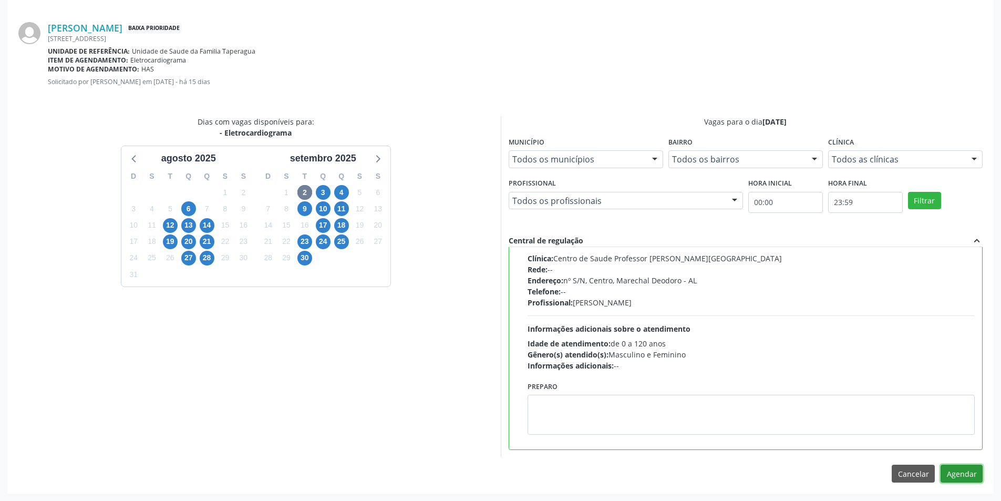
click at [964, 470] on button "Agendar" at bounding box center [961, 473] width 42 height 18
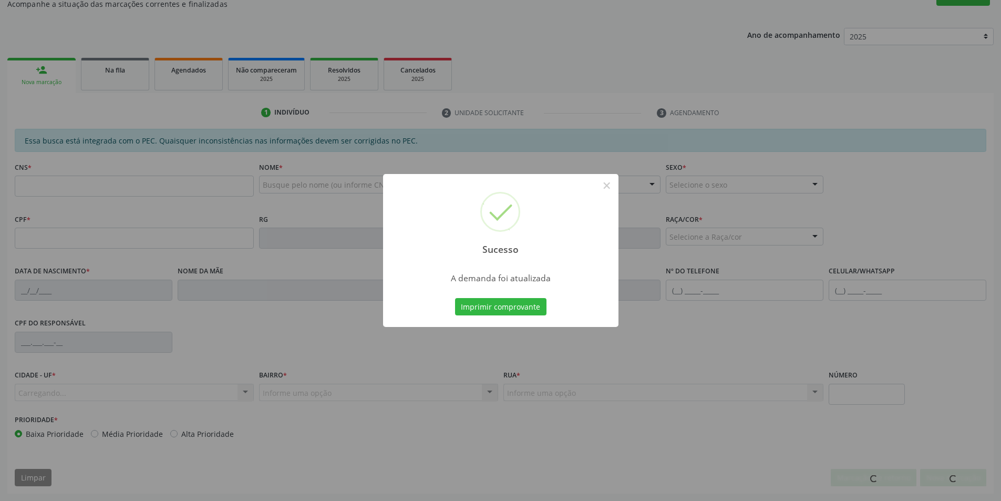
scroll to position [175, 0]
click at [604, 185] on button "×" at bounding box center [607, 186] width 18 height 18
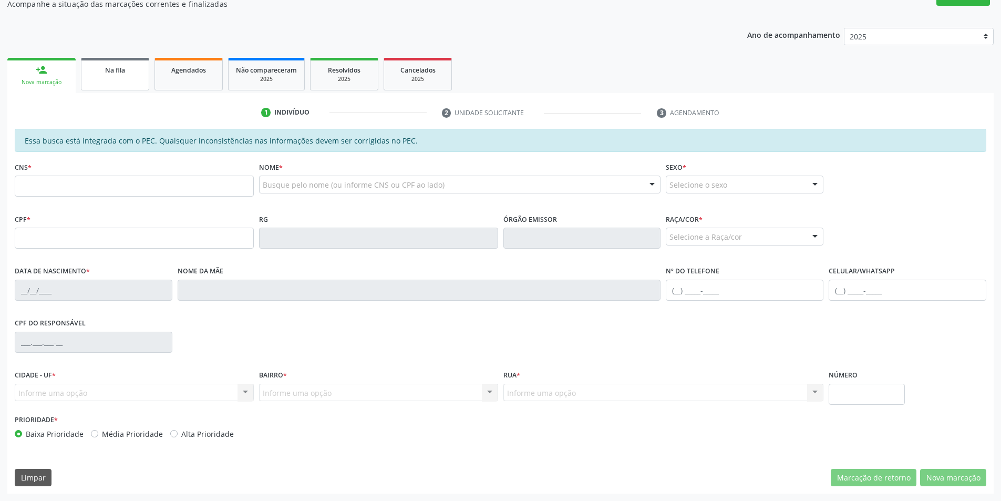
click at [110, 67] on span "Na fila" at bounding box center [115, 70] width 20 height 9
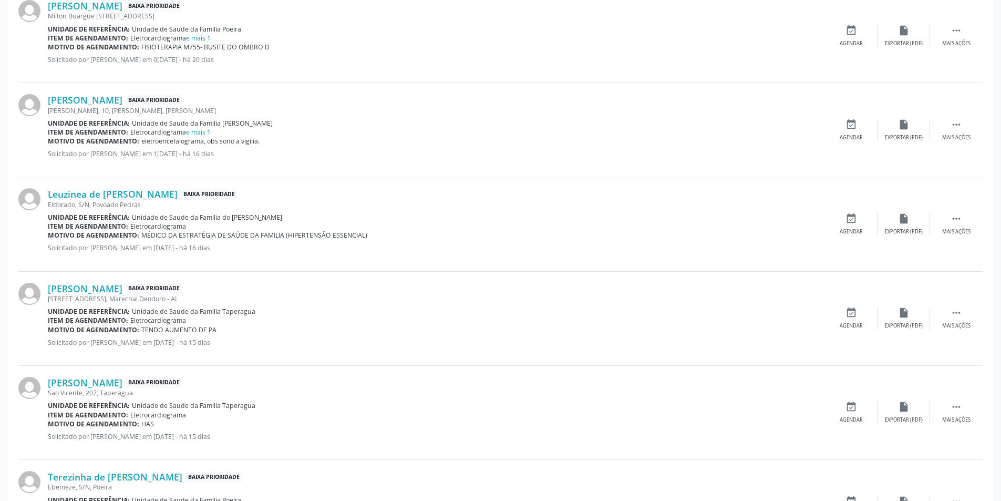
scroll to position [420, 0]
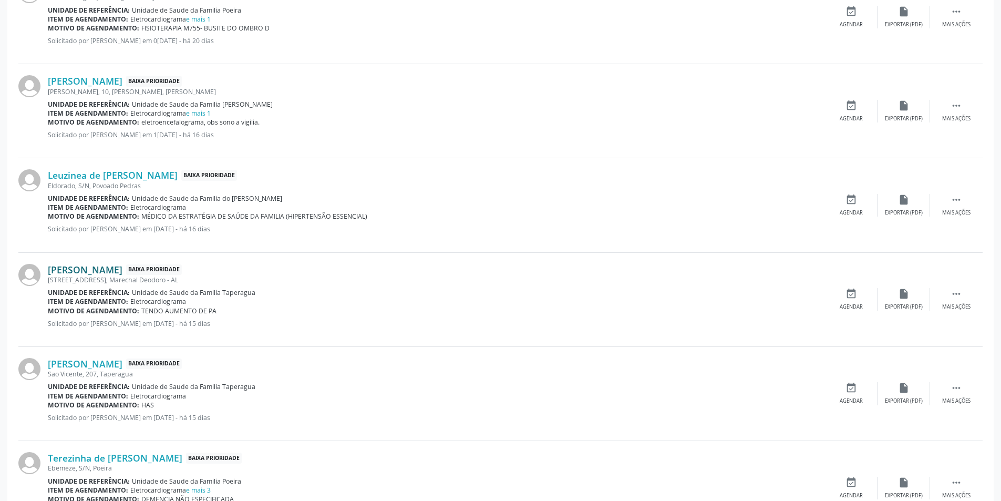
click at [92, 268] on link "[PERSON_NAME]" at bounding box center [85, 270] width 75 height 12
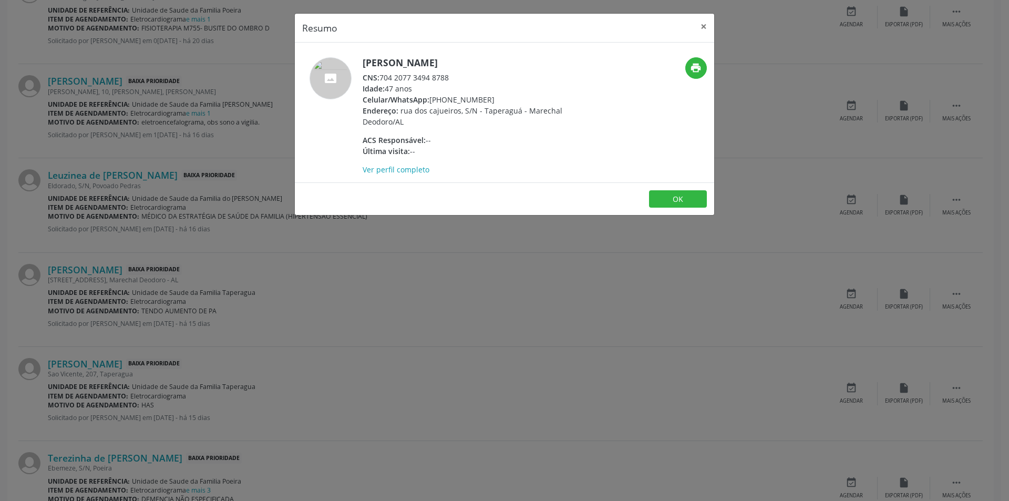
click at [381, 75] on div "CNS: 704 2077 3494 8788" at bounding box center [465, 77] width 204 height 11
drag, startPoint x: 381, startPoint y: 75, endPoint x: 443, endPoint y: 78, distance: 62.6
click at [443, 78] on div "CNS: 704 2077 3494 8788" at bounding box center [465, 77] width 204 height 11
click at [694, 203] on button "OK" at bounding box center [678, 199] width 58 height 18
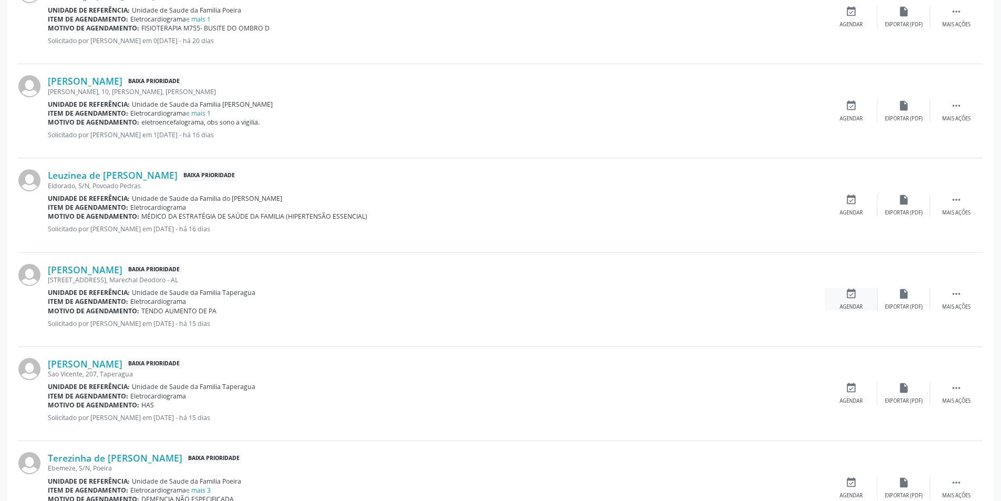
click at [844, 306] on div "Agendar" at bounding box center [851, 306] width 23 height 7
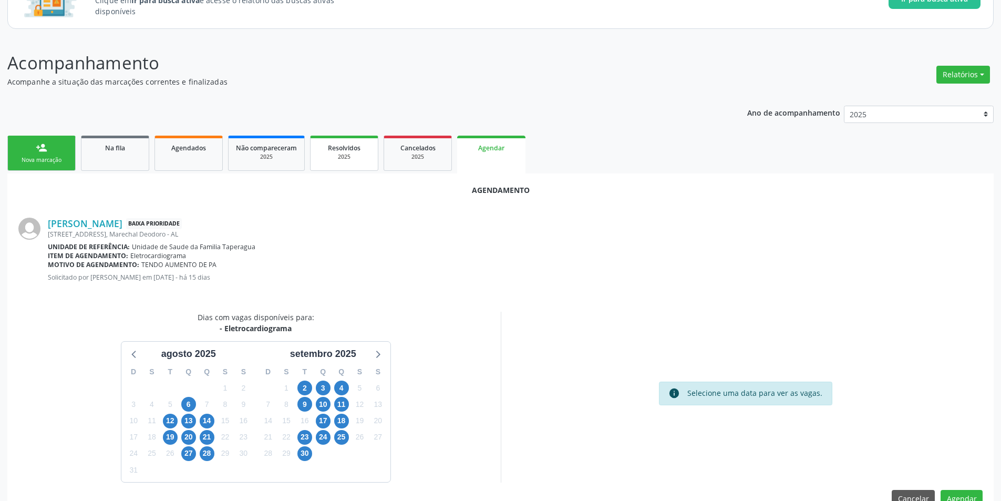
scroll to position [122, 0]
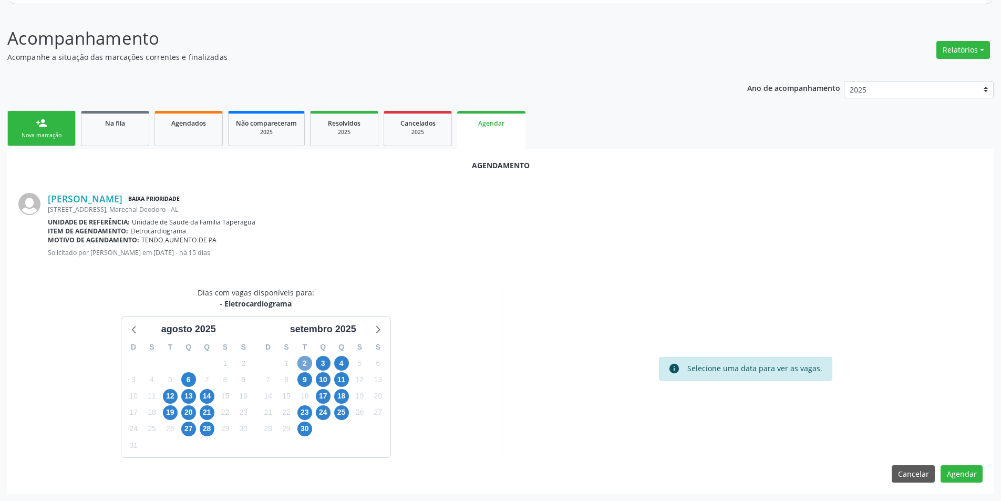
click at [307, 363] on span "2" at bounding box center [304, 363] width 15 height 15
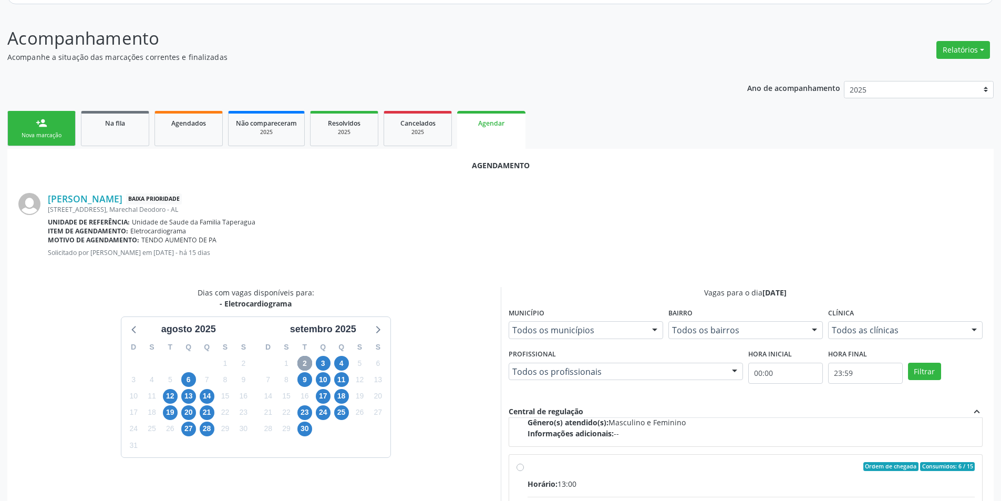
scroll to position [166, 0]
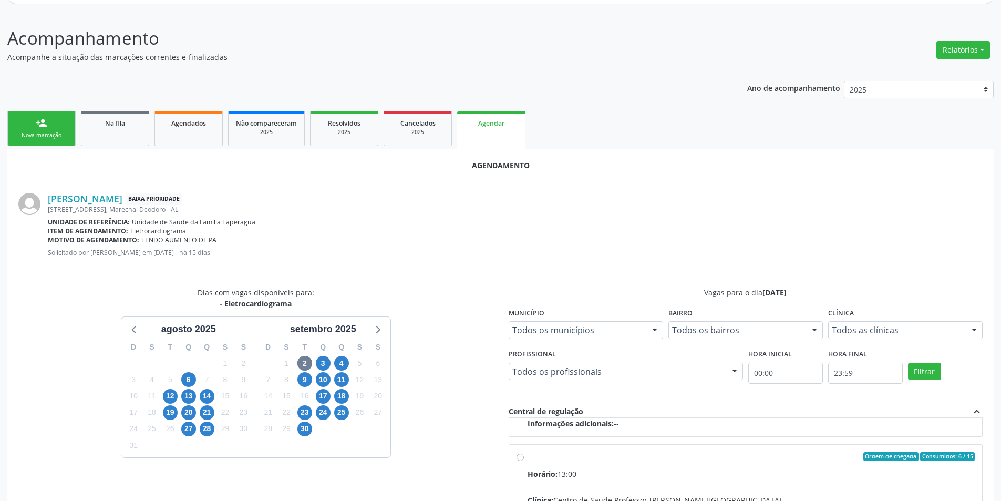
click at [519, 453] on input "Ordem de chegada Consumidos: 6 / 15 Horário: 13:00 Clínica: Centro de Saude Pro…" at bounding box center [519, 456] width 7 height 9
radio input "true"
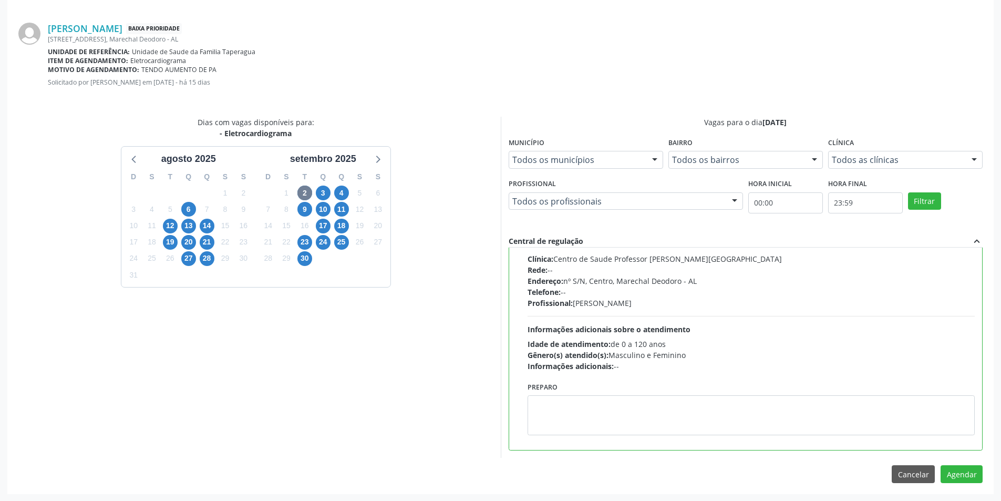
scroll to position [293, 0]
click at [969, 470] on button "Agendar" at bounding box center [961, 473] width 42 height 18
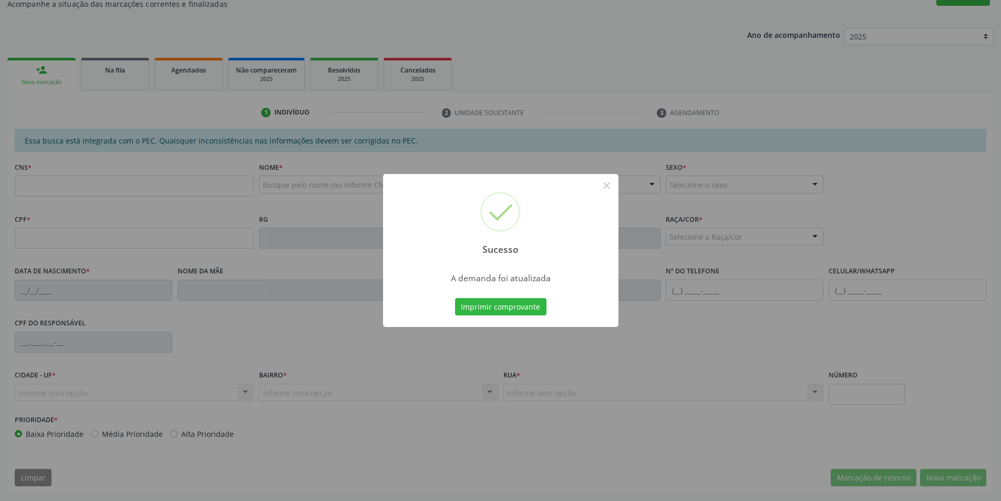
scroll to position [175, 0]
click at [609, 184] on button "×" at bounding box center [607, 186] width 18 height 18
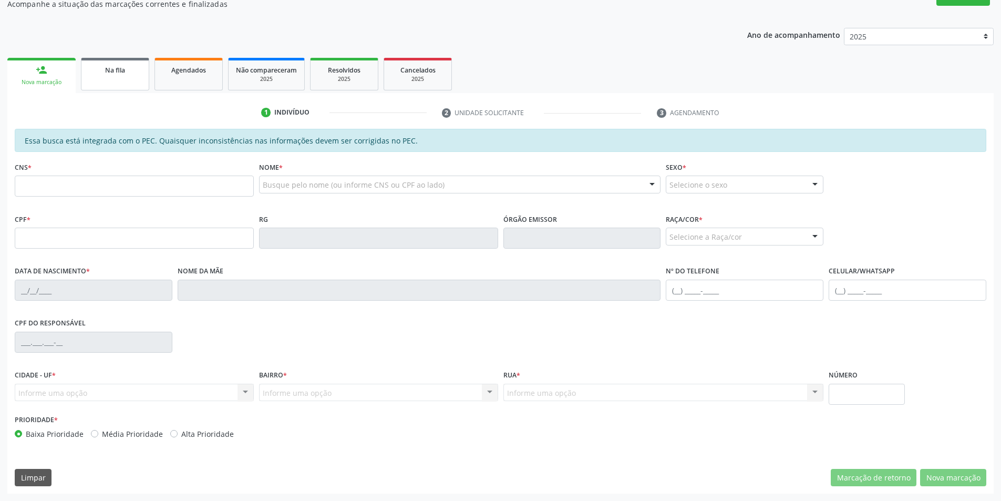
click at [109, 75] on div "Na fila" at bounding box center [115, 69] width 53 height 11
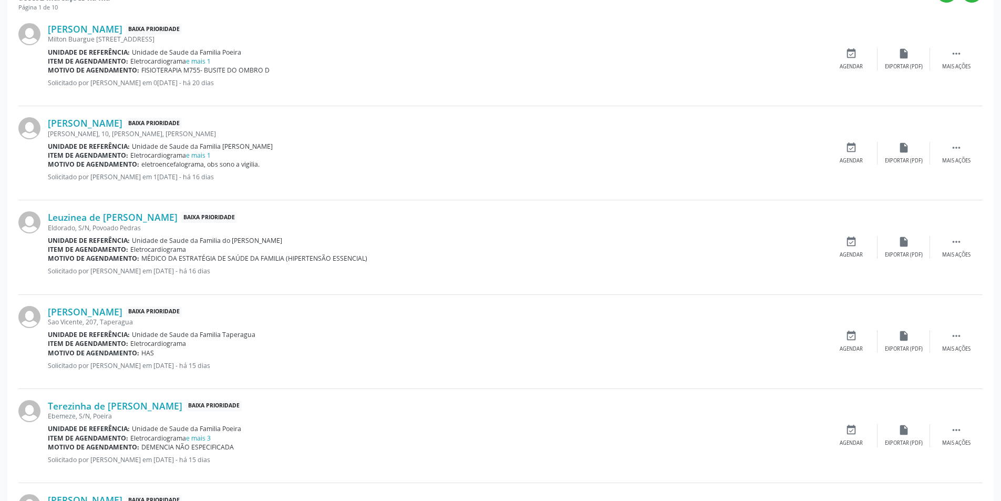
scroll to position [420, 0]
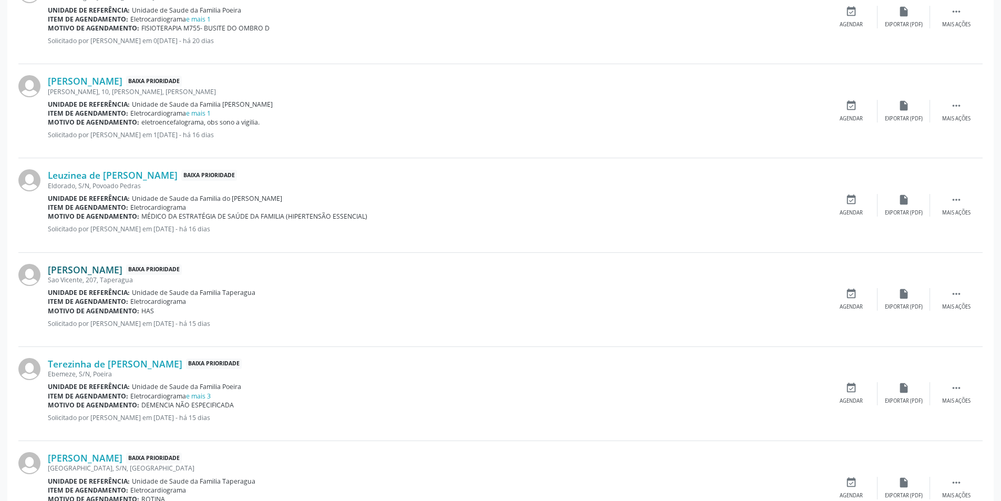
click at [84, 268] on link "[PERSON_NAME]" at bounding box center [85, 270] width 75 height 12
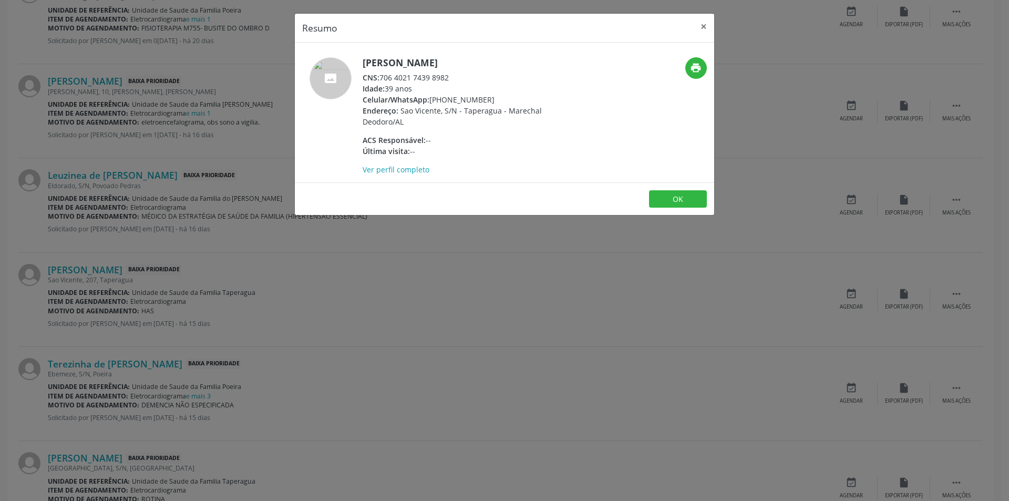
click at [381, 77] on div "CNS: 706 4021 7439 8982" at bounding box center [465, 77] width 204 height 11
drag, startPoint x: 381, startPoint y: 77, endPoint x: 438, endPoint y: 77, distance: 57.3
click at [438, 77] on div "CNS: 706 4021 7439 8982" at bounding box center [465, 77] width 204 height 11
click at [654, 198] on button "OK" at bounding box center [678, 199] width 58 height 18
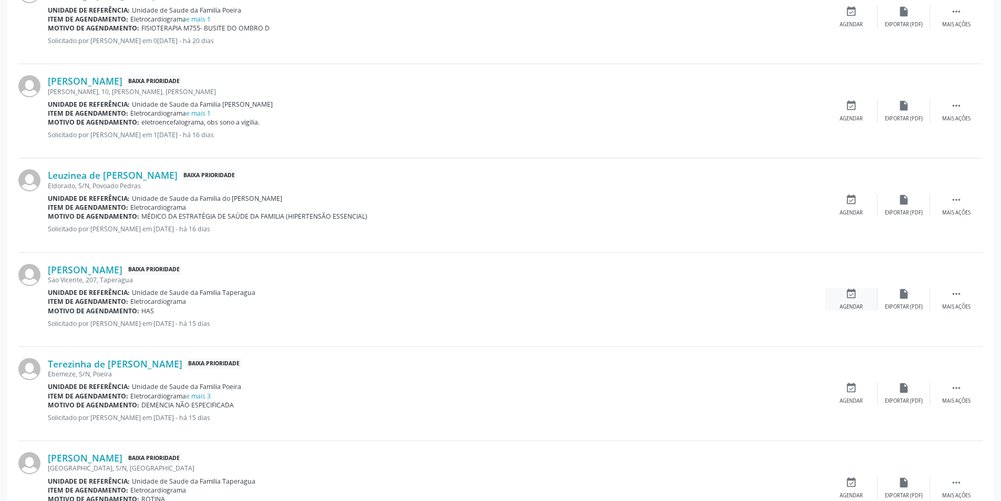
drag, startPoint x: 847, startPoint y: 315, endPoint x: 849, endPoint y: 308, distance: 7.7
click at [848, 311] on div "[PERSON_NAME] Baixa Prioridade [STREET_ADDRESS] Unidade de referência: Unidade …" at bounding box center [500, 300] width 964 height 94
click at [849, 308] on div "Agendar" at bounding box center [851, 306] width 23 height 7
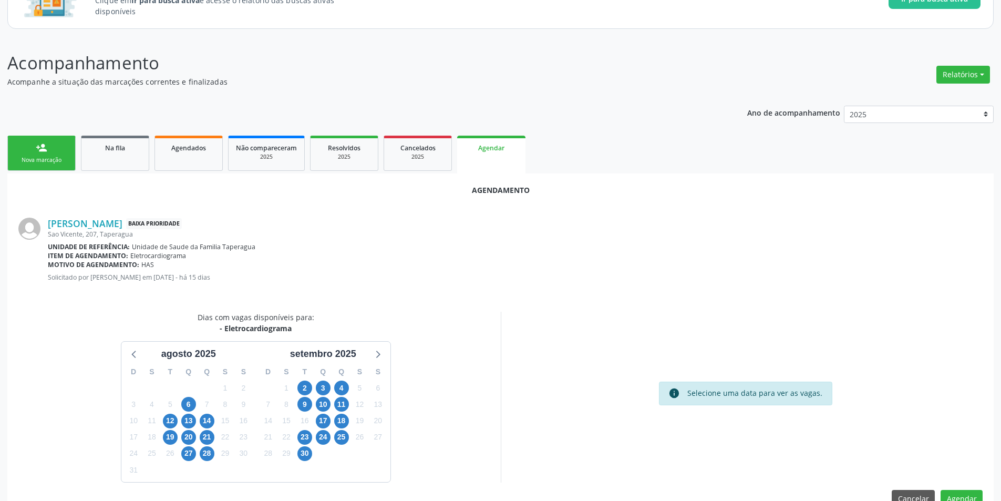
scroll to position [122, 0]
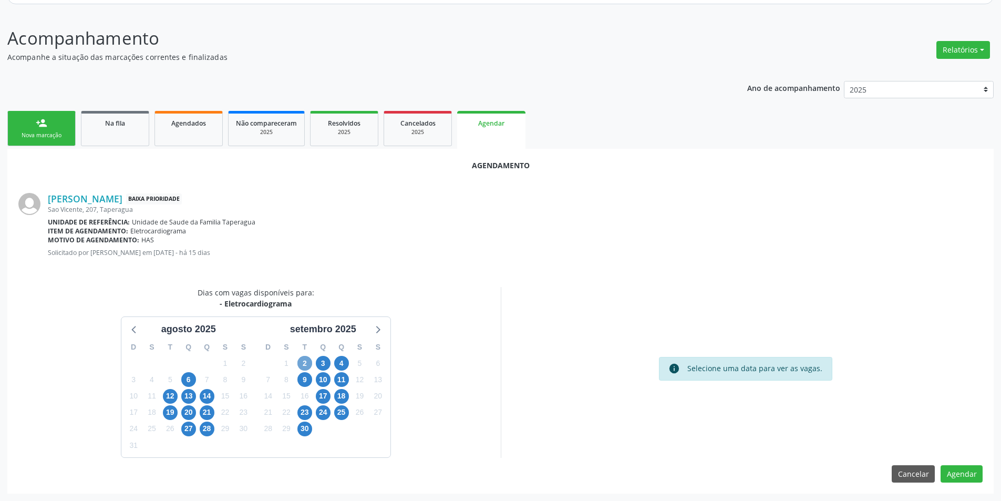
click at [307, 365] on span "2" at bounding box center [304, 363] width 15 height 15
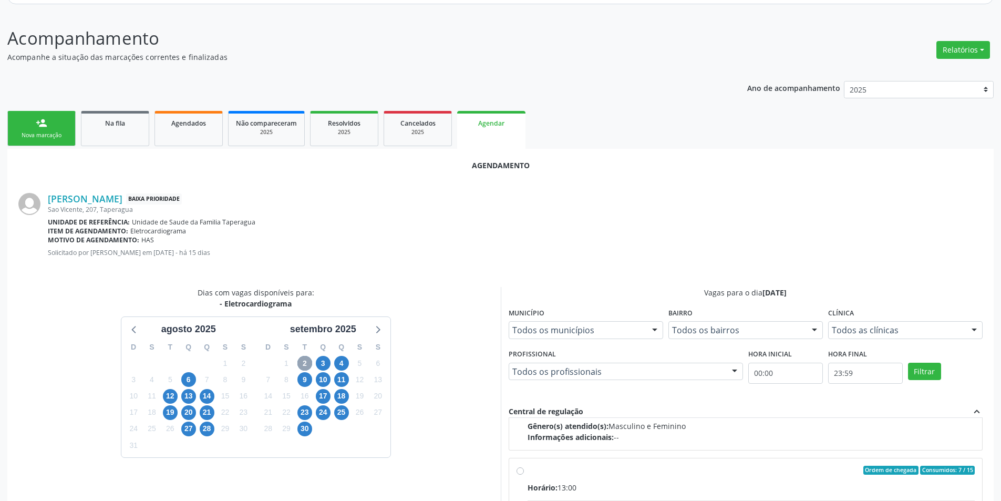
scroll to position [166, 0]
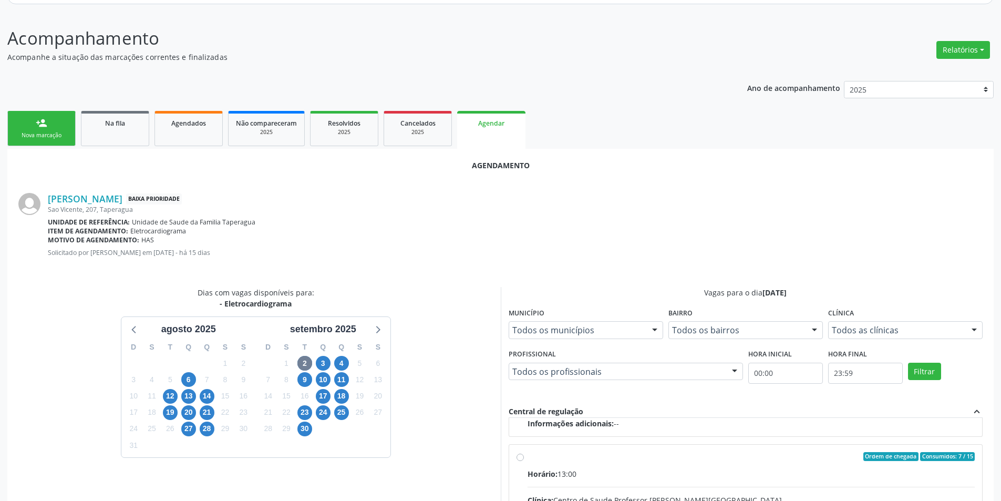
click at [519, 458] on input "Ordem de chegada Consumidos: 7 / 15 Horário: 13:00 Clínica: Centro de Saude Pro…" at bounding box center [519, 456] width 7 height 9
radio input "true"
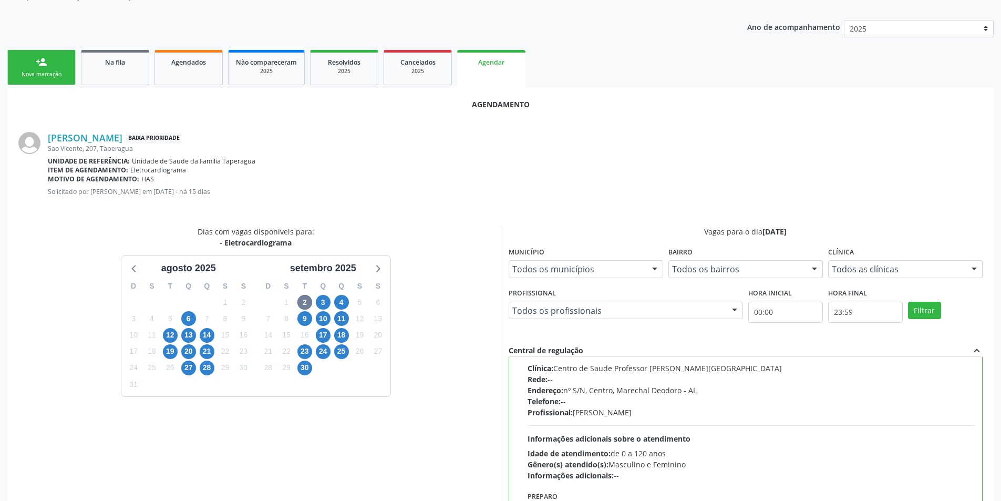
scroll to position [293, 0]
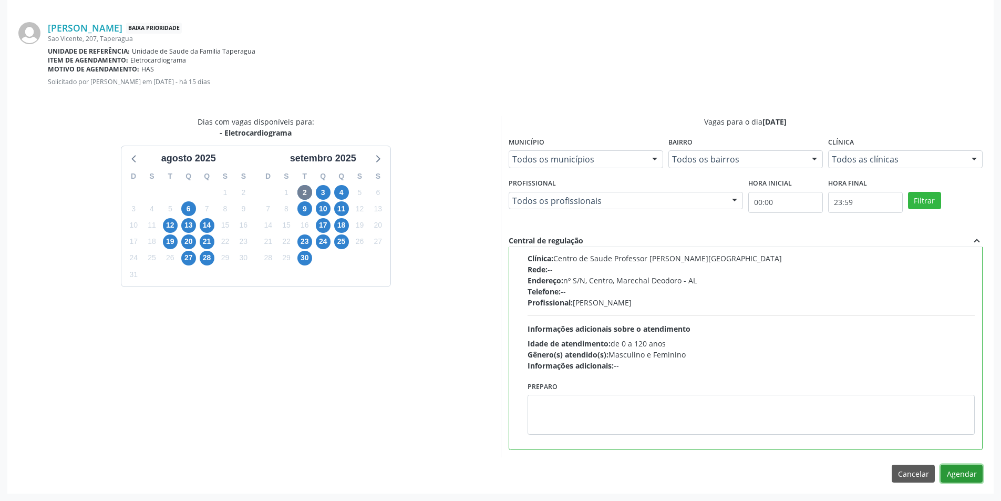
click at [969, 472] on button "Agendar" at bounding box center [961, 473] width 42 height 18
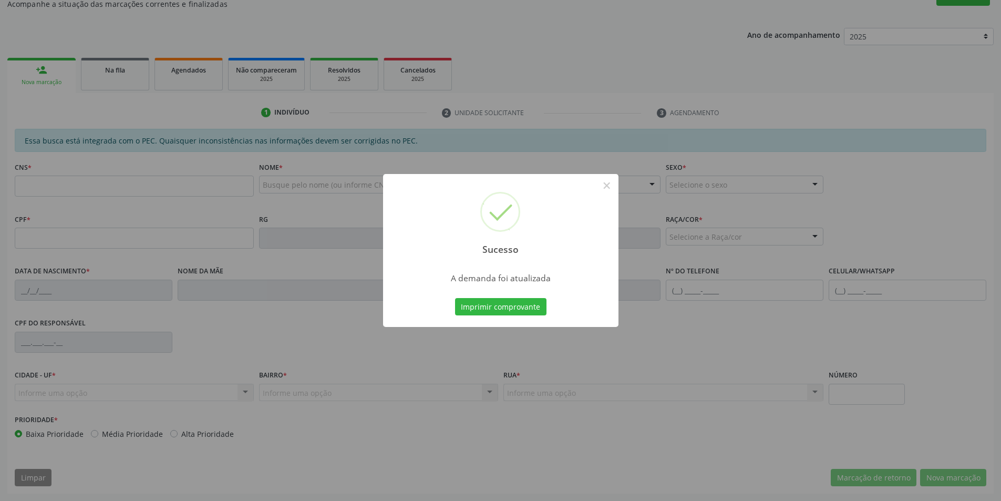
scroll to position [175, 0]
click at [604, 184] on button "×" at bounding box center [607, 186] width 18 height 18
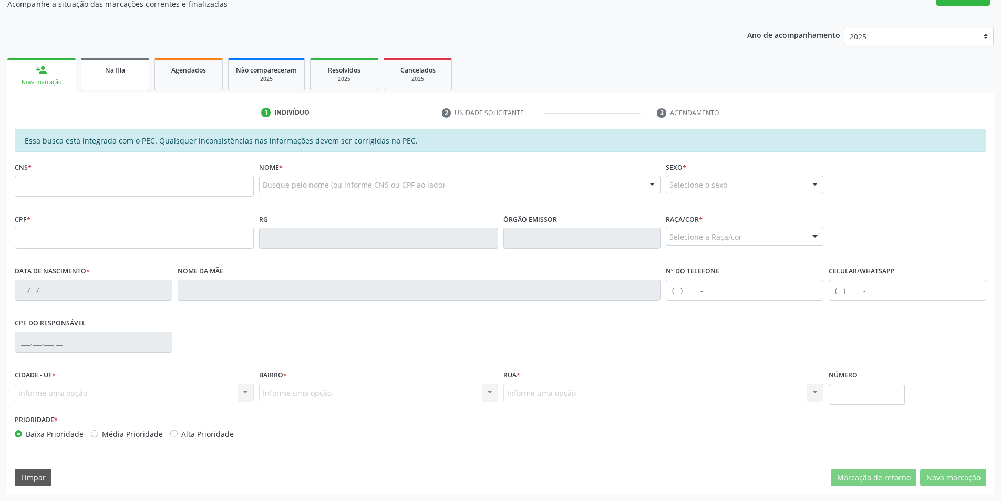
click at [123, 70] on span "Na fila" at bounding box center [115, 70] width 20 height 9
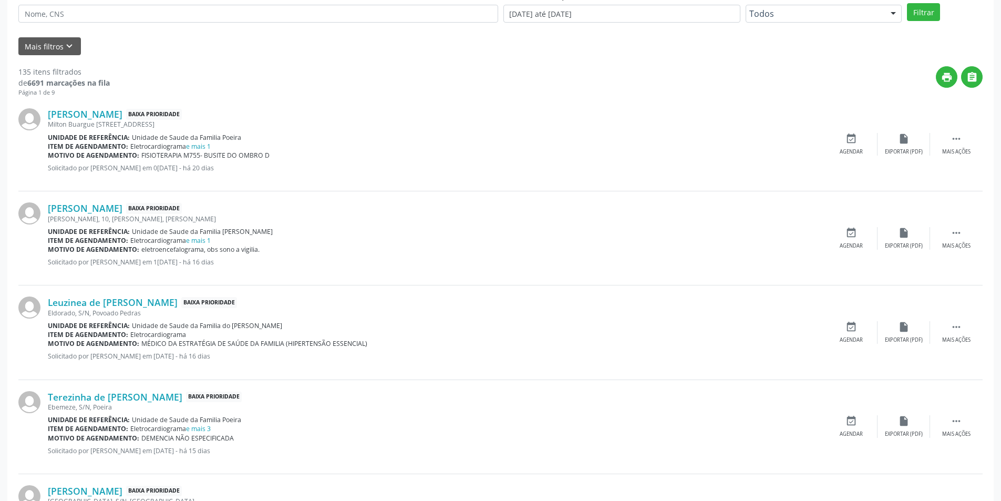
scroll to position [368, 0]
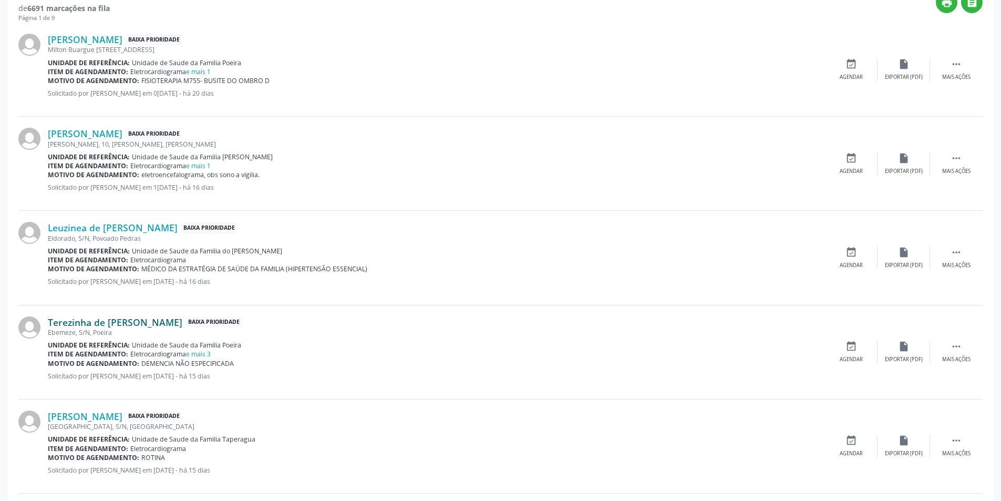
click at [109, 325] on link "Terezinha de [PERSON_NAME]" at bounding box center [115, 322] width 135 height 12
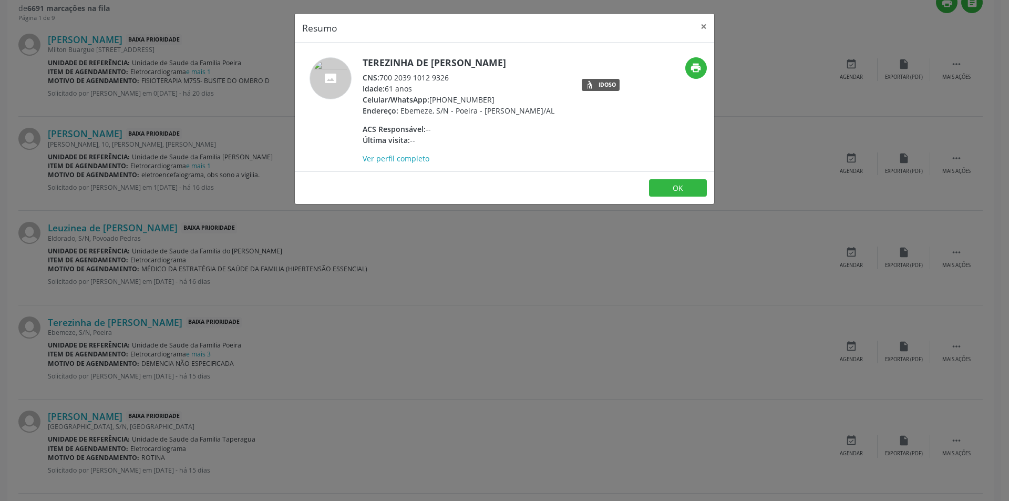
click at [379, 76] on span "CNS:" at bounding box center [371, 78] width 17 height 10
drag, startPoint x: 380, startPoint y: 76, endPoint x: 441, endPoint y: 78, distance: 61.5
click at [441, 78] on div "CNS: 700 2039 1012 9326" at bounding box center [459, 77] width 192 height 11
click at [667, 193] on button "OK" at bounding box center [678, 188] width 58 height 18
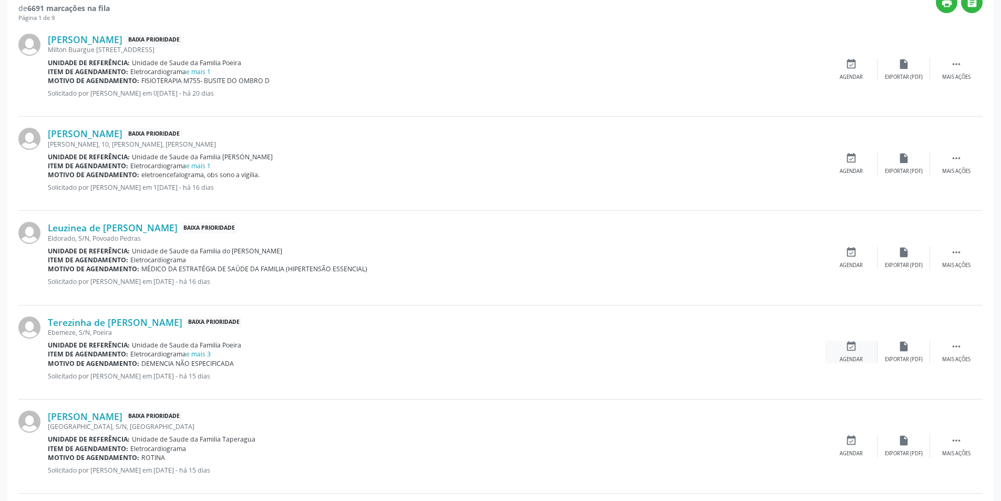
click at [861, 346] on div "event_available Agendar" at bounding box center [851, 351] width 53 height 23
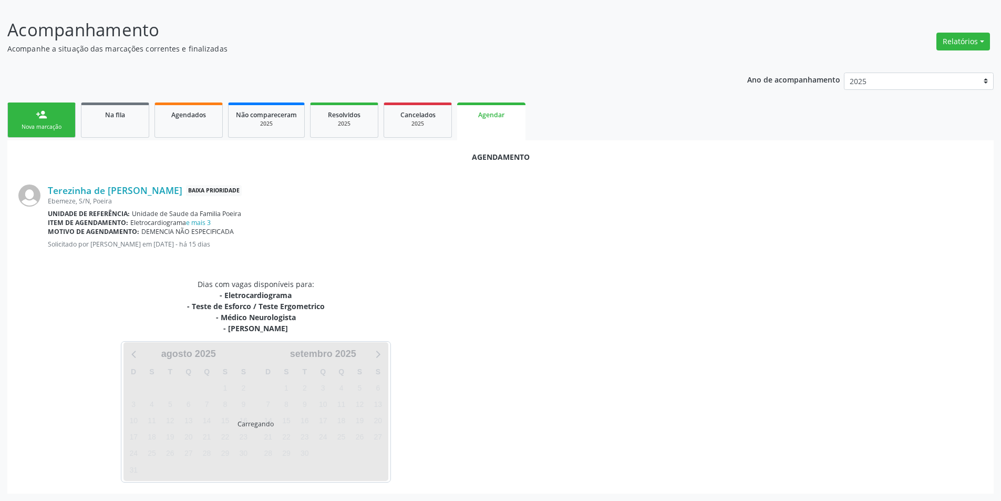
scroll to position [186, 0]
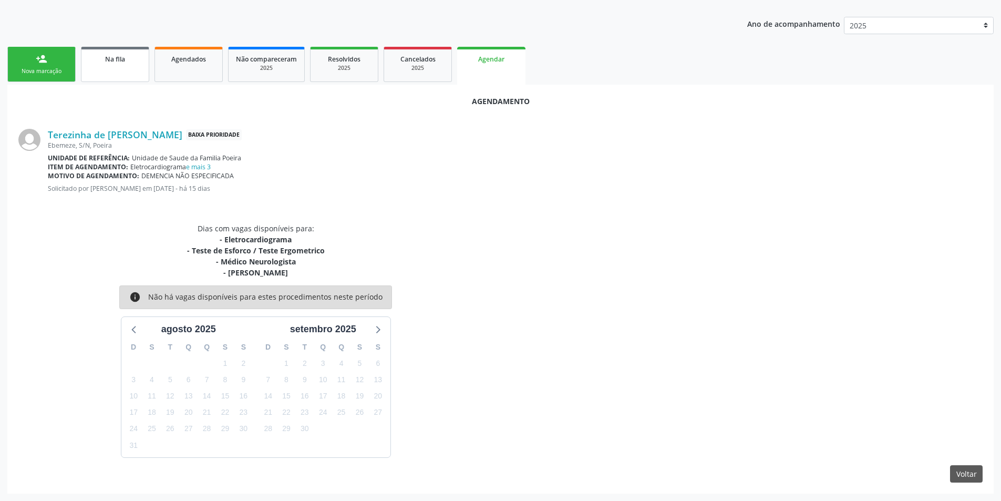
click at [124, 67] on link "Na fila" at bounding box center [115, 64] width 68 height 35
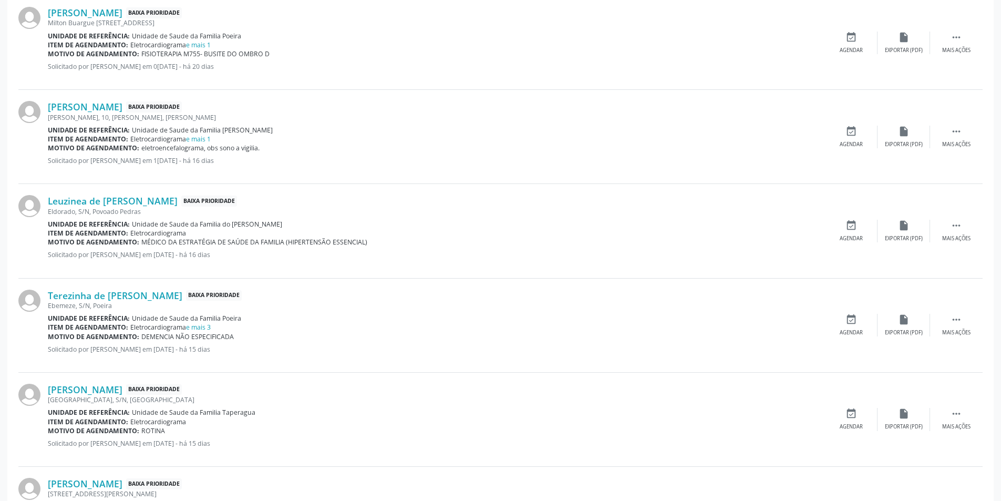
scroll to position [420, 0]
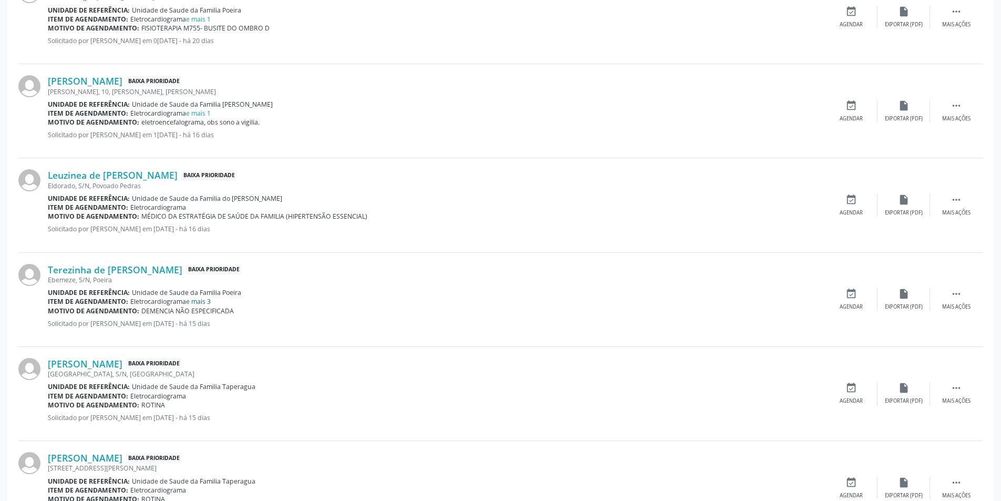
click at [196, 300] on link "e mais 3" at bounding box center [198, 301] width 25 height 9
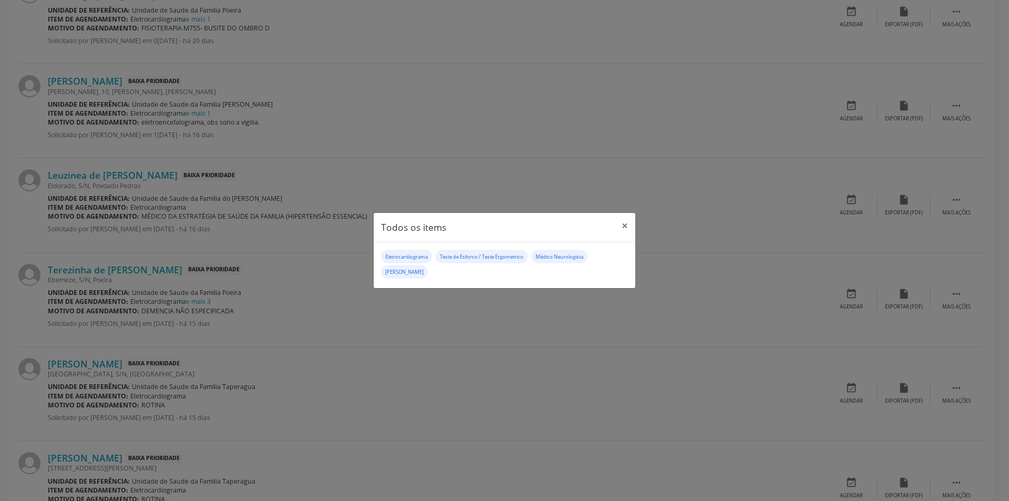
click at [418, 314] on div "Todos os items × Eletrocardiograma Teste de Esforco / Teste Ergometrico Médico …" at bounding box center [504, 250] width 1009 height 501
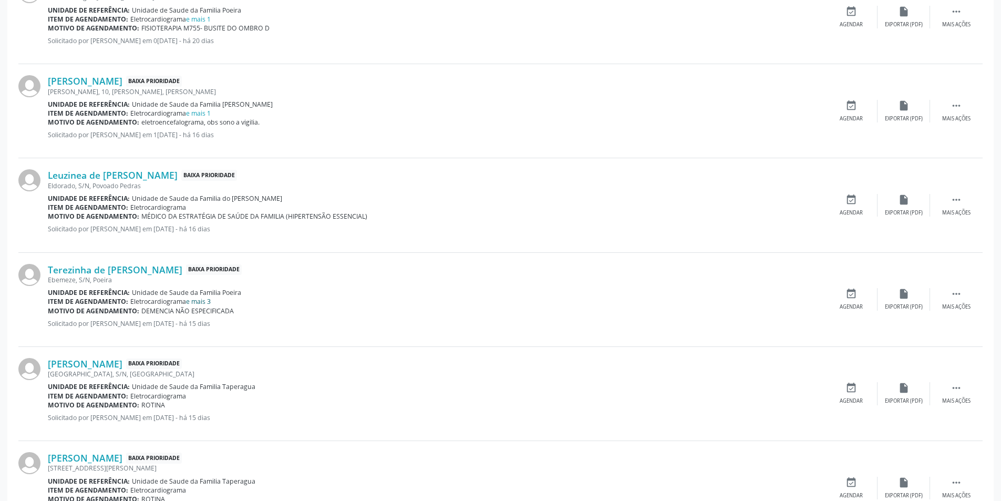
click at [201, 299] on link "e mais 3" at bounding box center [198, 301] width 25 height 9
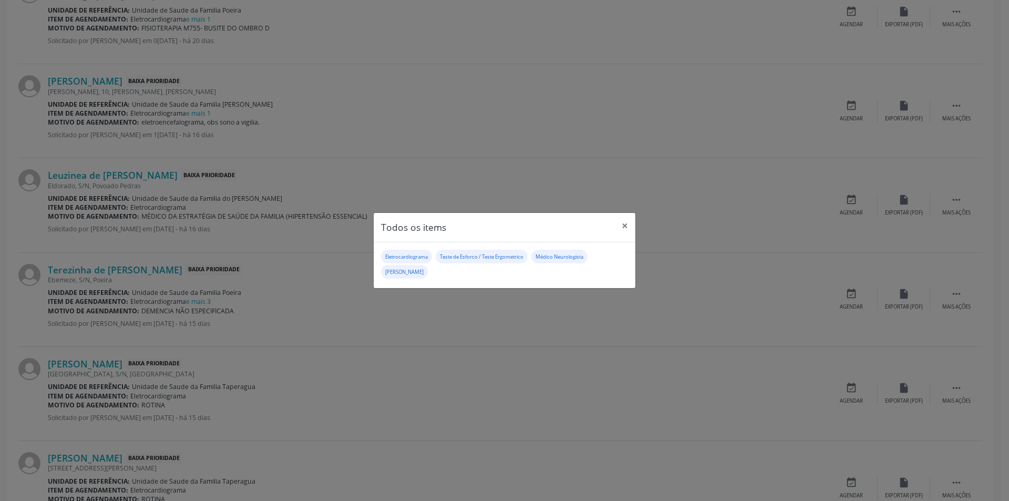
click at [456, 335] on div "Todos os items × Eletrocardiograma Teste de Esforco / Teste Ergometrico Médico …" at bounding box center [504, 250] width 1009 height 501
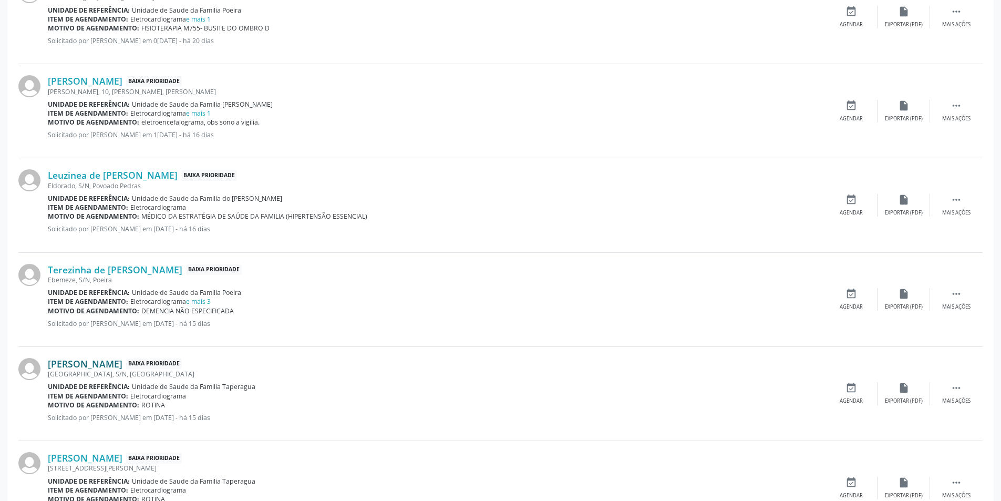
click at [122, 362] on link "[PERSON_NAME]" at bounding box center [85, 364] width 75 height 12
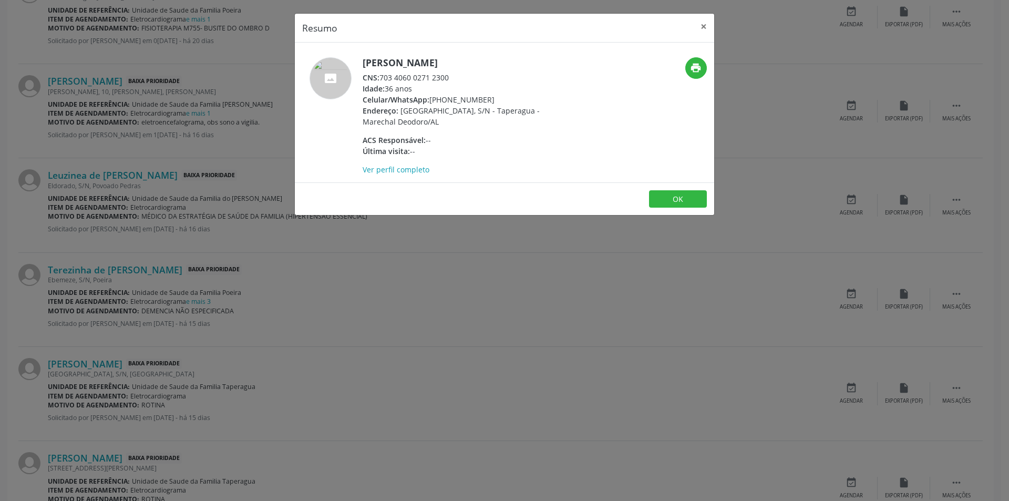
click at [381, 77] on div "CNS: 703 4060 0271 2300" at bounding box center [465, 77] width 204 height 11
drag, startPoint x: 381, startPoint y: 77, endPoint x: 440, endPoint y: 77, distance: 59.4
click at [440, 77] on div "CNS: 703 4060 0271 2300" at bounding box center [465, 77] width 204 height 11
click at [695, 195] on button "OK" at bounding box center [678, 199] width 58 height 18
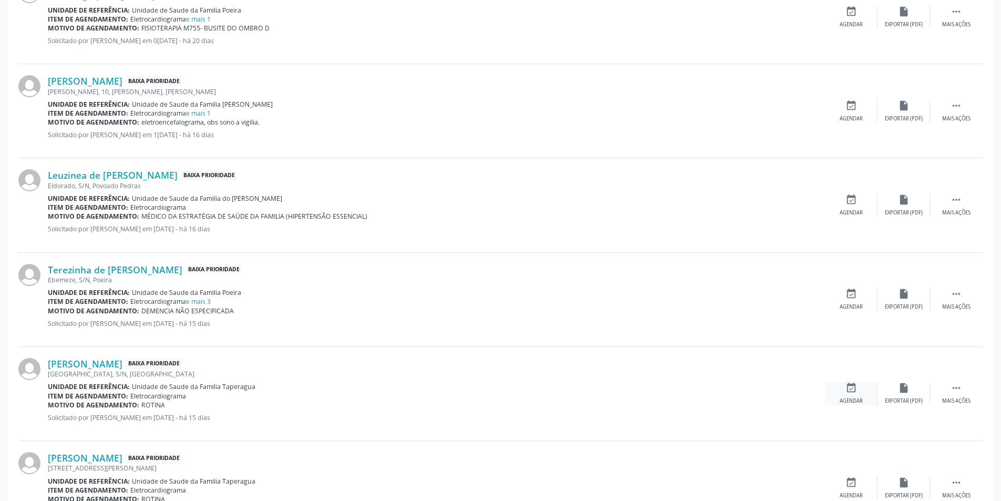
click at [853, 392] on icon "event_available" at bounding box center [851, 388] width 12 height 12
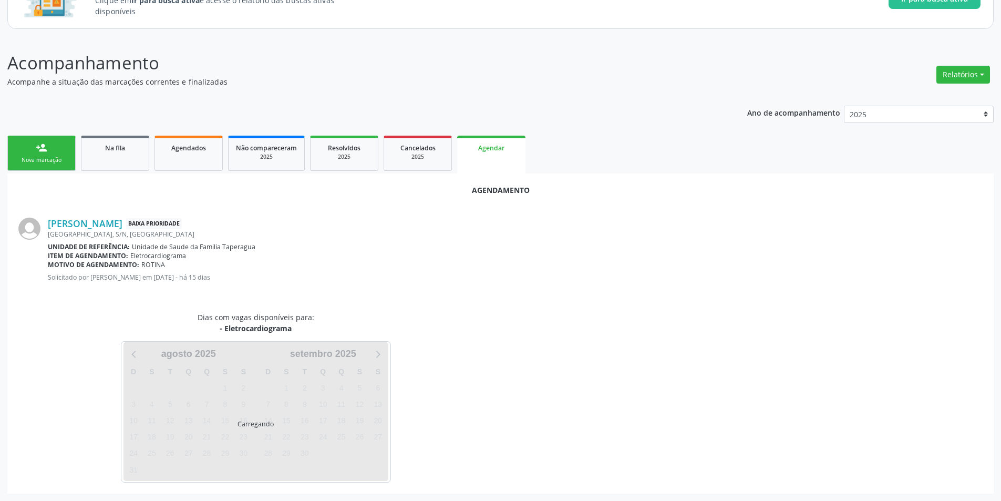
scroll to position [122, 0]
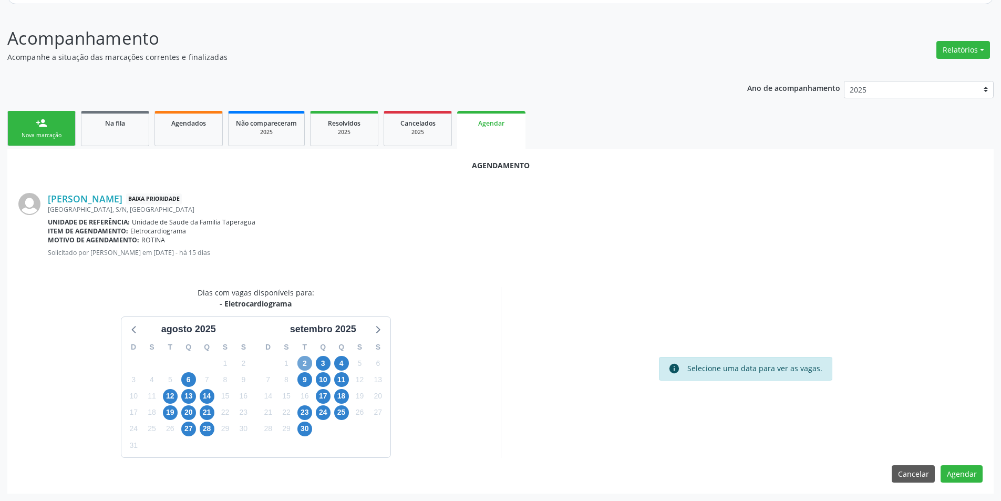
click at [311, 364] on span "2" at bounding box center [304, 363] width 15 height 15
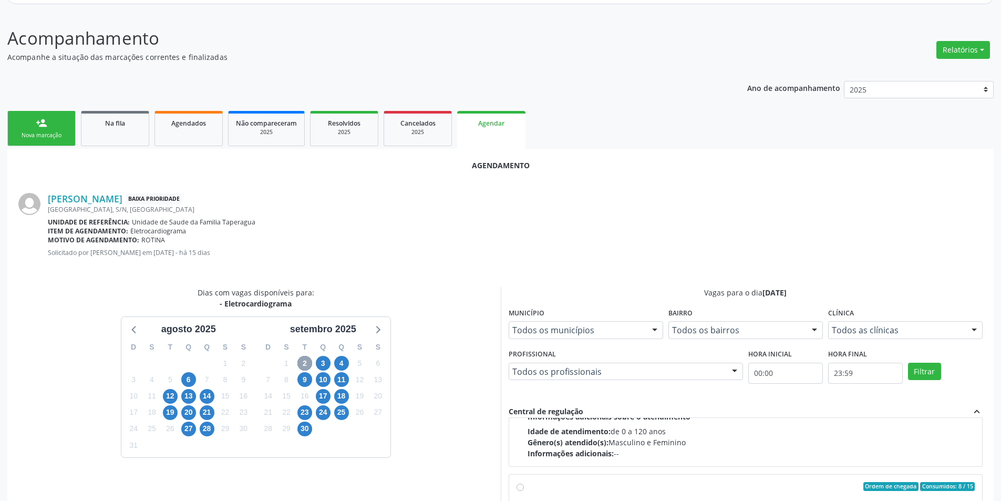
scroll to position [166, 0]
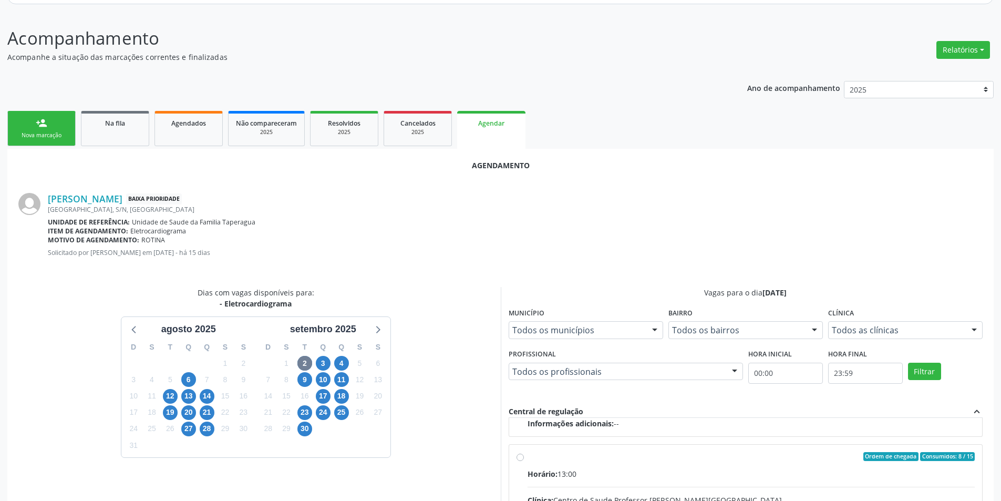
click at [521, 459] on input "Ordem de chegada Consumidos: 8 / 15 Horário: 13:00 Clínica: Centro de Saude Pro…" at bounding box center [519, 456] width 7 height 9
radio input "true"
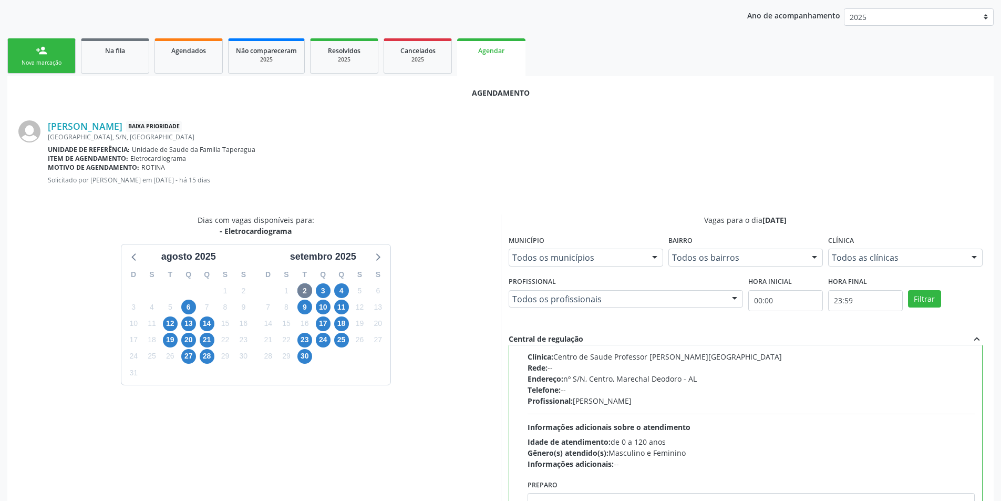
scroll to position [293, 0]
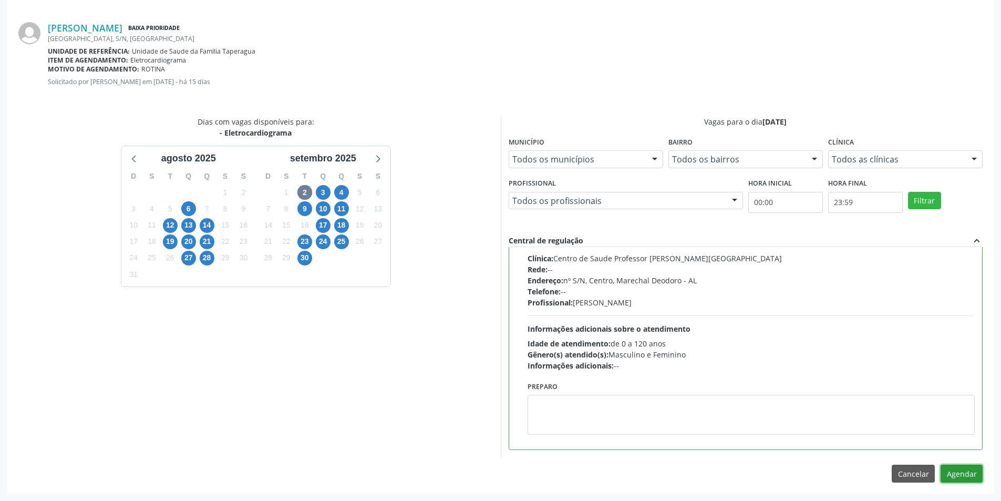
click at [967, 468] on button "Agendar" at bounding box center [961, 473] width 42 height 18
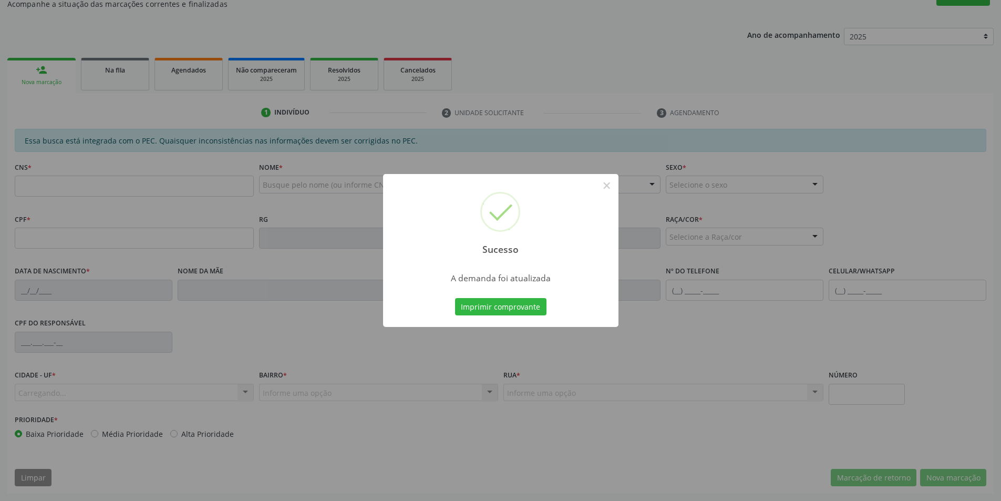
scroll to position [175, 0]
click at [605, 185] on button "×" at bounding box center [607, 186] width 18 height 18
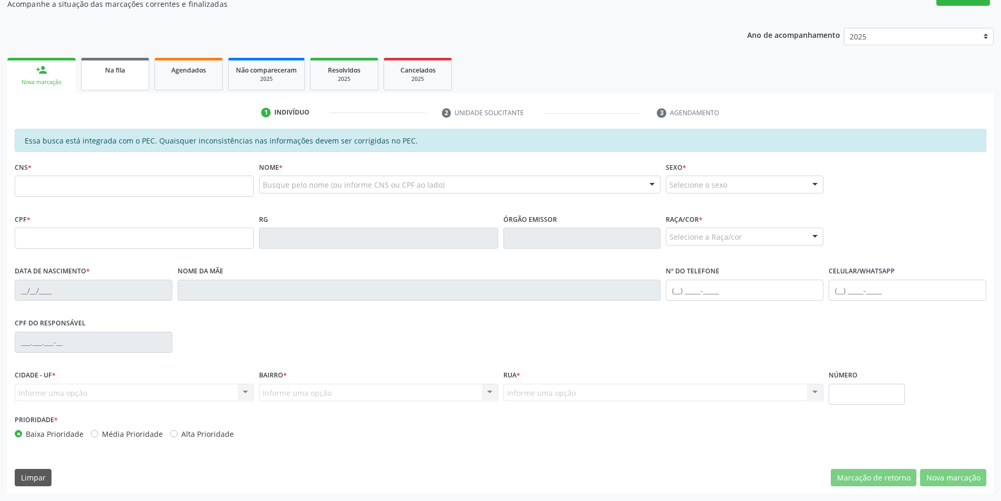
click at [104, 65] on div "Na fila" at bounding box center [115, 69] width 53 height 11
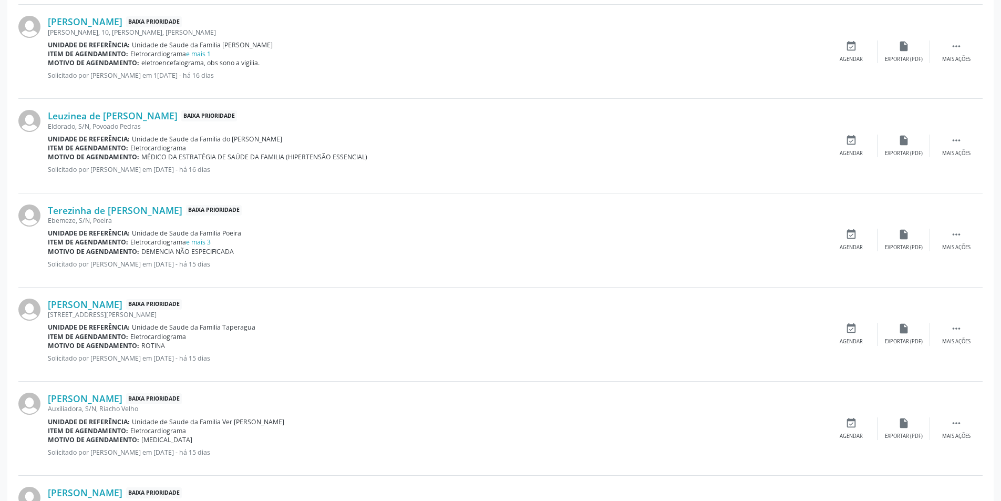
scroll to position [525, 0]
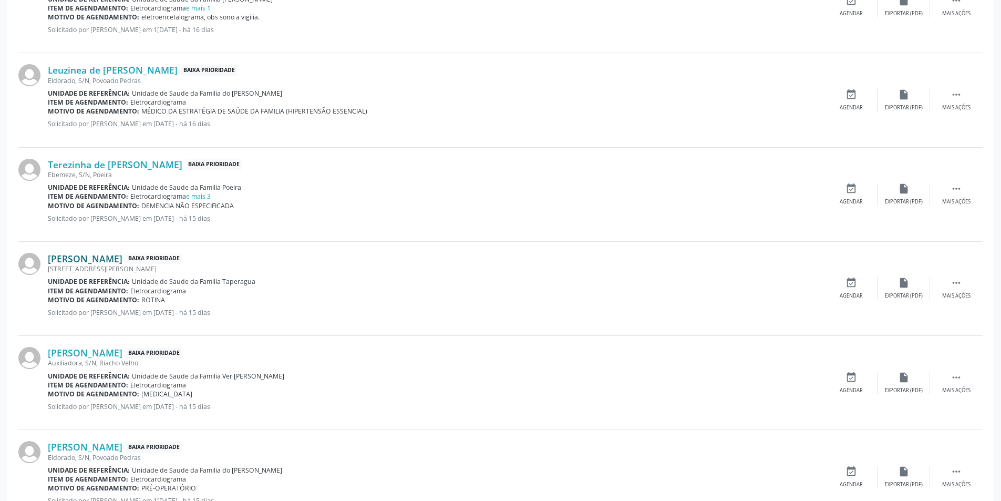
click at [91, 261] on link "[PERSON_NAME]" at bounding box center [85, 259] width 75 height 12
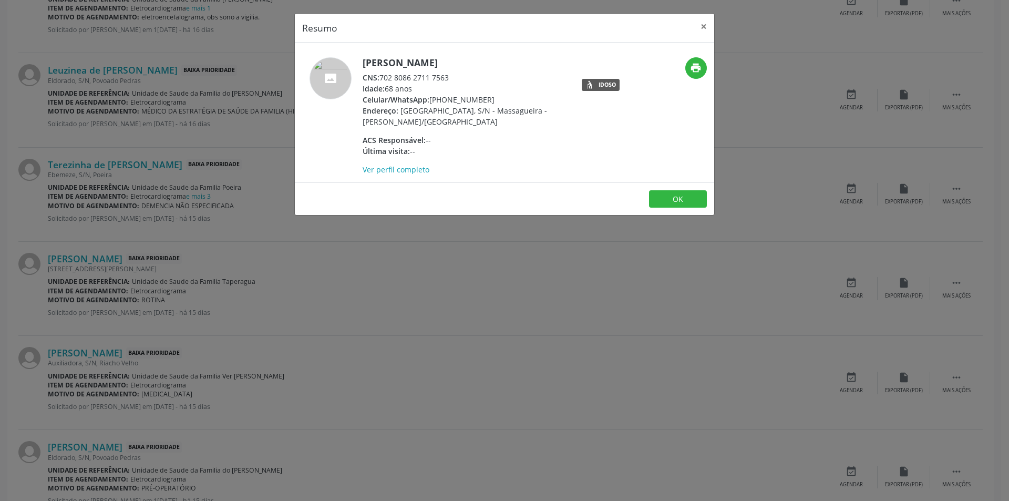
click at [379, 78] on span "CNS:" at bounding box center [371, 78] width 17 height 10
drag, startPoint x: 380, startPoint y: 78, endPoint x: 436, endPoint y: 80, distance: 55.7
click at [436, 80] on div "CNS: 702 8086 2711 7563" at bounding box center [465, 77] width 204 height 11
click at [683, 198] on button "OK" at bounding box center [678, 199] width 58 height 18
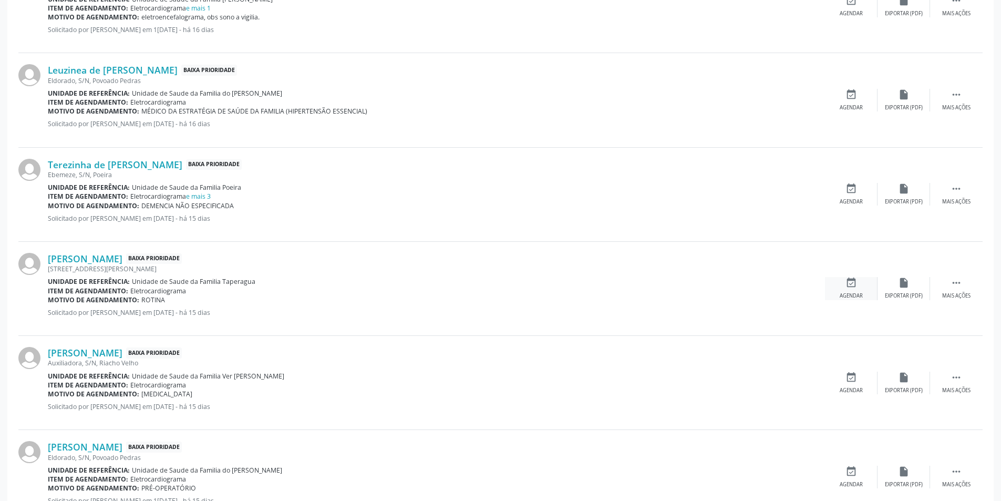
click at [849, 285] on icon "event_available" at bounding box center [851, 283] width 12 height 12
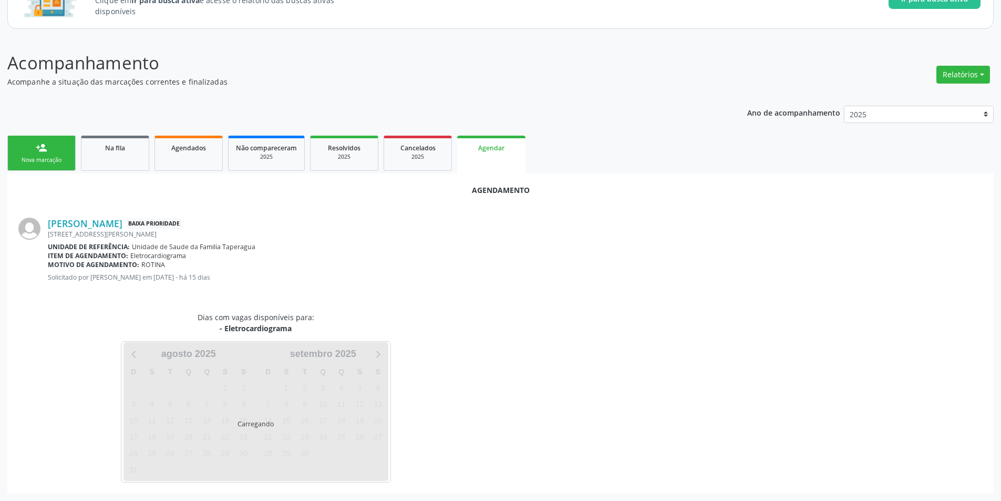
scroll to position [122, 0]
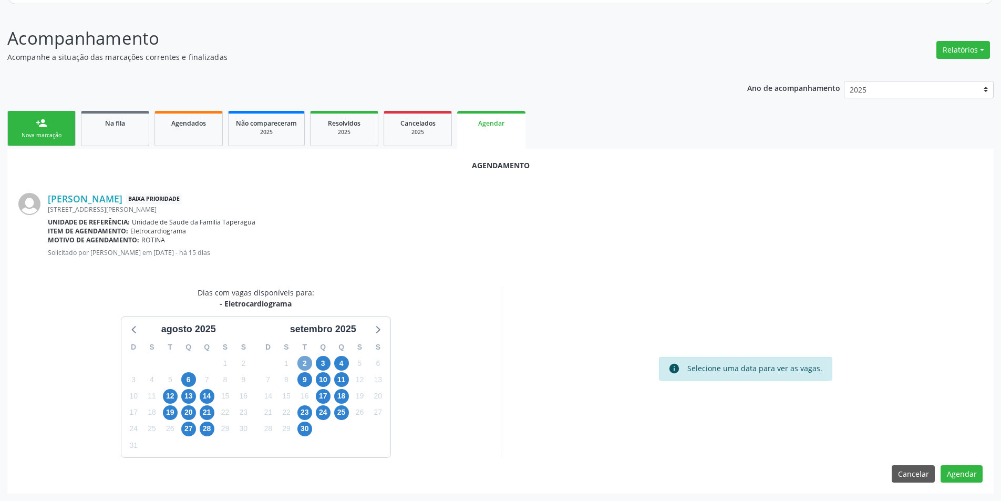
click at [310, 361] on span "2" at bounding box center [304, 363] width 15 height 15
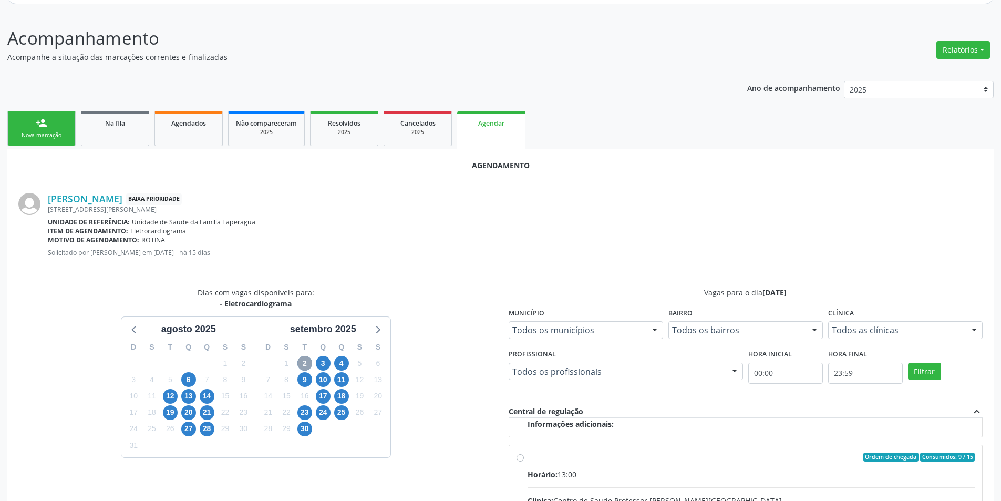
scroll to position [166, 0]
click at [523, 458] on input "Ordem de chegada Consumidos: 9 / 15 Horário: 13:00 Clínica: Centro de Saude Pro…" at bounding box center [519, 456] width 7 height 9
radio input "true"
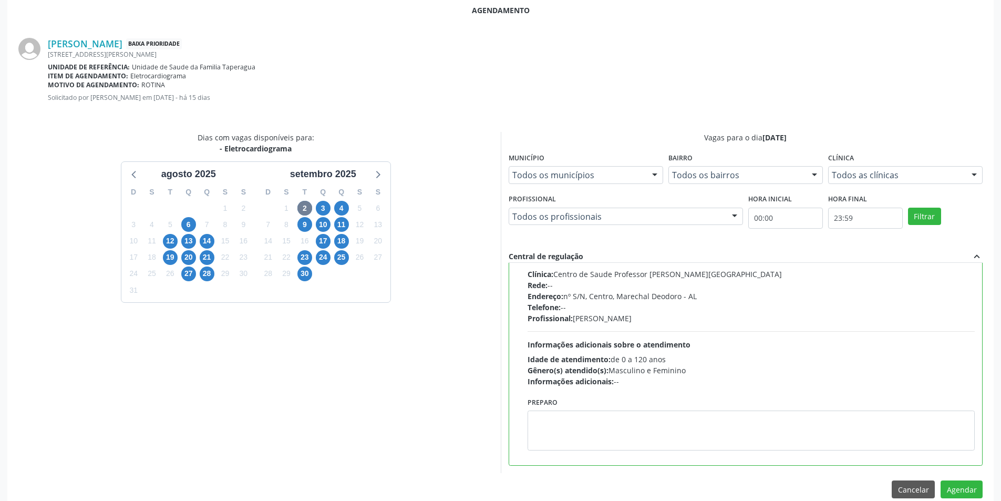
scroll to position [280, 0]
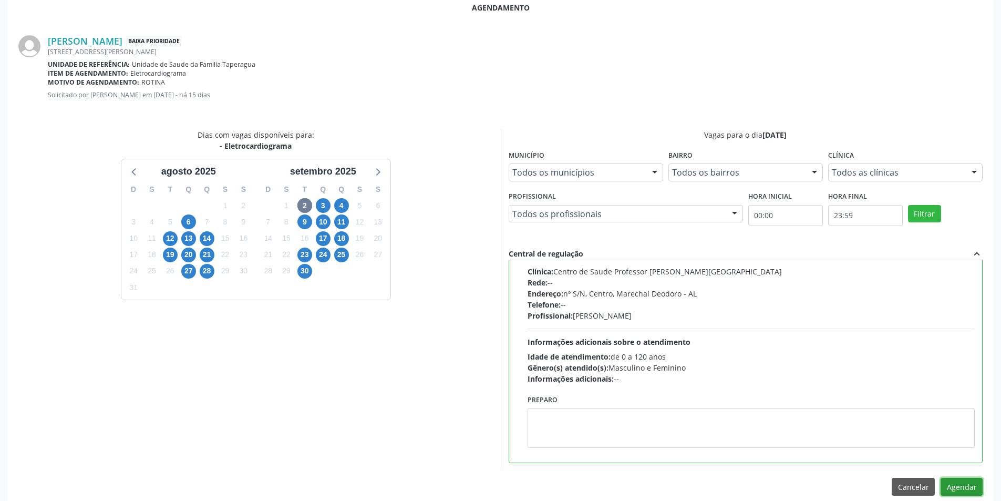
click at [964, 486] on button "Agendar" at bounding box center [961, 487] width 42 height 18
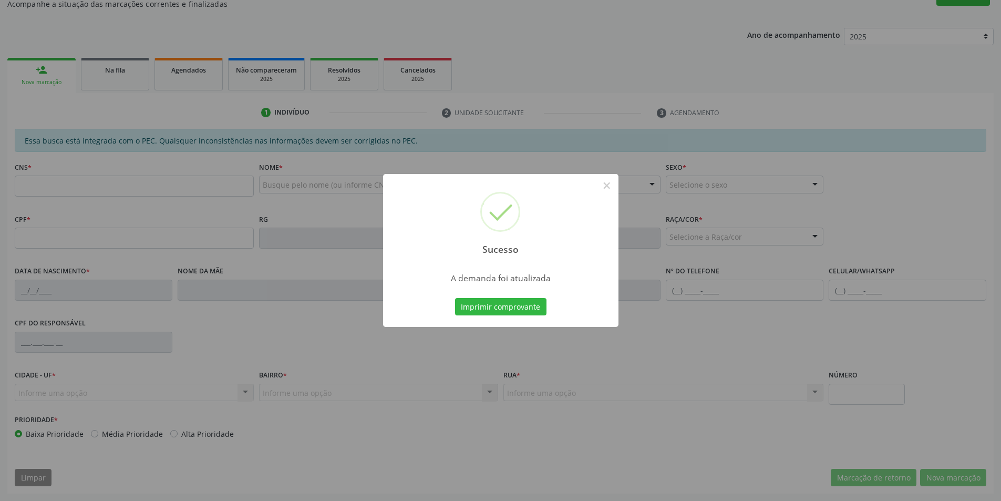
scroll to position [175, 0]
click at [602, 187] on button "×" at bounding box center [607, 186] width 18 height 18
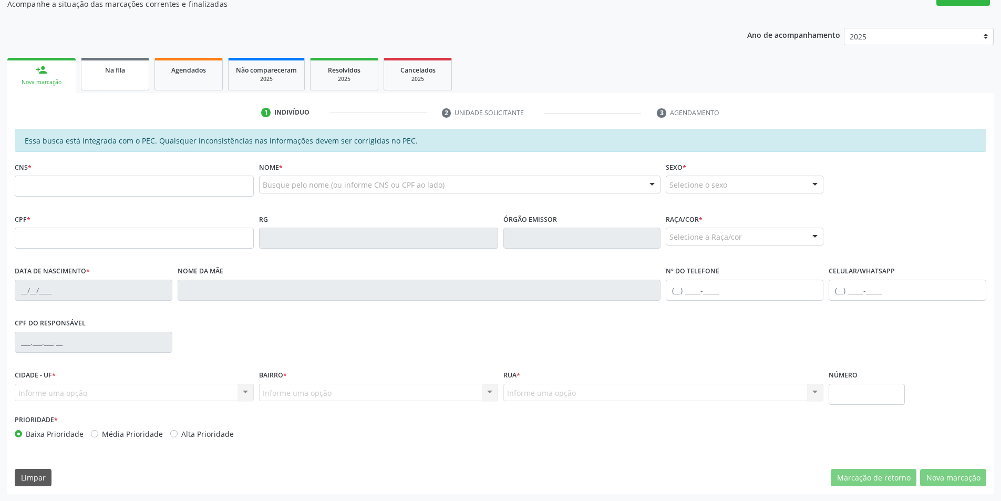
click at [118, 71] on span "Na fila" at bounding box center [115, 70] width 20 height 9
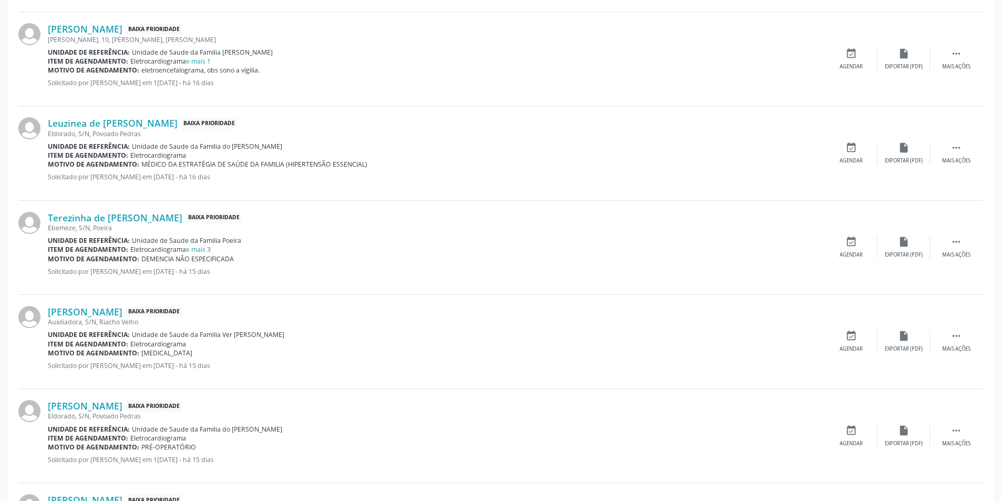
scroll to position [473, 0]
click at [80, 310] on link "[PERSON_NAME]" at bounding box center [85, 311] width 75 height 12
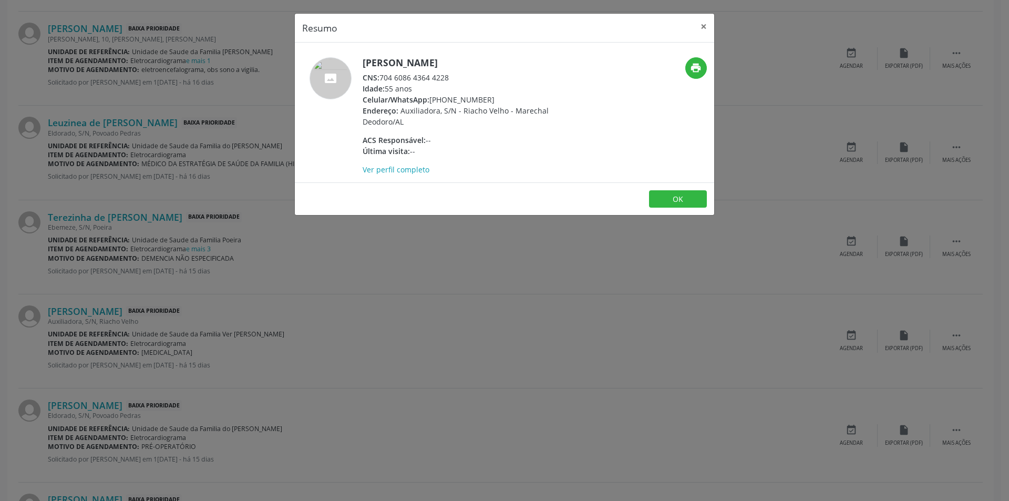
click at [381, 76] on div "CNS: 704 6086 4364 4228" at bounding box center [465, 77] width 204 height 11
drag, startPoint x: 381, startPoint y: 76, endPoint x: 438, endPoint y: 77, distance: 56.8
click at [438, 77] on div "CNS: 704 6086 4364 4228" at bounding box center [465, 77] width 204 height 11
click at [662, 199] on button "OK" at bounding box center [678, 199] width 58 height 18
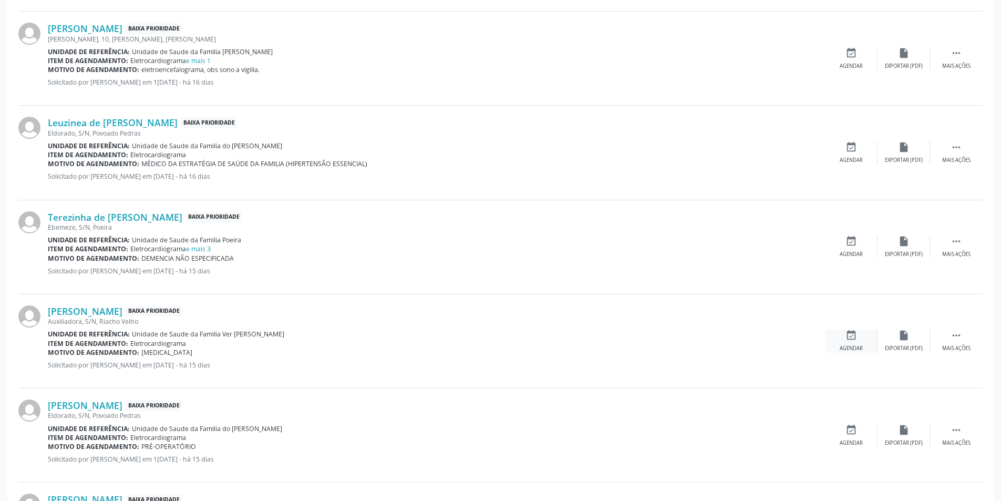
click at [847, 345] on div "Agendar" at bounding box center [851, 348] width 23 height 7
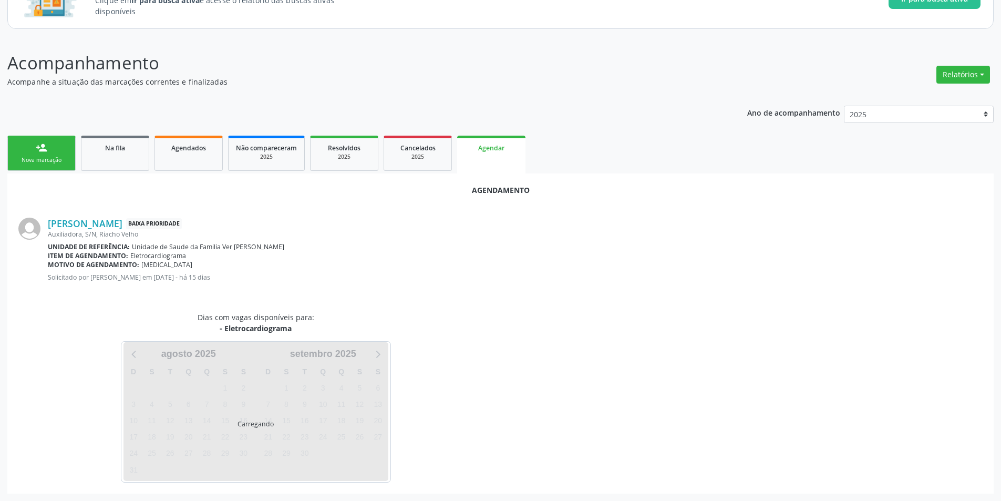
scroll to position [122, 0]
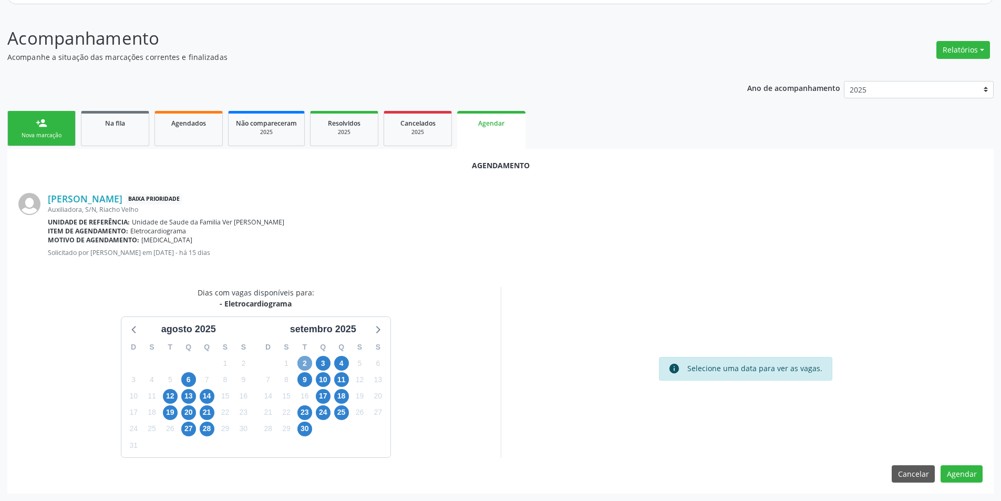
click at [306, 363] on span "2" at bounding box center [304, 363] width 15 height 15
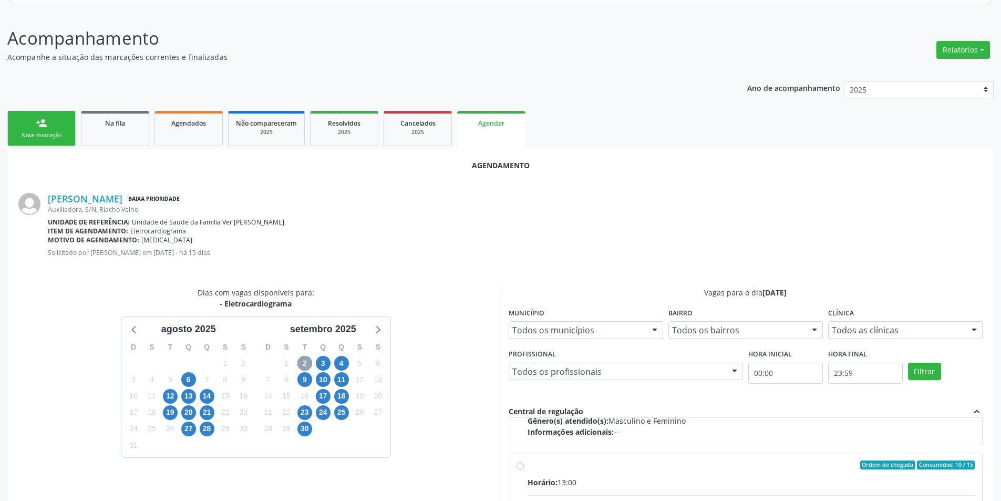
scroll to position [158, 0]
drag, startPoint x: 516, startPoint y: 465, endPoint x: 522, endPoint y: 462, distance: 6.6
click at [516, 465] on input "Ordem de chegada Consumidos: 10 / 15 Horário: 13:00 Clínica: Centro de Saude Pr…" at bounding box center [519, 464] width 7 height 9
radio input "true"
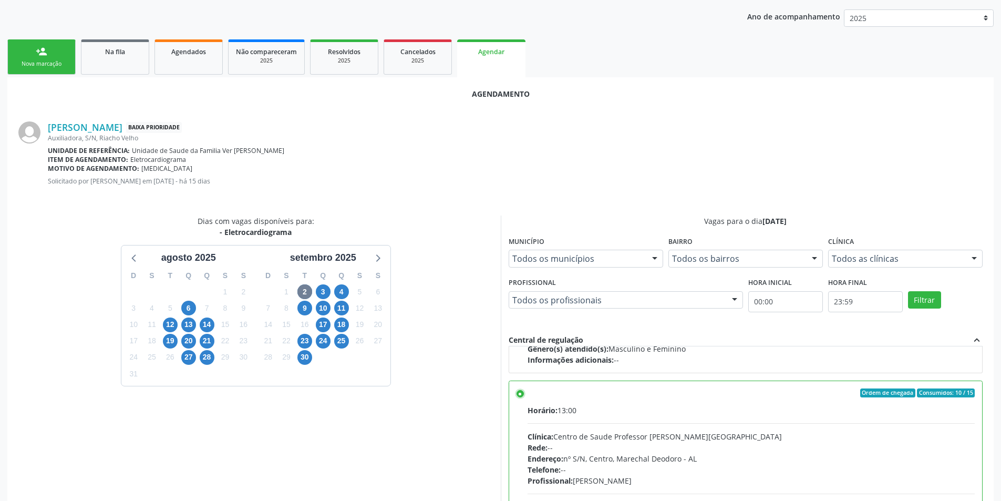
scroll to position [293, 0]
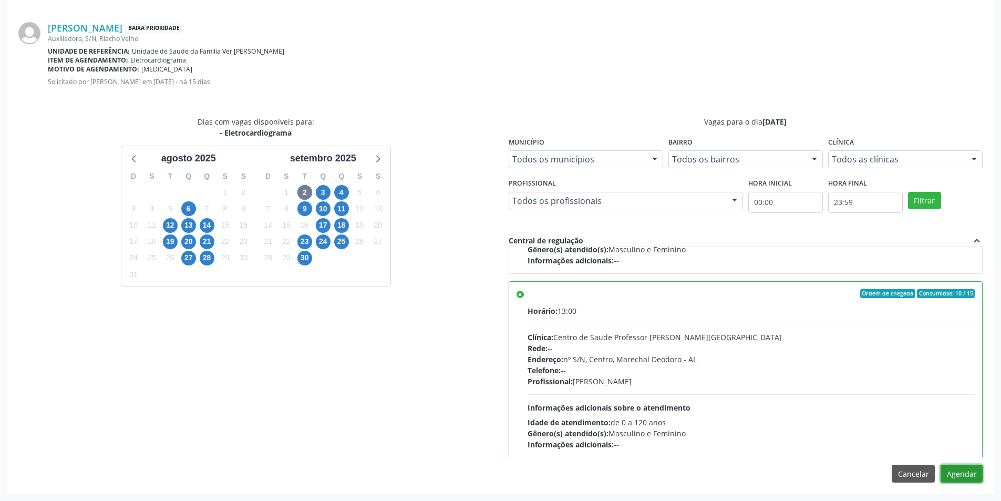
click at [959, 471] on button "Agendar" at bounding box center [961, 473] width 42 height 18
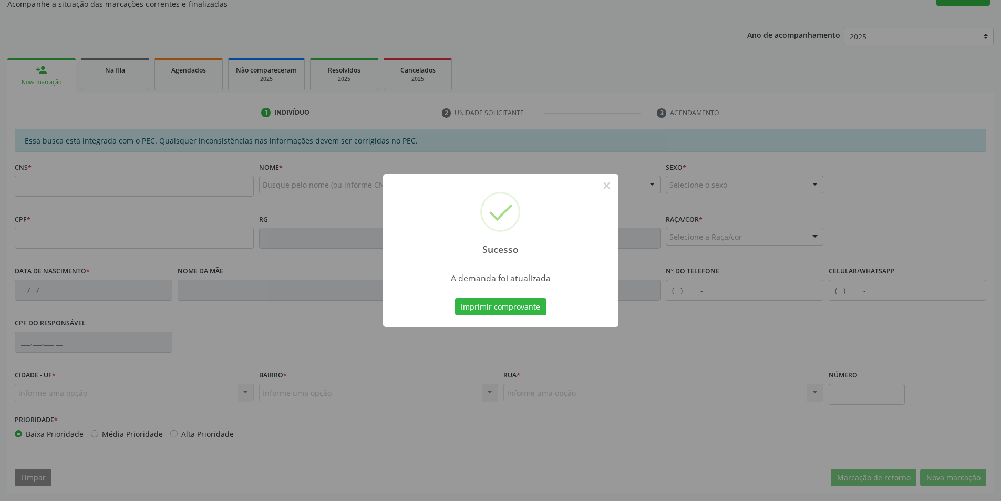
scroll to position [175, 0]
click at [604, 186] on button "×" at bounding box center [607, 186] width 18 height 18
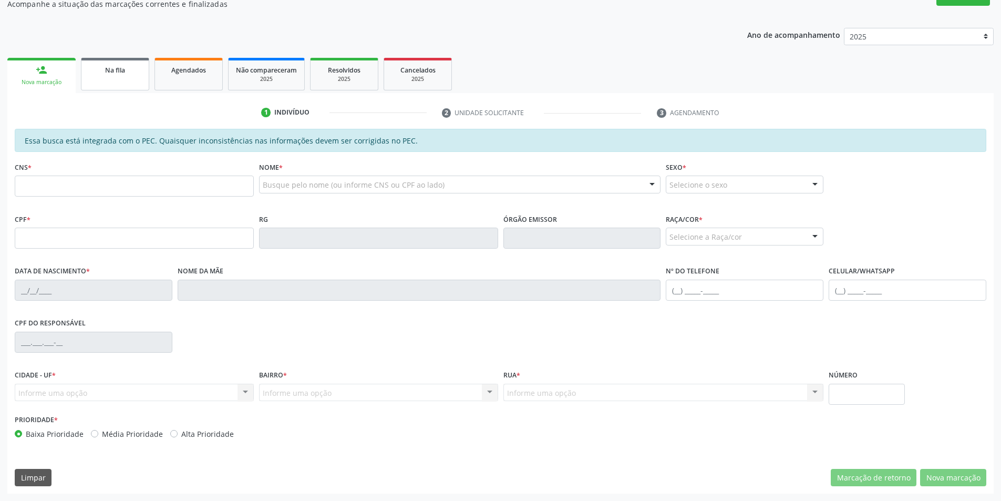
click at [113, 85] on link "Na fila" at bounding box center [115, 74] width 68 height 33
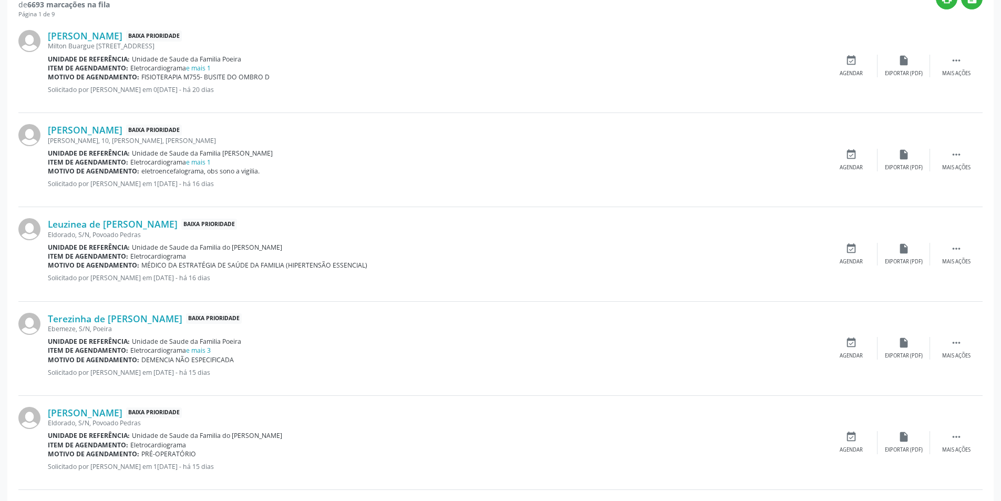
scroll to position [420, 0]
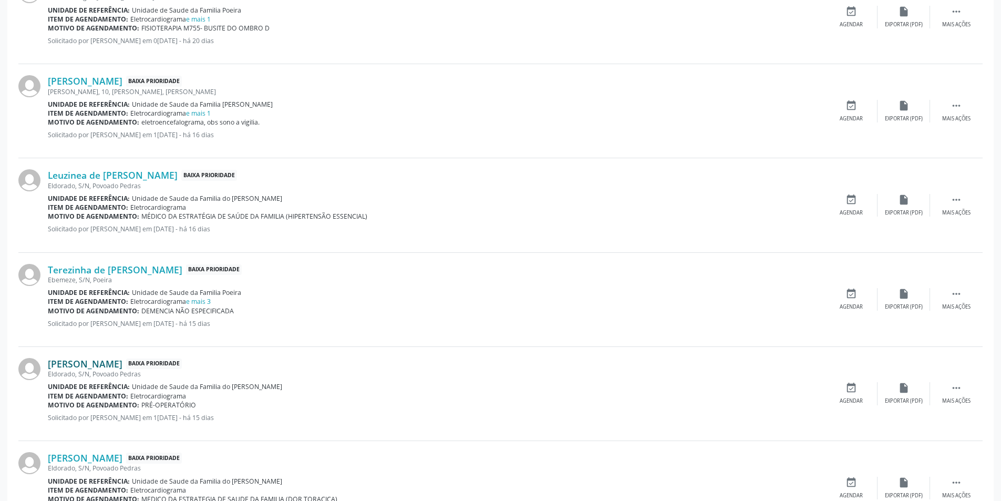
click at [98, 361] on link "[PERSON_NAME]" at bounding box center [85, 364] width 75 height 12
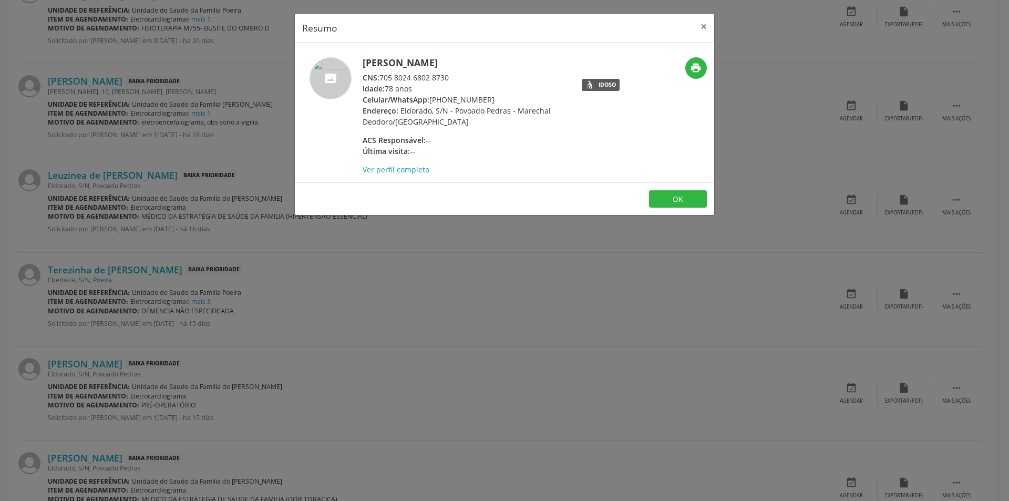
click at [379, 77] on span "CNS:" at bounding box center [371, 78] width 17 height 10
drag, startPoint x: 380, startPoint y: 77, endPoint x: 464, endPoint y: 80, distance: 83.6
click at [464, 80] on div "CNS: 705 8024 6802 8730" at bounding box center [465, 77] width 204 height 11
click at [686, 201] on button "OK" at bounding box center [678, 199] width 58 height 18
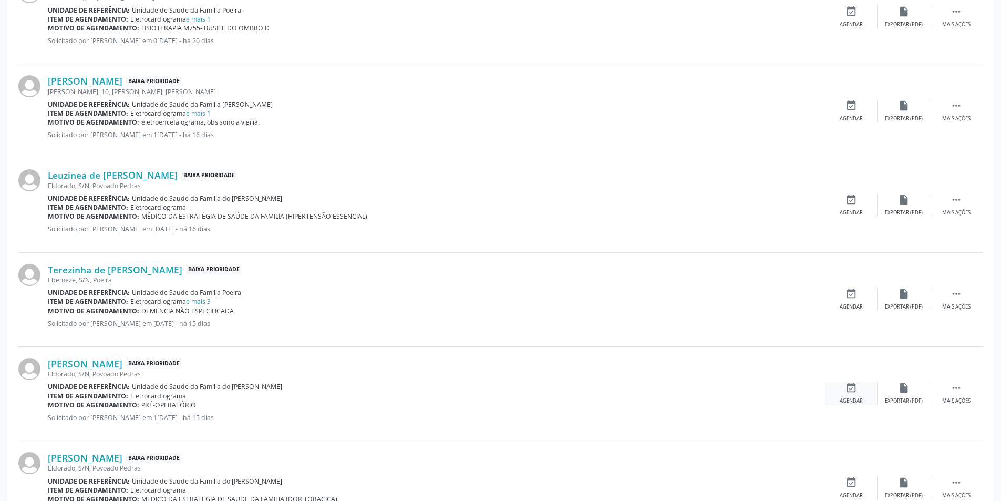
click at [842, 401] on div "Agendar" at bounding box center [851, 400] width 23 height 7
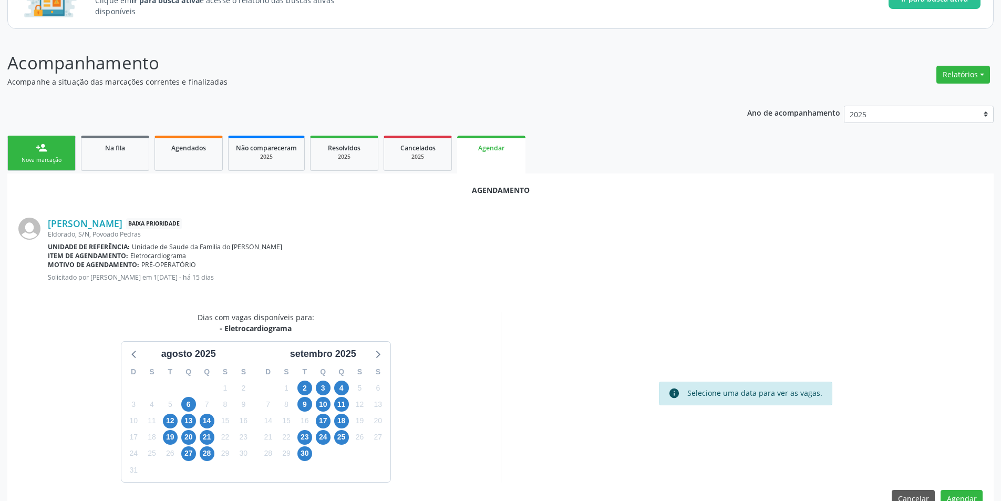
scroll to position [122, 0]
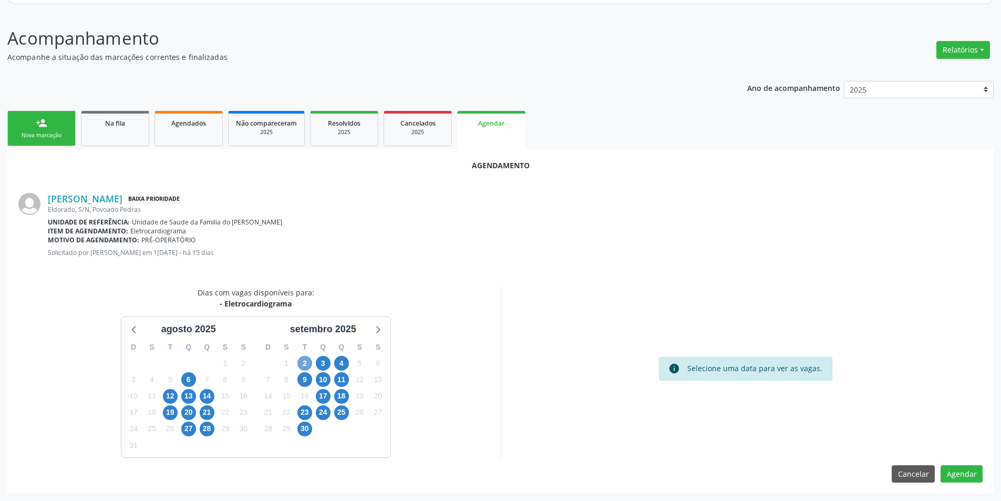
click at [311, 366] on span "2" at bounding box center [304, 363] width 15 height 15
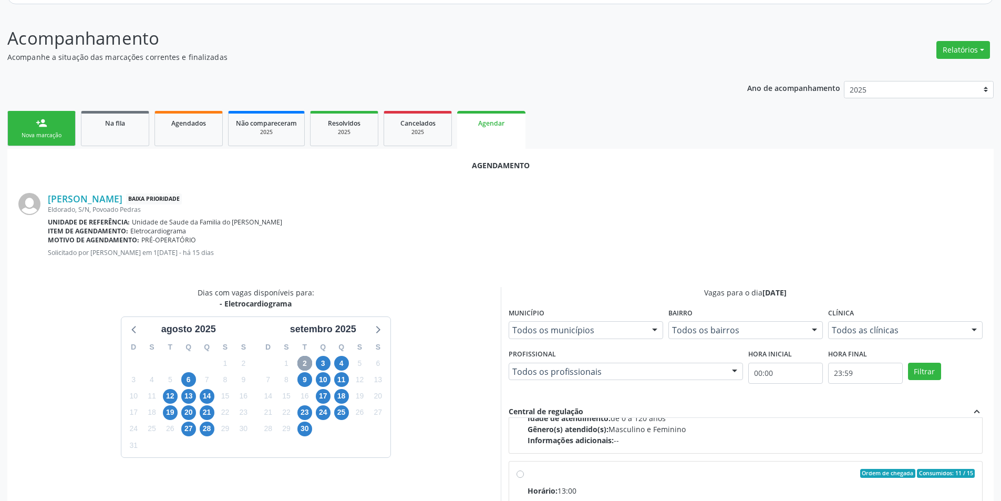
scroll to position [166, 0]
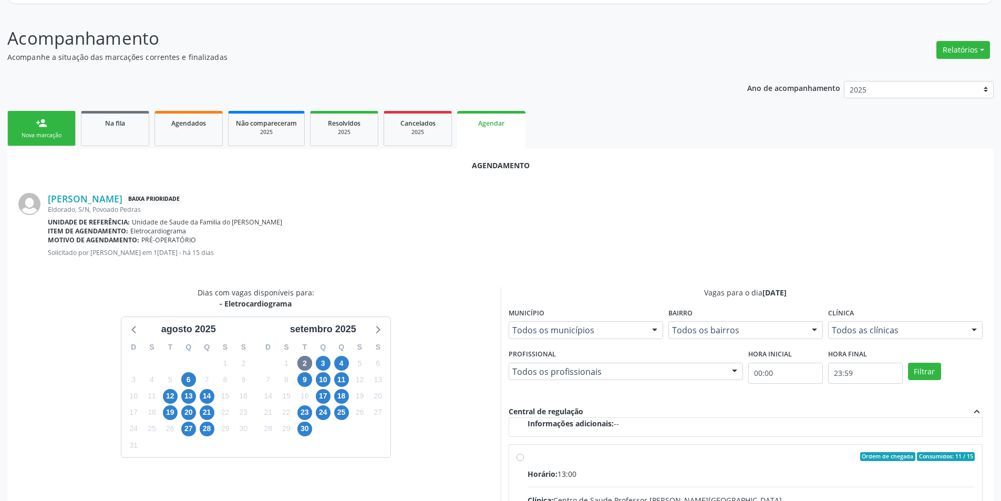
click at [521, 459] on input "Ordem de chegada Consumidos: 11 / 15 Horário: 13:00 Clínica: Centro de Saude Pr…" at bounding box center [519, 456] width 7 height 9
radio input "true"
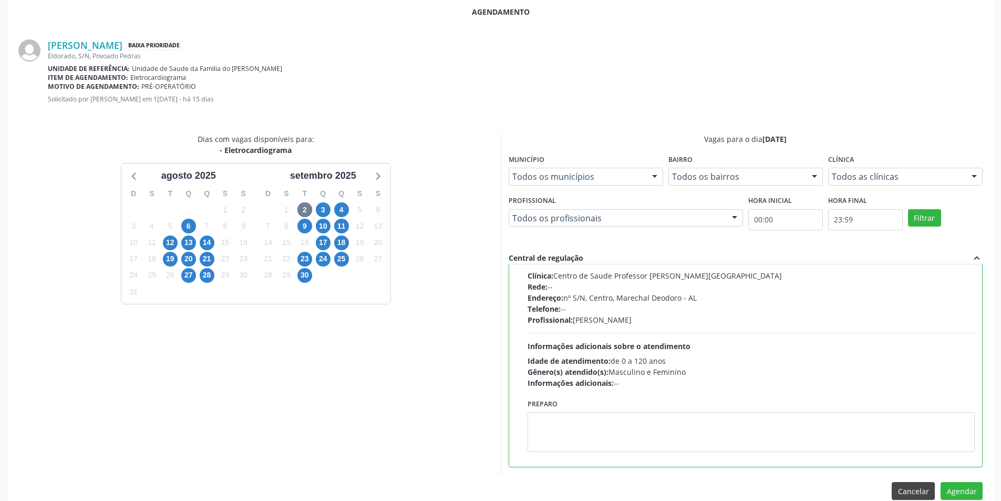
scroll to position [280, 0]
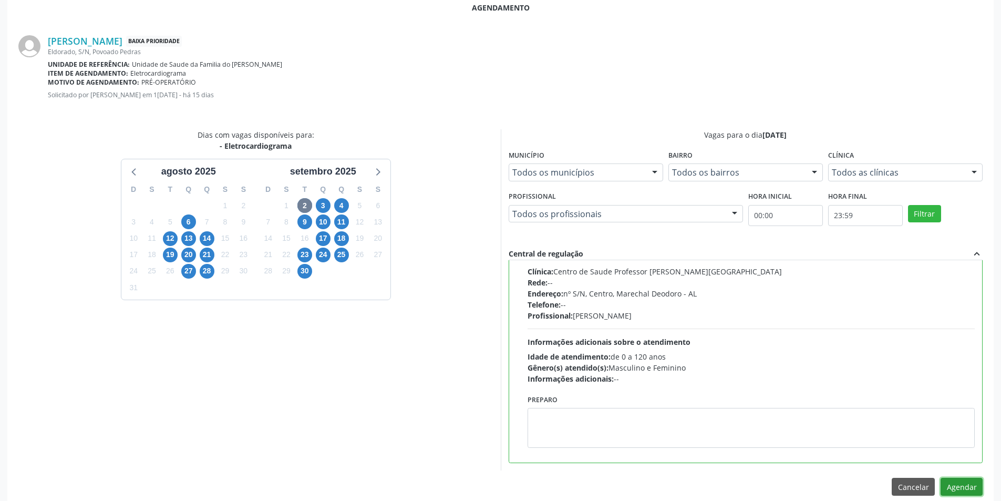
click at [947, 481] on button "Agendar" at bounding box center [961, 487] width 42 height 18
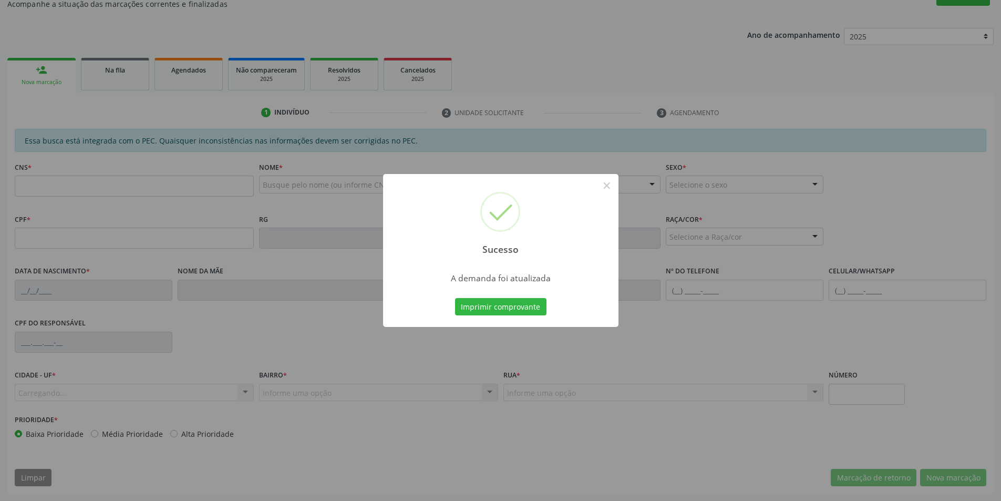
scroll to position [175, 0]
click at [605, 188] on button "×" at bounding box center [607, 186] width 18 height 18
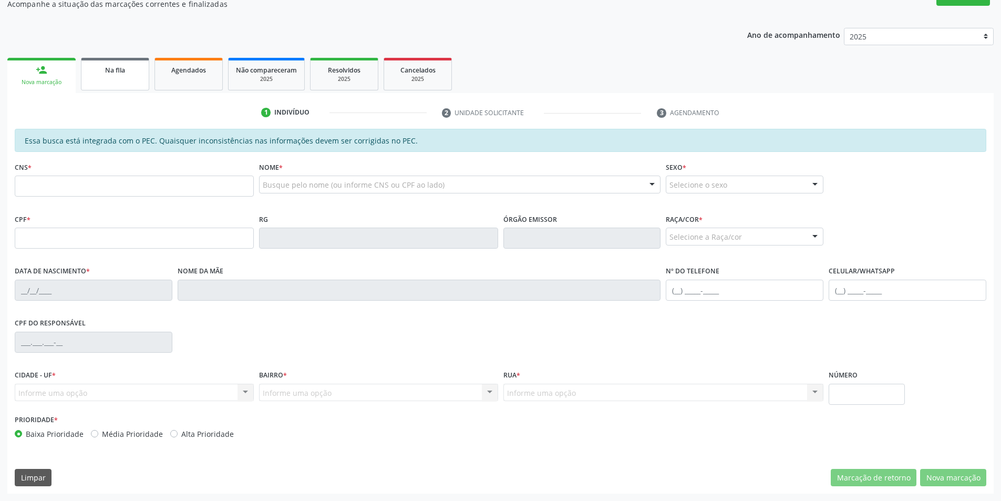
click at [118, 81] on link "Na fila" at bounding box center [115, 74] width 68 height 33
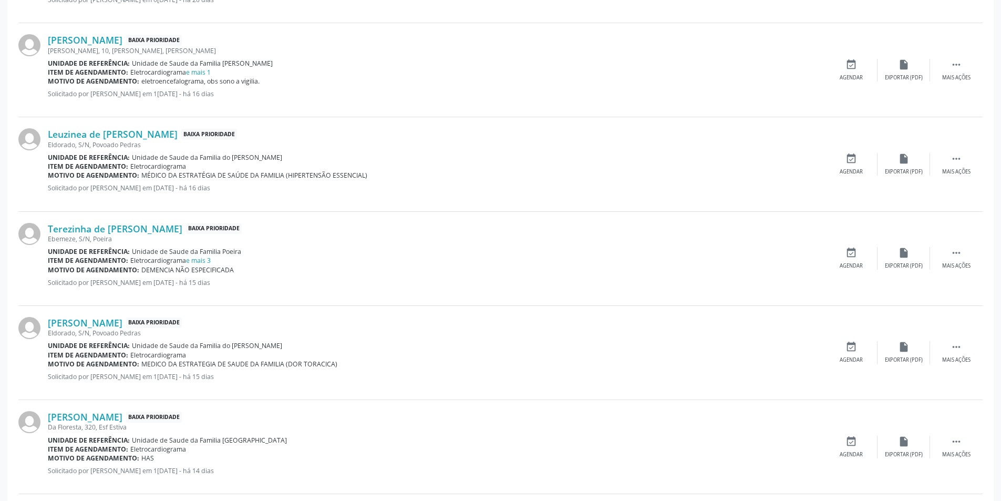
scroll to position [473, 0]
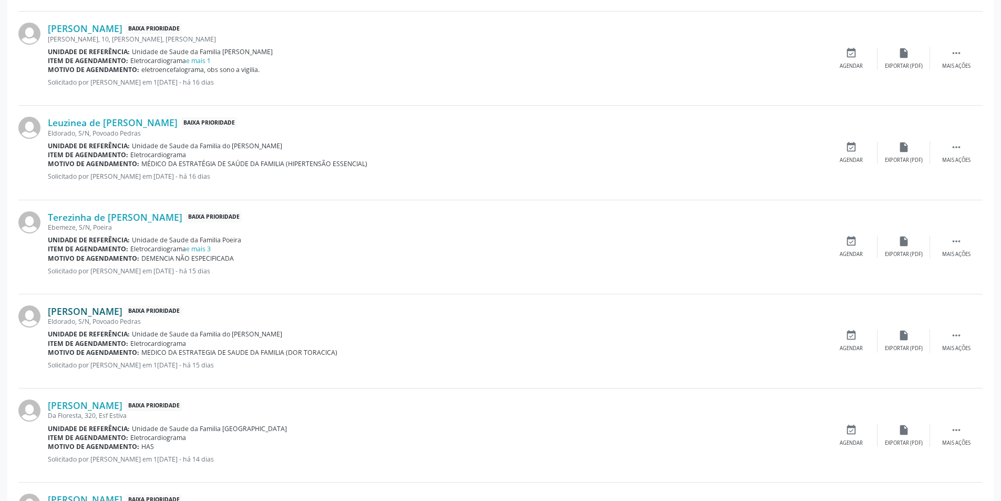
click at [94, 313] on link "[PERSON_NAME]" at bounding box center [85, 311] width 75 height 12
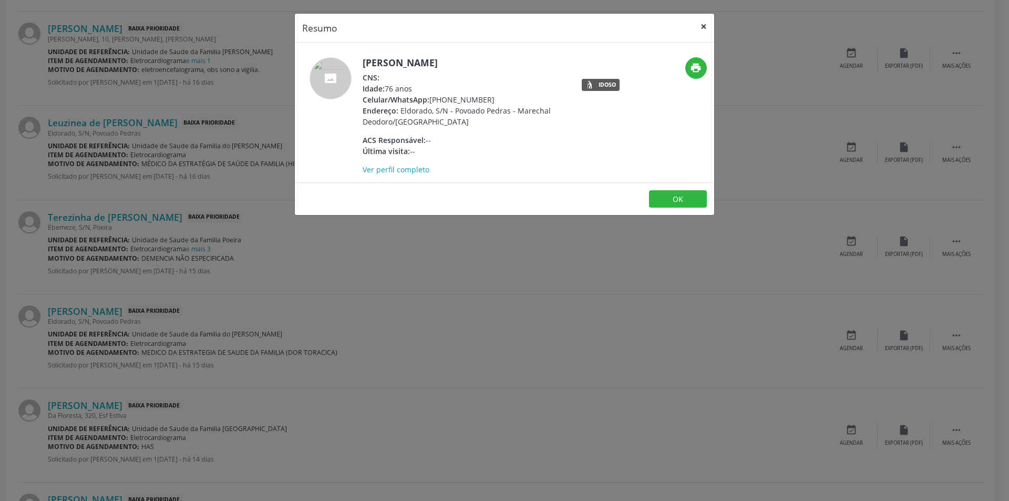
click at [705, 28] on button "×" at bounding box center [703, 27] width 21 height 26
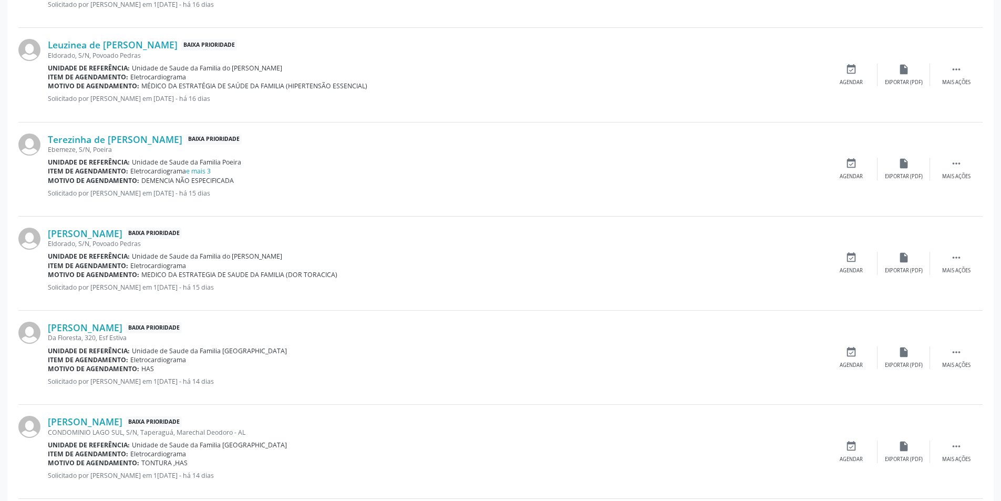
scroll to position [578, 0]
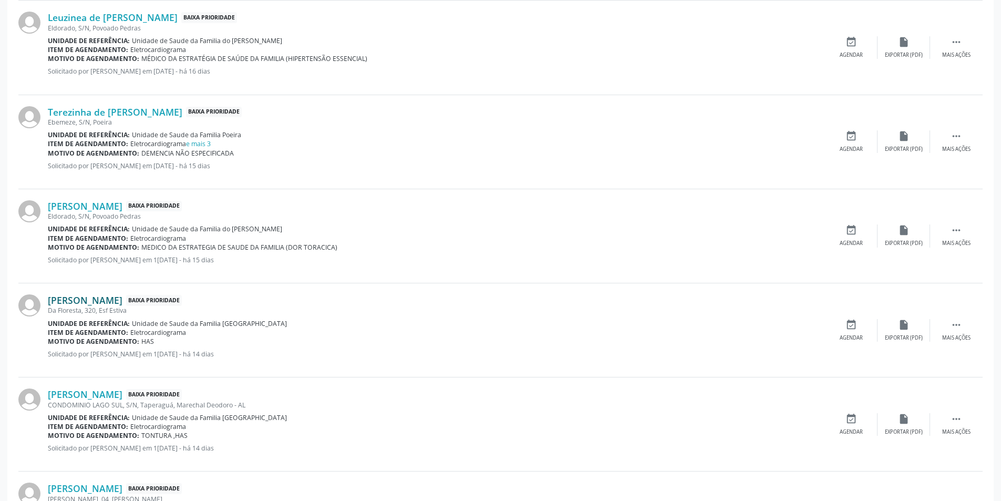
click at [97, 296] on link "[PERSON_NAME]" at bounding box center [85, 300] width 75 height 12
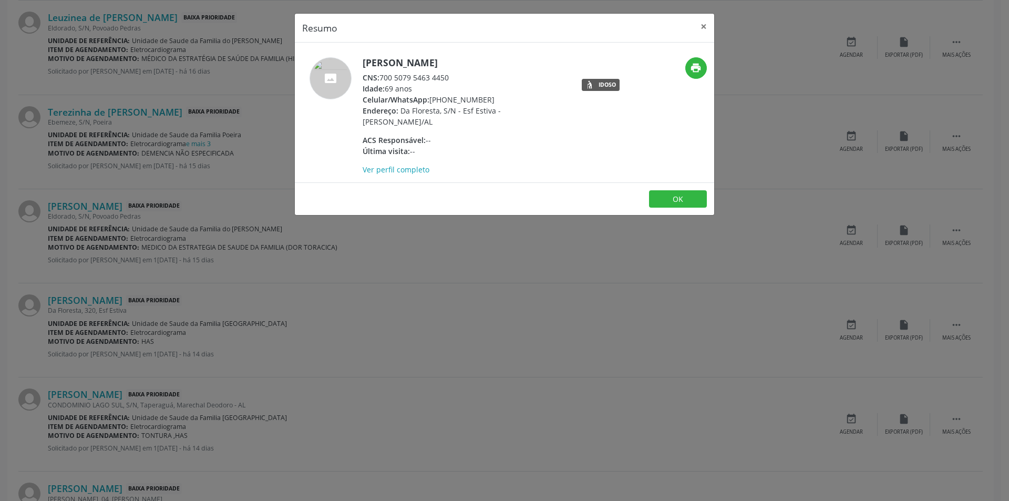
click at [382, 77] on div "CNS: 700 5079 5463 4450" at bounding box center [465, 77] width 204 height 11
drag, startPoint x: 382, startPoint y: 77, endPoint x: 444, endPoint y: 76, distance: 62.0
click at [444, 76] on div "CNS: 700 5079 5463 4450" at bounding box center [465, 77] width 204 height 11
click at [667, 199] on button "OK" at bounding box center [678, 199] width 58 height 18
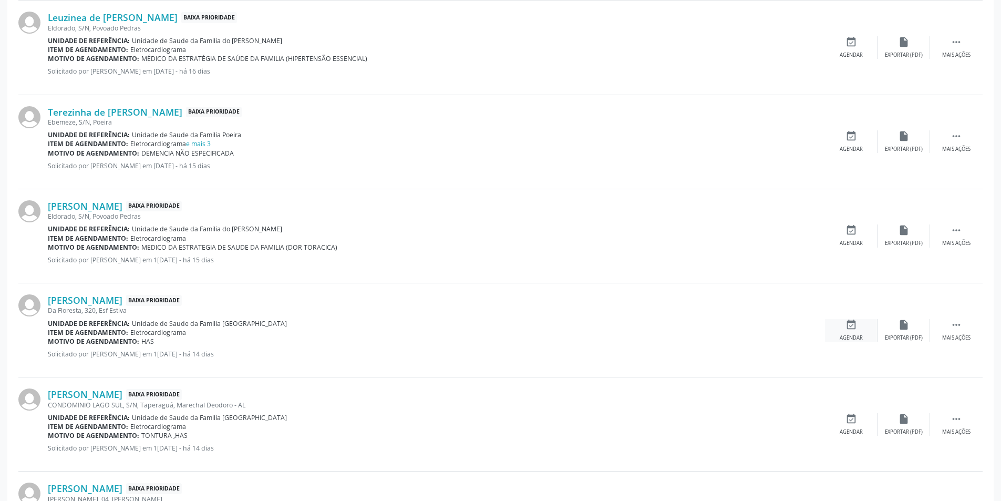
click at [848, 336] on div "Agendar" at bounding box center [851, 337] width 23 height 7
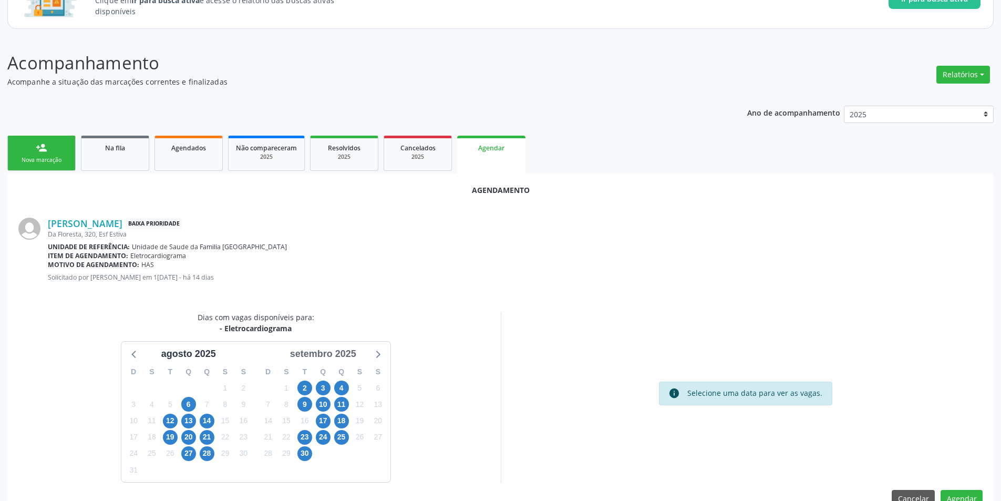
scroll to position [122, 0]
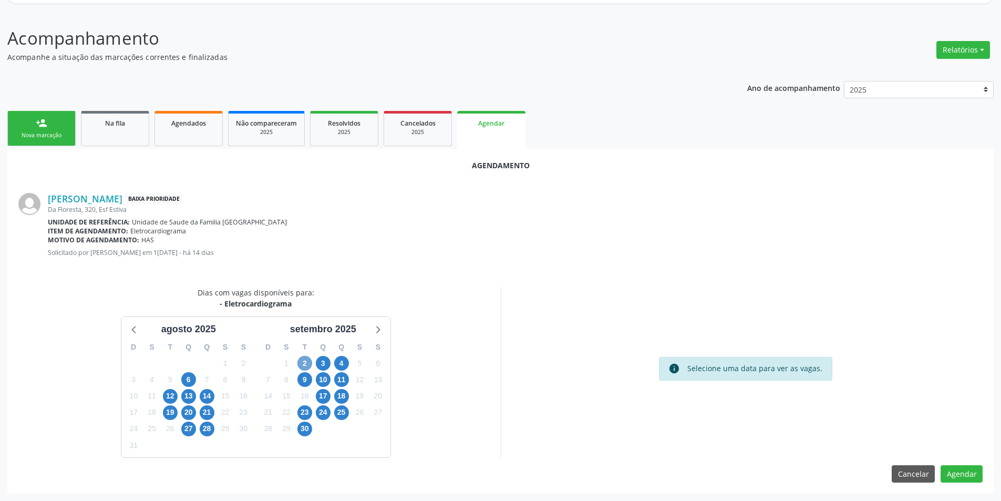
click at [305, 364] on span "2" at bounding box center [304, 363] width 15 height 15
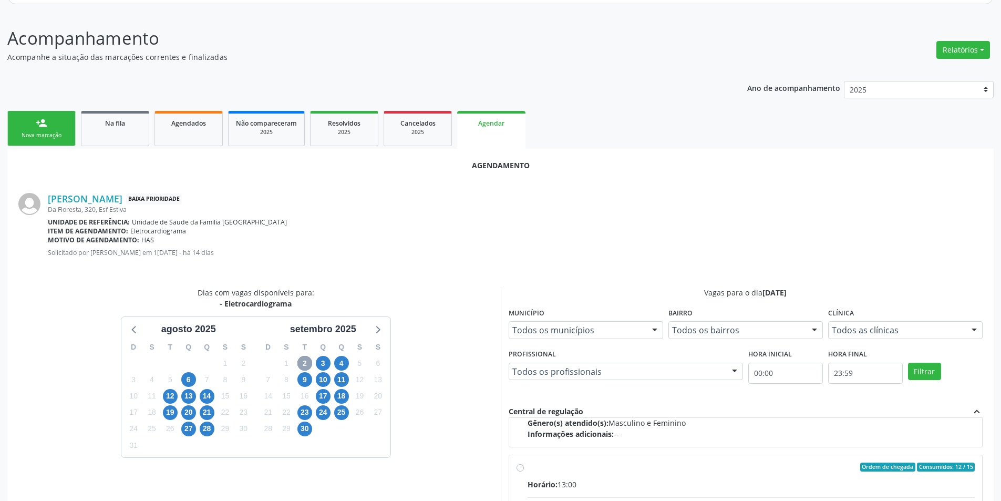
scroll to position [158, 0]
click at [522, 465] on input "Ordem de chegada Consumidos: 12 / 15 Horário: 13:00 Clínica: Centro de Saude Pr…" at bounding box center [519, 464] width 7 height 9
radio input "true"
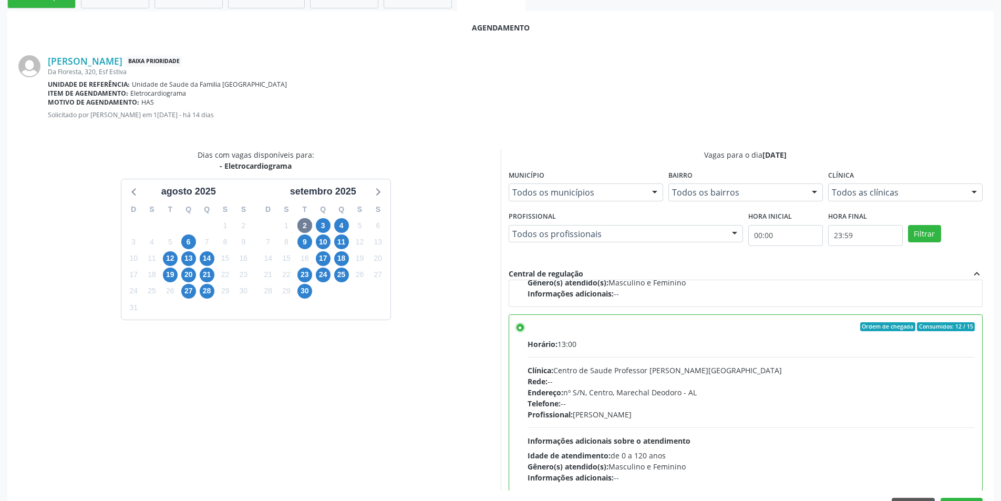
scroll to position [280, 0]
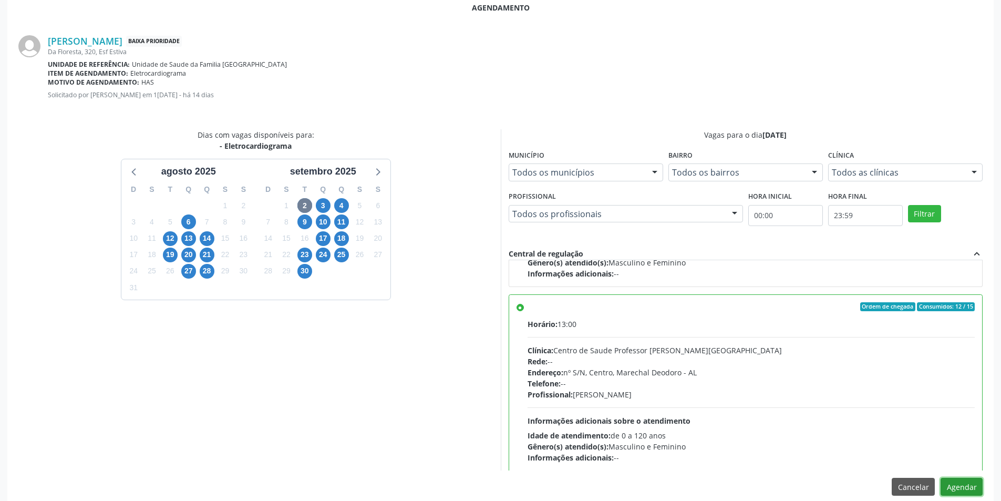
click at [950, 480] on button "Agendar" at bounding box center [961, 487] width 42 height 18
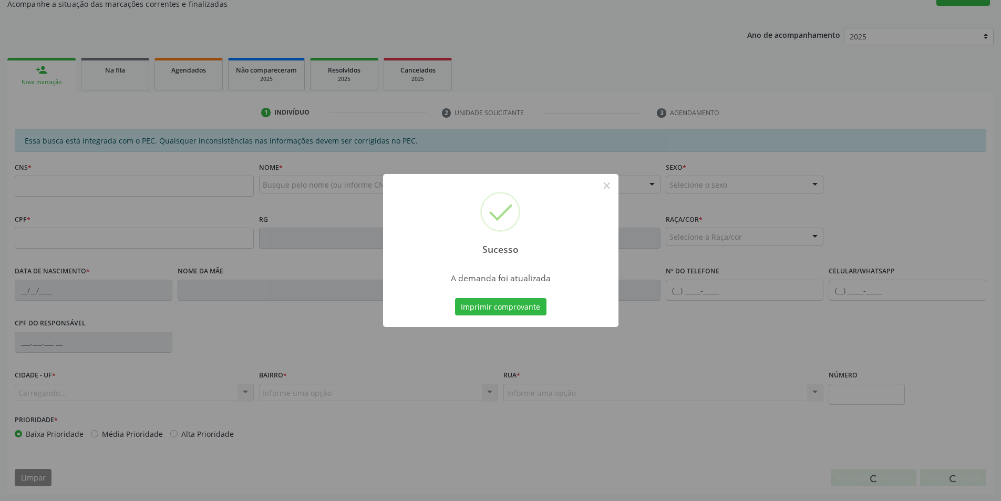
scroll to position [175, 0]
click at [610, 185] on button "×" at bounding box center [607, 186] width 18 height 18
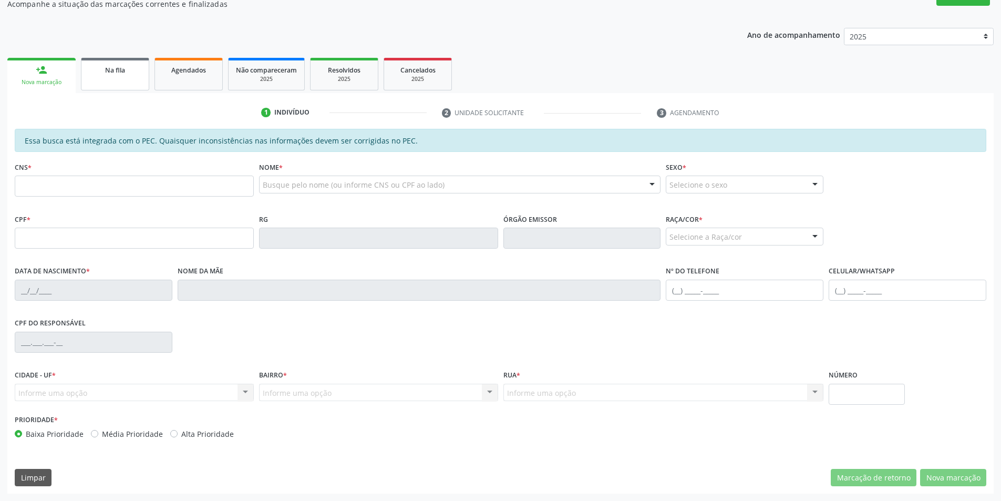
click at [110, 75] on div "Na fila" at bounding box center [115, 69] width 53 height 11
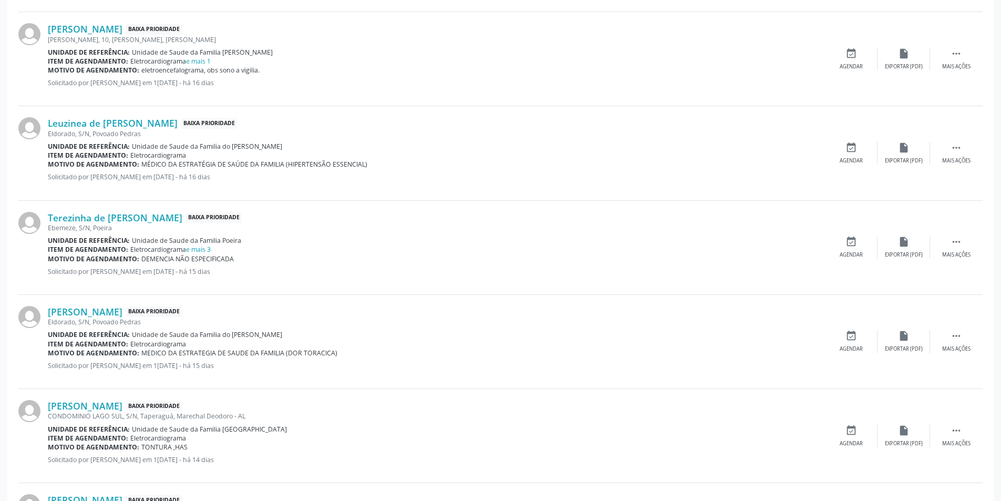
scroll to position [473, 0]
click at [95, 409] on link "[PERSON_NAME]" at bounding box center [85, 405] width 75 height 12
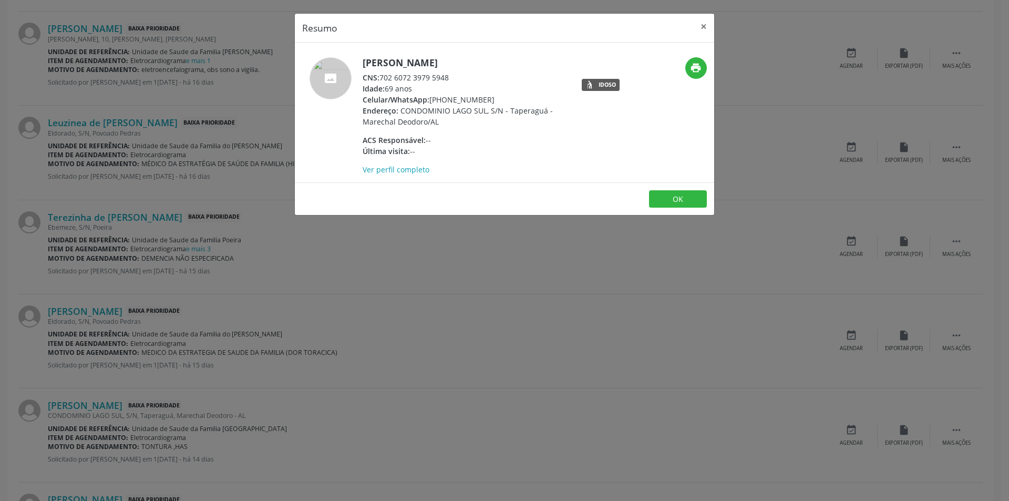
click at [381, 77] on div "CNS: 702 6072 3979 5948" at bounding box center [465, 77] width 204 height 11
drag, startPoint x: 381, startPoint y: 77, endPoint x: 455, endPoint y: 77, distance: 73.6
click at [455, 77] on div "CNS: 702 6072 3979 5948" at bounding box center [465, 77] width 204 height 11
click at [669, 197] on button "OK" at bounding box center [678, 199] width 58 height 18
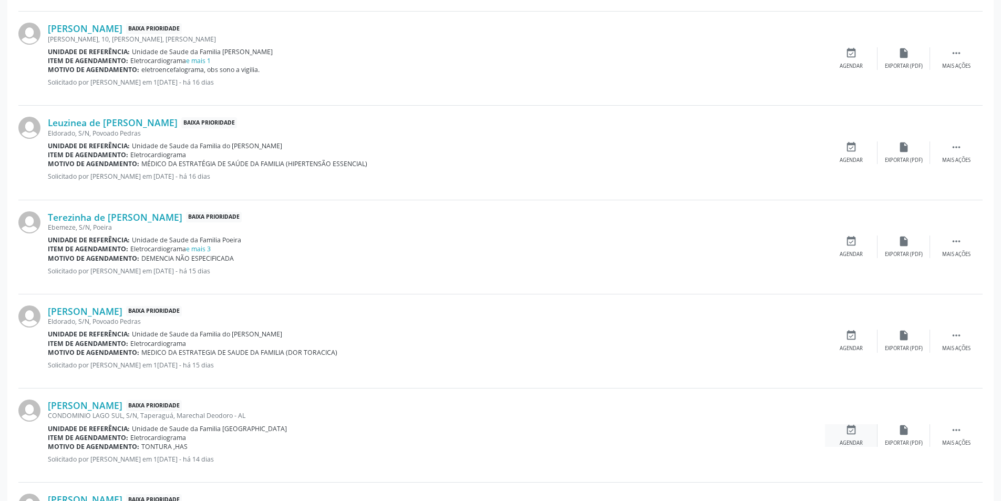
click at [849, 432] on icon "event_available" at bounding box center [851, 430] width 12 height 12
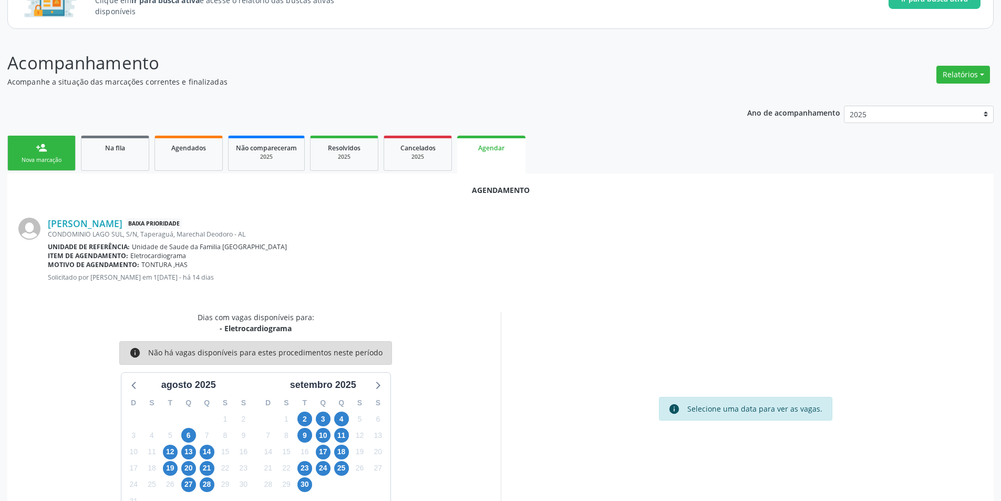
scroll to position [122, 0]
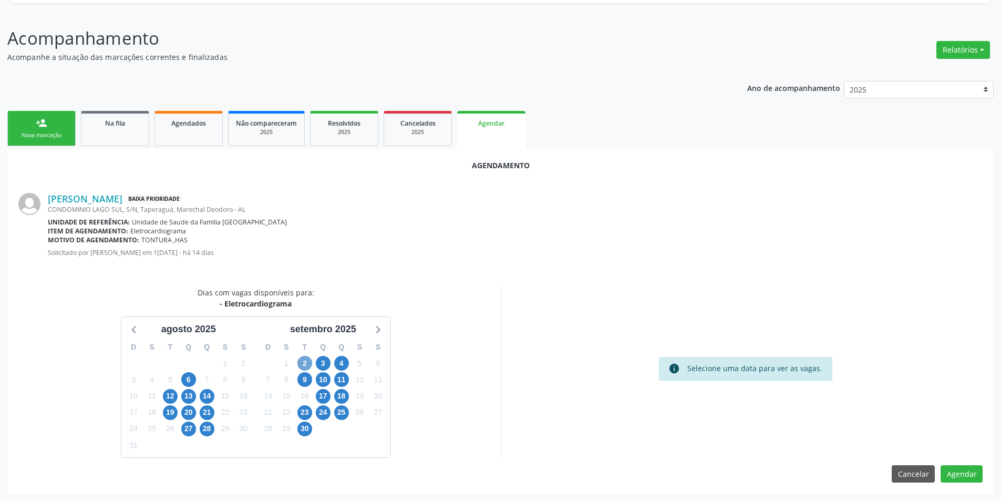
click at [302, 368] on span "2" at bounding box center [304, 363] width 15 height 15
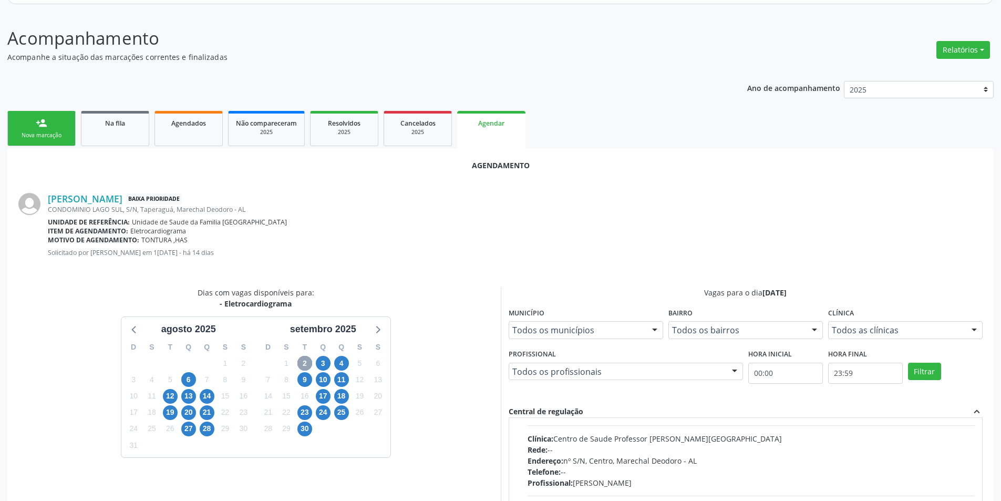
scroll to position [166, 0]
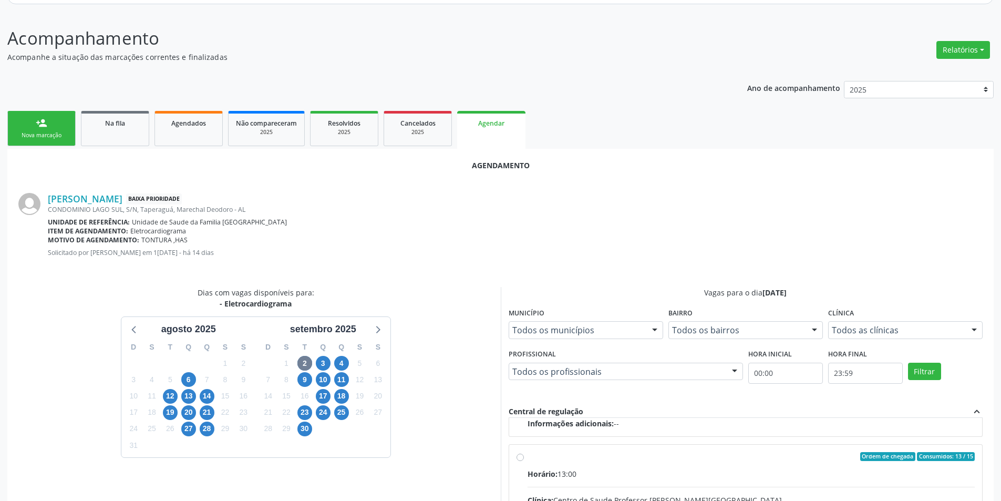
radio input "true"
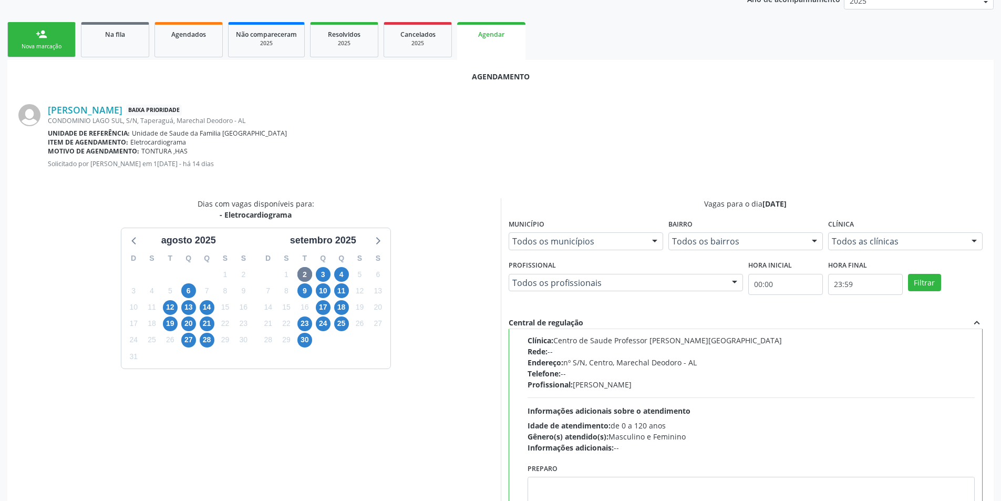
scroll to position [293, 0]
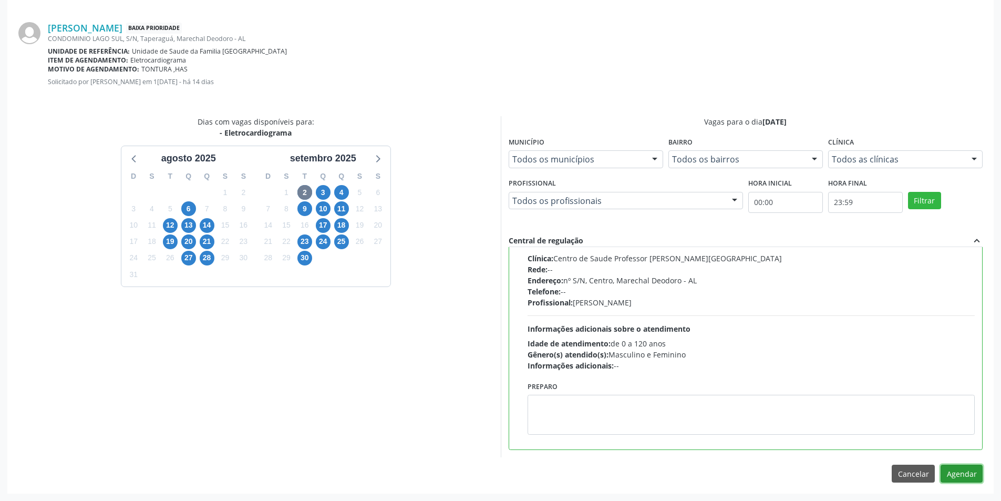
click at [968, 467] on button "Agendar" at bounding box center [961, 473] width 42 height 18
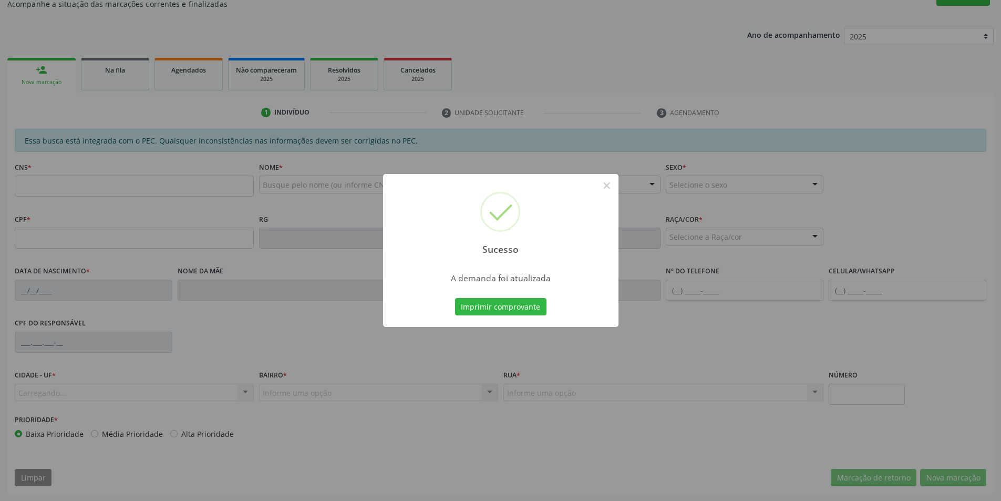
scroll to position [175, 0]
click at [606, 184] on button "×" at bounding box center [607, 186] width 18 height 18
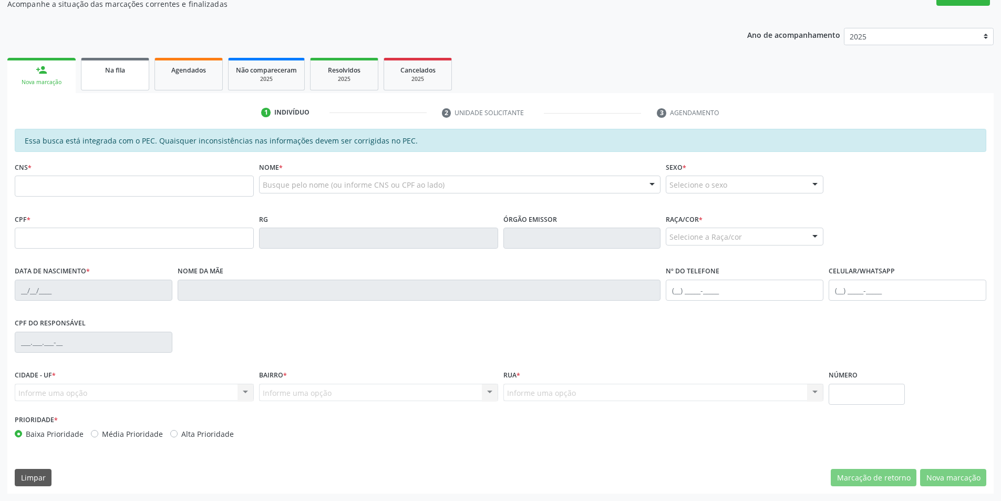
click at [114, 75] on div "Na fila" at bounding box center [115, 69] width 53 height 11
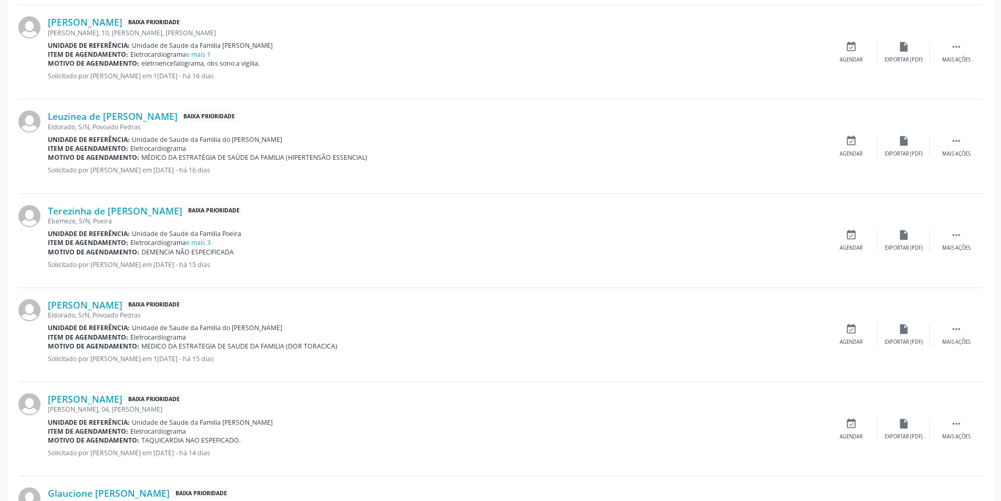
scroll to position [578, 0]
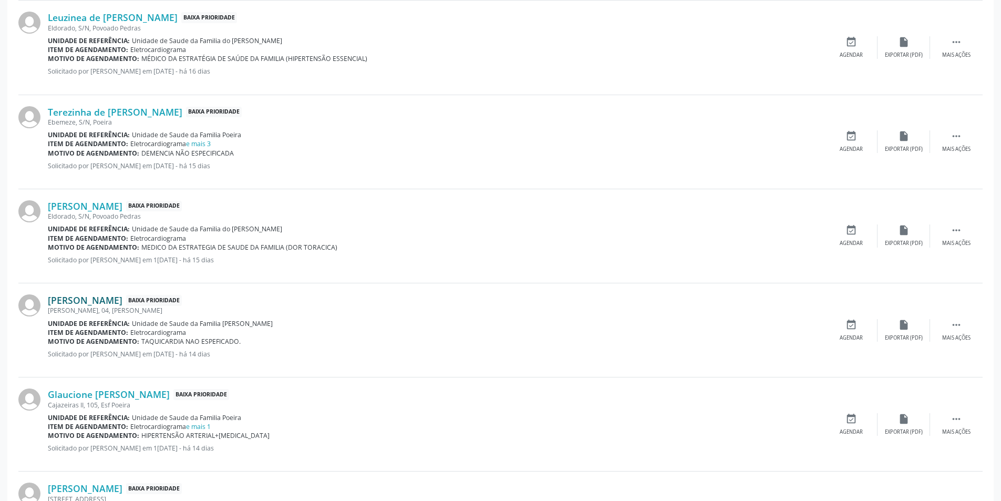
click at [122, 302] on link "[PERSON_NAME]" at bounding box center [85, 300] width 75 height 12
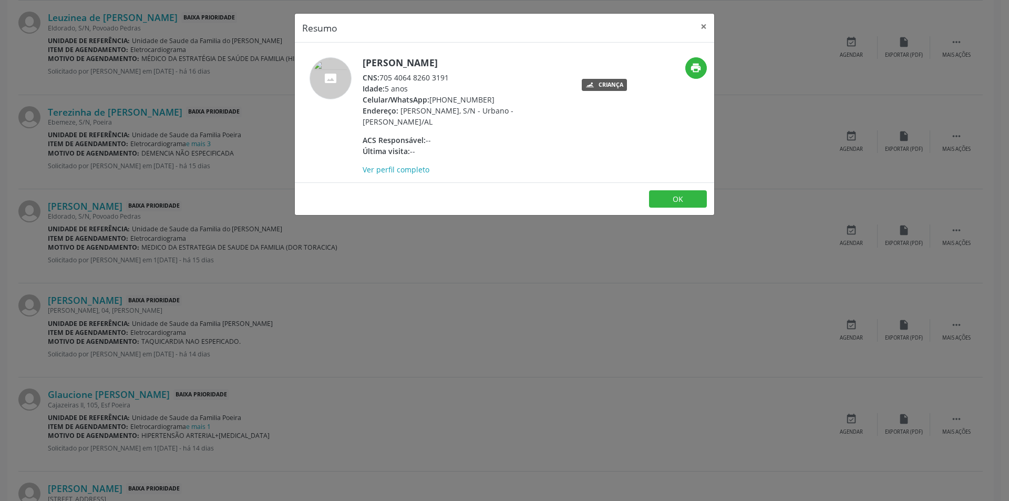
click at [381, 83] on div "CNS: 705 4064 8260 3191" at bounding box center [465, 77] width 204 height 11
drag, startPoint x: 381, startPoint y: 88, endPoint x: 490, endPoint y: 89, distance: 108.2
click at [490, 83] on div "CNS: 705 4064 8260 3191" at bounding box center [465, 77] width 204 height 11
click at [473, 273] on div "Resumo × [PERSON_NAME] CNS: 705 4064 8260 3191 Idade: 5 anos Celular/WhatsApp: …" at bounding box center [504, 250] width 1009 height 501
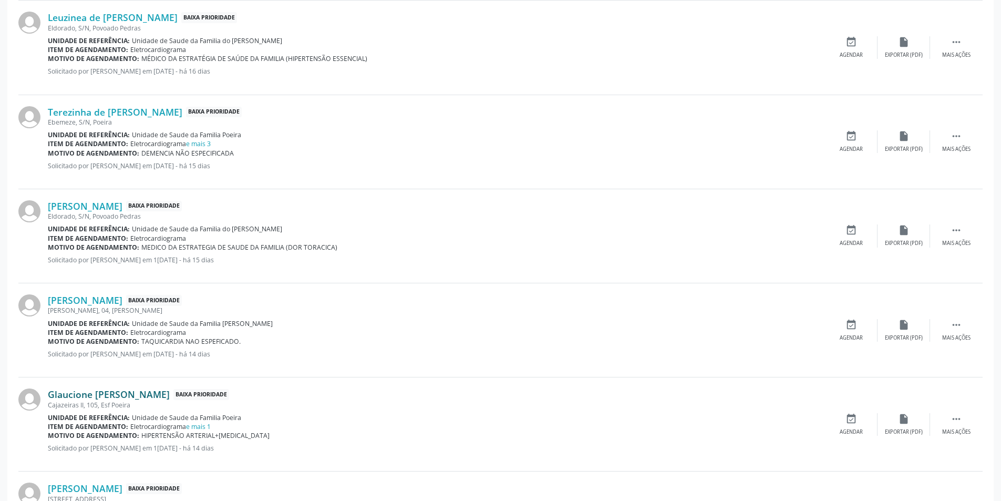
click at [115, 396] on link "Glaucione [PERSON_NAME]" at bounding box center [109, 394] width 122 height 12
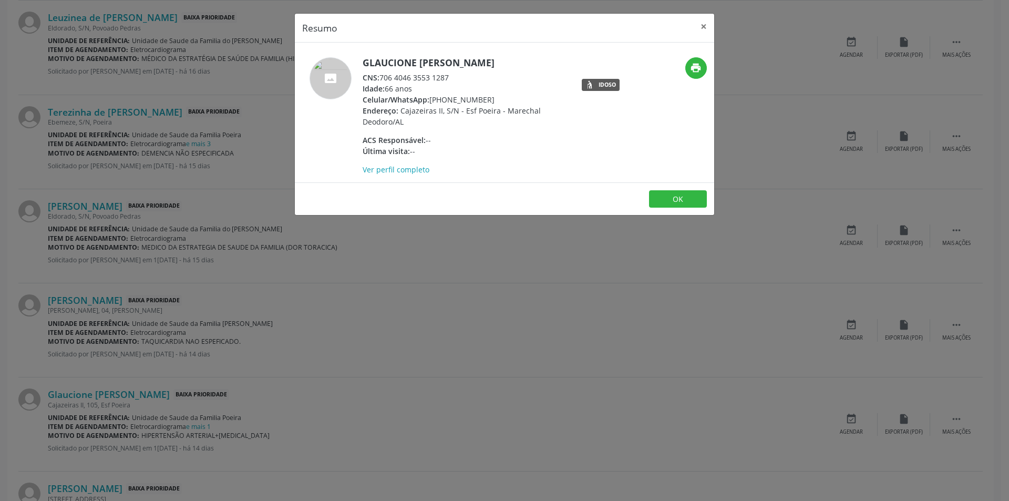
click at [382, 83] on div "CNS: 706 4046 3553 1287" at bounding box center [465, 77] width 204 height 11
drag, startPoint x: 382, startPoint y: 89, endPoint x: 442, endPoint y: 89, distance: 59.9
click at [442, 83] on div "CNS: 706 4046 3553 1287" at bounding box center [465, 77] width 204 height 11
click at [314, 286] on div "Resumo × Glaucione [PERSON_NAME] CNS: 706 4046 3553 1287 Idade: 66 anos Celular…" at bounding box center [504, 250] width 1009 height 501
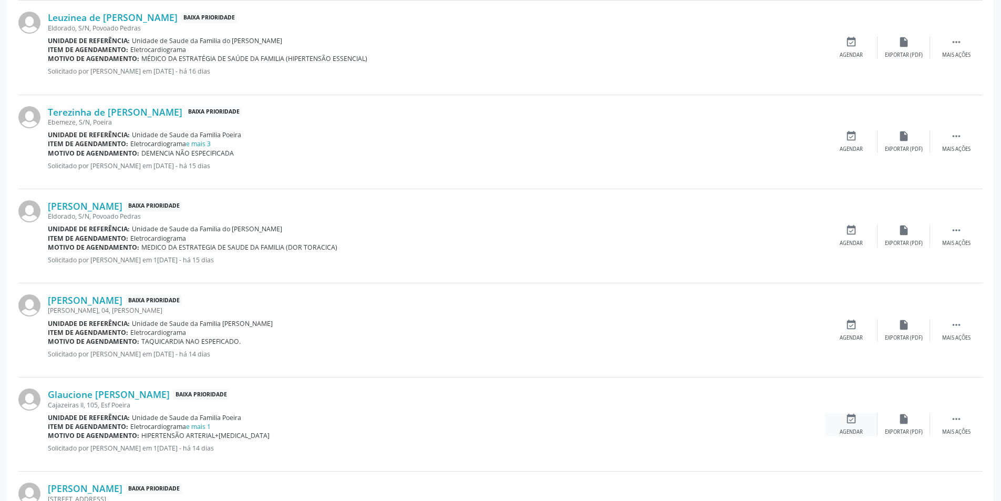
click at [857, 421] on div "event_available Agendar" at bounding box center [851, 424] width 53 height 23
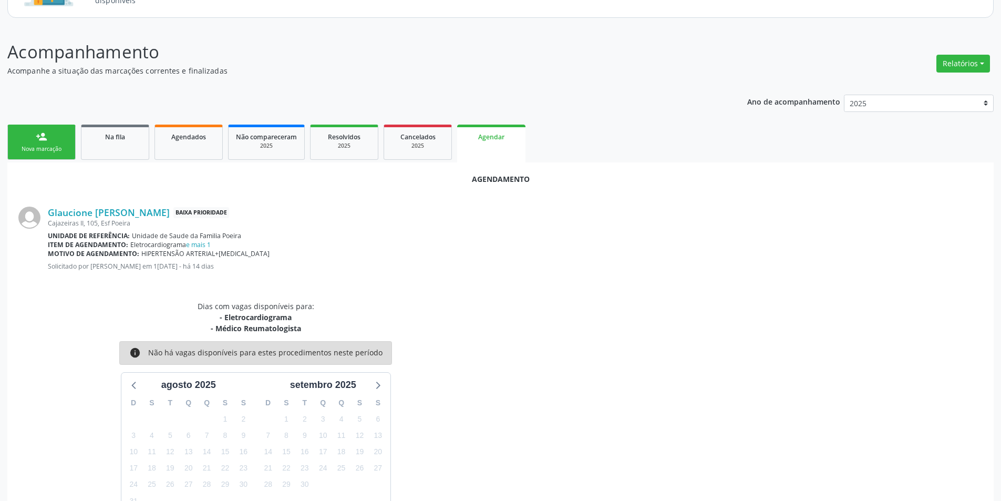
scroll to position [164, 0]
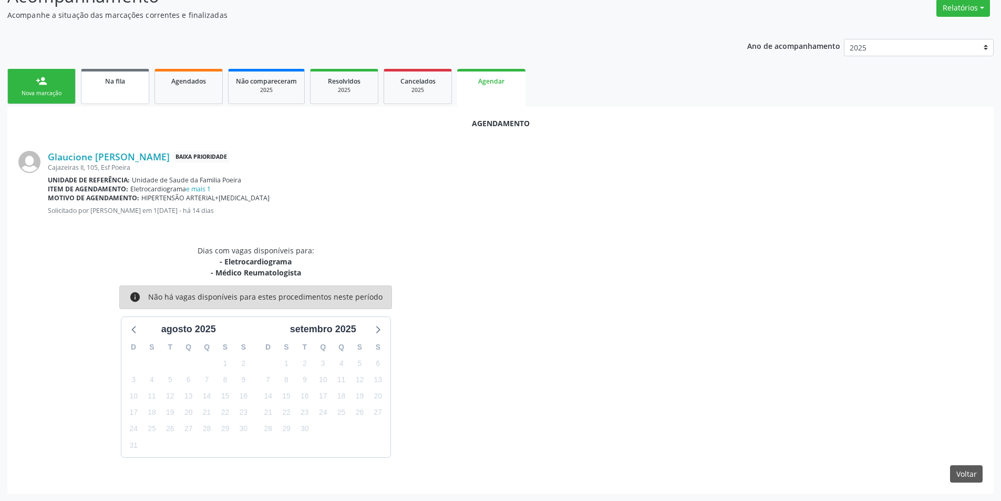
click at [121, 78] on span "Na fila" at bounding box center [115, 81] width 20 height 9
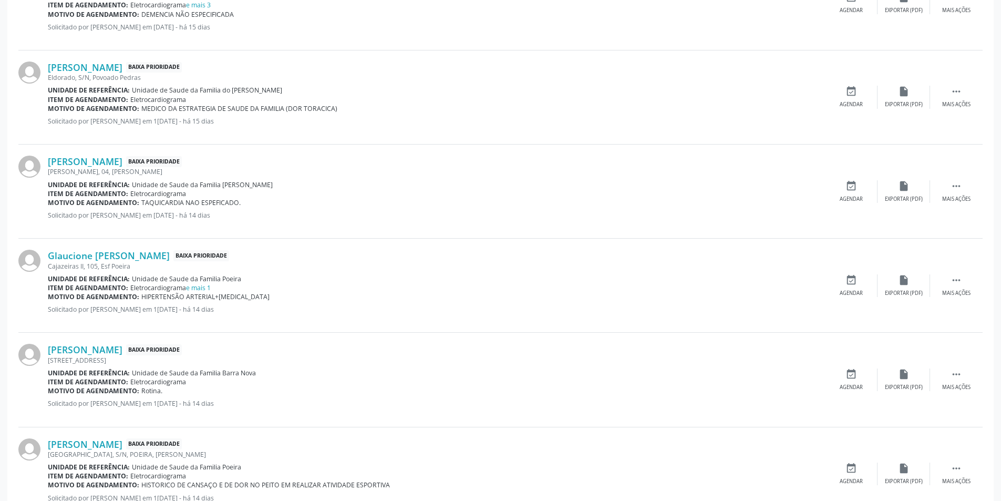
scroll to position [736, 0]
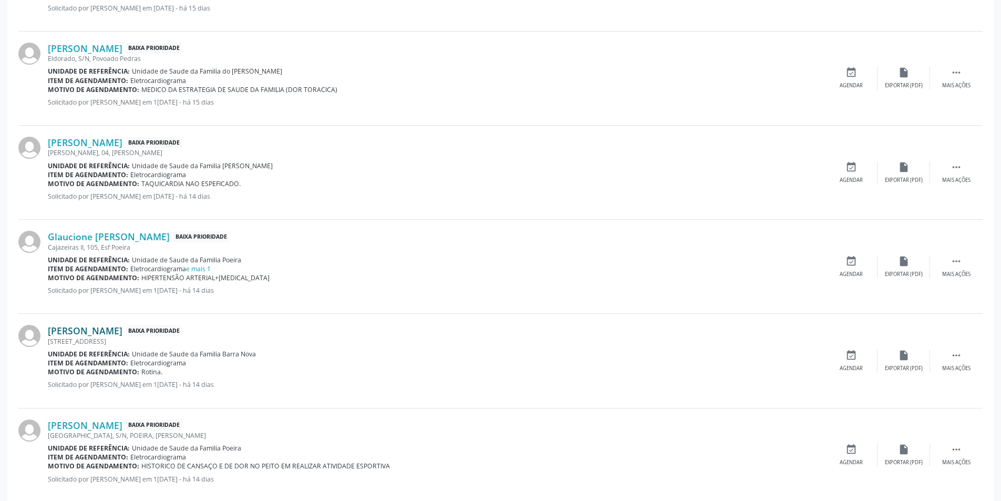
click at [99, 330] on link "[PERSON_NAME]" at bounding box center [85, 331] width 75 height 12
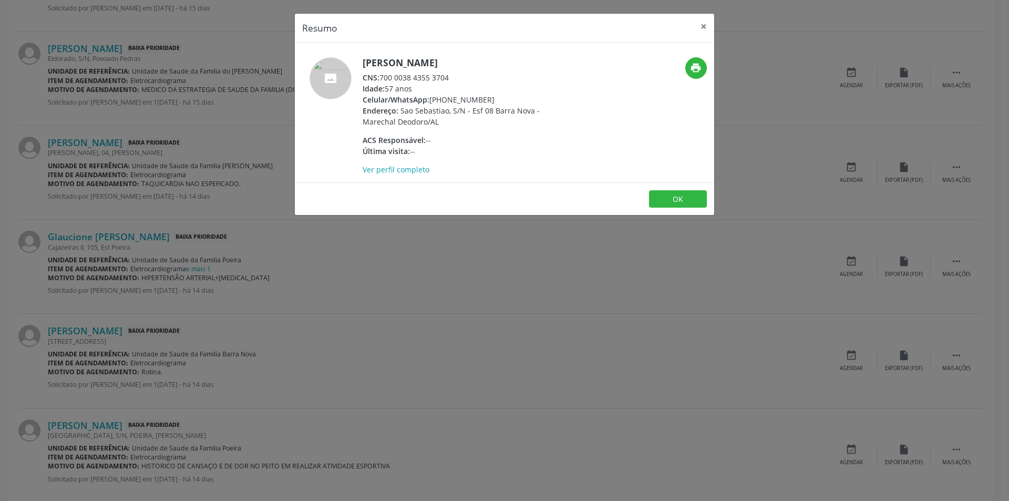
click at [381, 76] on div "CNS: 700 0038 4355 3704" at bounding box center [465, 77] width 204 height 11
drag, startPoint x: 381, startPoint y: 76, endPoint x: 442, endPoint y: 78, distance: 61.5
click at [442, 78] on div "CNS: 700 0038 4355 3704" at bounding box center [465, 77] width 204 height 11
click at [664, 196] on button "OK" at bounding box center [678, 199] width 58 height 18
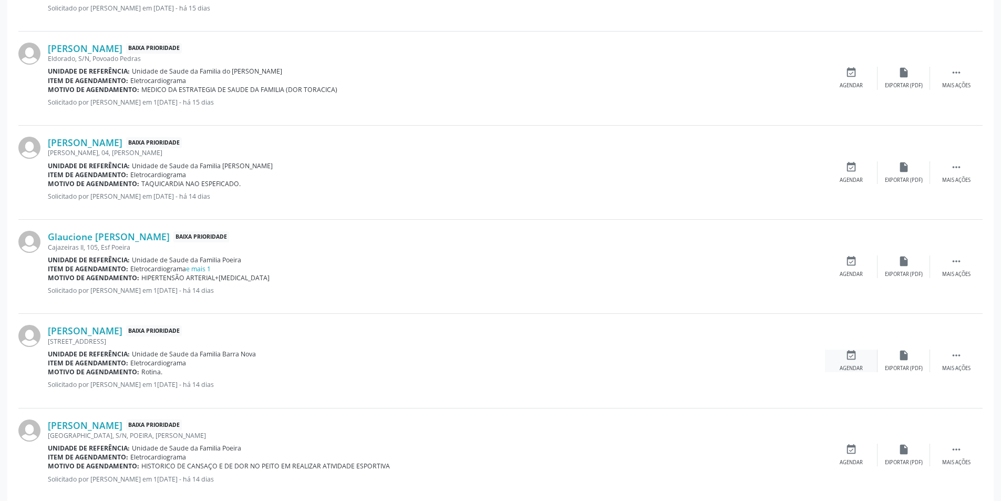
click at [855, 364] on div "event_available Agendar" at bounding box center [851, 360] width 53 height 23
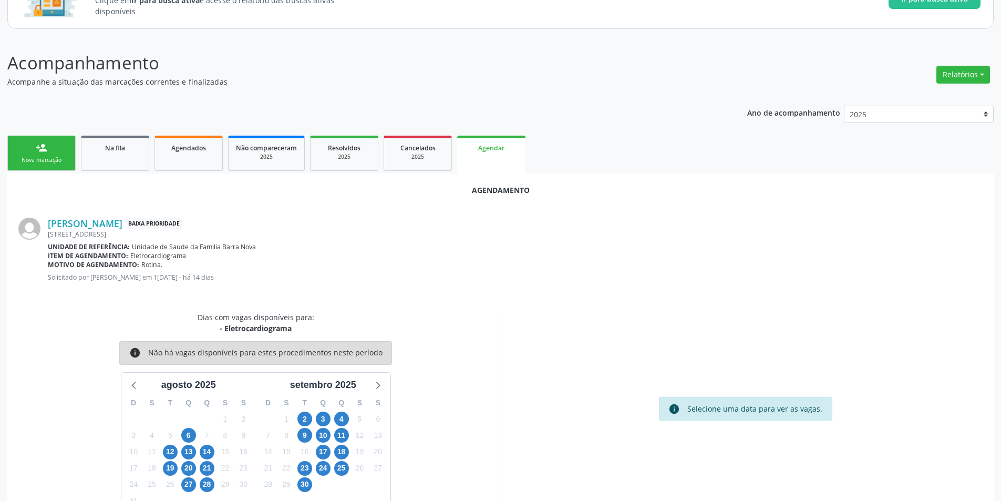
scroll to position [122, 0]
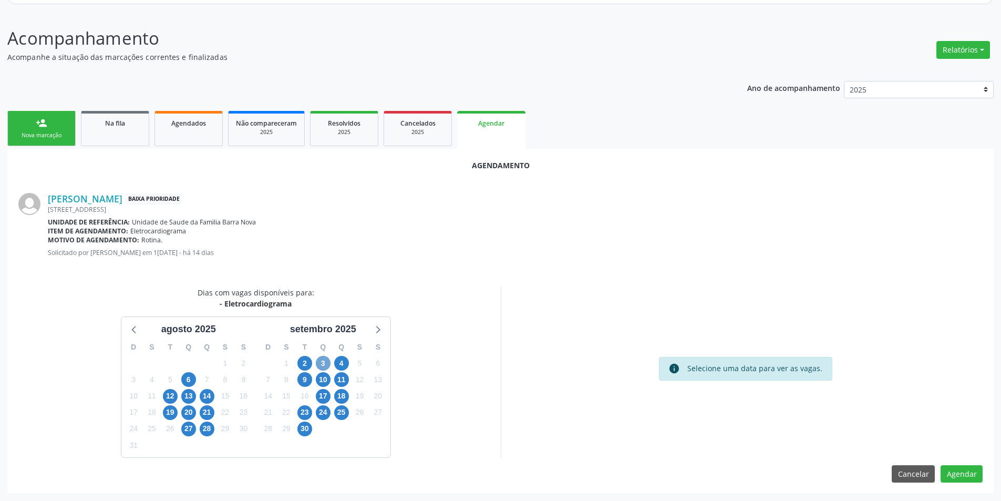
click at [323, 363] on span "3" at bounding box center [323, 363] width 15 height 15
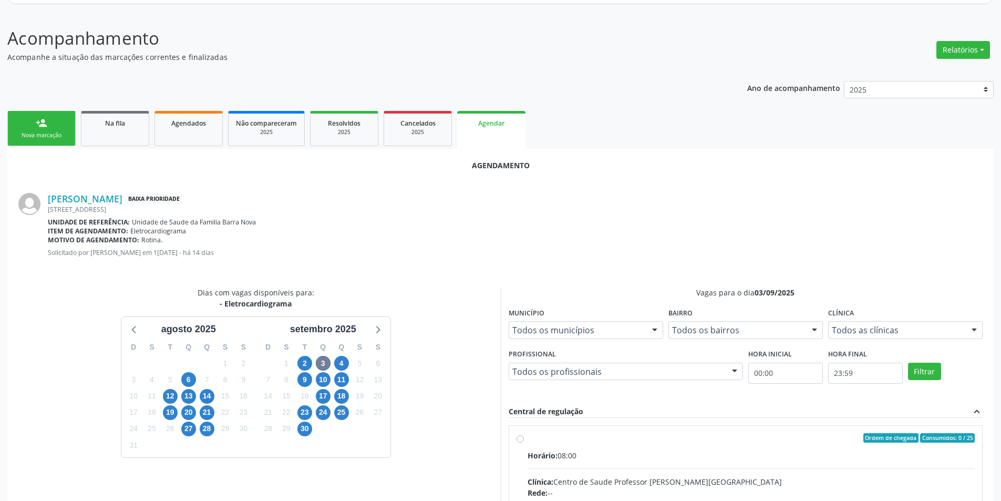
click at [516, 442] on input "Ordem de chegada Consumidos: 0 / 25 Horário: 08:00 Clínica: Centro de Saude Pro…" at bounding box center [519, 437] width 7 height 9
radio input "true"
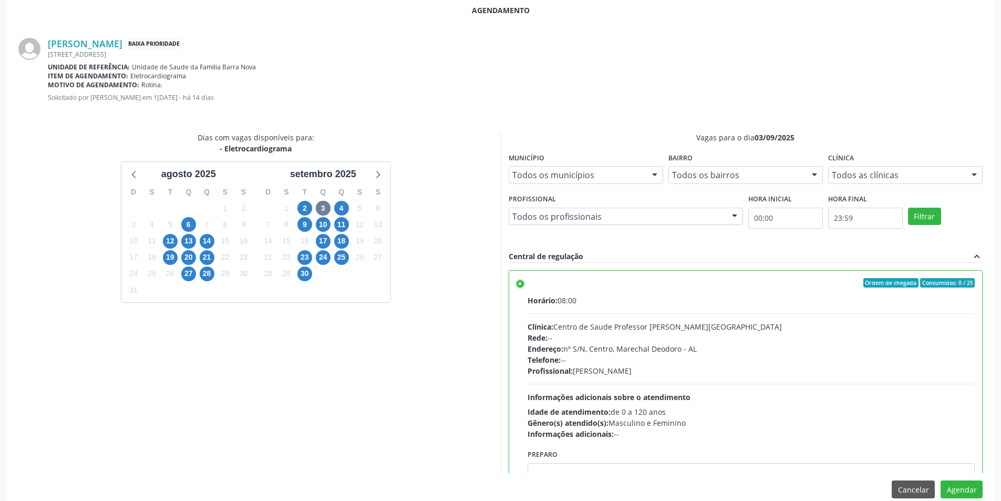
scroll to position [293, 0]
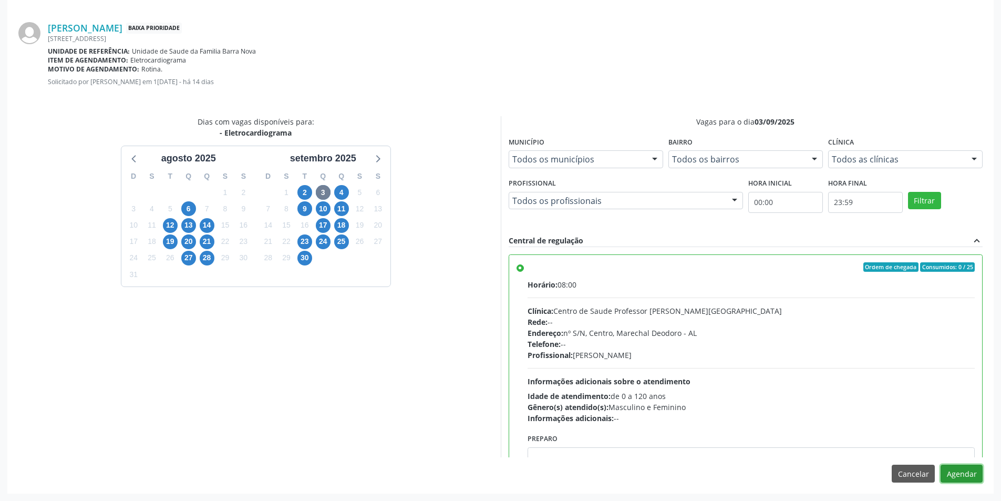
click at [966, 479] on button "Agendar" at bounding box center [961, 473] width 42 height 18
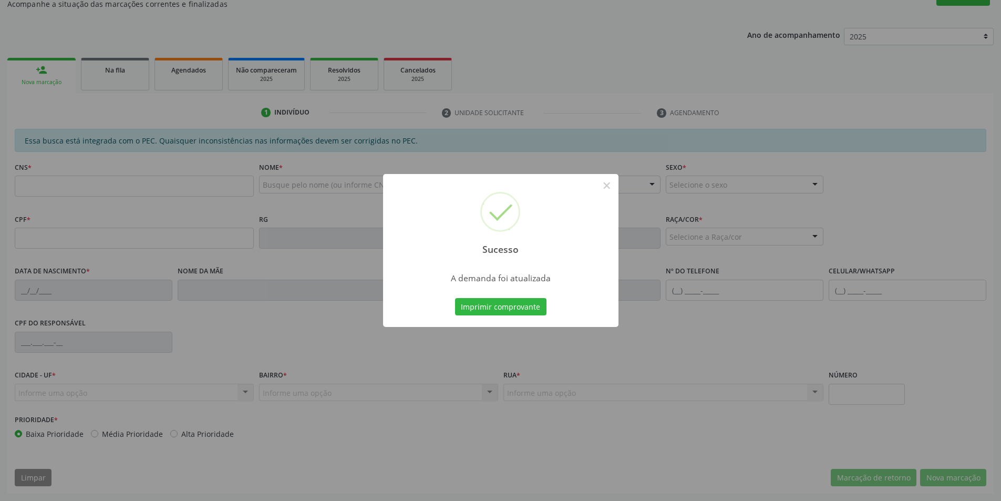
scroll to position [175, 0]
click at [604, 185] on button "×" at bounding box center [607, 186] width 18 height 18
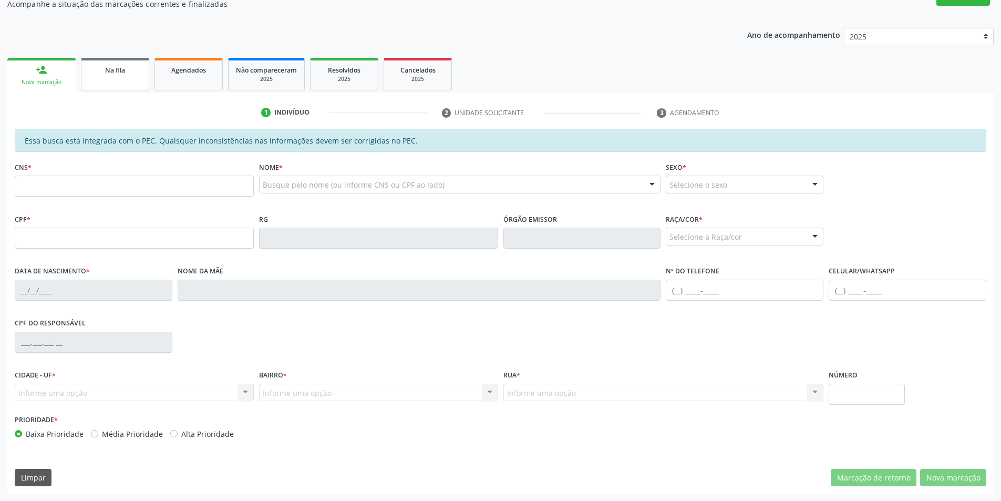
click at [107, 78] on link "Na fila" at bounding box center [115, 74] width 68 height 33
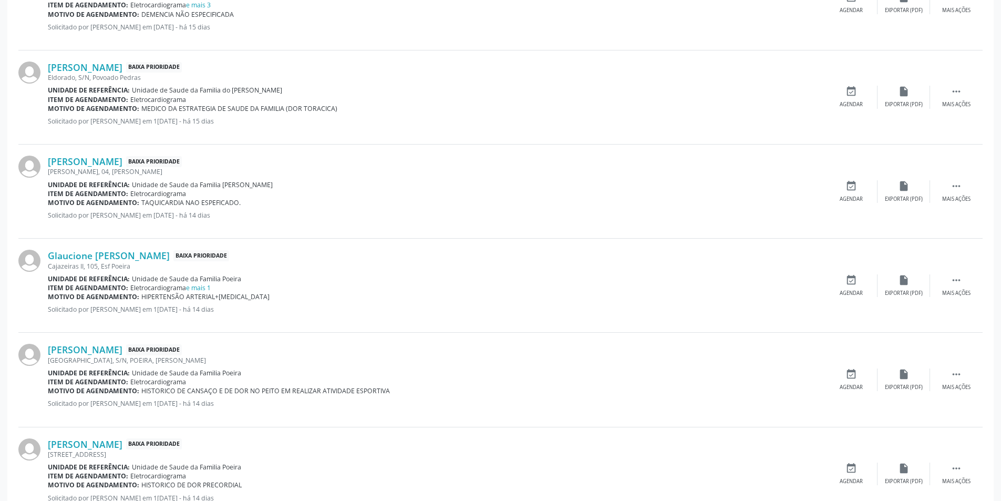
scroll to position [736, 0]
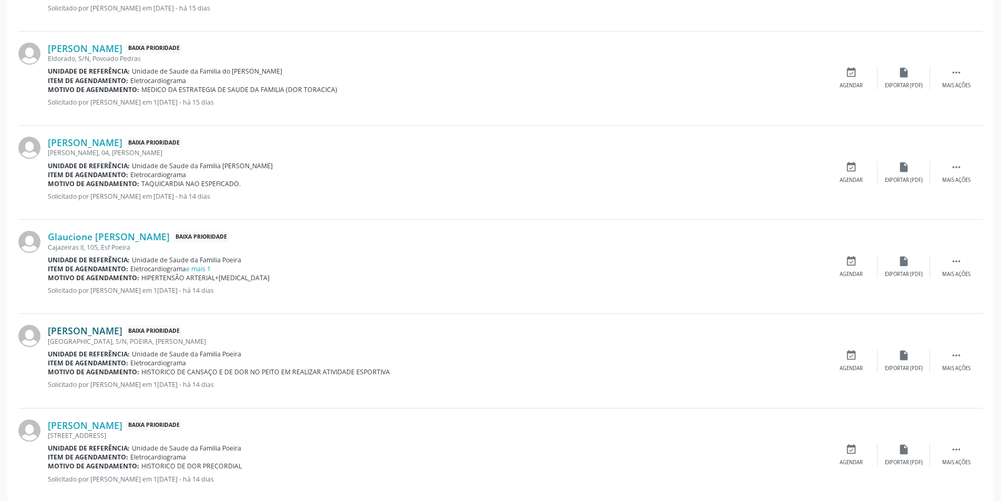
click at [110, 329] on link "[PERSON_NAME]" at bounding box center [85, 331] width 75 height 12
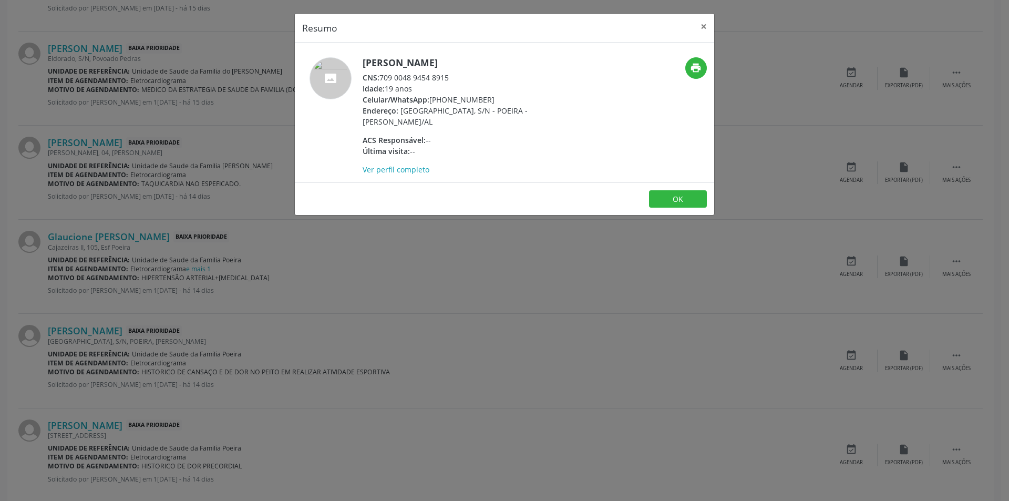
click at [382, 78] on div "CNS: 709 0048 9454 8915" at bounding box center [465, 77] width 204 height 11
drag, startPoint x: 382, startPoint y: 78, endPoint x: 484, endPoint y: 78, distance: 101.9
click at [490, 78] on div "CNS: 709 0048 9454 8915" at bounding box center [465, 77] width 204 height 11
click at [243, 338] on div "Resumo × [PERSON_NAME] CNS: 709 0048 9454 8915 Idade: 19 anos Celular/WhatsApp:…" at bounding box center [504, 250] width 1009 height 501
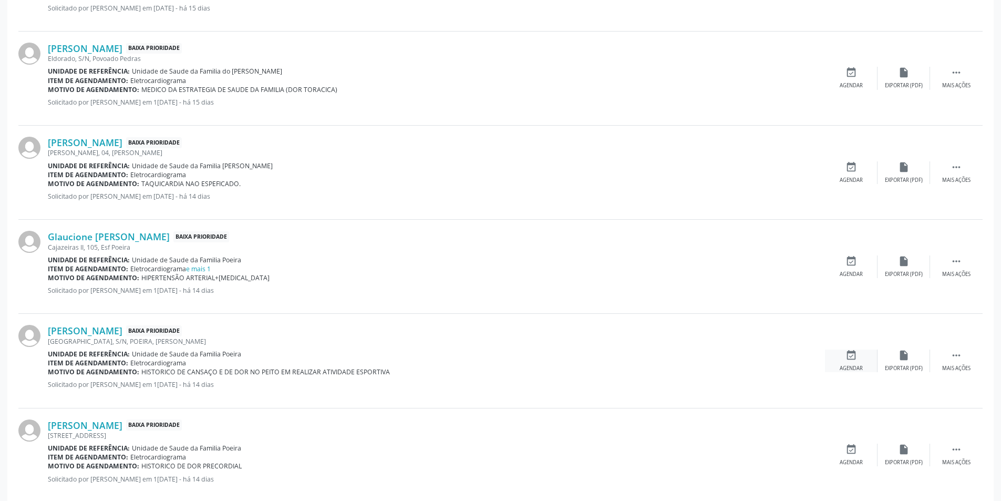
click at [843, 367] on div "Agendar" at bounding box center [851, 368] width 23 height 7
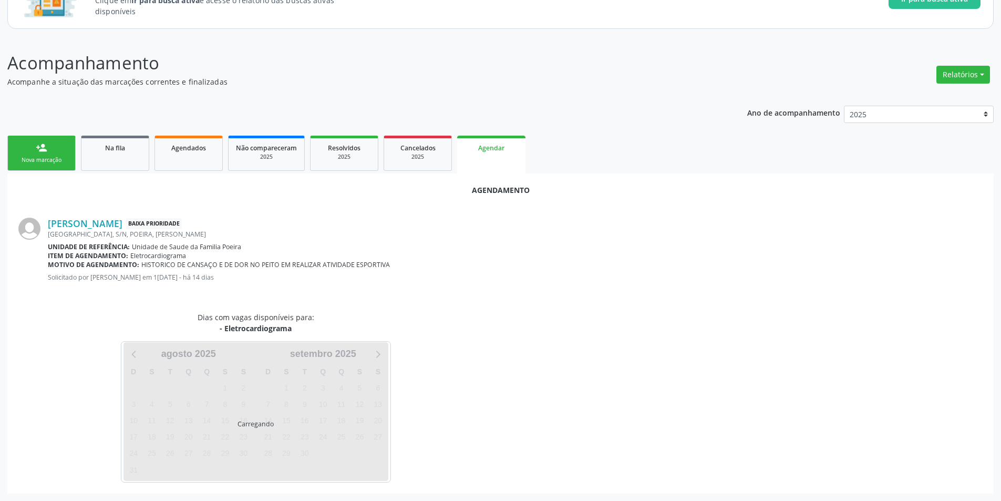
scroll to position [122, 0]
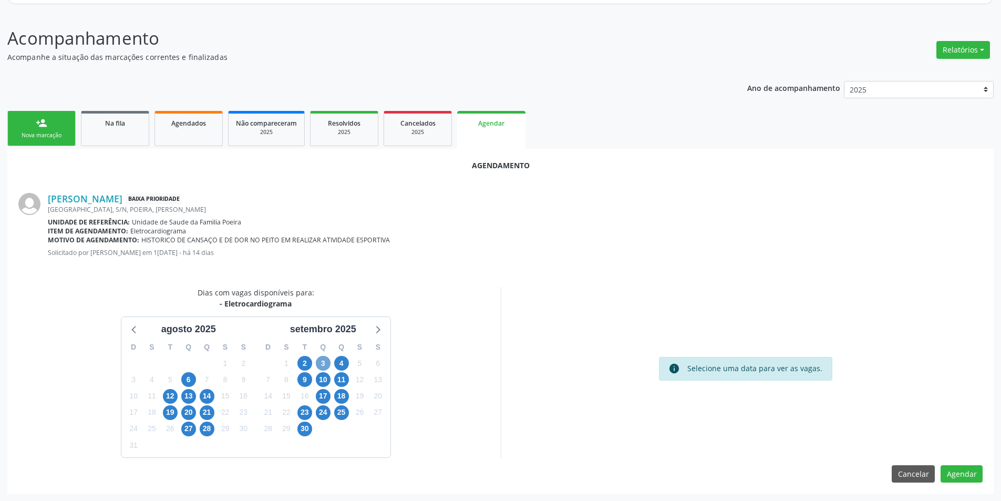
click at [324, 359] on span "3" at bounding box center [323, 363] width 15 height 15
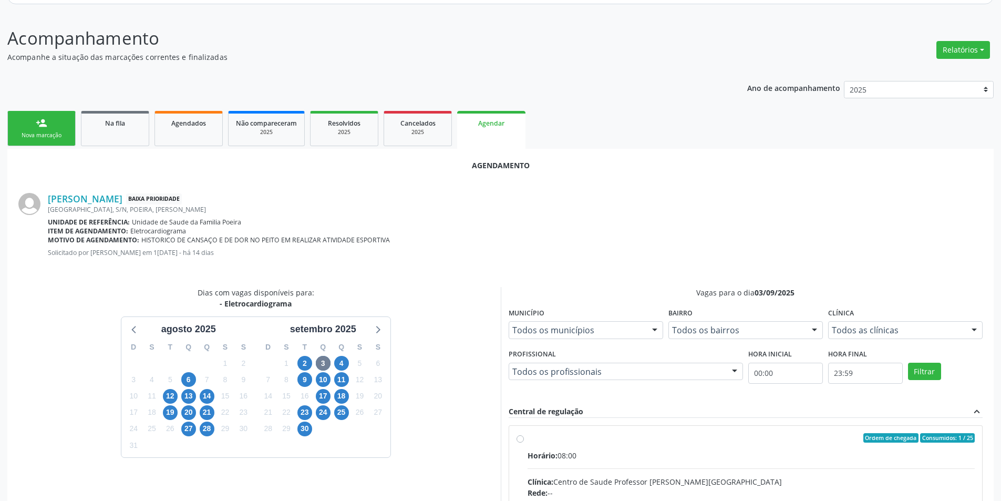
radio input "true"
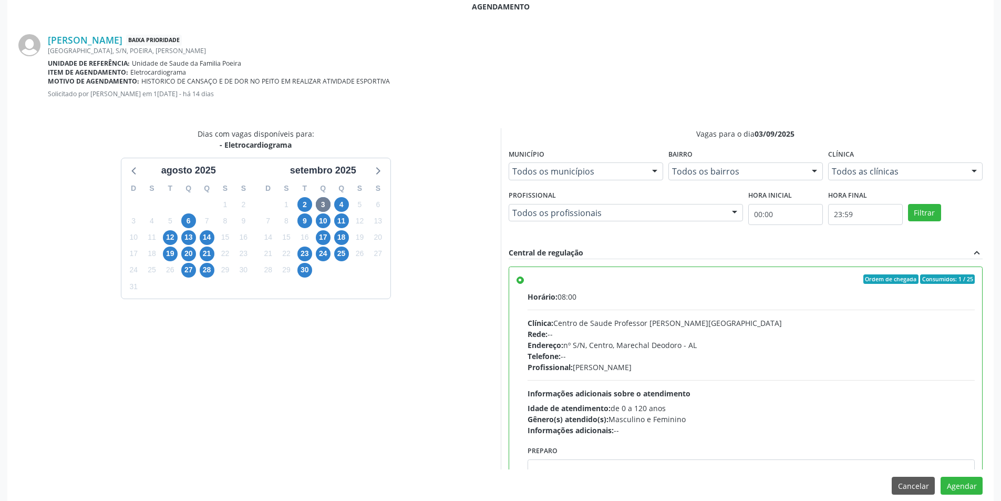
scroll to position [293, 0]
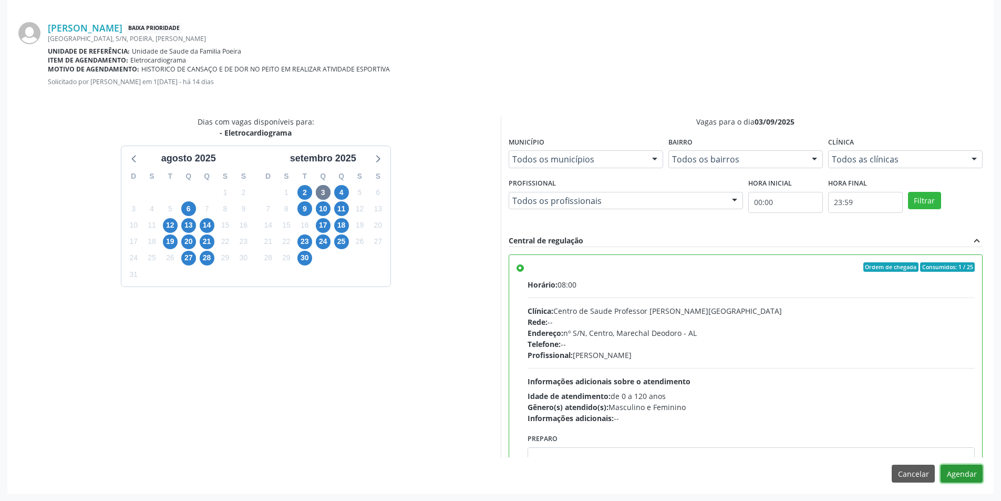
click at [980, 480] on button "Agendar" at bounding box center [961, 473] width 42 height 18
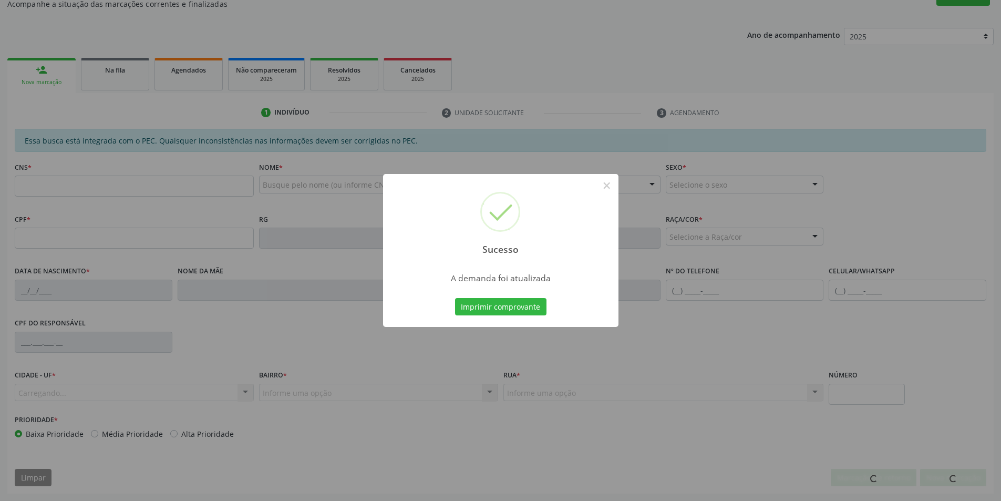
scroll to position [175, 0]
click at [607, 186] on button "×" at bounding box center [607, 186] width 18 height 18
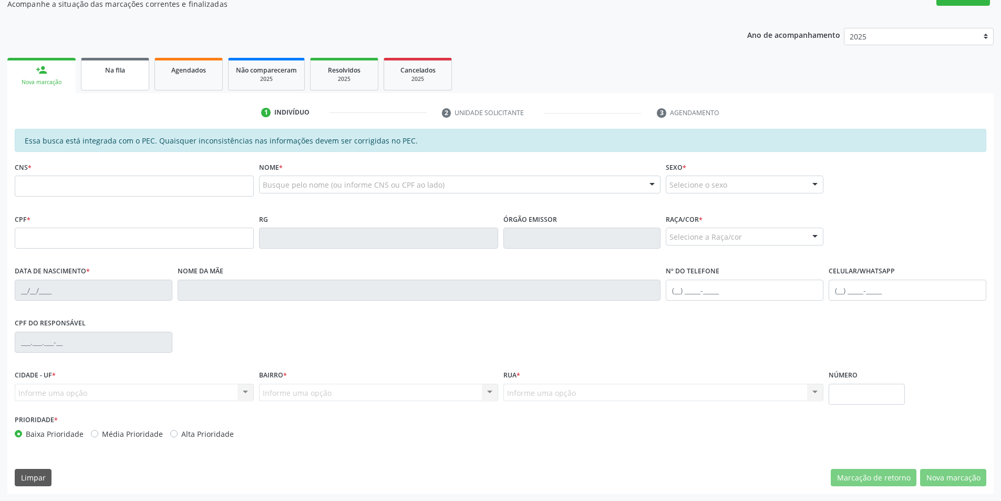
click at [117, 84] on link "Na fila" at bounding box center [115, 74] width 68 height 33
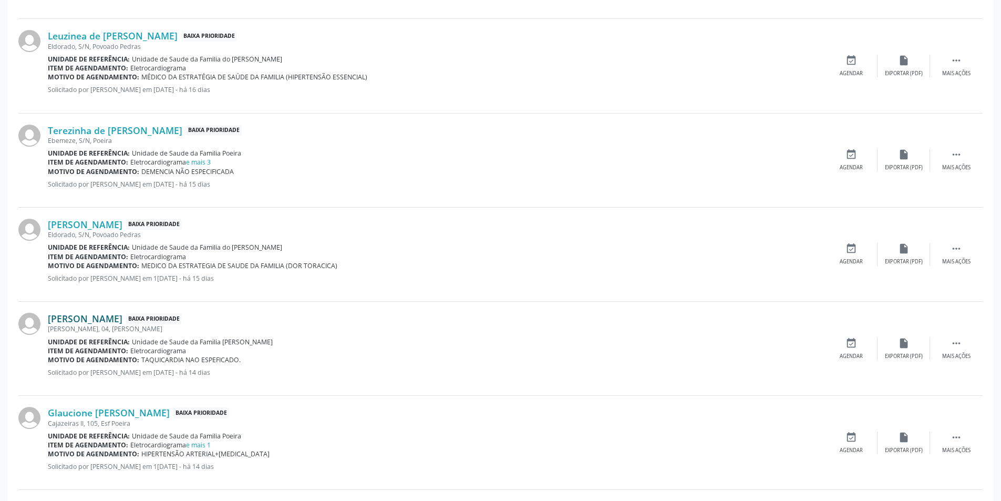
scroll to position [578, 0]
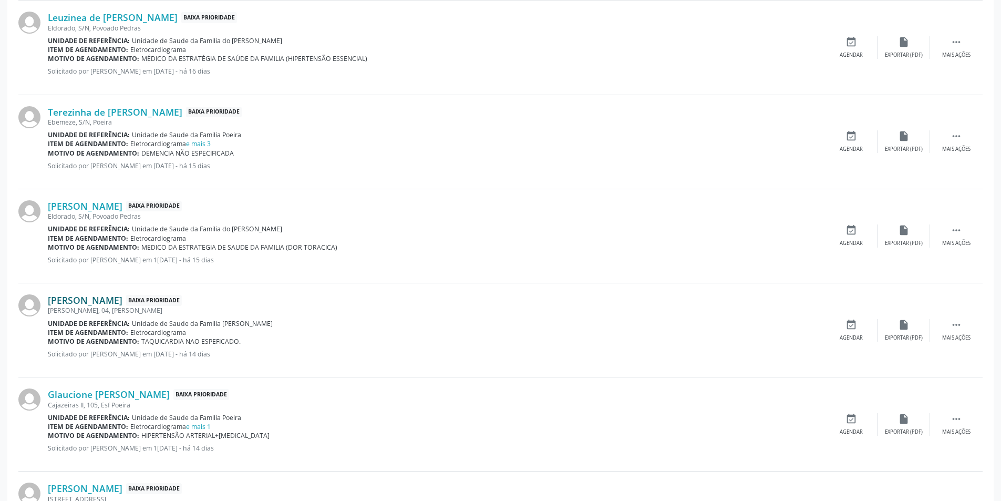
click at [122, 303] on link "[PERSON_NAME]" at bounding box center [85, 300] width 75 height 12
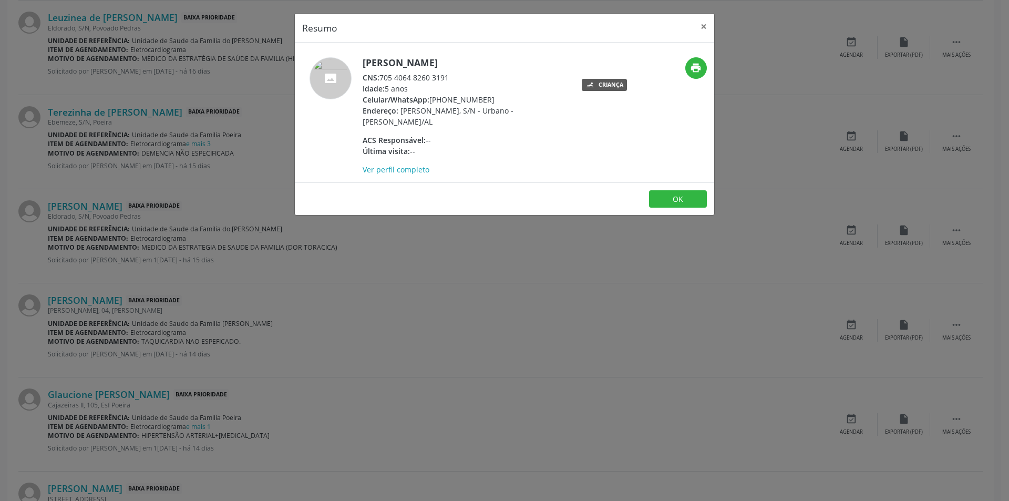
click at [334, 357] on div "Resumo × [PERSON_NAME] CNS: 705 4064 8260 3191 Idade: 5 anos Celular/WhatsApp: …" at bounding box center [504, 250] width 1009 height 501
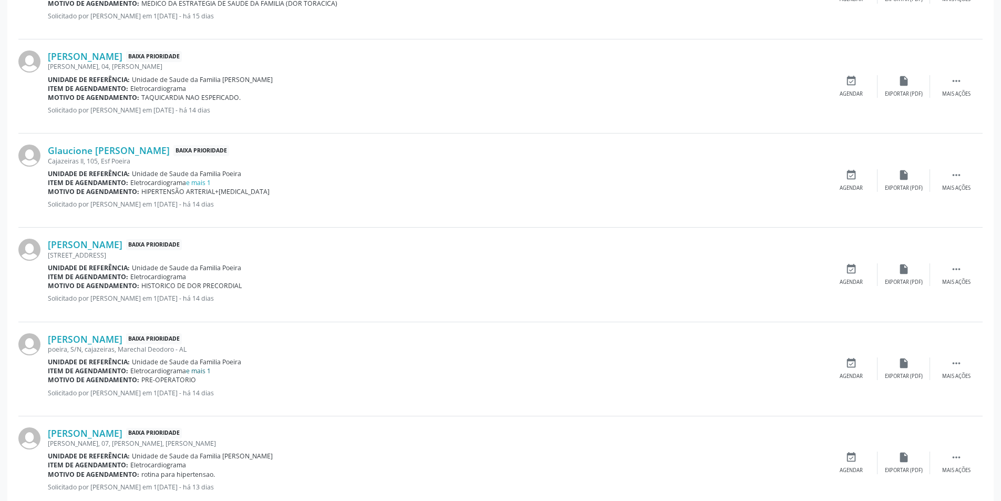
scroll to position [841, 0]
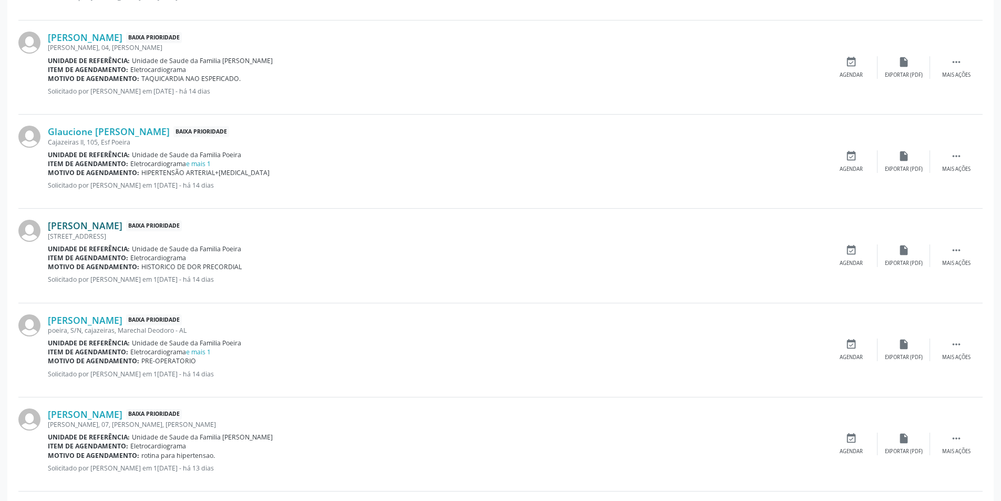
click at [94, 223] on link "[PERSON_NAME]" at bounding box center [85, 226] width 75 height 12
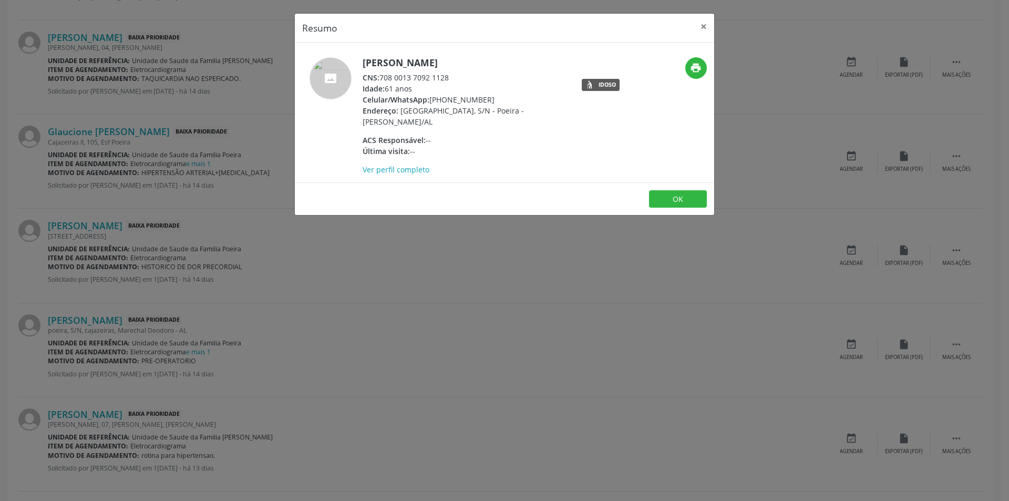
click at [381, 78] on div "CNS: 708 0013 7092 1128" at bounding box center [465, 77] width 204 height 11
drag, startPoint x: 381, startPoint y: 78, endPoint x: 442, endPoint y: 78, distance: 61.5
click at [442, 78] on div "CNS: 708 0013 7092 1128" at bounding box center [465, 77] width 204 height 11
click at [398, 290] on div "Resumo × [PERSON_NAME] CNS: 708 0013 7092 1128 Idade: 61 anos Celular/WhatsApp:…" at bounding box center [504, 250] width 1009 height 501
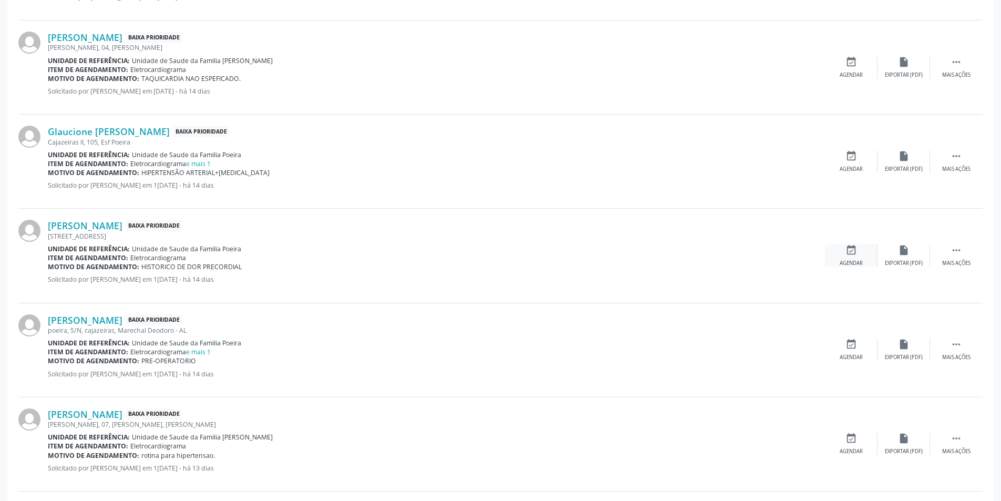
click at [846, 261] on div "Agendar" at bounding box center [851, 263] width 23 height 7
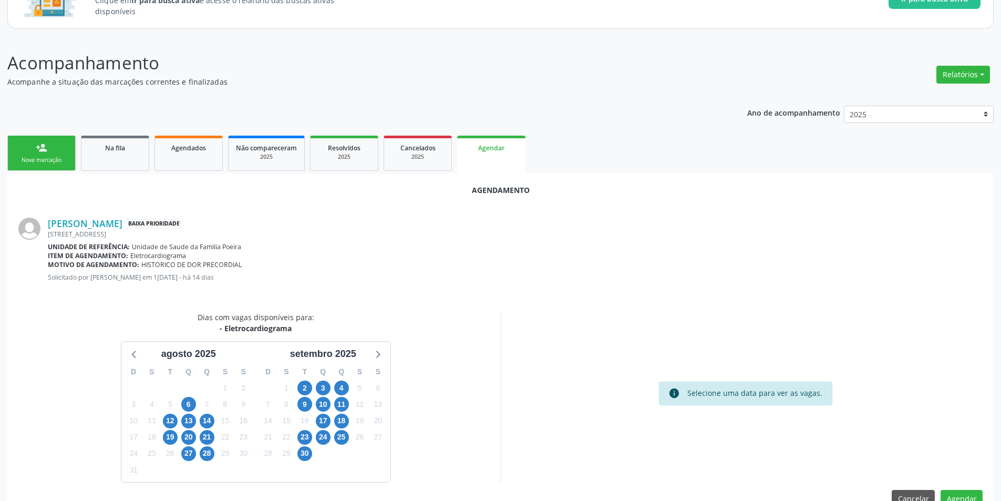
scroll to position [122, 0]
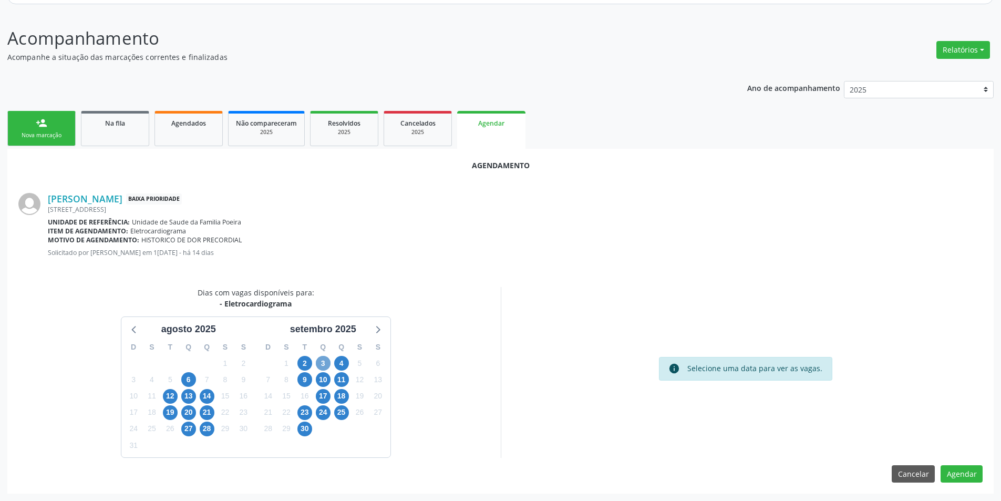
click at [320, 365] on span "3" at bounding box center [323, 363] width 15 height 15
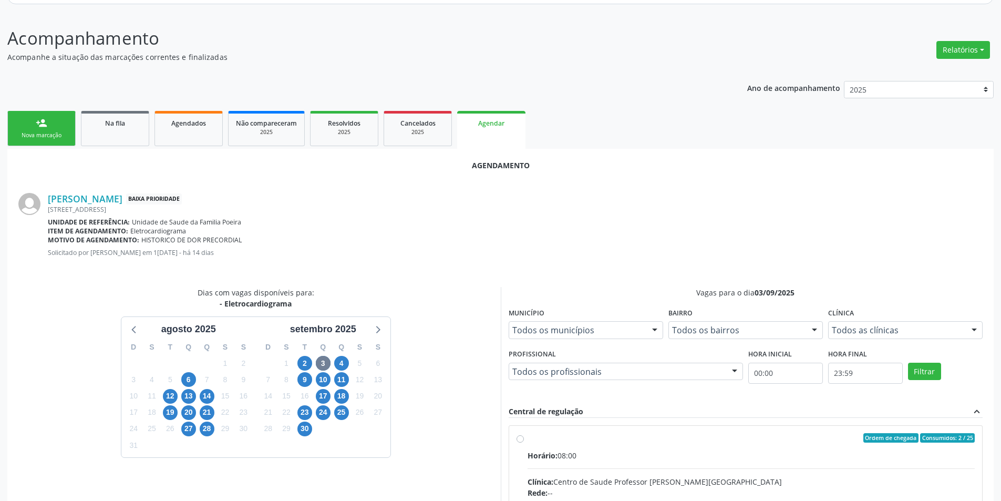
click at [520, 440] on input "Ordem de chegada Consumidos: 2 / 25 Horário: 08:00 Clínica: Centro de Saude Pro…" at bounding box center [519, 437] width 7 height 9
radio input "true"
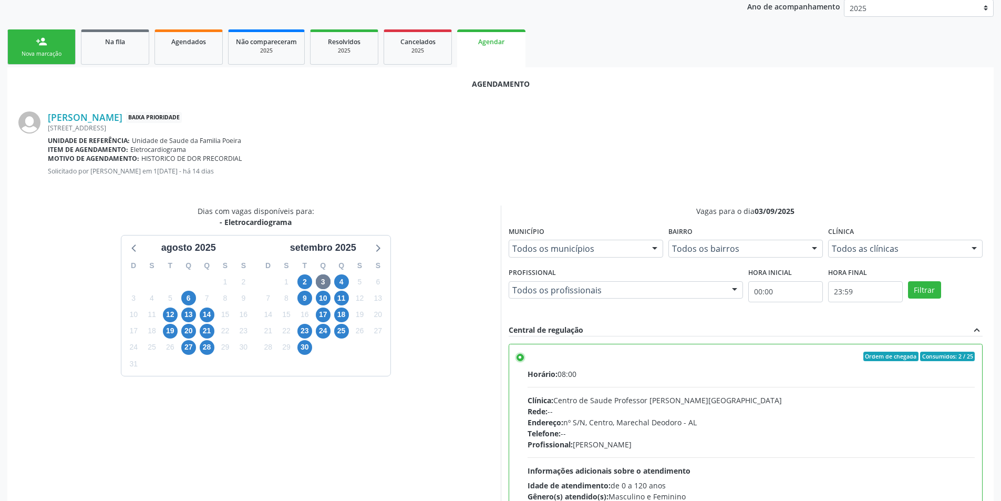
scroll to position [280, 0]
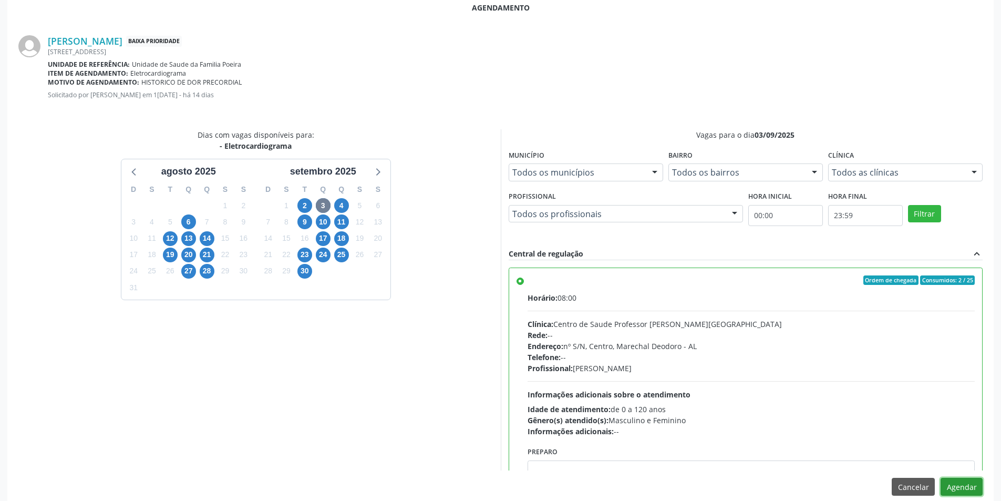
click at [968, 494] on button "Agendar" at bounding box center [961, 487] width 42 height 18
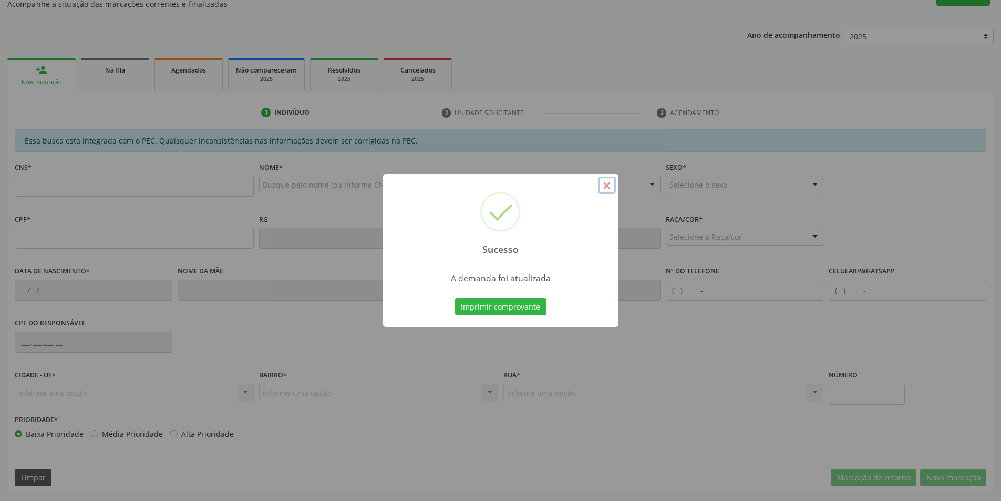
click at [602, 185] on button "×" at bounding box center [607, 186] width 18 height 18
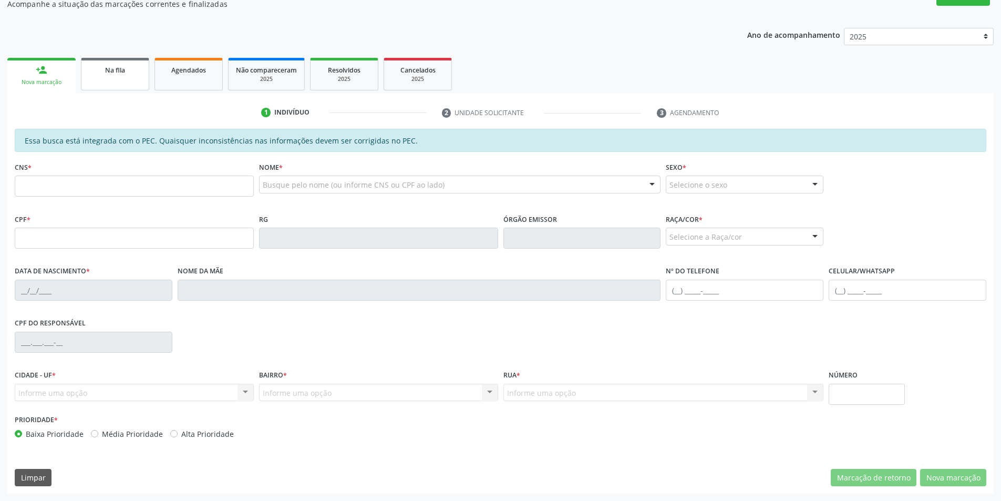
click at [124, 69] on span "Na fila" at bounding box center [115, 70] width 20 height 9
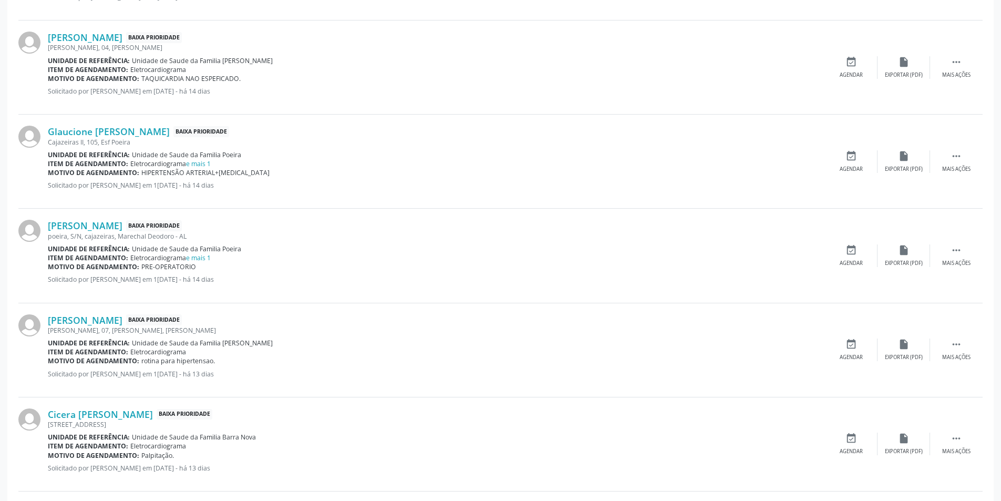
scroll to position [893, 0]
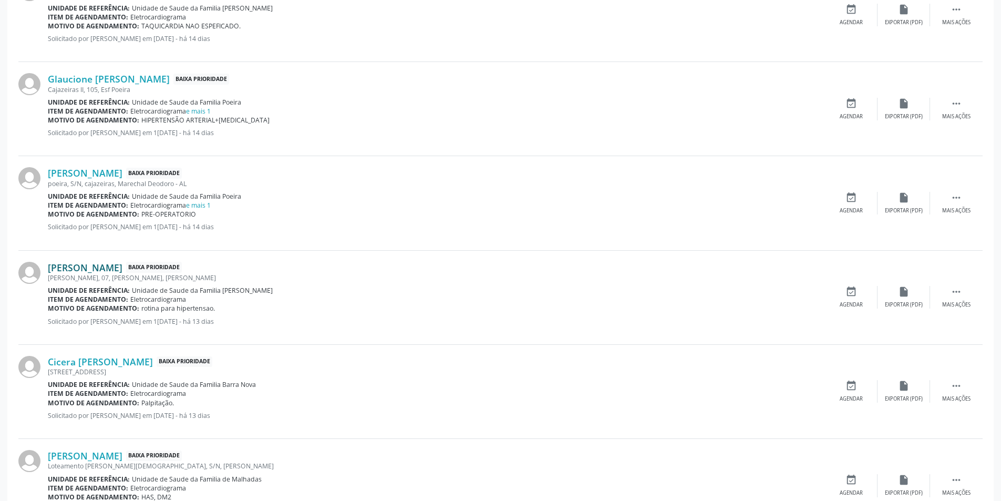
click at [97, 263] on link "[PERSON_NAME]" at bounding box center [85, 268] width 75 height 12
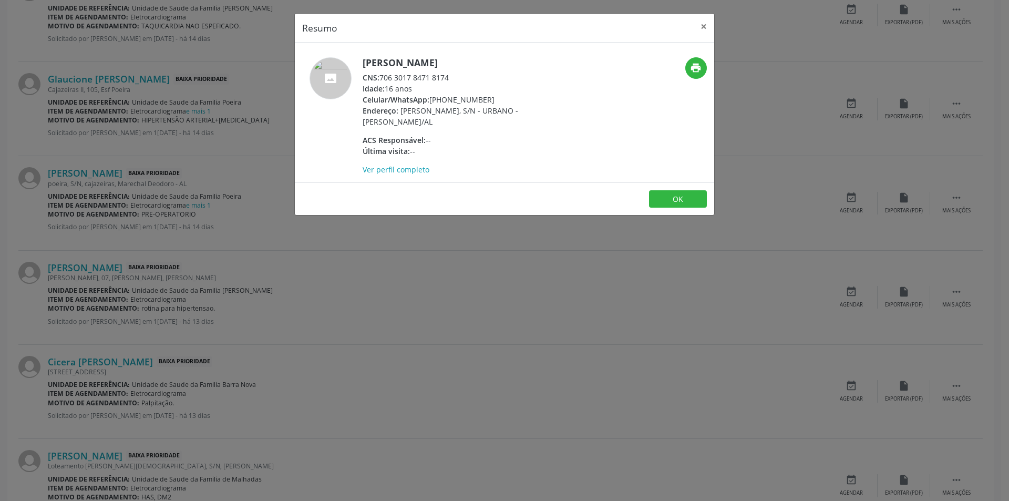
click at [381, 77] on div "CNS: 706 3017 8471 8174" at bounding box center [465, 77] width 204 height 11
drag, startPoint x: 381, startPoint y: 77, endPoint x: 443, endPoint y: 79, distance: 62.0
click at [443, 79] on div "CNS: 706 3017 8471 8174" at bounding box center [465, 77] width 204 height 11
click at [293, 339] on div "Resumo × [PERSON_NAME] CNS: 706 3017 8471 8174 Idade: 16 anos Celular/WhatsApp:…" at bounding box center [504, 250] width 1009 height 501
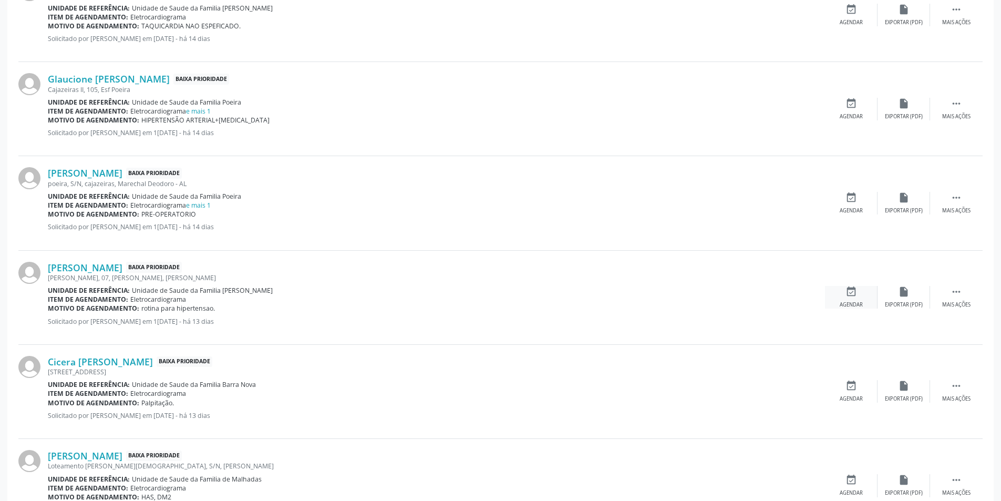
click at [845, 299] on div "event_available Agendar" at bounding box center [851, 297] width 53 height 23
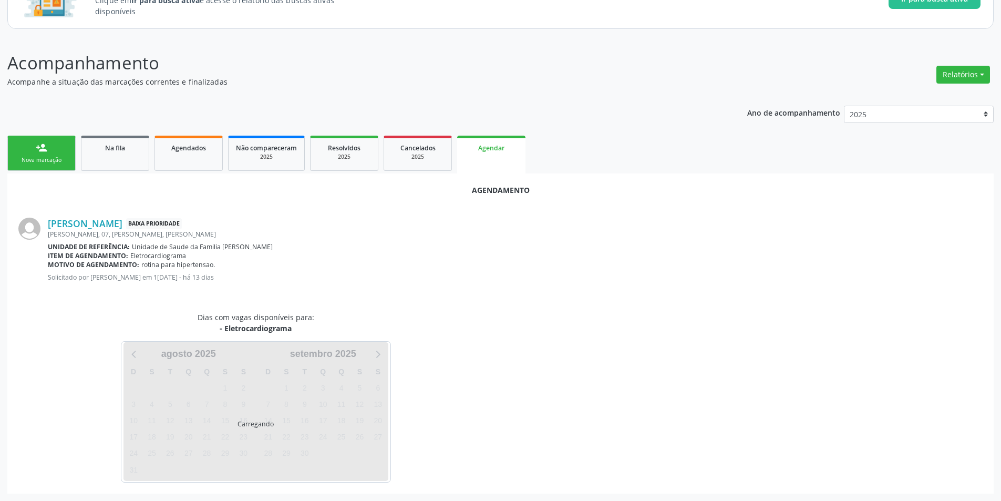
scroll to position [122, 0]
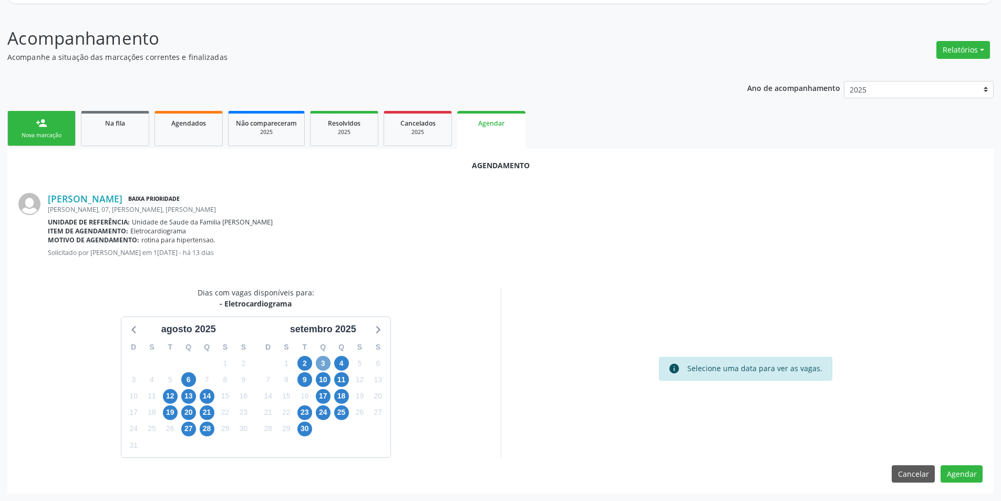
click at [319, 366] on span "3" at bounding box center [323, 363] width 15 height 15
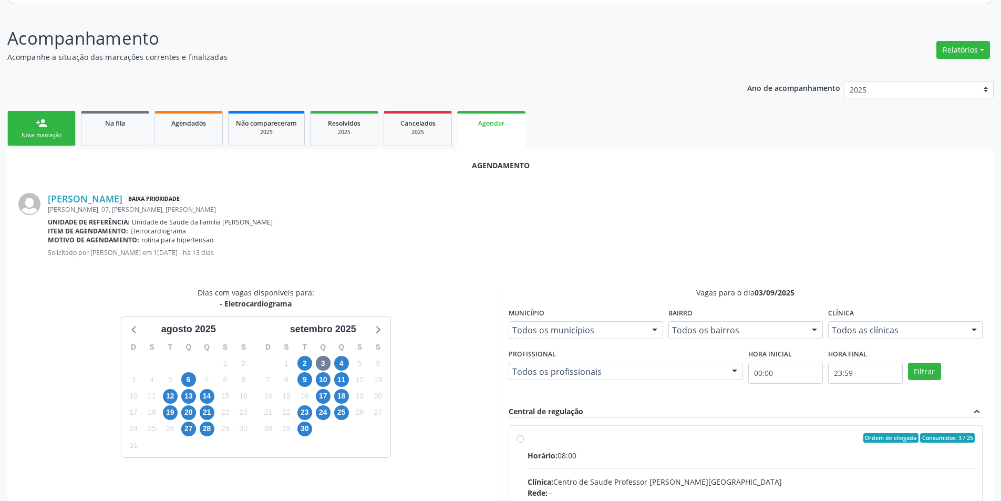
click at [519, 439] on input "Ordem de chegada Consumidos: 3 / 25 Horário: 08:00 Clínica: Centro de Saude Pro…" at bounding box center [519, 437] width 7 height 9
radio input "true"
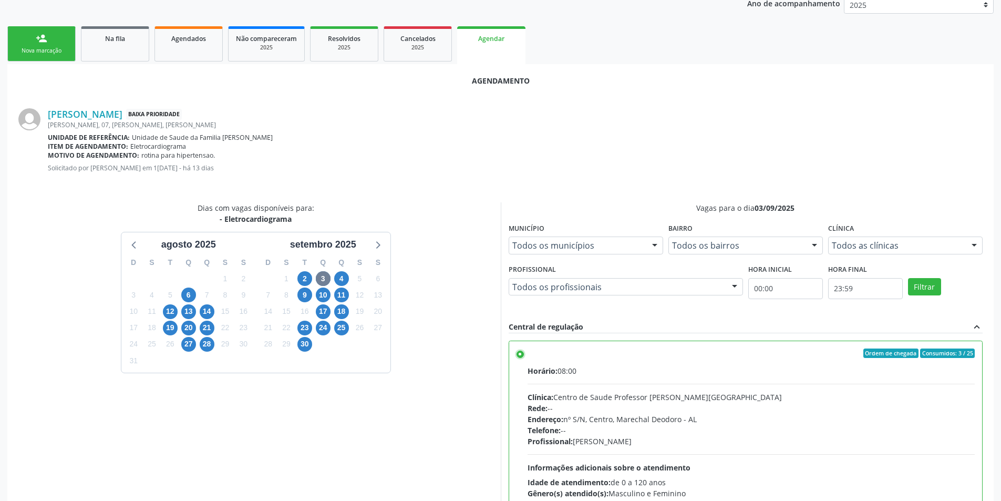
scroll to position [293, 0]
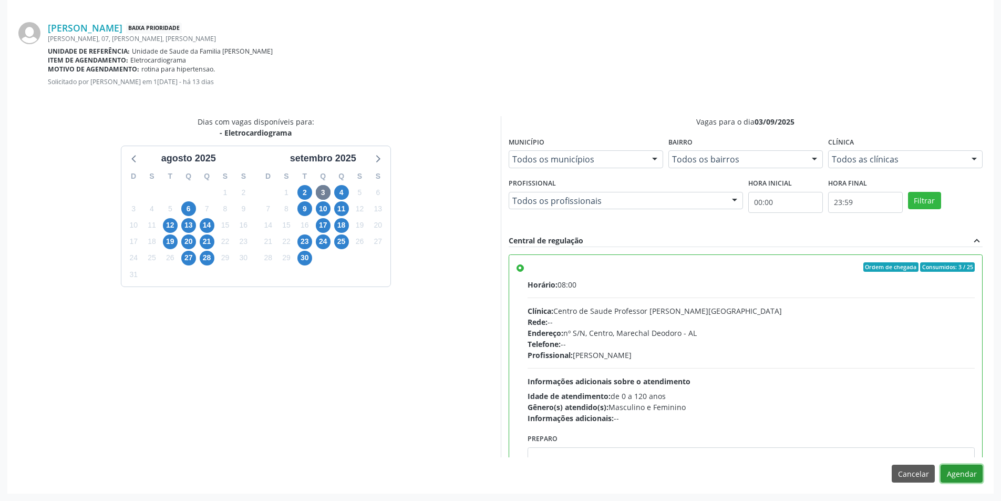
click at [974, 468] on button "Agendar" at bounding box center [961, 473] width 42 height 18
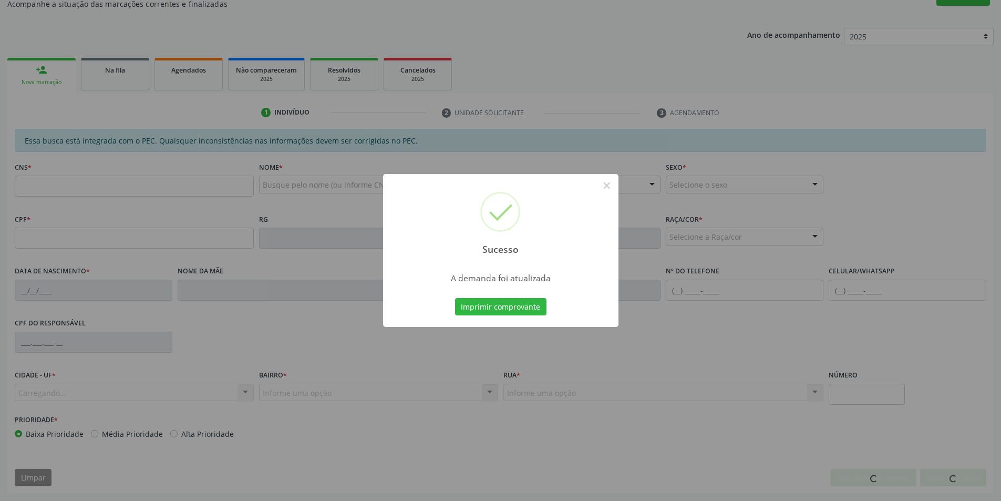
scroll to position [175, 0]
click at [607, 181] on button "×" at bounding box center [607, 186] width 18 height 18
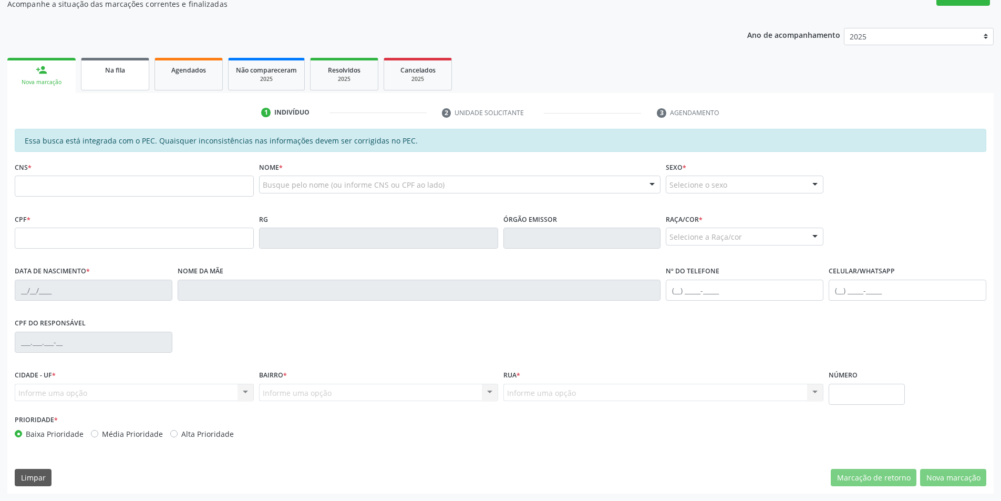
click at [137, 89] on link "Na fila" at bounding box center [115, 74] width 68 height 33
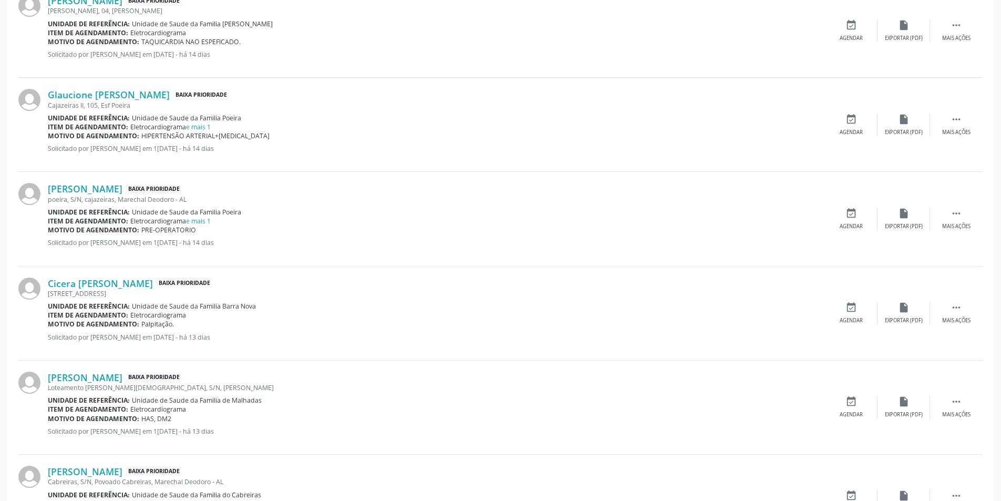
scroll to position [893, 0]
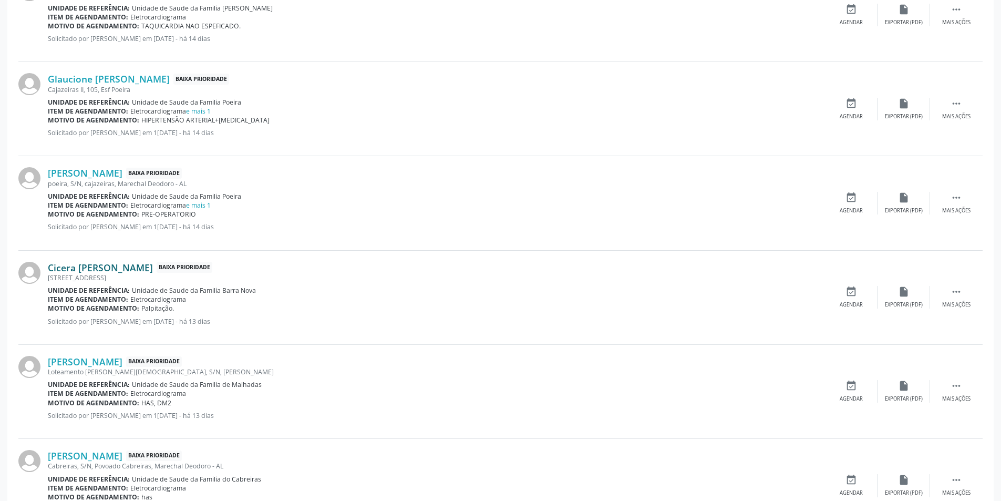
click at [101, 262] on link "Cicera [PERSON_NAME]" at bounding box center [100, 268] width 105 height 12
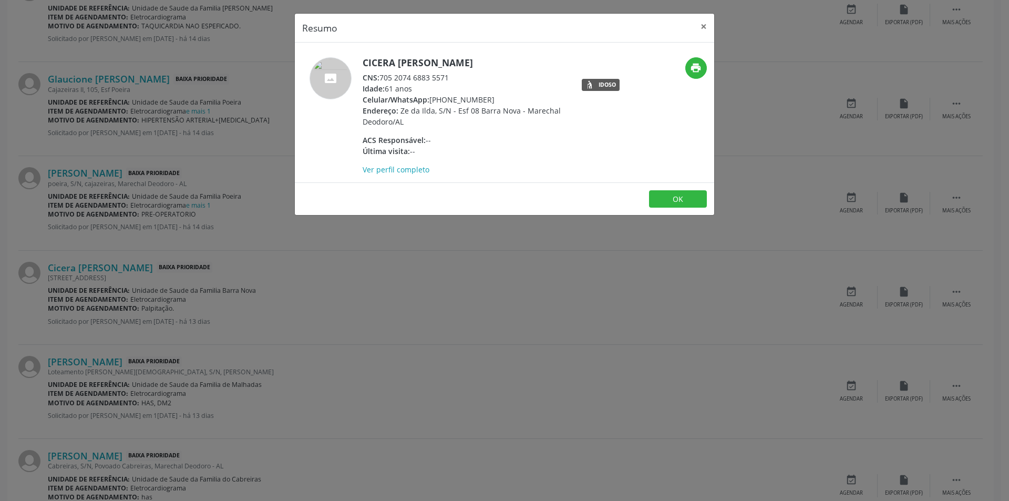
click at [381, 77] on div "CNS: 705 2074 6883 5571" at bounding box center [465, 77] width 204 height 11
drag, startPoint x: 381, startPoint y: 77, endPoint x: 449, endPoint y: 79, distance: 67.8
click at [449, 79] on div "CNS: 705 2074 6883 5571" at bounding box center [465, 77] width 204 height 11
click at [136, 303] on div "Resumo × Cicera [PERSON_NAME] CNS: 705 2074 6883 5571 Idade: 61 anos Celular/Wh…" at bounding box center [504, 250] width 1009 height 501
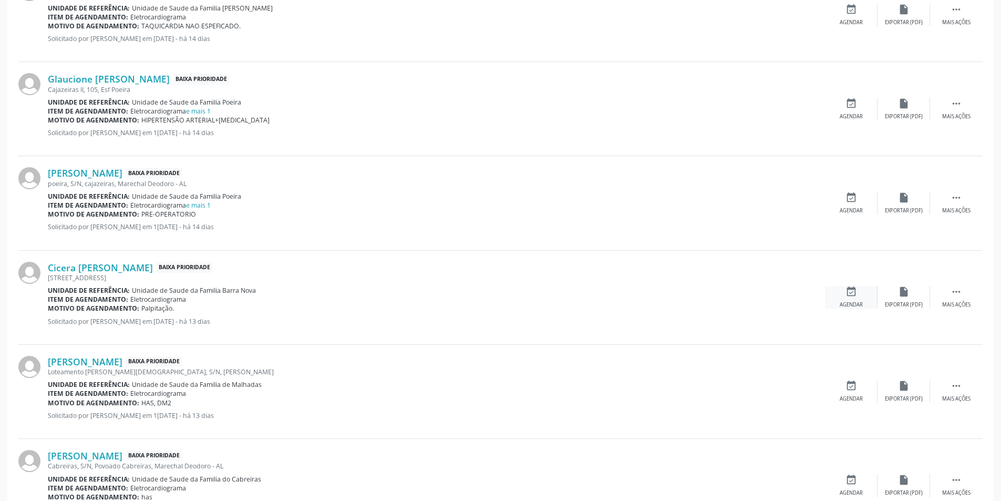
click at [841, 304] on div "Agendar" at bounding box center [851, 304] width 23 height 7
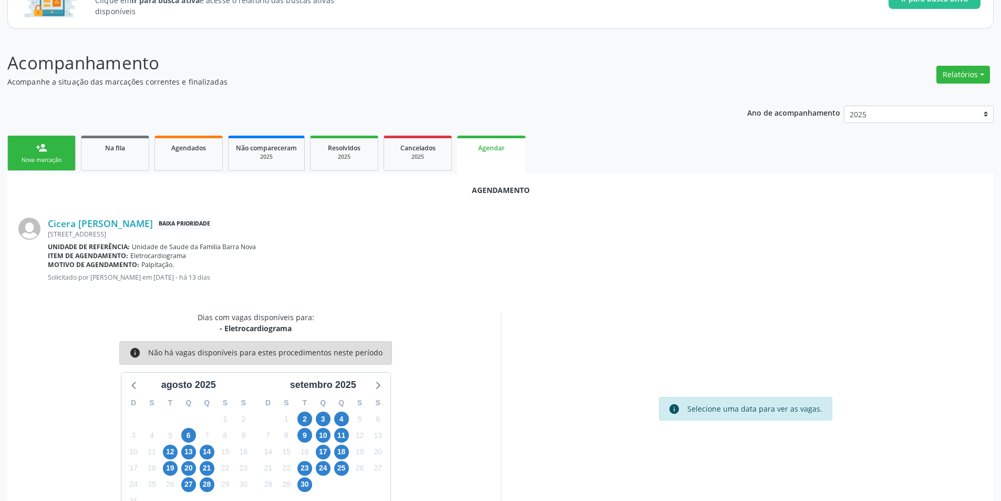
scroll to position [122, 0]
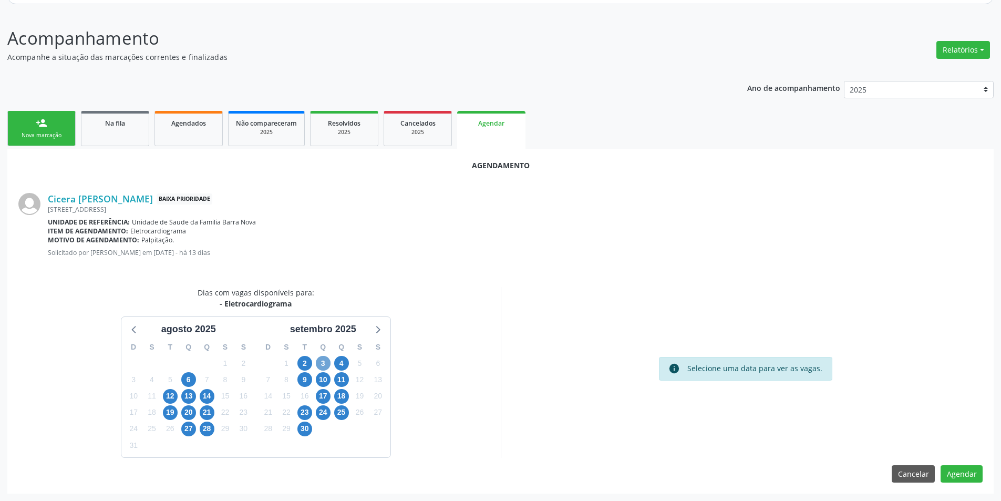
click at [318, 363] on span "3" at bounding box center [323, 363] width 15 height 15
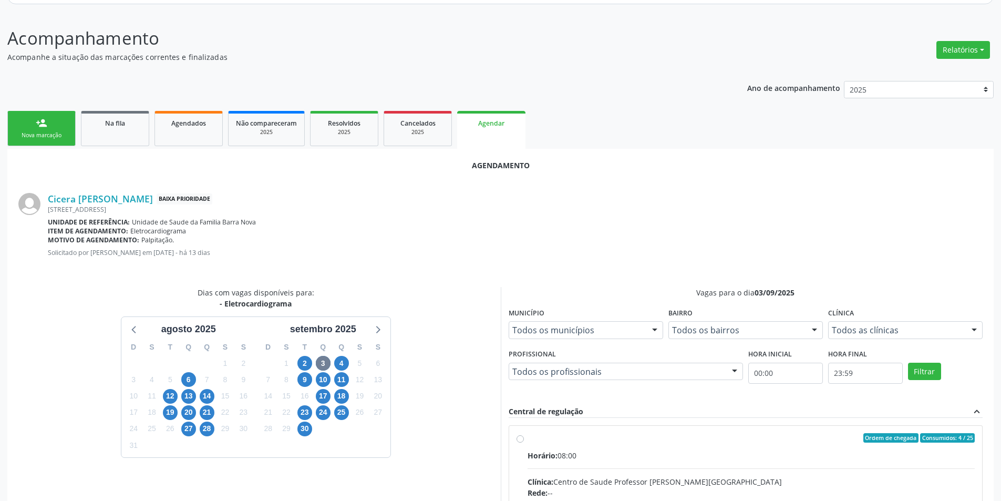
click at [522, 440] on input "Ordem de chegada Consumidos: 4 / 25 Horário: 08:00 Clínica: Centro de Saude Pro…" at bounding box center [519, 437] width 7 height 9
radio input "true"
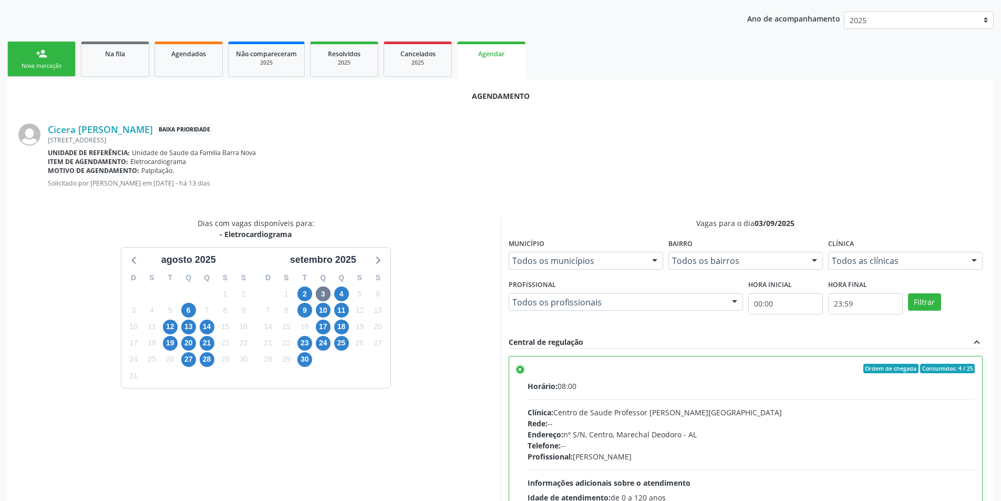
scroll to position [293, 0]
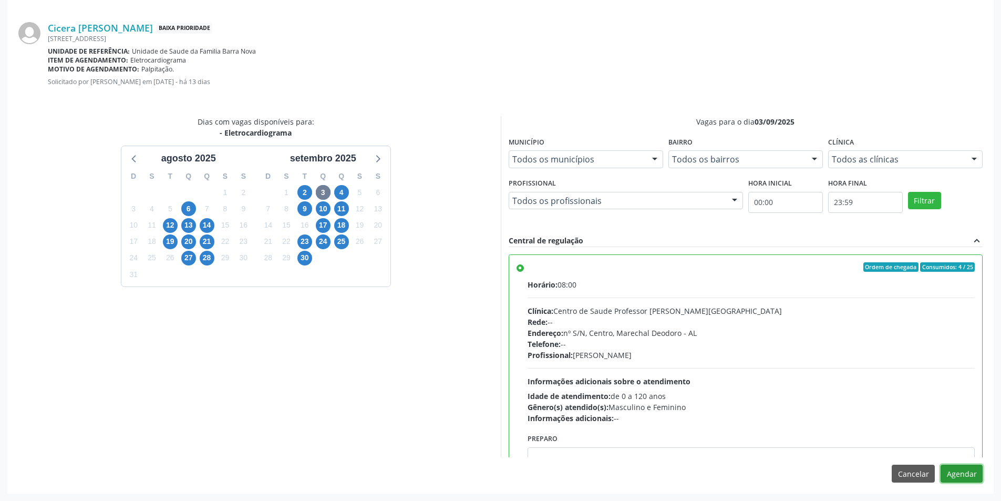
click at [962, 468] on button "Agendar" at bounding box center [961, 473] width 42 height 18
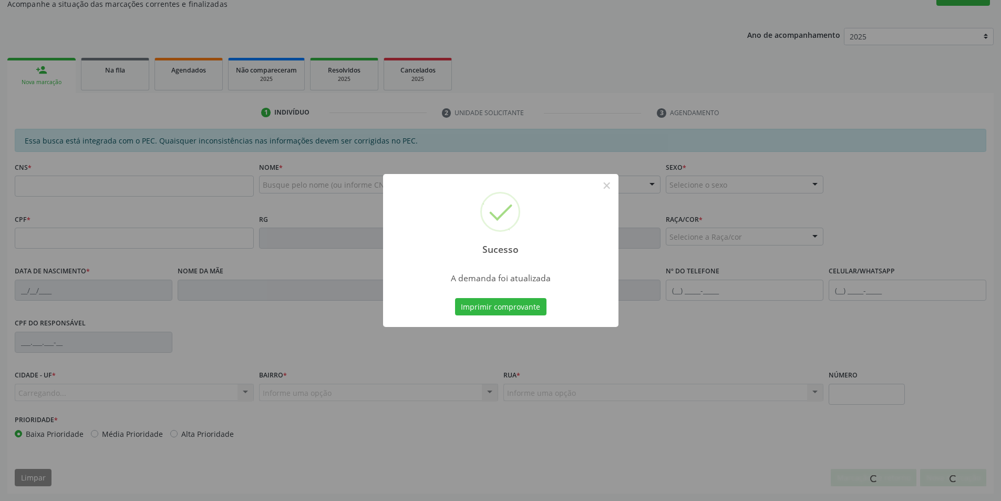
scroll to position [175, 0]
click at [604, 183] on button "×" at bounding box center [607, 186] width 18 height 18
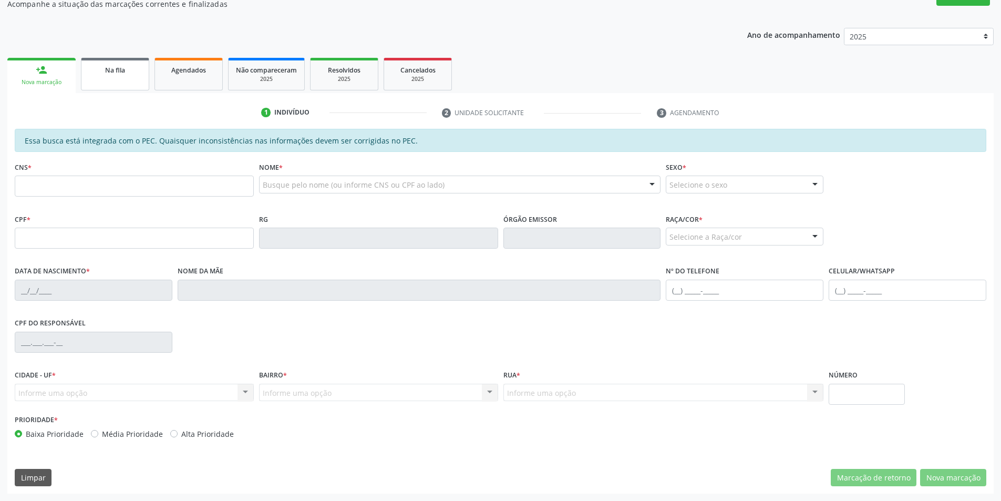
click at [129, 66] on div "Na fila" at bounding box center [115, 69] width 53 height 11
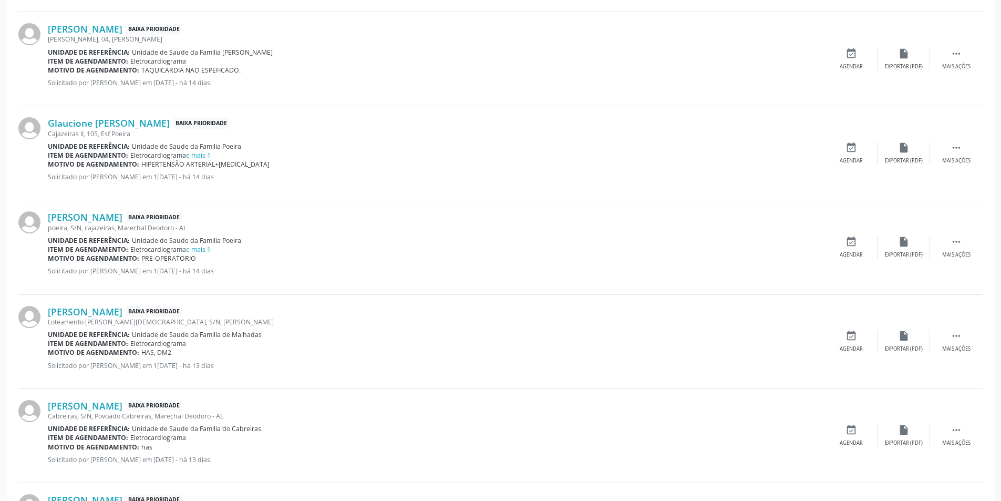
scroll to position [893, 0]
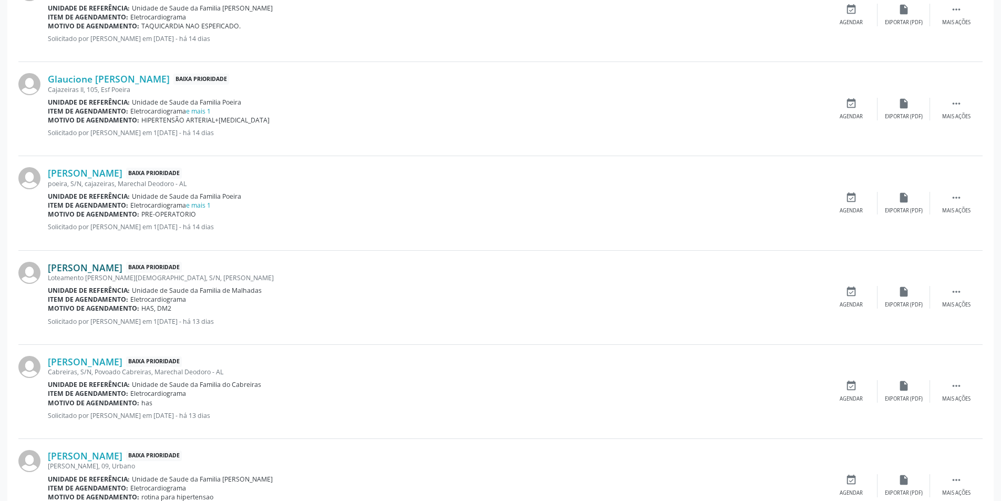
click at [115, 271] on link "[PERSON_NAME]" at bounding box center [85, 268] width 75 height 12
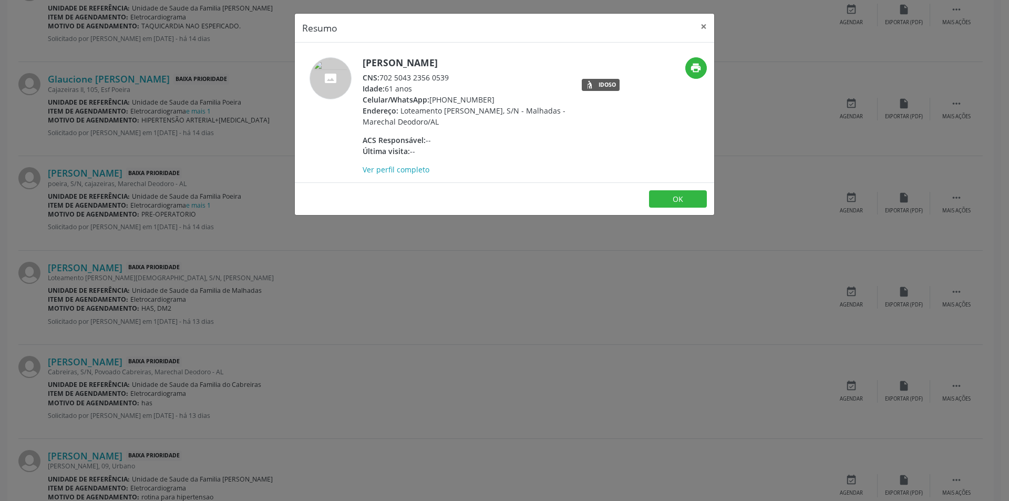
click at [653, 445] on div "Resumo × [PERSON_NAME] CNS: 702 5043 2356 0539 Idade: 61 anos Celular/WhatsApp:…" at bounding box center [504, 250] width 1009 height 501
